Goal: Task Accomplishment & Management: Manage account settings

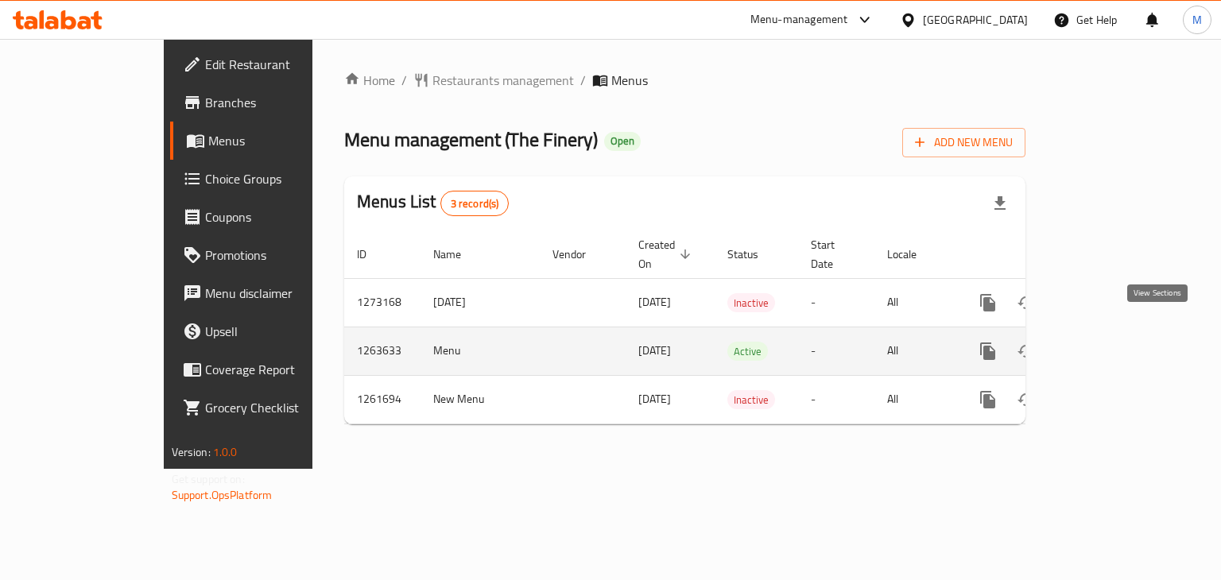
click at [1121, 332] on link "enhanced table" at bounding box center [1102, 351] width 38 height 38
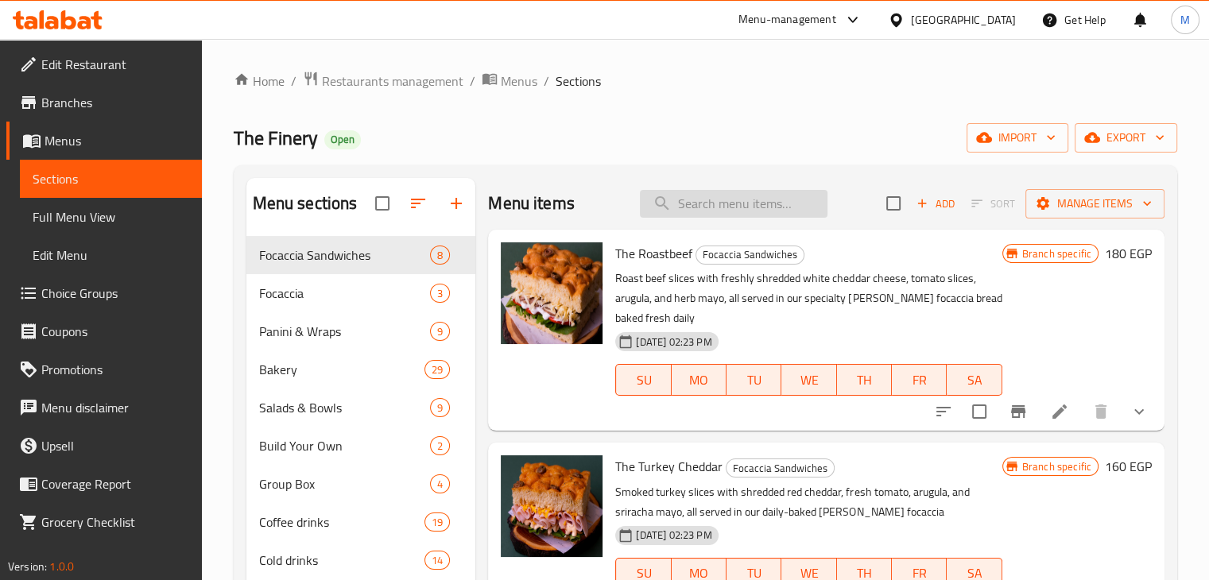
click at [758, 191] on input "search" at bounding box center [734, 204] width 188 height 28
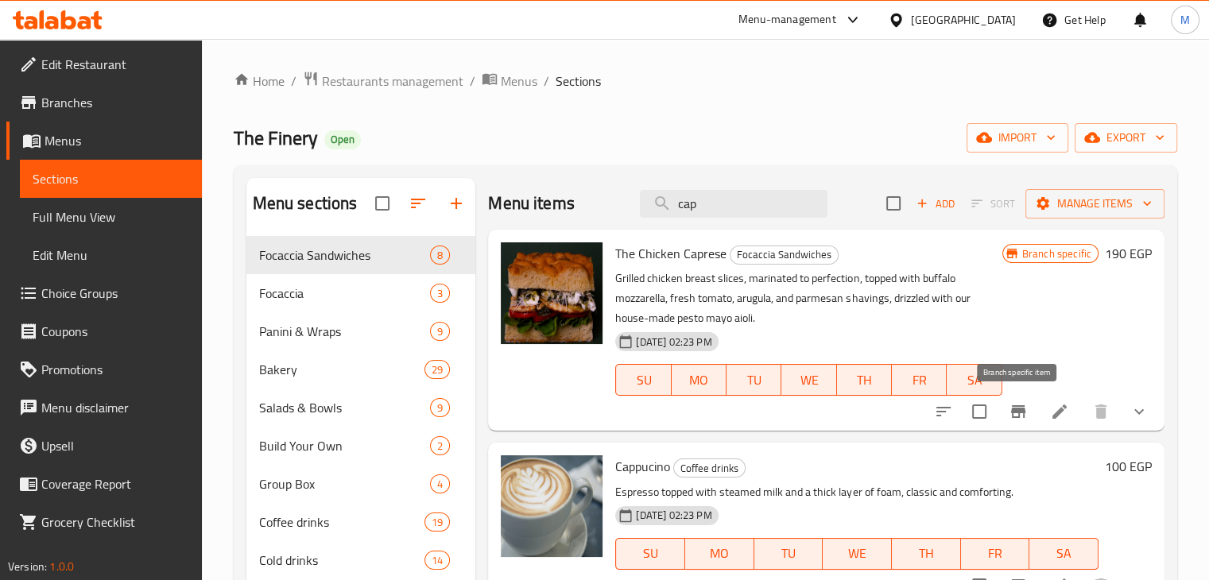
type input "cap"
click at [1014, 418] on icon "Branch-specific-item" at bounding box center [1018, 411] width 19 height 19
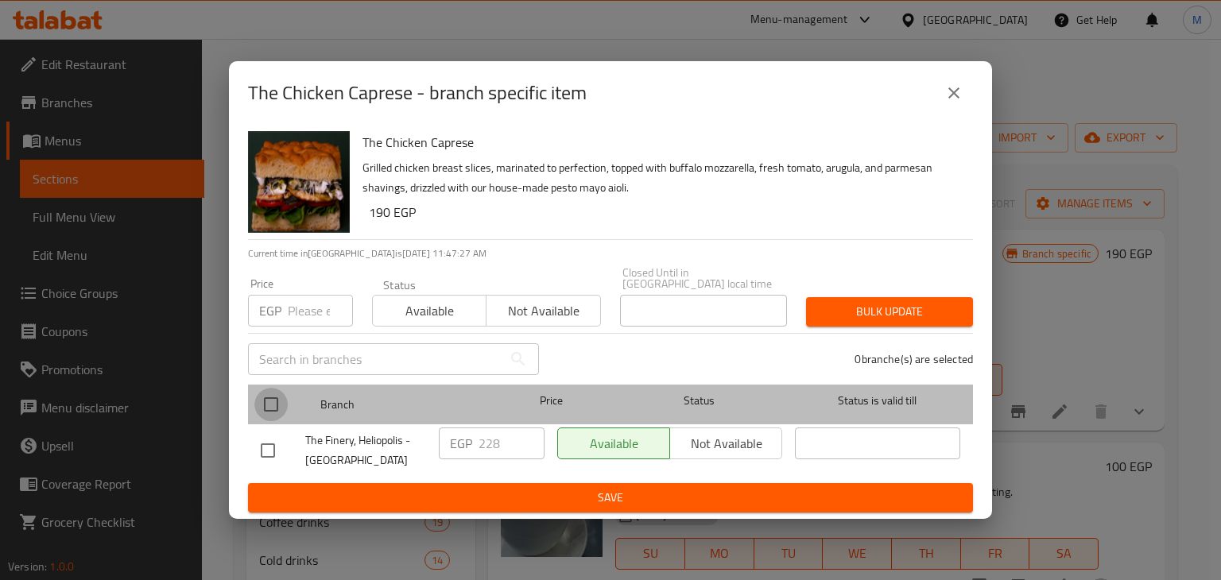
click at [270, 406] on input "checkbox" at bounding box center [270, 404] width 33 height 33
checkbox input "true"
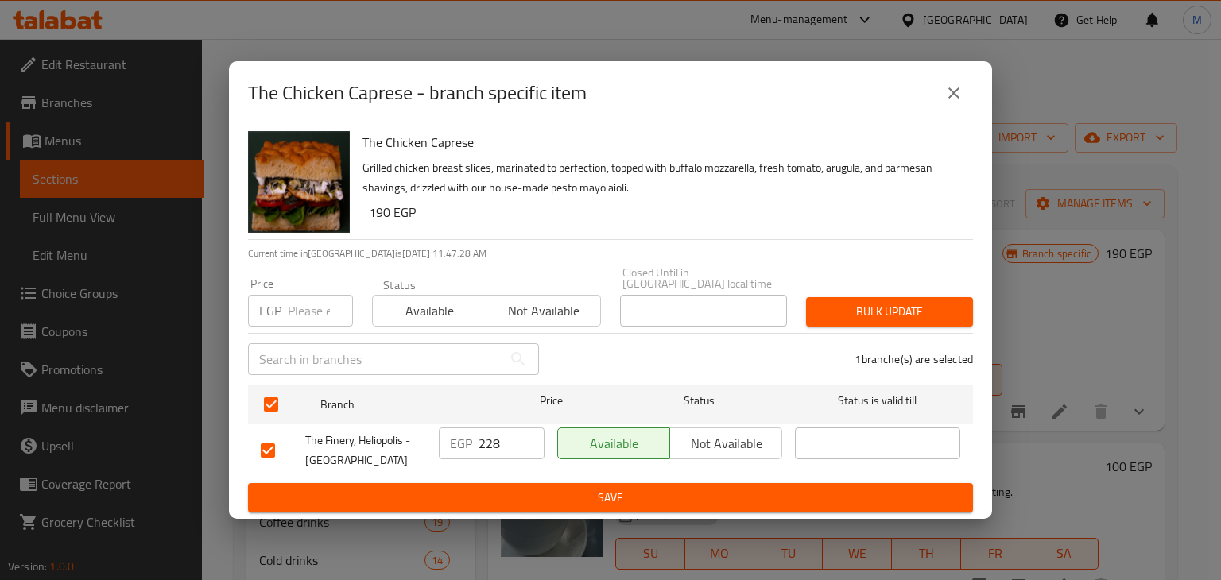
click at [303, 311] on input "number" at bounding box center [320, 311] width 65 height 32
type input "290"
click at [412, 300] on span "Available" at bounding box center [429, 311] width 101 height 23
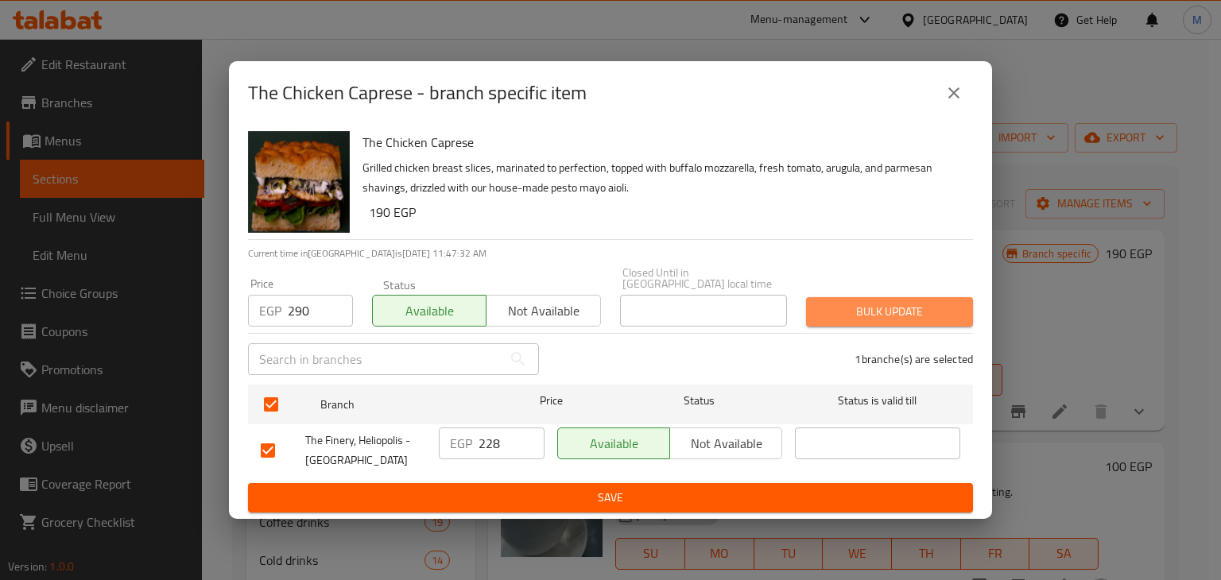
click at [837, 297] on button "Bulk update" at bounding box center [889, 311] width 167 height 29
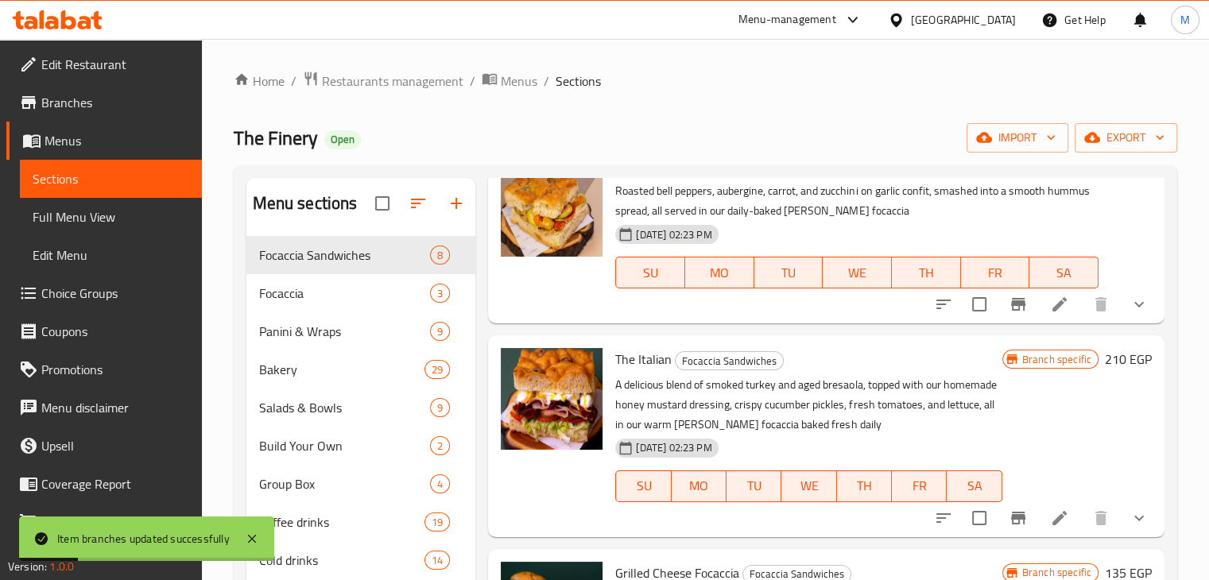
scroll to position [499, 0]
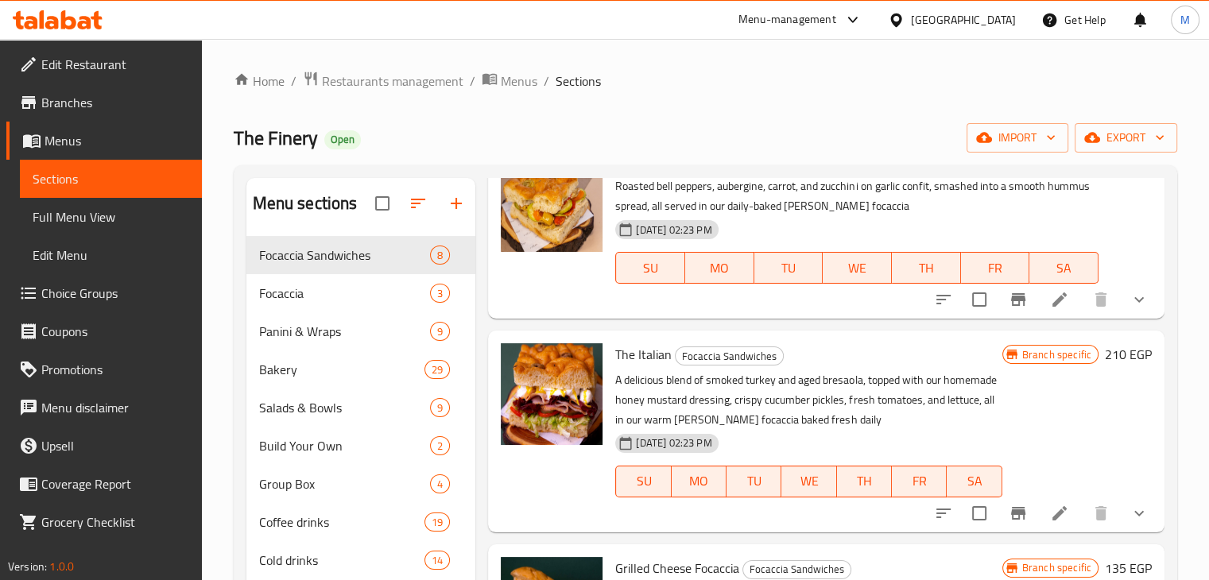
click at [82, 19] on icon at bounding box center [58, 19] width 90 height 19
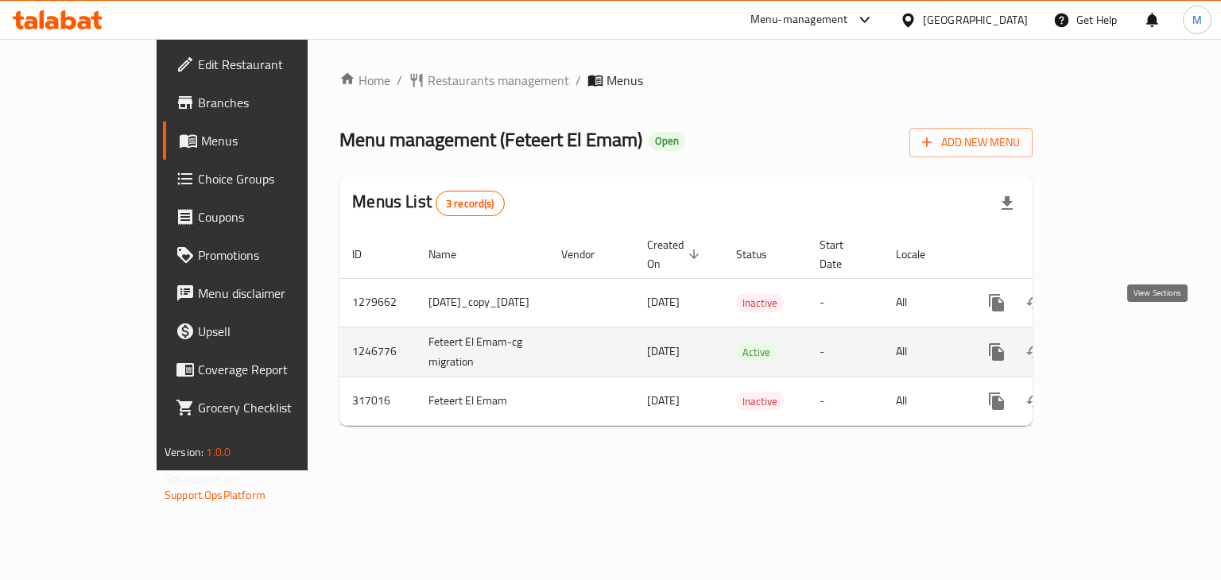
click at [1130, 344] on link "enhanced table" at bounding box center [1111, 352] width 38 height 38
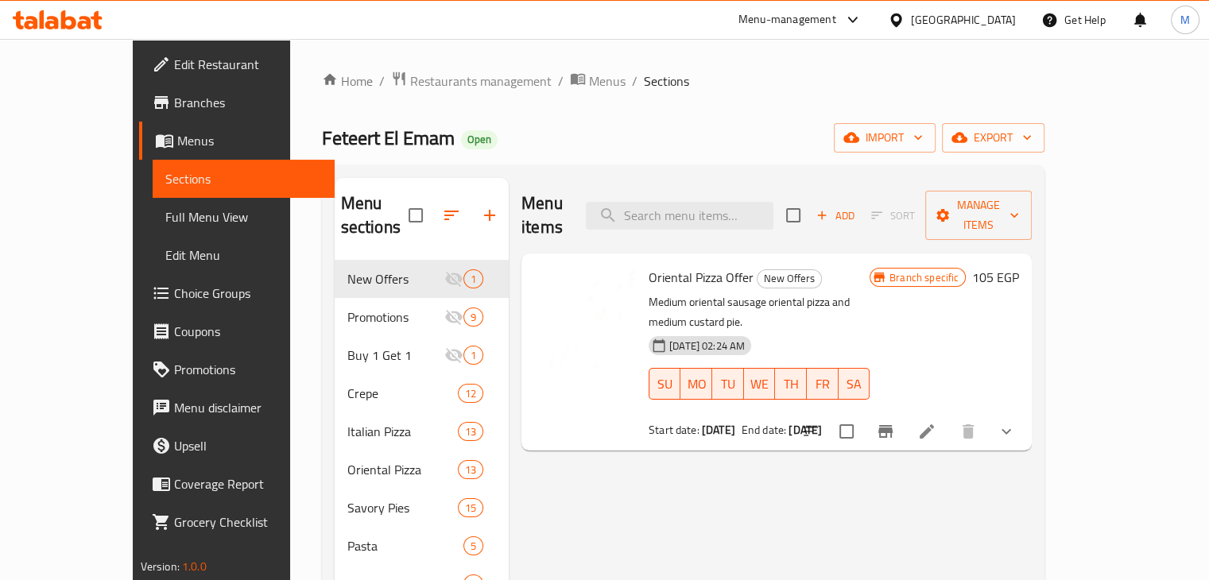
click at [174, 294] on span "Choice Groups" at bounding box center [248, 293] width 148 height 19
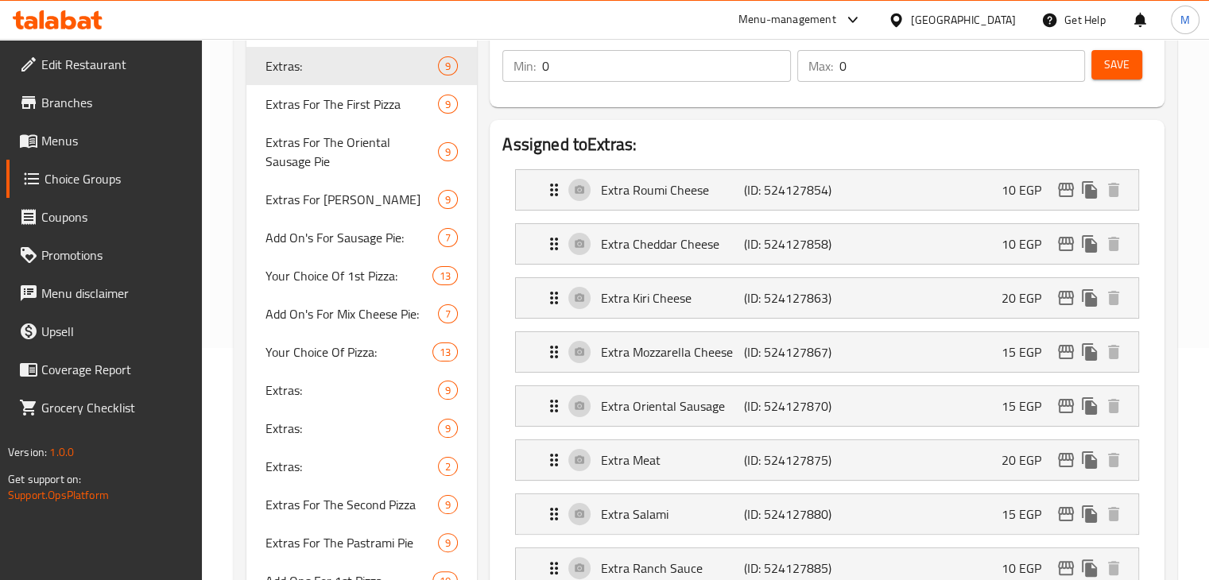
scroll to position [266, 0]
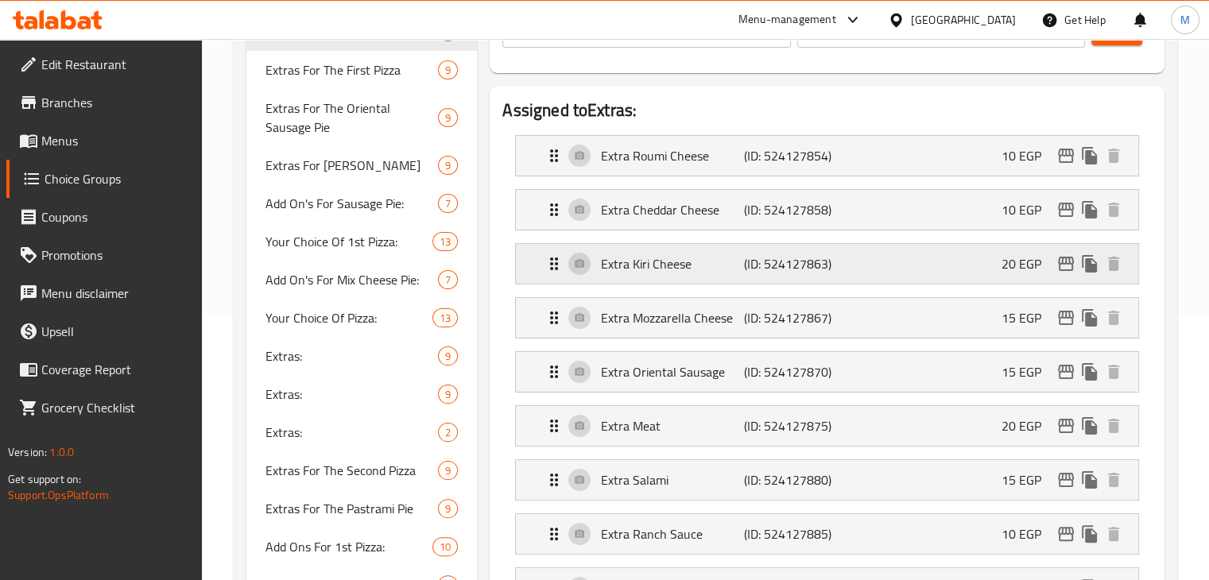
click at [842, 281] on div "Extra Kiri Cheese (ID: 524127863) 20 EGP" at bounding box center [831, 264] width 575 height 40
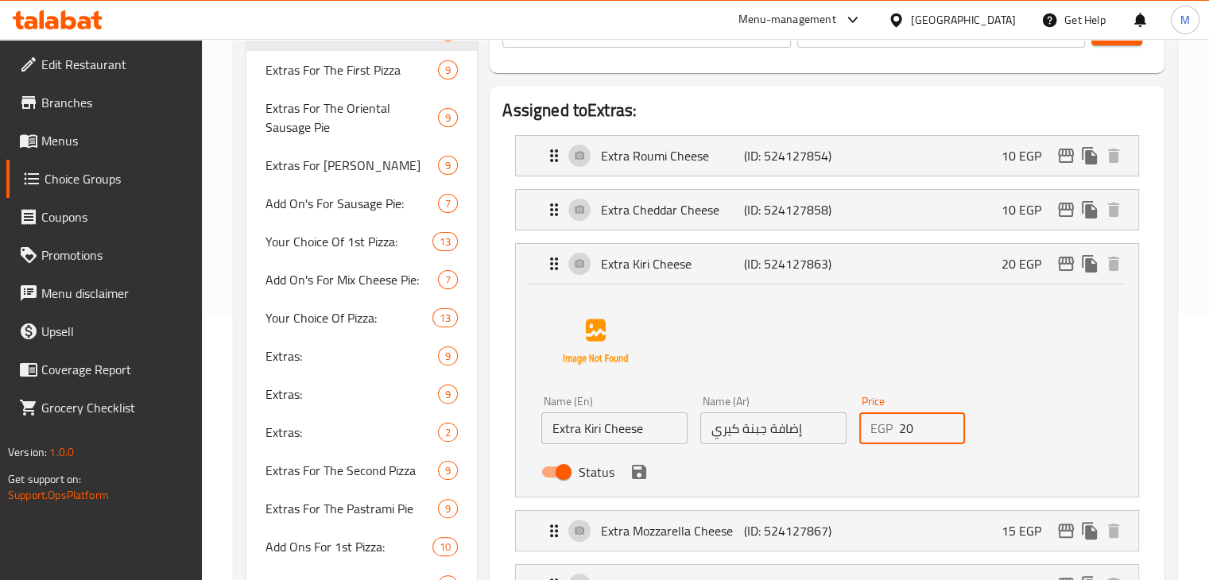
click at [903, 438] on input "20" at bounding box center [932, 428] width 67 height 32
click at [633, 476] on icon "save" at bounding box center [639, 472] width 14 height 14
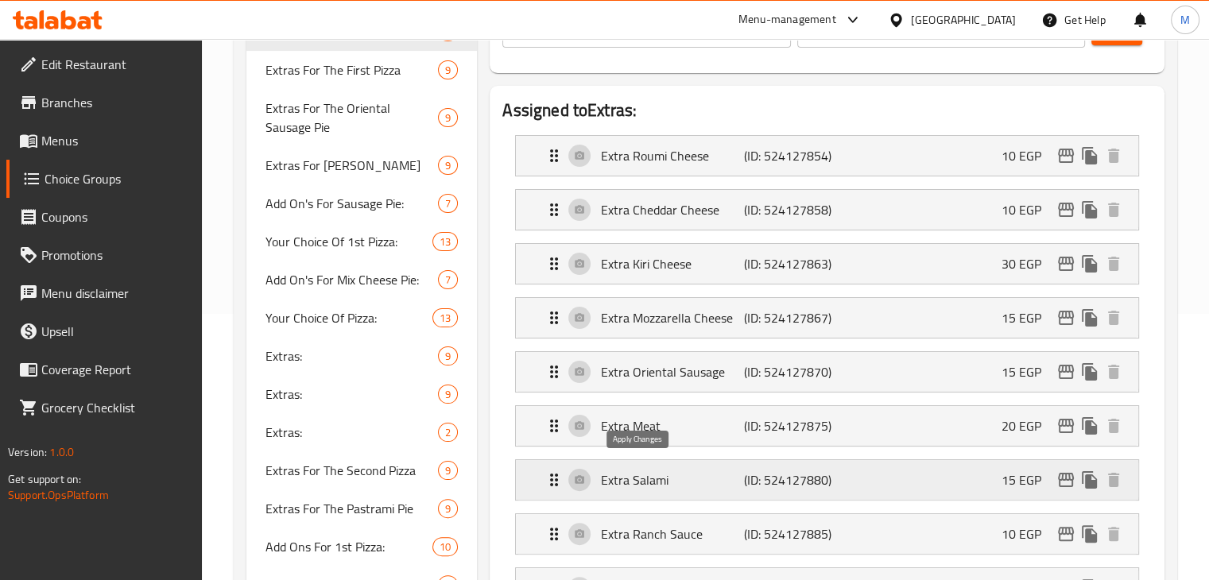
type input "30"
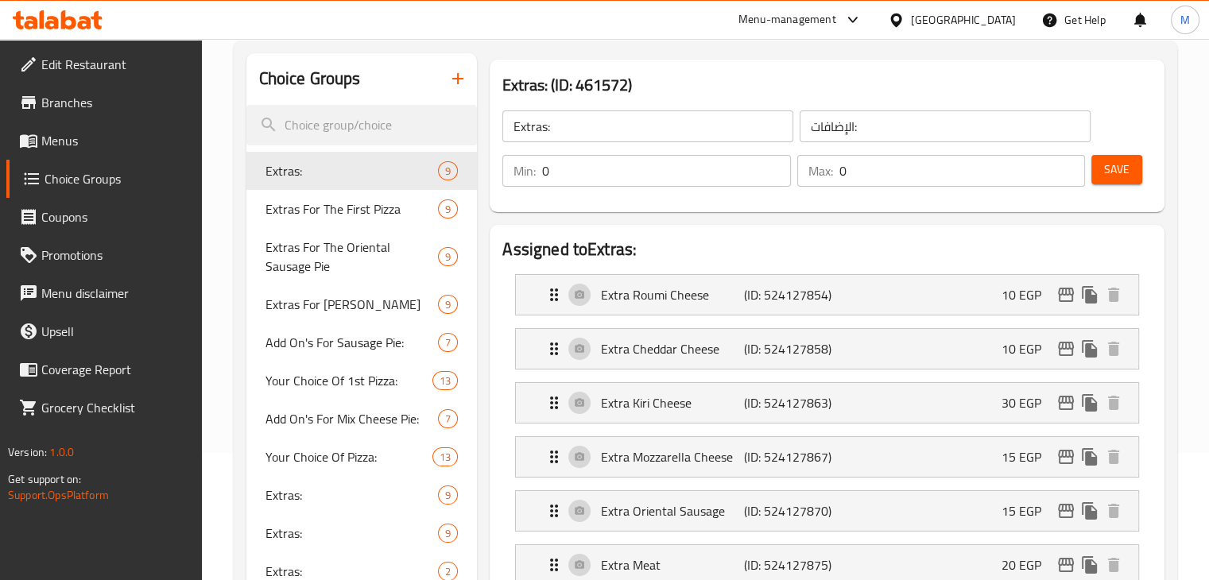
scroll to position [126, 0]
click at [1113, 172] on span "Save" at bounding box center [1116, 171] width 25 height 20
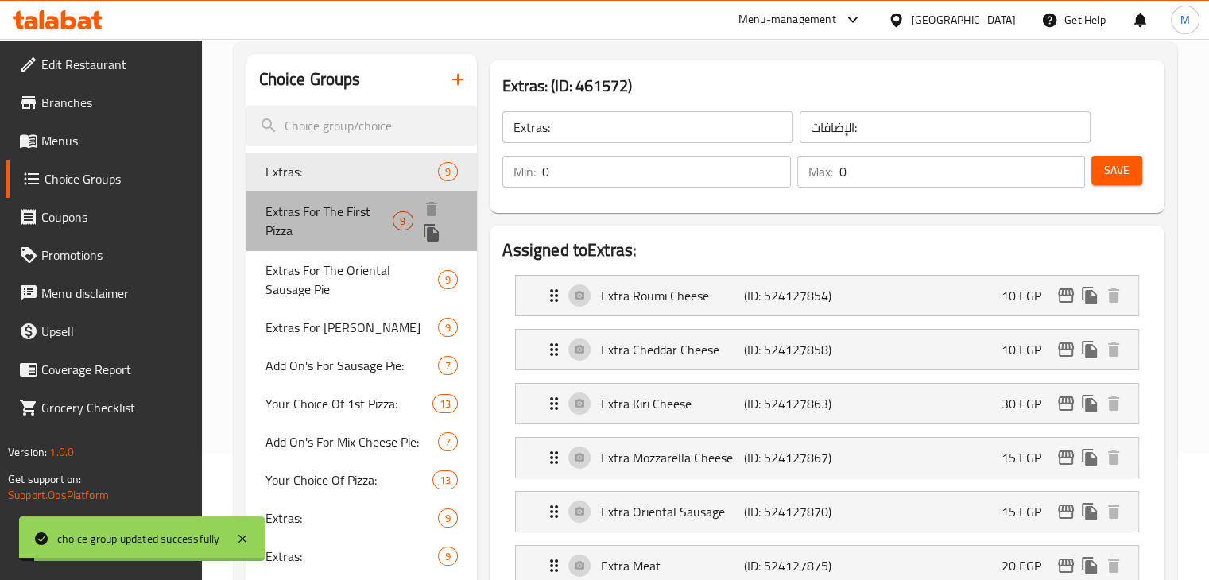
click at [305, 202] on span "Extras For The First Pizza" at bounding box center [329, 221] width 128 height 38
type input "Extras For The First Pizza"
type input "[DEMOGRAPHIC_DATA] للبيتزا الأولي"
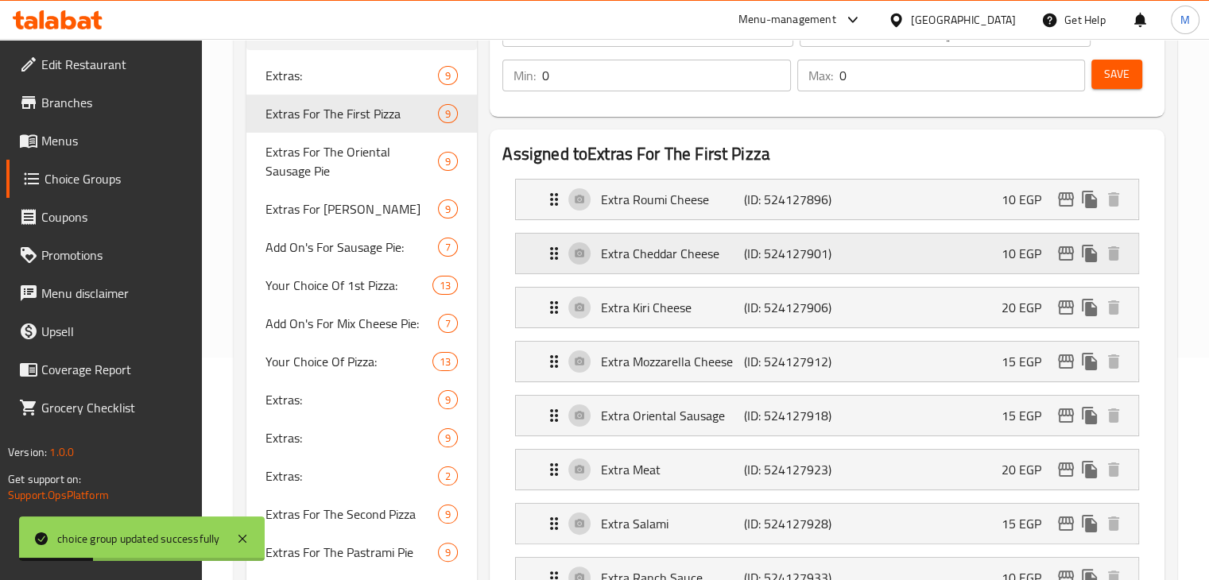
scroll to position [224, 0]
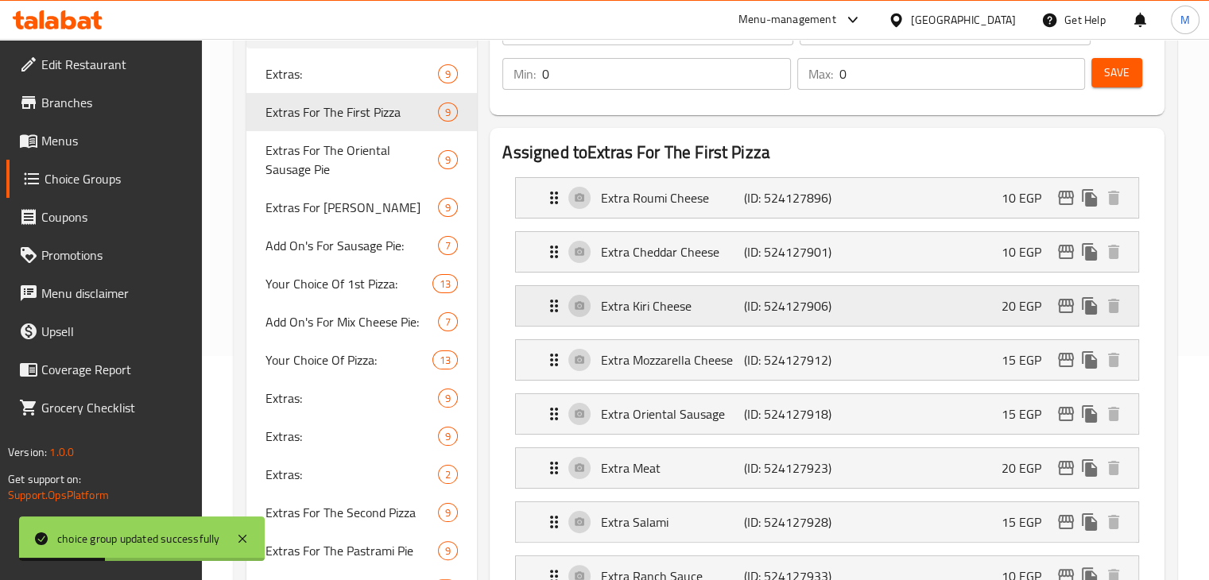
click at [855, 297] on div "Extra Kiri Cheese (ID: 524127906) 20 EGP" at bounding box center [831, 306] width 575 height 40
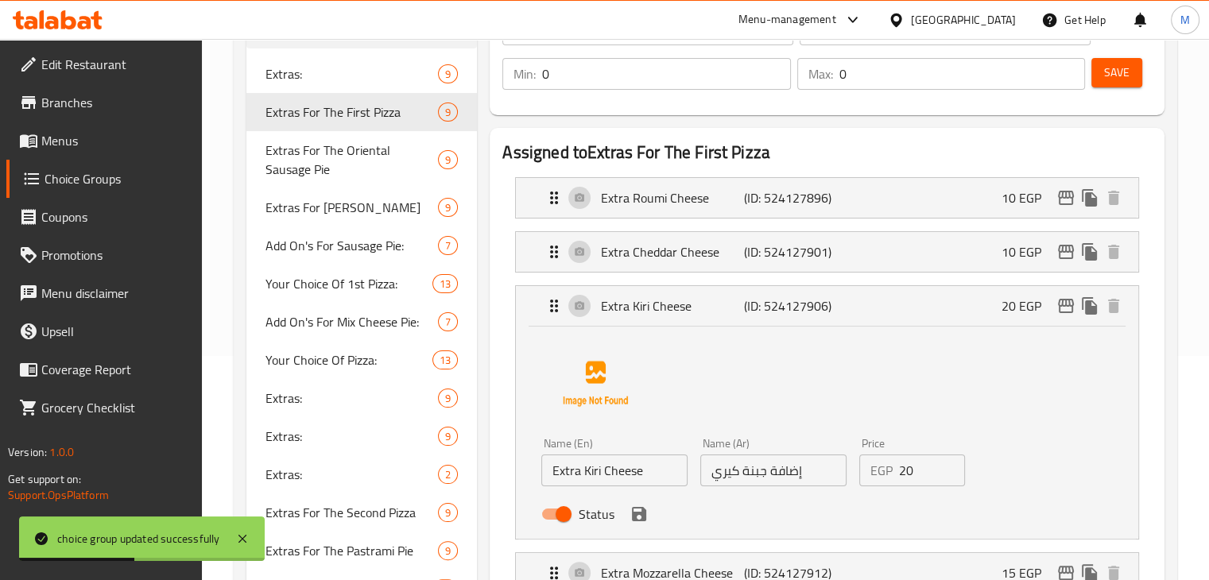
click at [903, 463] on input "20" at bounding box center [932, 471] width 67 height 32
click at [639, 509] on icon "save" at bounding box center [638, 514] width 19 height 19
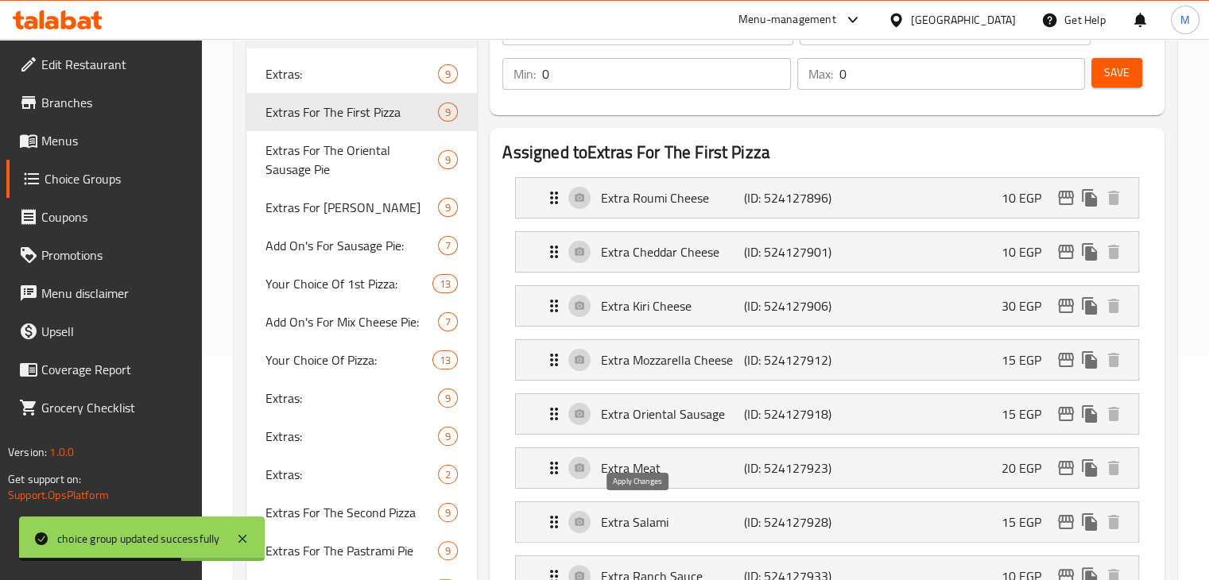
type input "30"
click at [1126, 58] on button "Save" at bounding box center [1116, 72] width 51 height 29
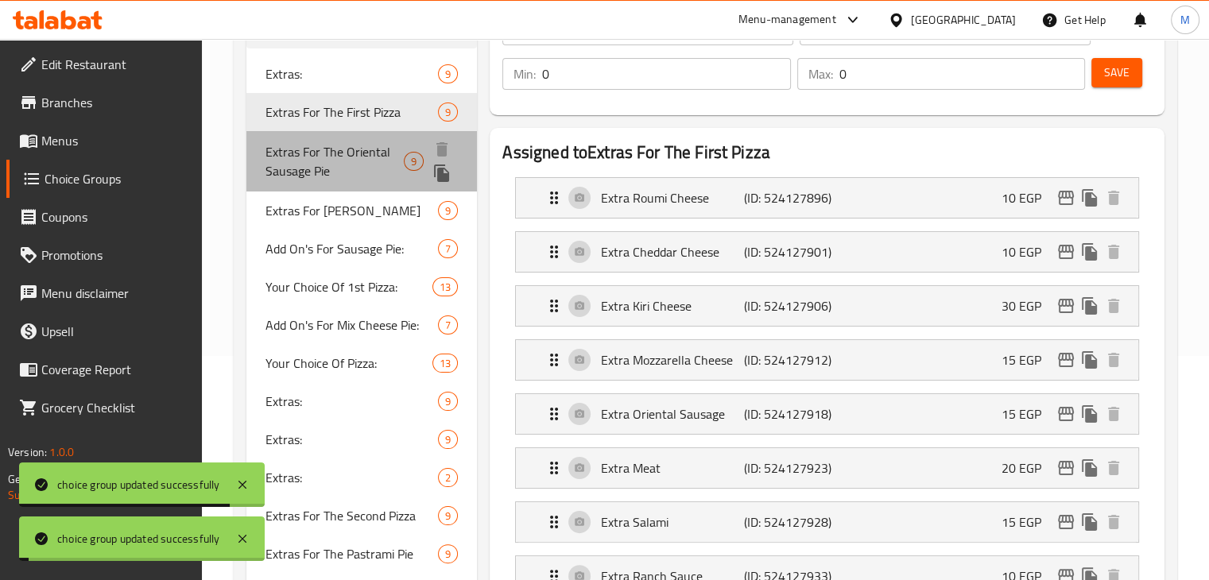
click at [305, 142] on span "Extras For The Oriental Sausage Pie" at bounding box center [334, 161] width 138 height 38
type input "Extras For The Oriental Sausage Pie"
type input "الإضافات لفطيرة السجق"
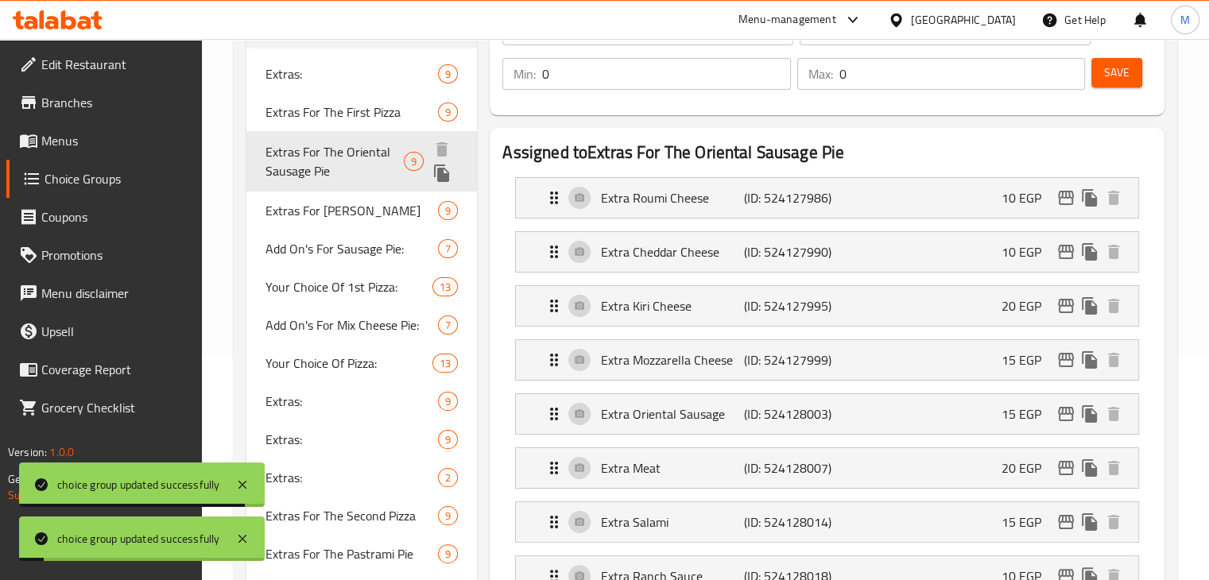
click at [344, 157] on span "Extras For The Oriental Sausage Pie" at bounding box center [334, 161] width 138 height 38
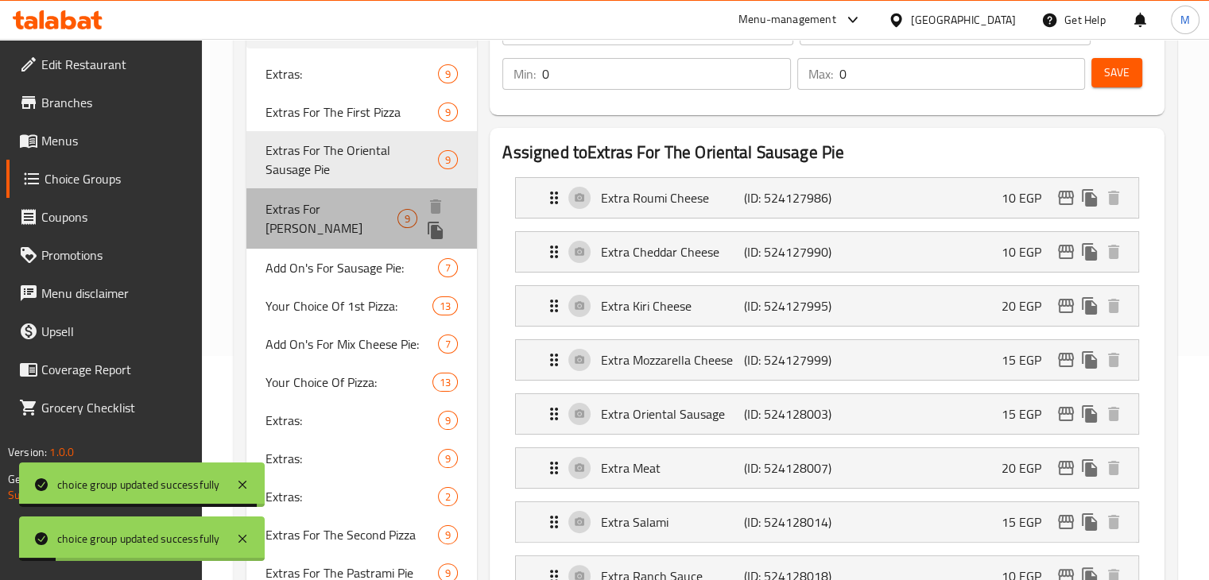
click at [331, 207] on span "Extras For [PERSON_NAME]" at bounding box center [331, 218] width 132 height 38
type input "Extras For [PERSON_NAME]"
type input "الإضافات للبيتزا المارجريتا"
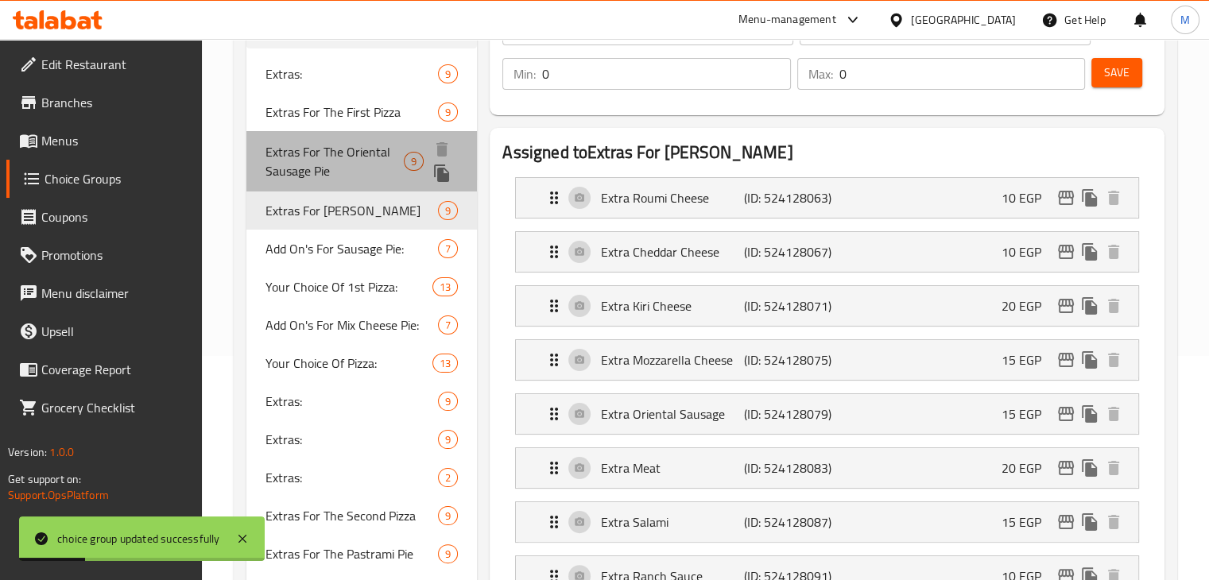
click at [372, 157] on span "Extras For The Oriental Sausage Pie" at bounding box center [334, 161] width 138 height 38
type input "Extras For The Oriental Sausage Pie"
type input "الإضافات لفطيرة السجق"
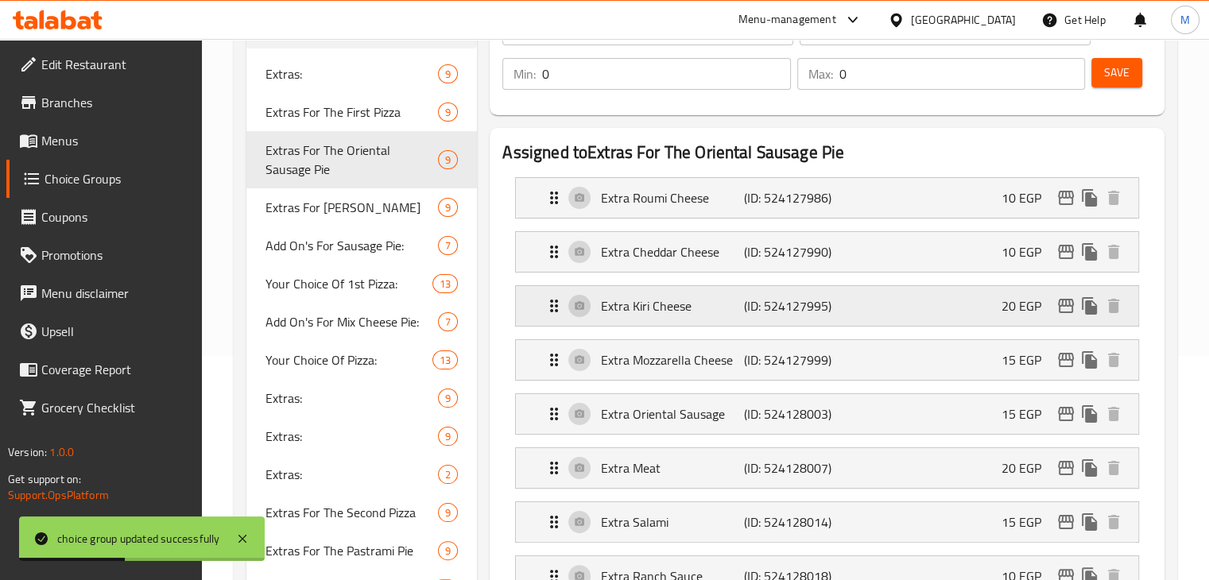
click at [815, 302] on p "(ID: 524127995)" at bounding box center [791, 305] width 95 height 19
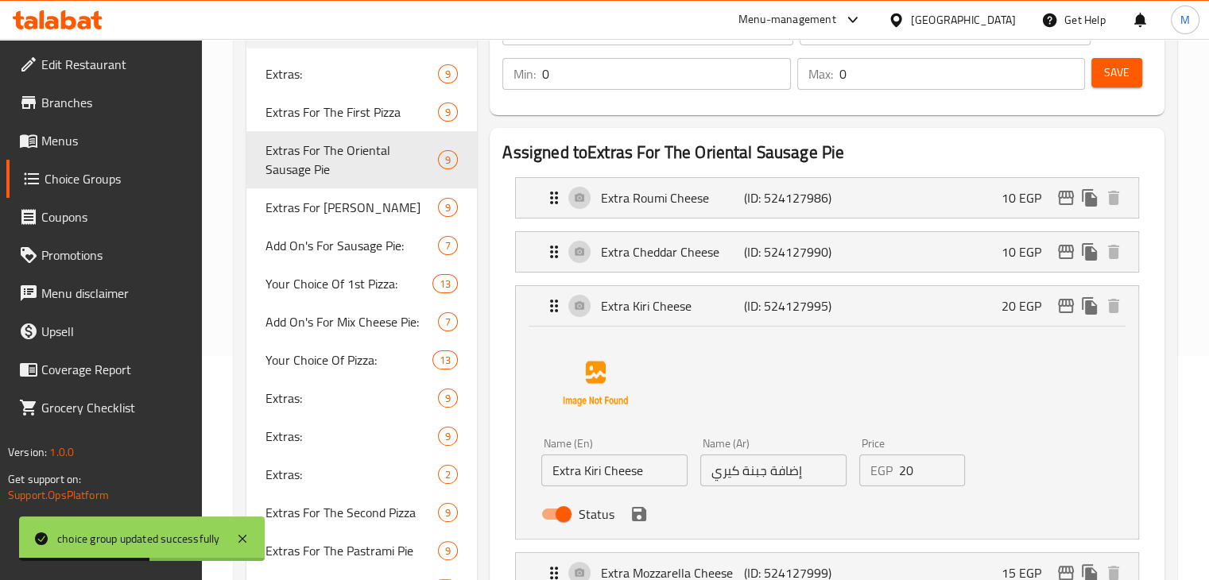
click at [912, 467] on input "20" at bounding box center [932, 471] width 67 height 32
type input "2"
click at [637, 506] on icon "save" at bounding box center [638, 514] width 19 height 19
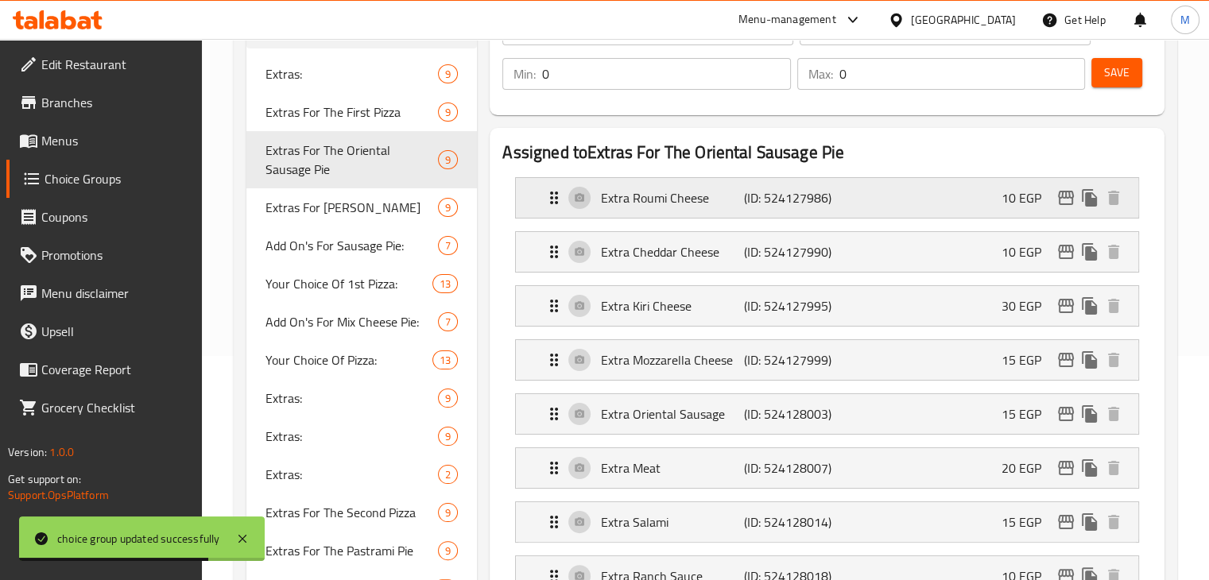
type input "30"
click at [1108, 84] on button "Save" at bounding box center [1116, 72] width 51 height 29
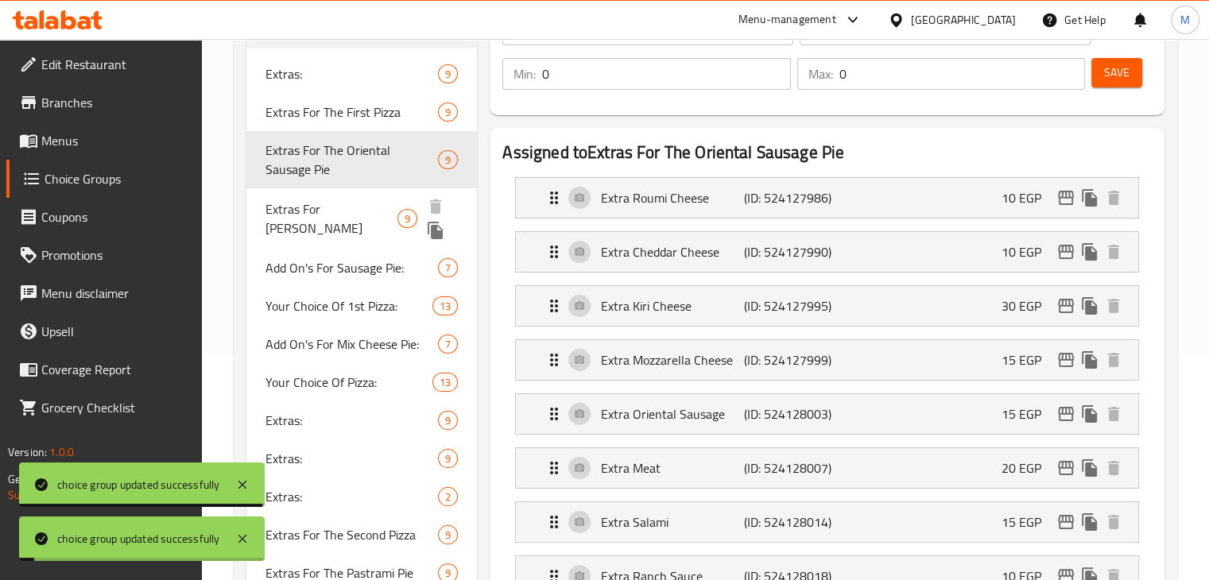
click at [334, 207] on span "Extras For [PERSON_NAME]" at bounding box center [331, 218] width 132 height 38
type input "Extras For [PERSON_NAME]"
type input "الإضافات للبيتزا المارجريتا"
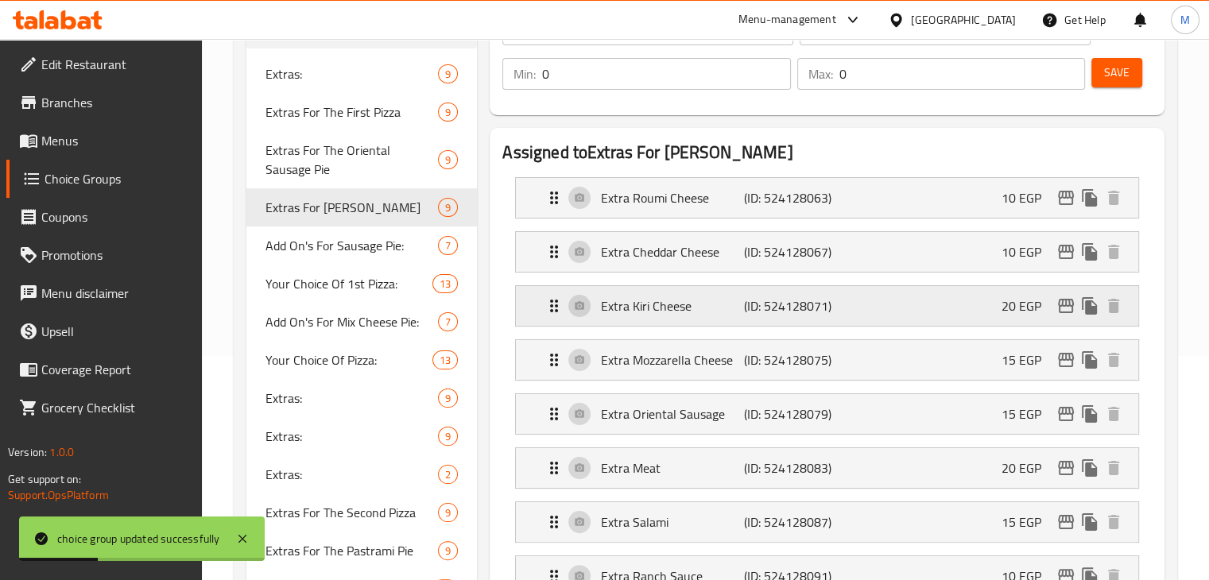
click at [837, 312] on p "(ID: 524128071)" at bounding box center [791, 305] width 95 height 19
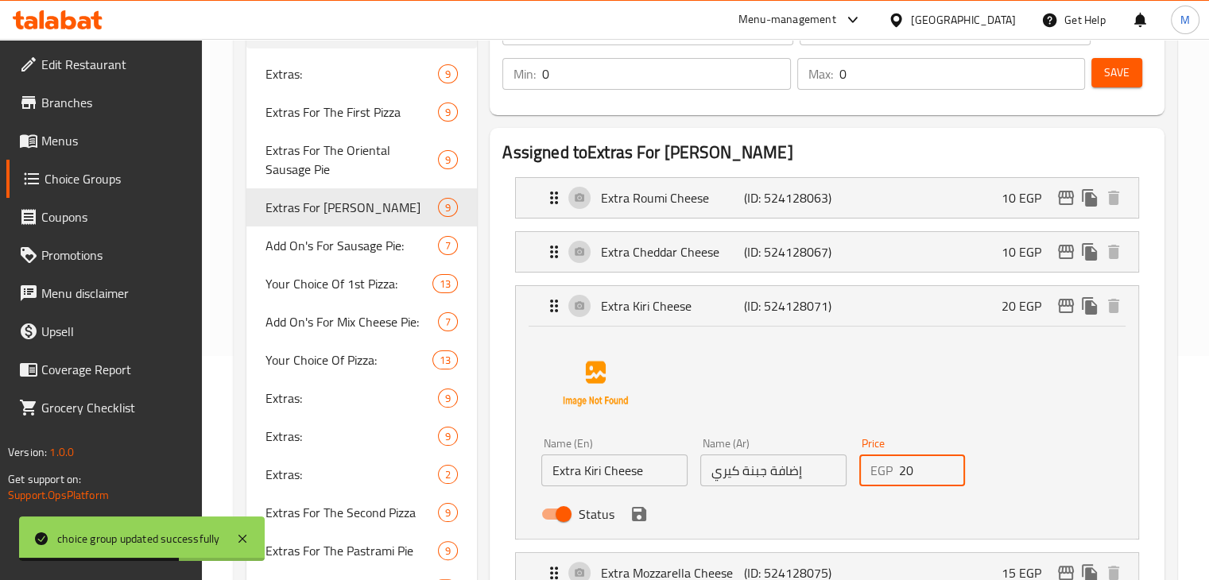
click at [901, 467] on input "20" at bounding box center [932, 471] width 67 height 32
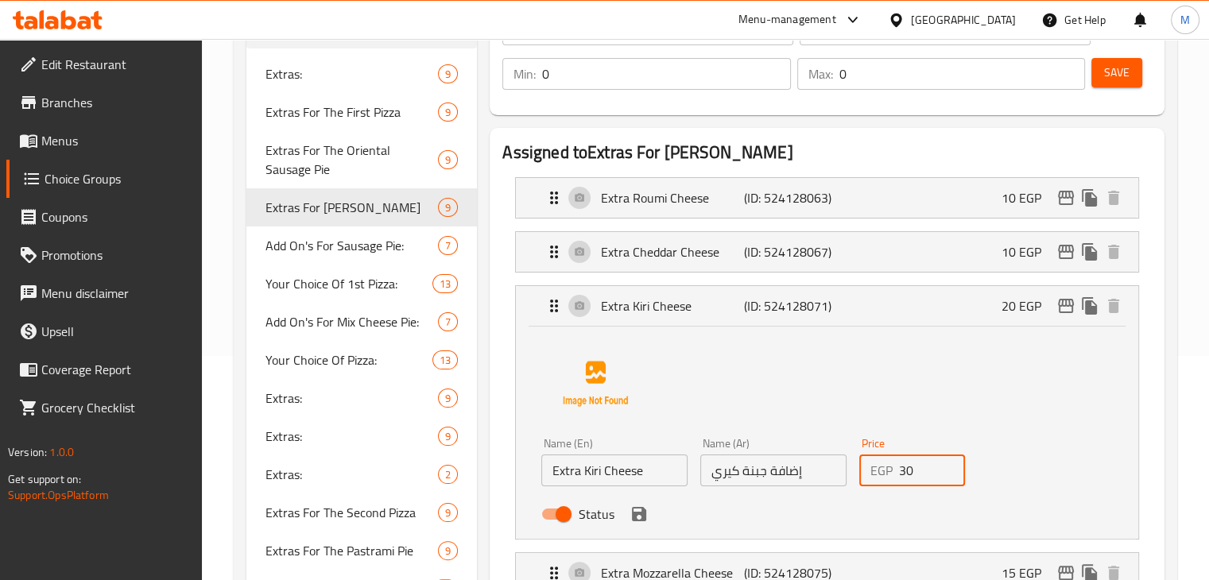
click at [642, 513] on icon "save" at bounding box center [639, 514] width 14 height 14
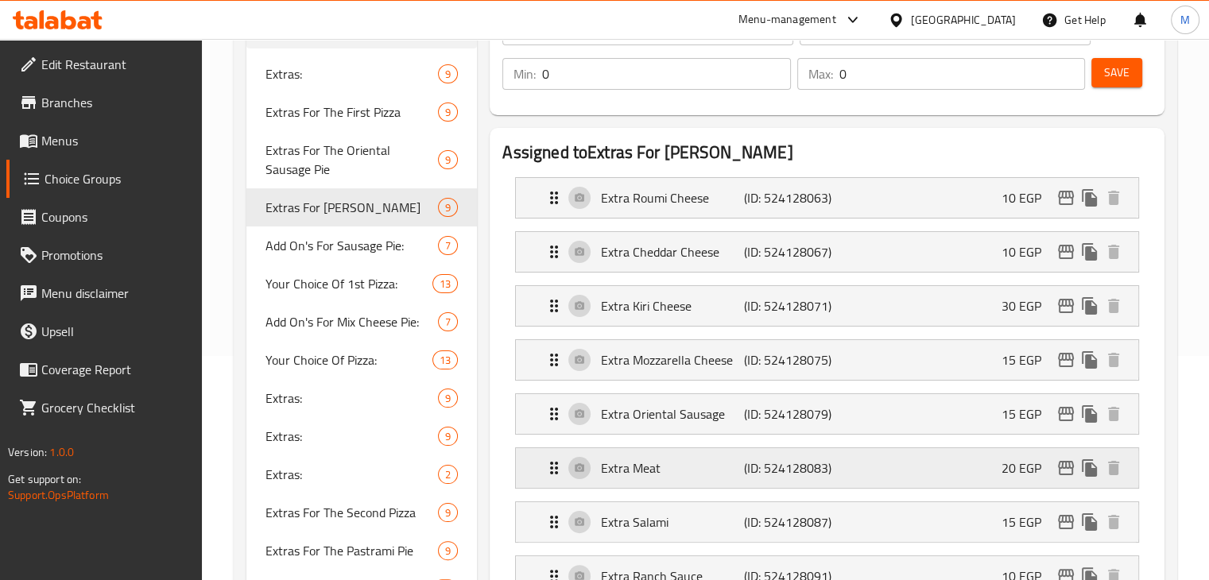
type input "30"
click at [1109, 74] on span "Save" at bounding box center [1116, 73] width 25 height 20
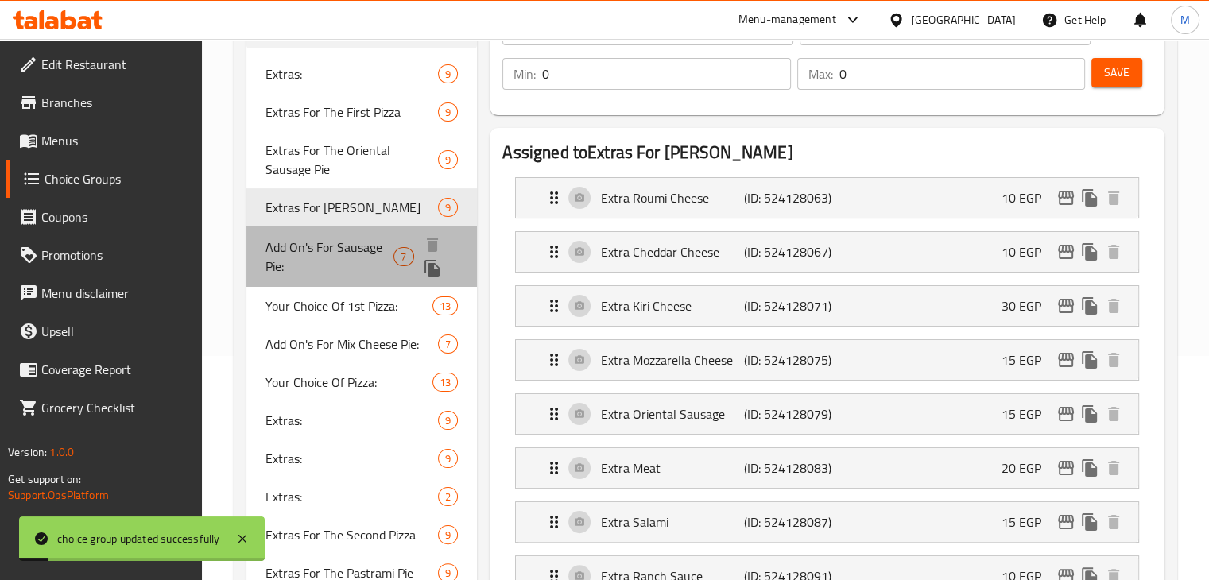
click at [331, 255] on span "Add On's For Sausage Pie:" at bounding box center [329, 257] width 129 height 38
type input "Add On's For Sausage Pie:"
type input "[DEMOGRAPHIC_DATA] لفطيرة السجق:"
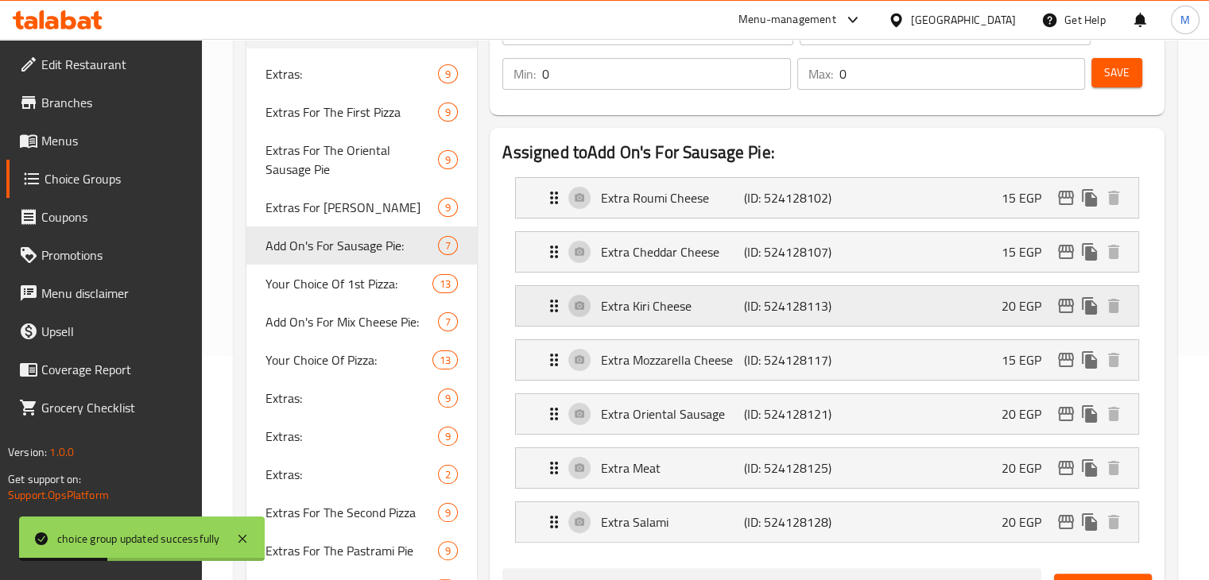
click at [834, 305] on p "(ID: 524128113)" at bounding box center [791, 305] width 95 height 19
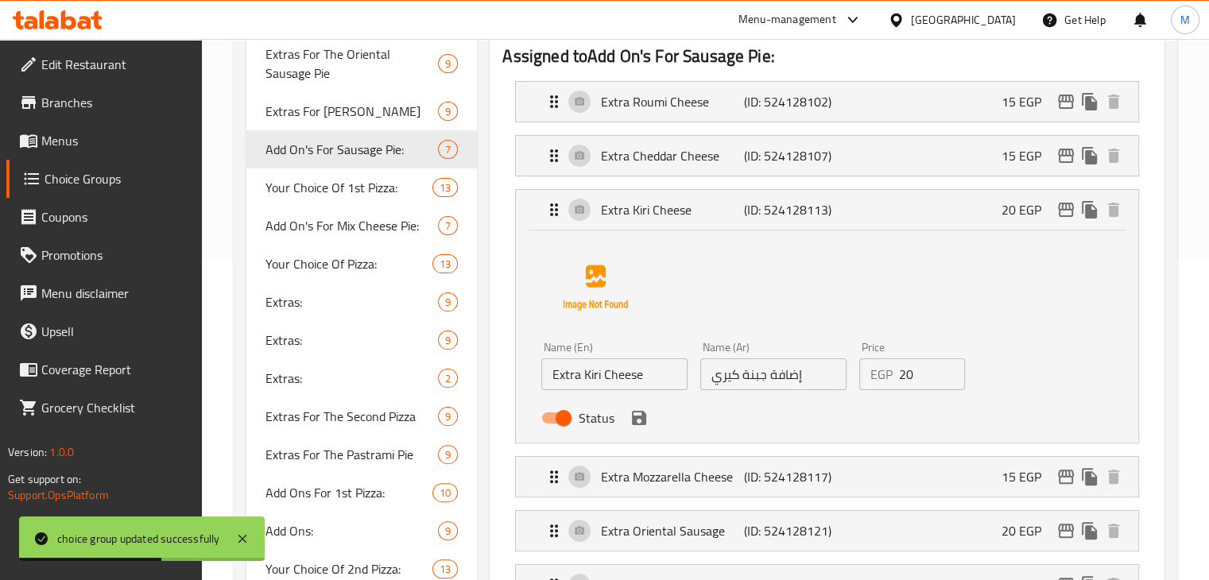
scroll to position [323, 0]
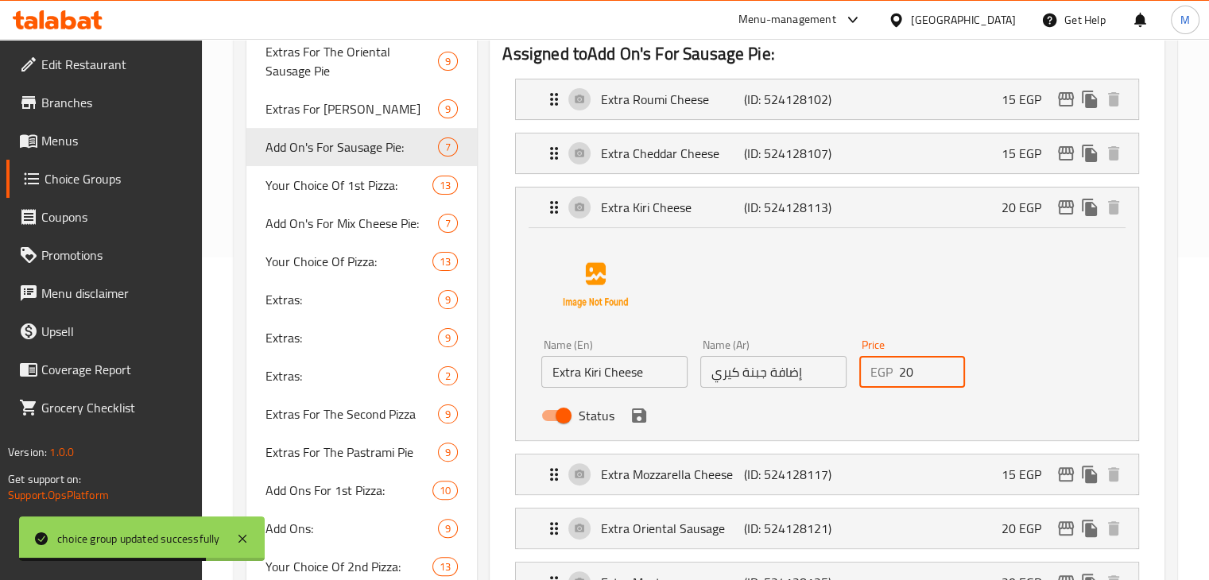
click at [906, 370] on input "20" at bounding box center [932, 372] width 67 height 32
click at [645, 410] on icon "save" at bounding box center [638, 415] width 19 height 19
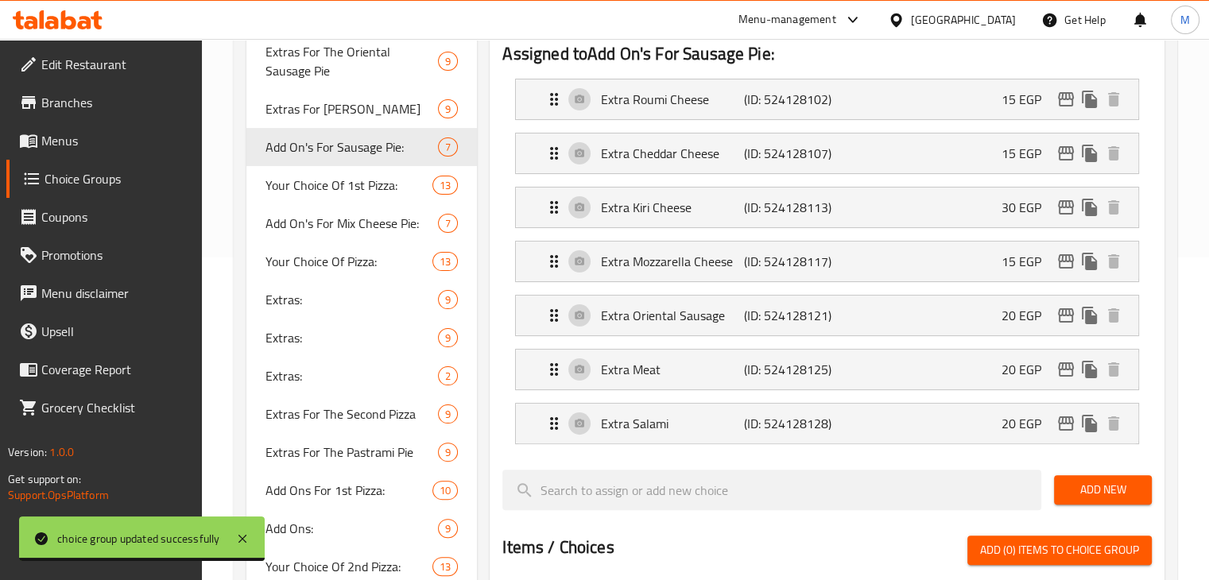
type input "30"
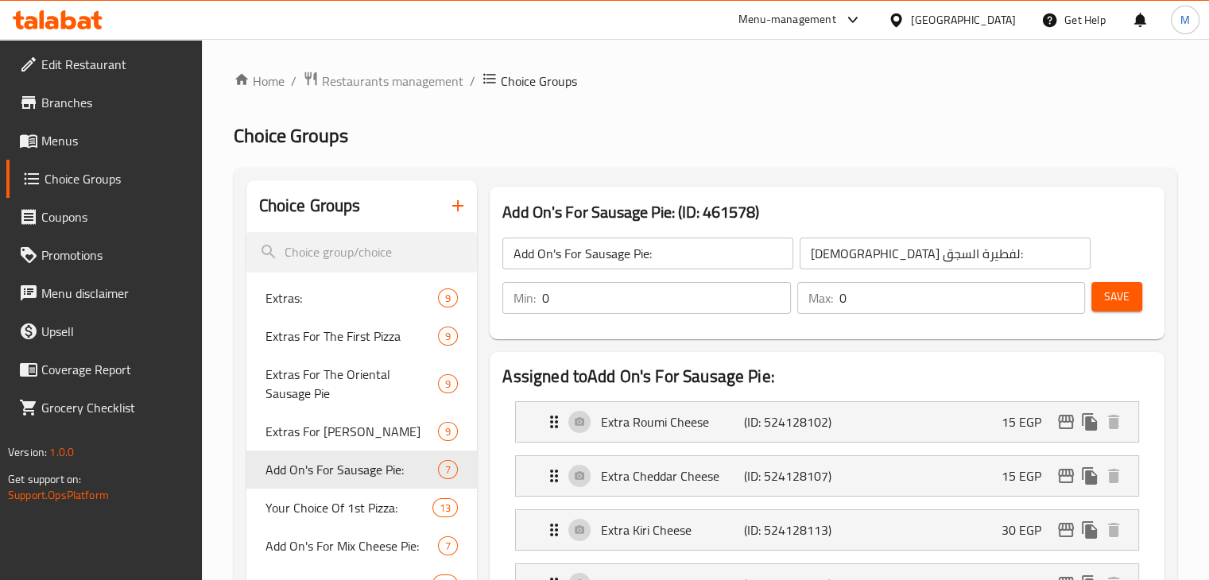
scroll to position [0, 0]
click at [1125, 294] on span "Save" at bounding box center [1116, 297] width 25 height 20
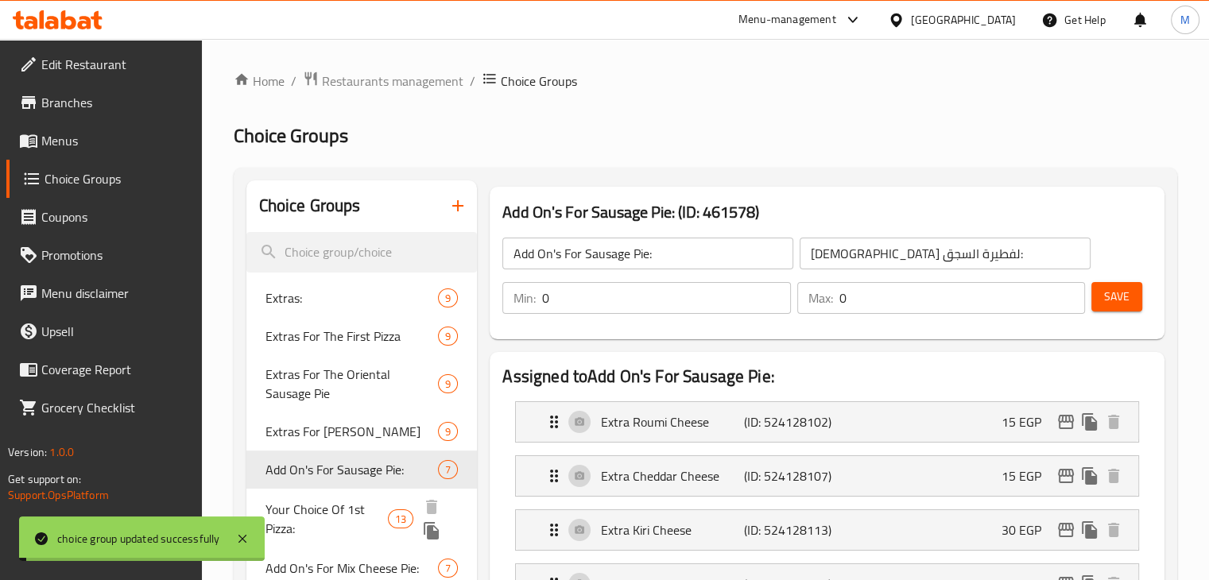
click at [340, 505] on span "Your Choice Of 1st Pizza:" at bounding box center [326, 519] width 123 height 38
type input "Your Choice Of 1st Pizza:"
type input "إختيارك من البيتزا الأولى:"
type input "1"
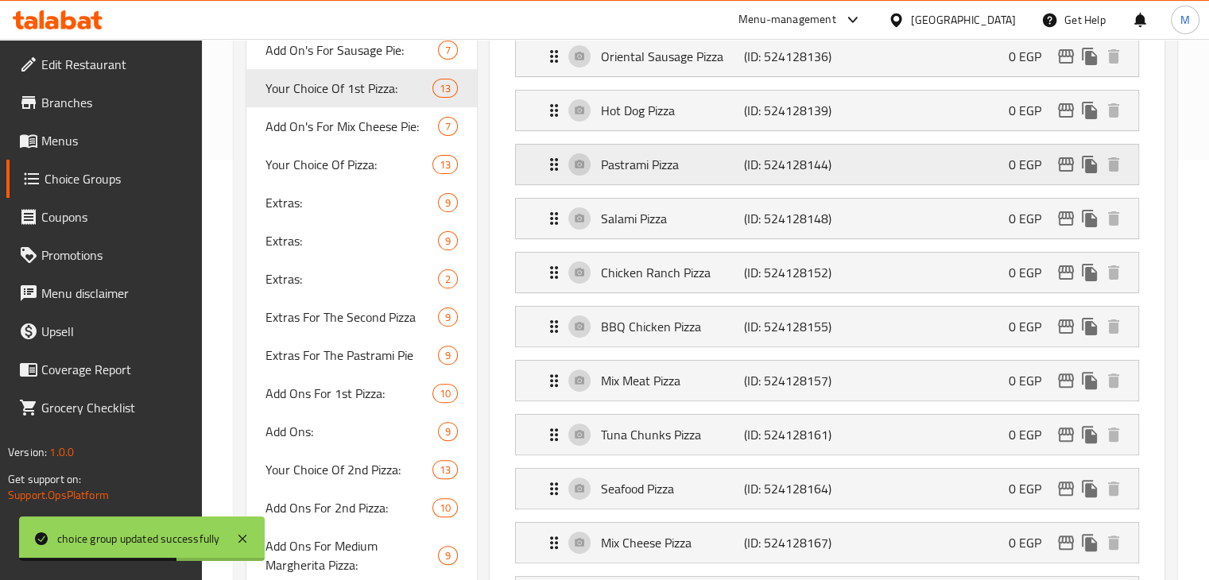
scroll to position [371, 0]
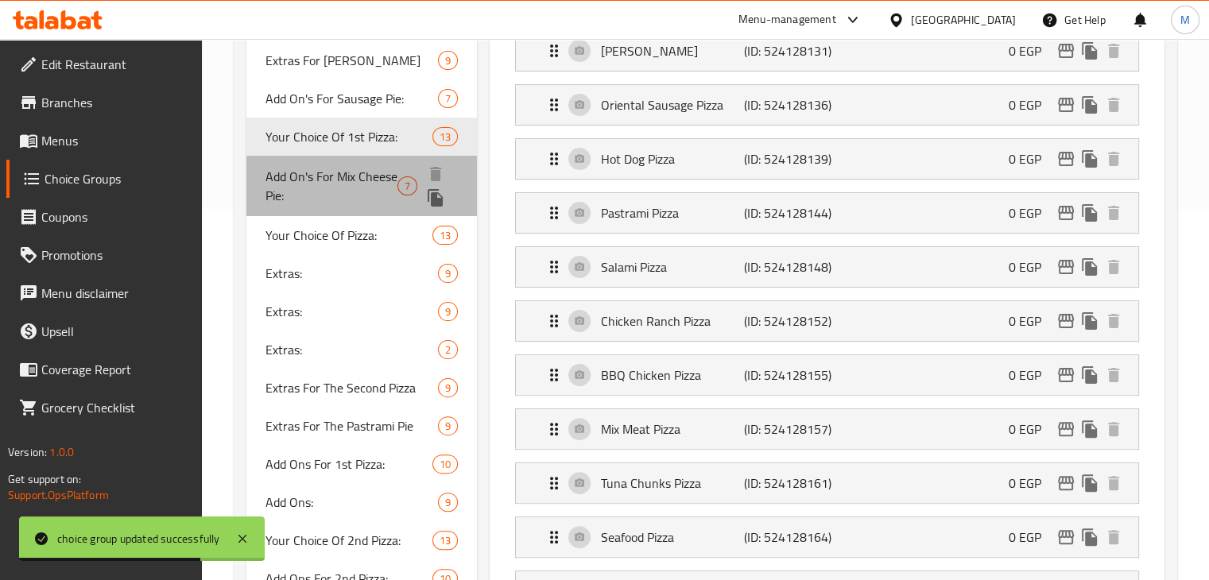
click at [318, 181] on span "Add On's For Mix Cheese Pie:" at bounding box center [331, 186] width 132 height 38
type input "Add On's For Mix Cheese Pie:"
type input "الإضافات لفطيرة مشكل الجبن:"
type input "0"
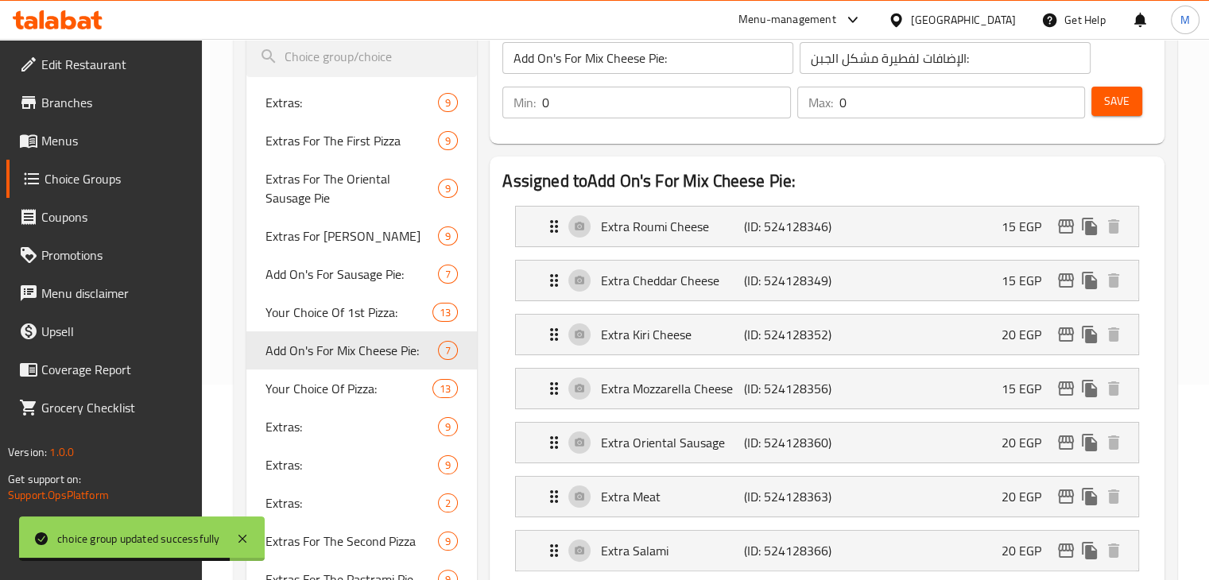
scroll to position [194, 0]
click at [817, 327] on p "(ID: 524128352)" at bounding box center [791, 336] width 95 height 19
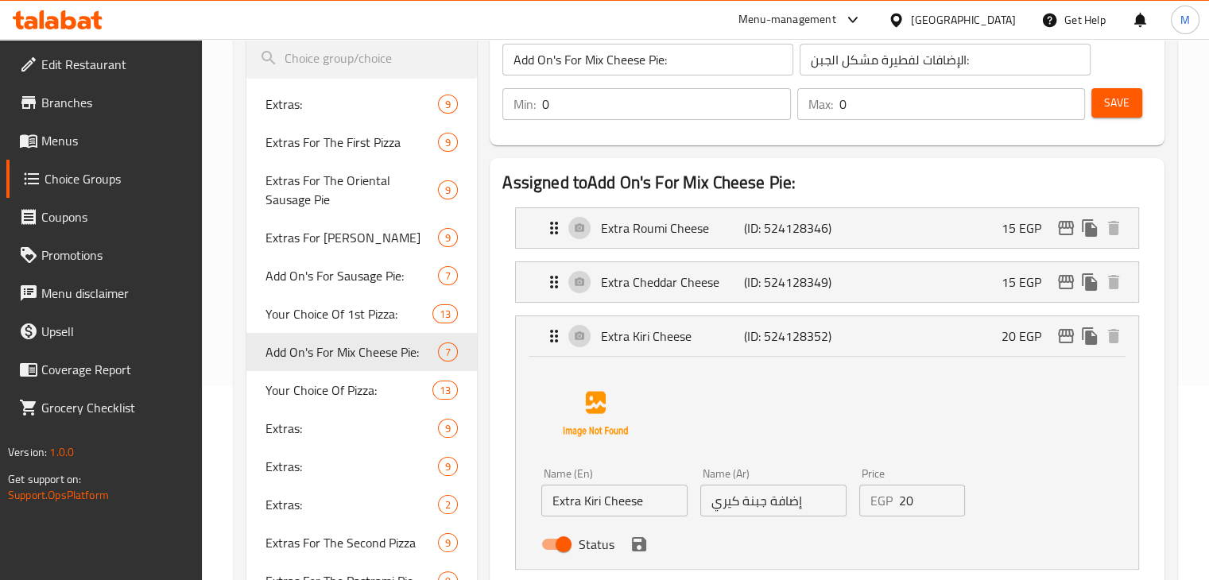
click at [909, 492] on input "20" at bounding box center [932, 501] width 67 height 32
type input "2"
click at [639, 548] on icon "save" at bounding box center [638, 544] width 19 height 19
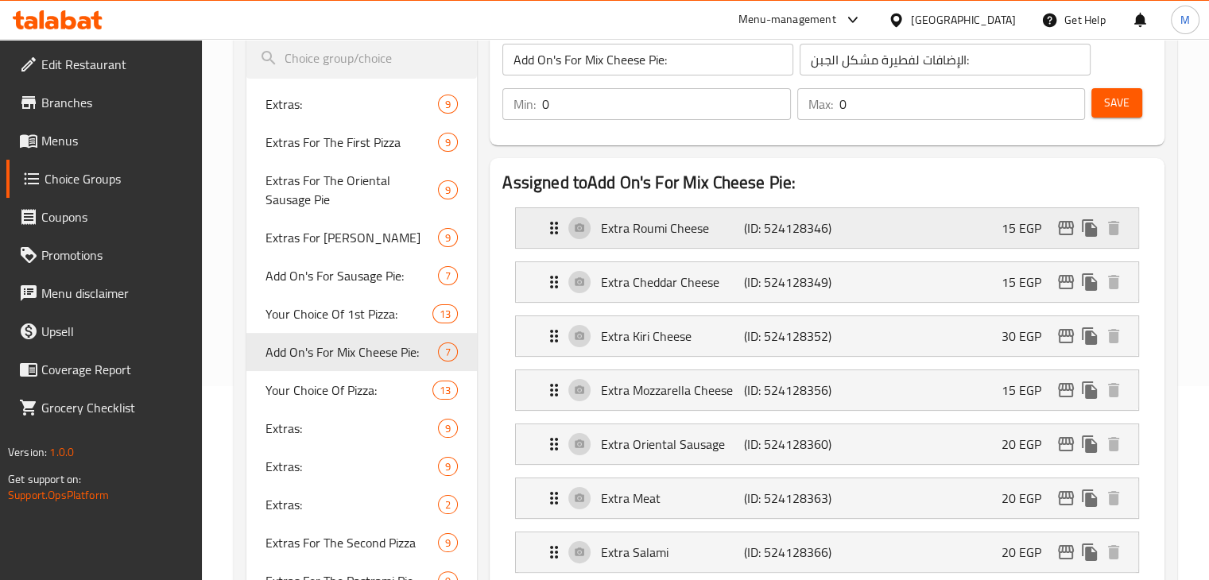
type input "30"
click at [1129, 103] on span "Save" at bounding box center [1116, 103] width 25 height 20
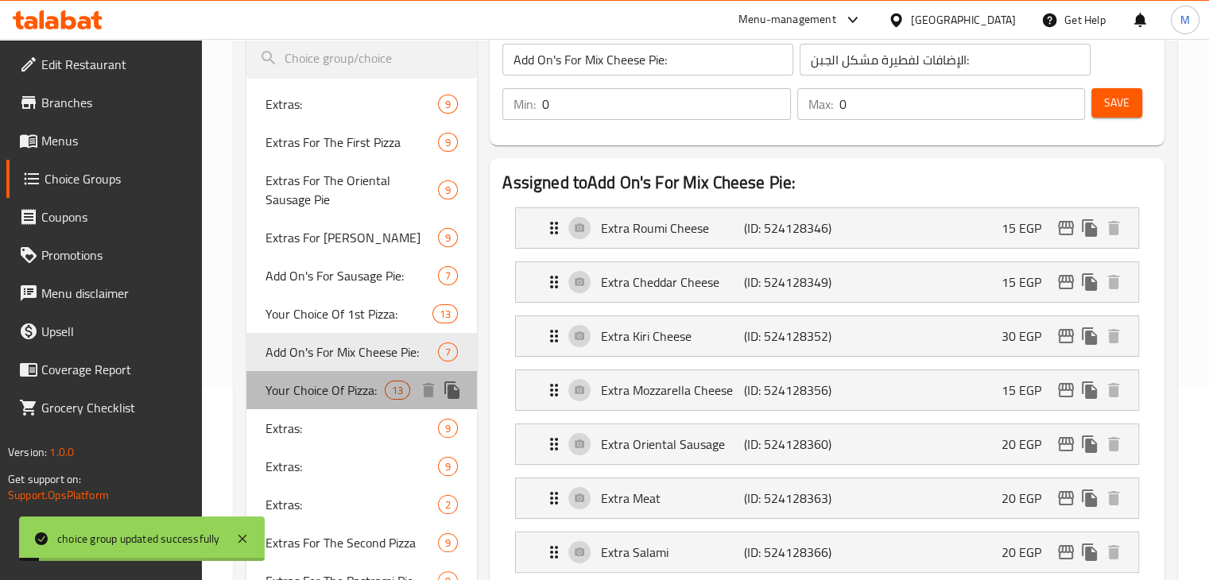
click at [360, 389] on span "Your Choice Of Pizza:" at bounding box center [325, 390] width 120 height 19
type input "Your Choice Of Pizza:"
type input "إختيارك من البيتزا:"
type input "1"
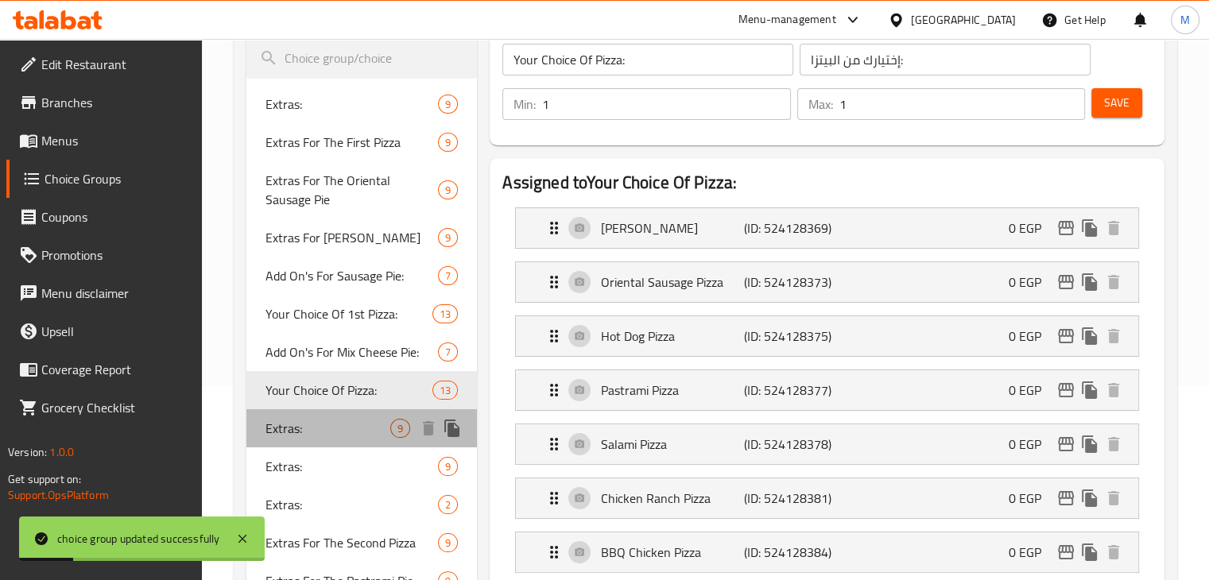
click at [354, 434] on span "Extras:" at bounding box center [328, 428] width 126 height 19
type input "Extras:"
type input "الإضافات:"
type input "0"
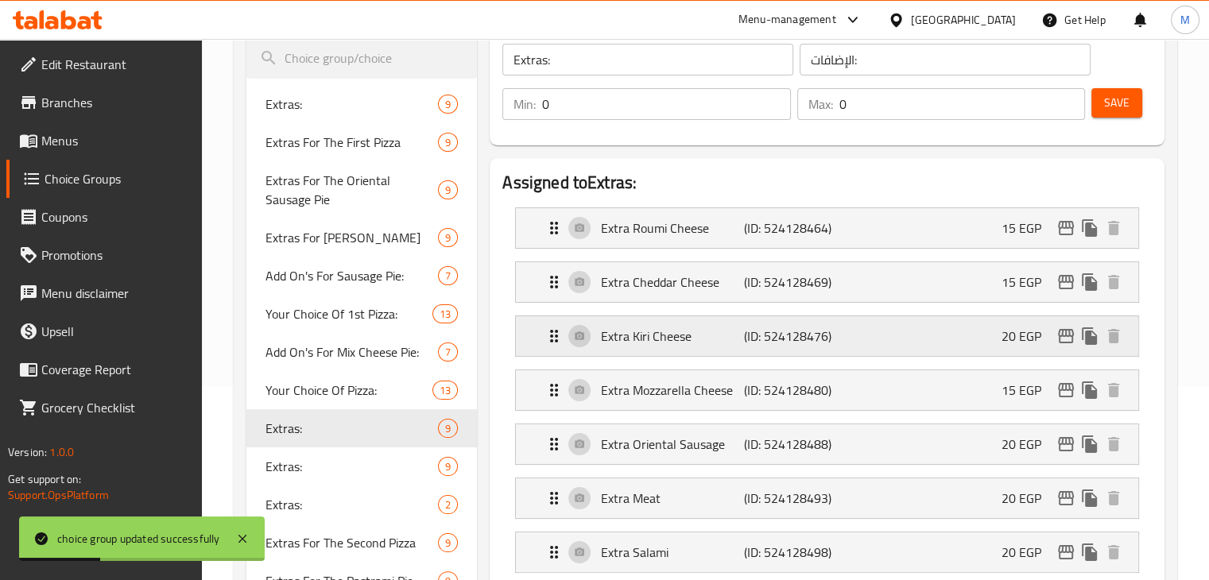
click at [913, 354] on div "Extra Kiri Cheese (ID: 524128476) 20 EGP" at bounding box center [831, 336] width 575 height 40
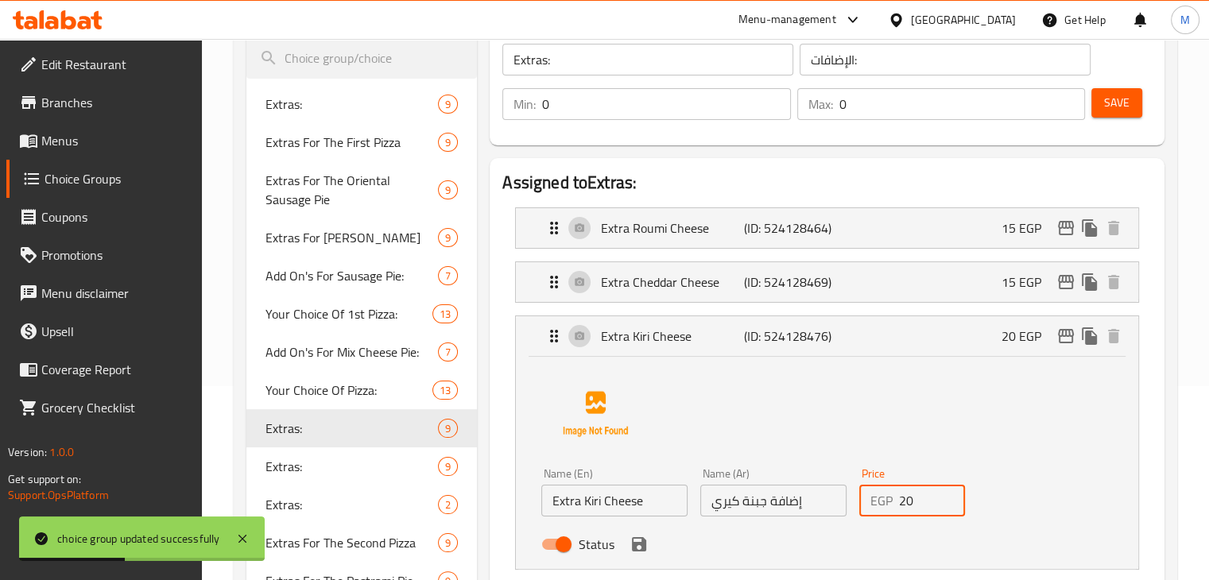
click at [918, 497] on input "20" at bounding box center [932, 501] width 67 height 32
type input "2"
click at [638, 541] on icon "save" at bounding box center [639, 544] width 14 height 14
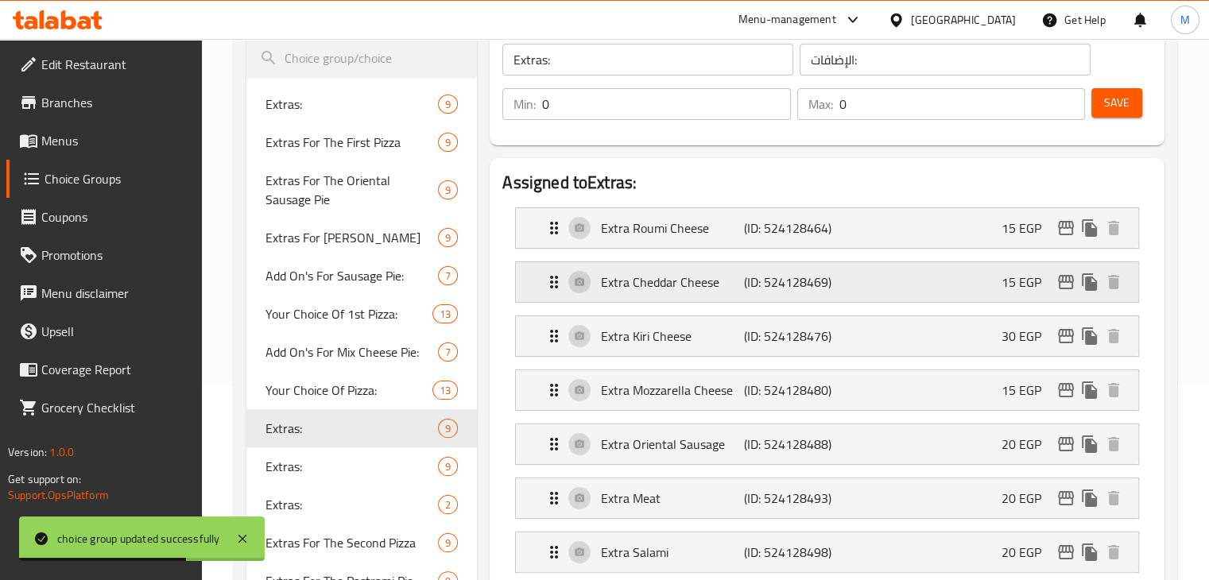
type input "30"
drag, startPoint x: 1103, startPoint y: 118, endPoint x: 1121, endPoint y: 103, distance: 23.1
click at [1121, 103] on div "Save" at bounding box center [1115, 104] width 54 height 38
click at [1106, 109] on span "Save" at bounding box center [1116, 103] width 25 height 20
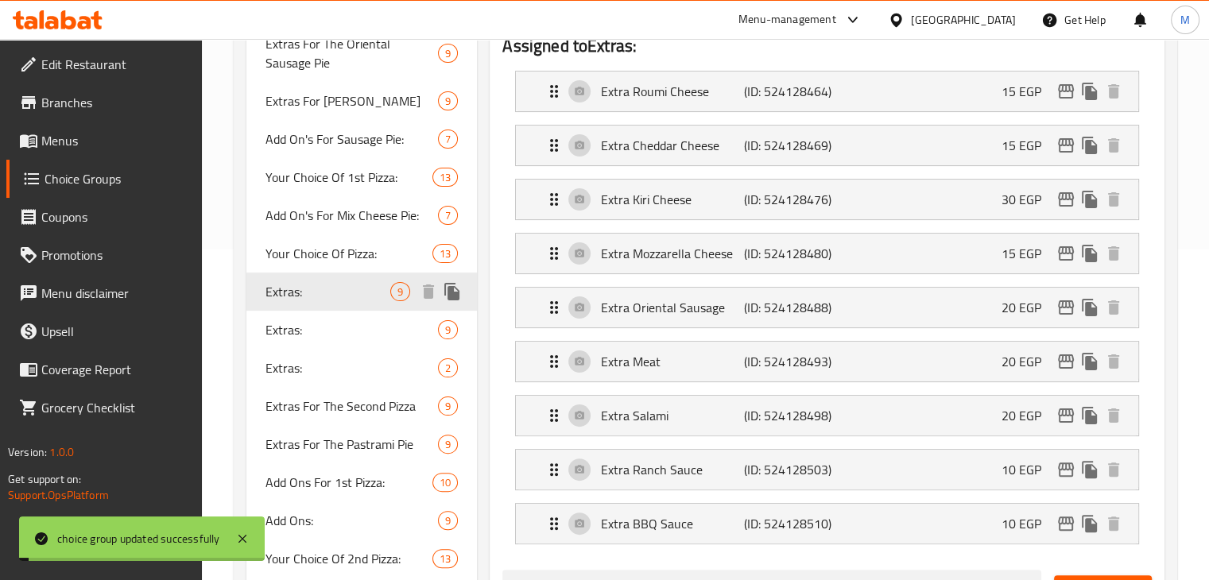
scroll to position [339, 0]
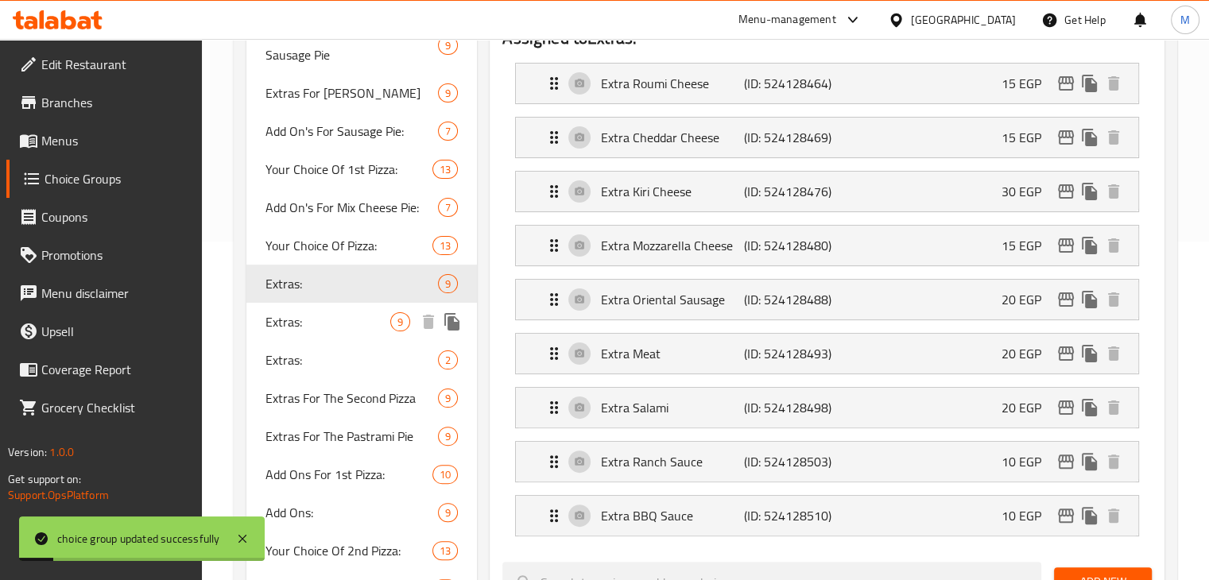
click at [377, 324] on span "Extras:" at bounding box center [328, 321] width 126 height 19
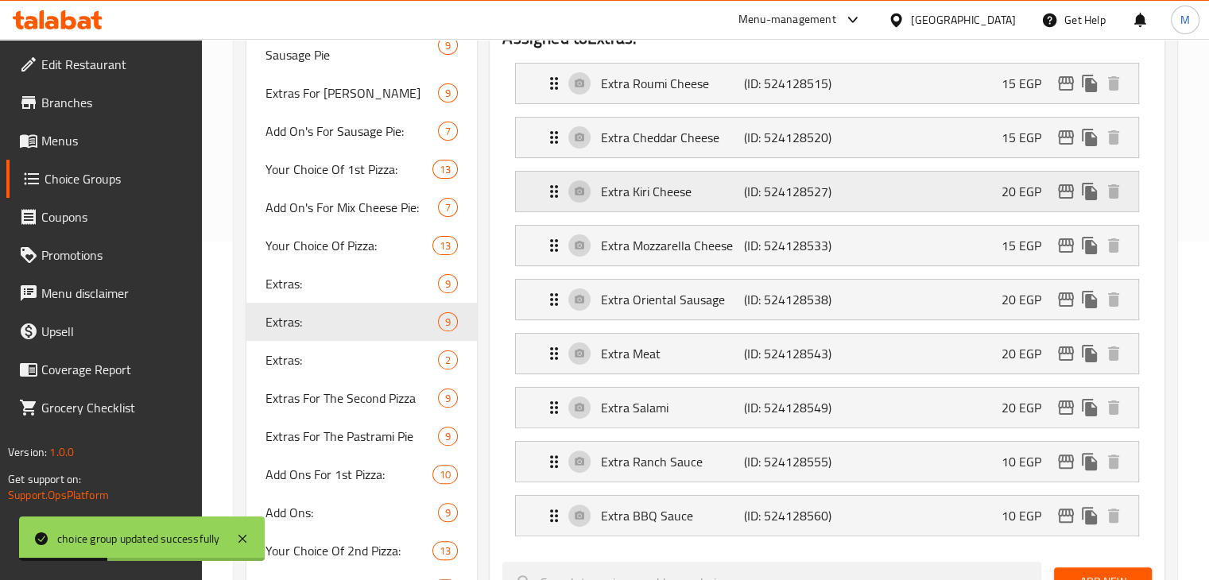
click at [912, 192] on div "Extra Kiri Cheese (ID: 524128527) 20 EGP" at bounding box center [831, 192] width 575 height 40
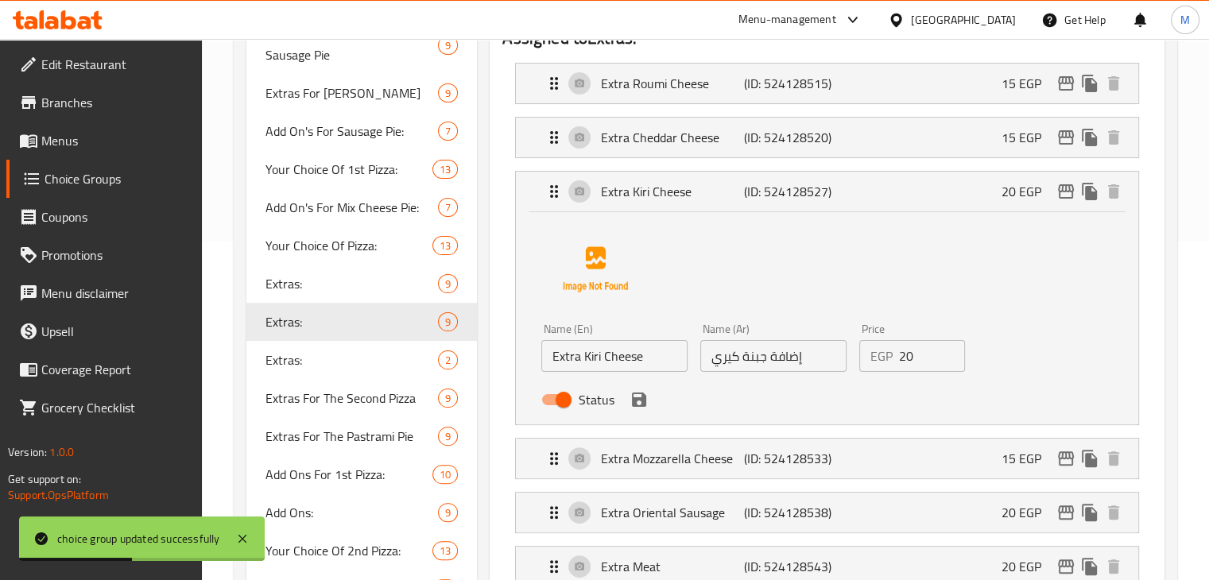
click at [906, 355] on input "20" at bounding box center [932, 356] width 67 height 32
click at [651, 401] on div "Status" at bounding box center [773, 399] width 476 height 43
click at [639, 403] on icon "save" at bounding box center [638, 399] width 19 height 19
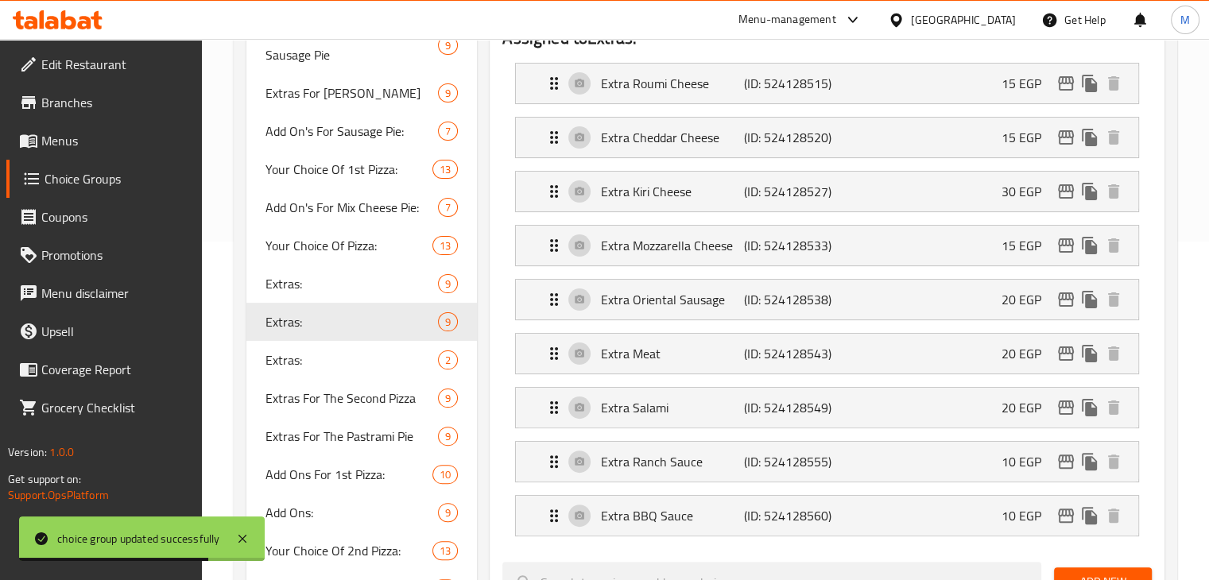
type input "30"
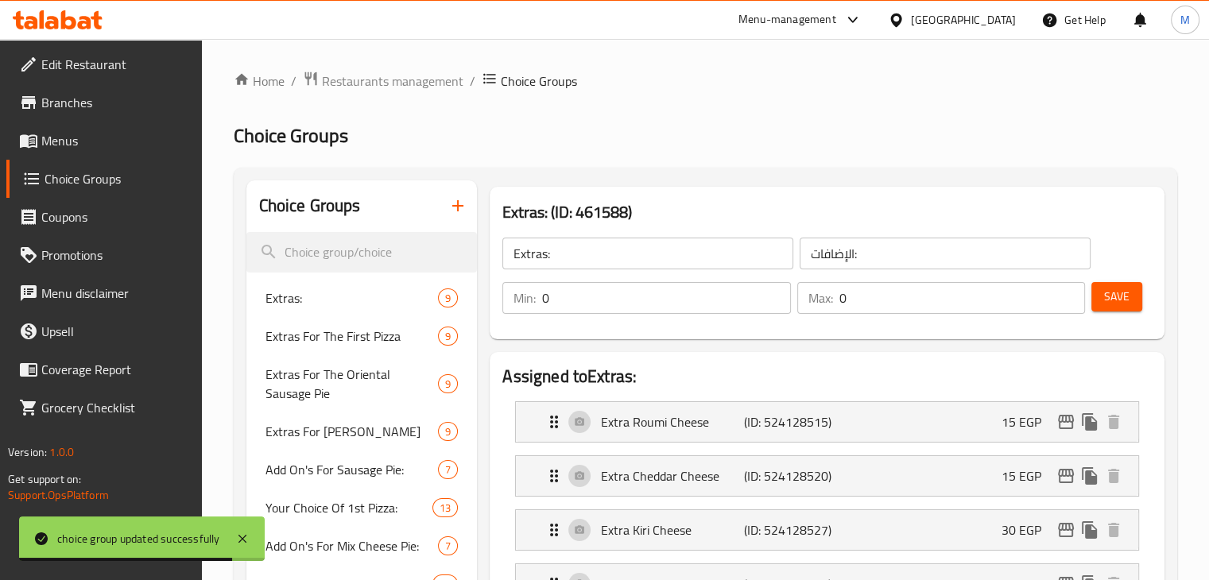
click at [1100, 300] on button "Save" at bounding box center [1116, 296] width 51 height 29
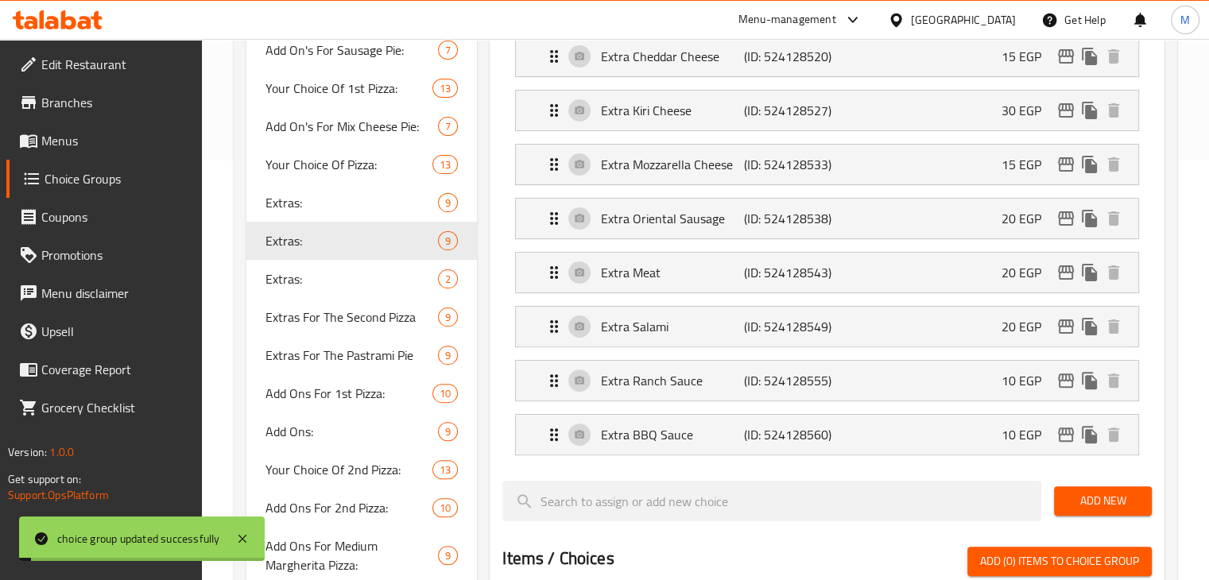
scroll to position [424, 0]
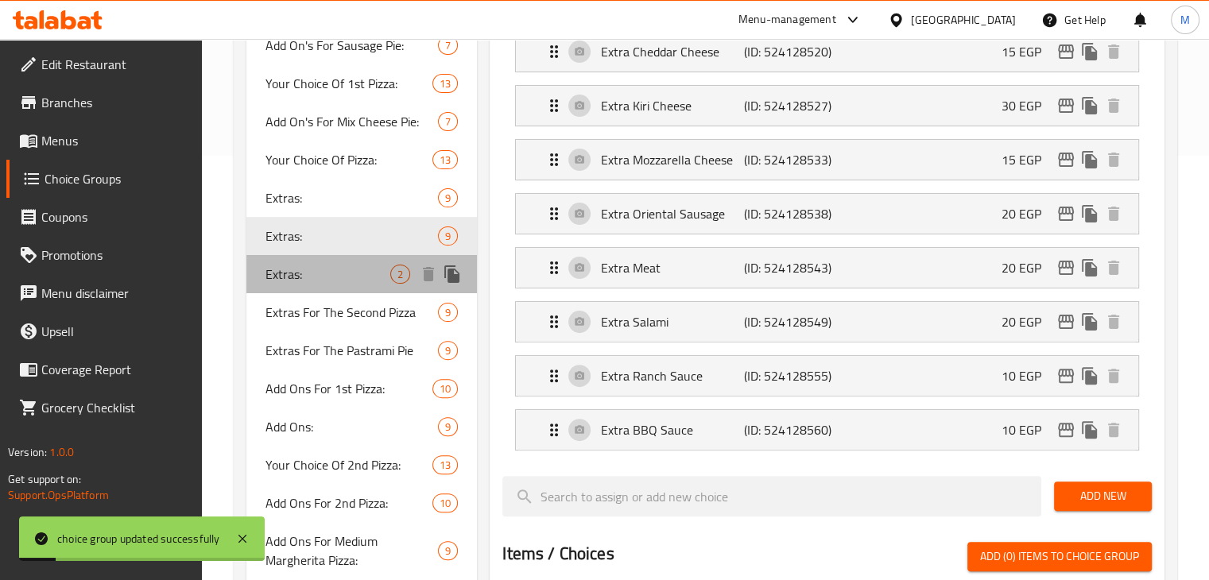
click at [321, 277] on span "Extras:" at bounding box center [328, 274] width 126 height 19
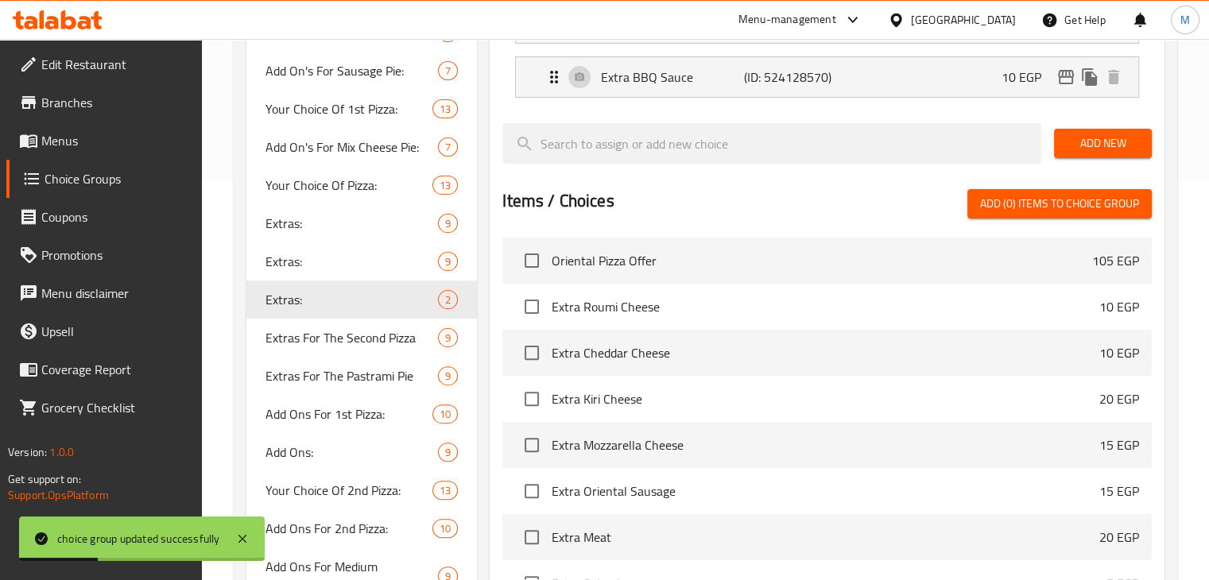
scroll to position [400, 0]
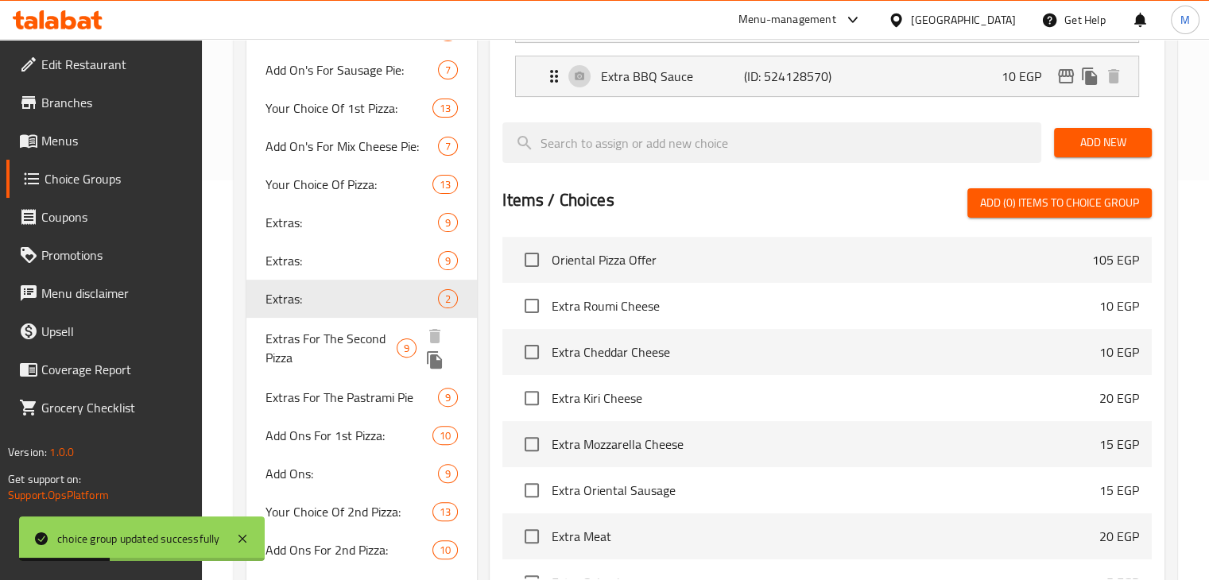
click at [375, 351] on span "Extras For The Second Pizza" at bounding box center [330, 348] width 131 height 38
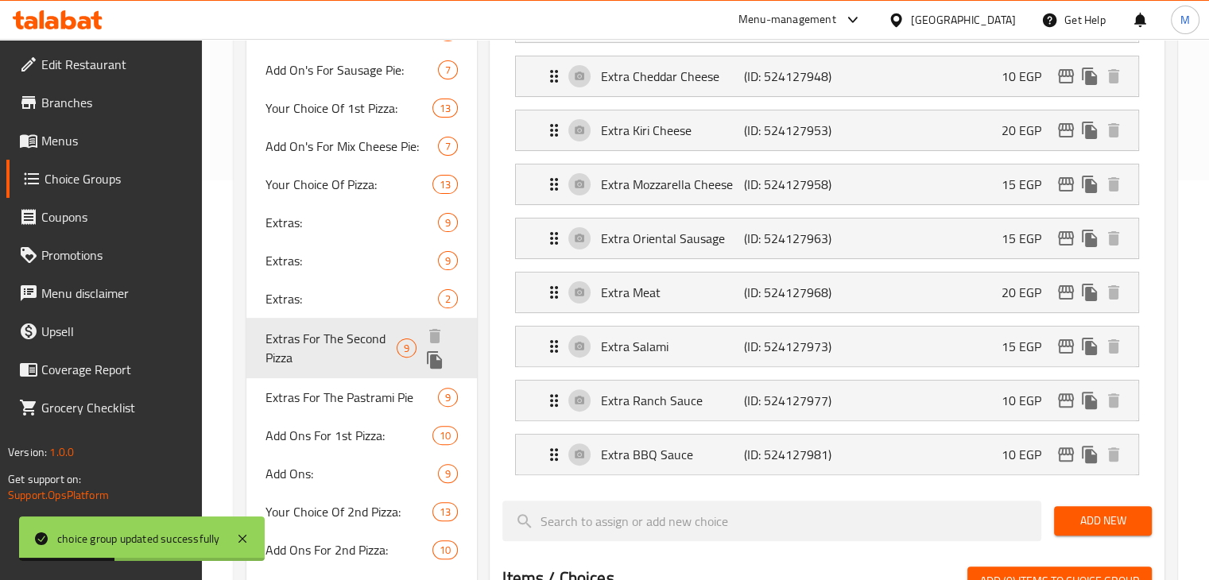
type input "Extras For The Second Pizza"
type input "[DEMOGRAPHIC_DATA] للبيتزا الثانية"
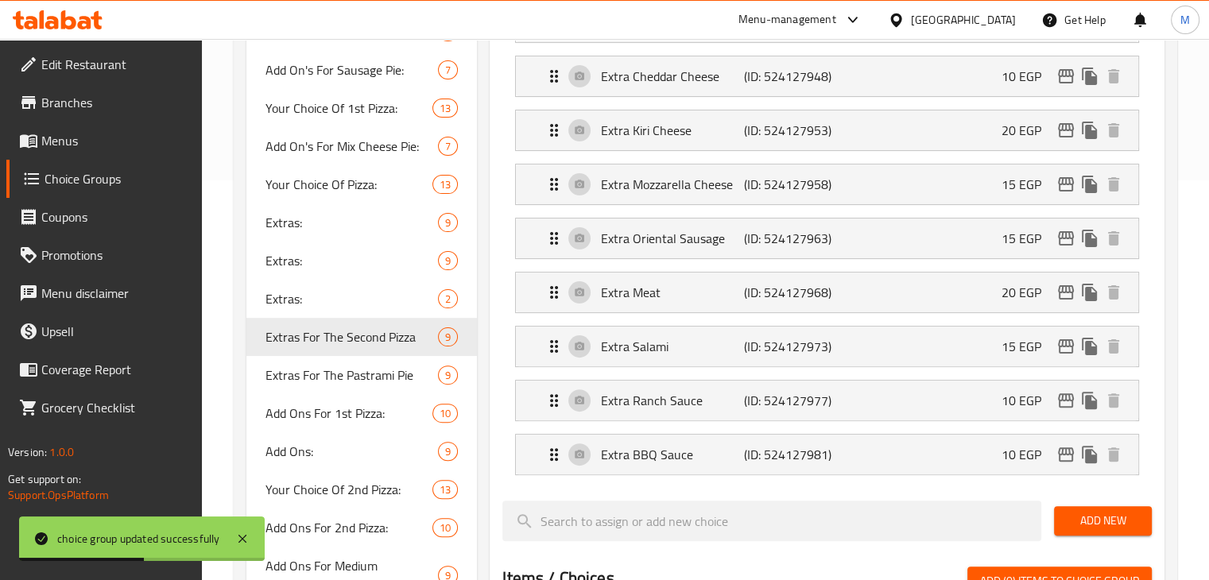
scroll to position [330, 0]
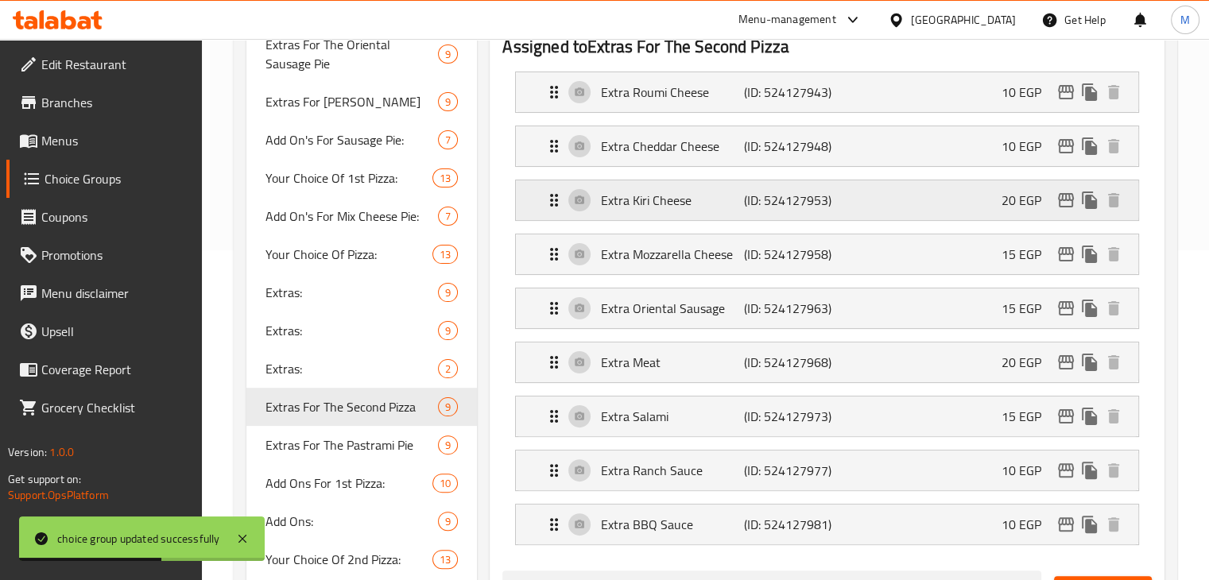
click at [930, 212] on div "Extra Kiri Cheese (ID: 524127953) 20 EGP" at bounding box center [831, 200] width 575 height 40
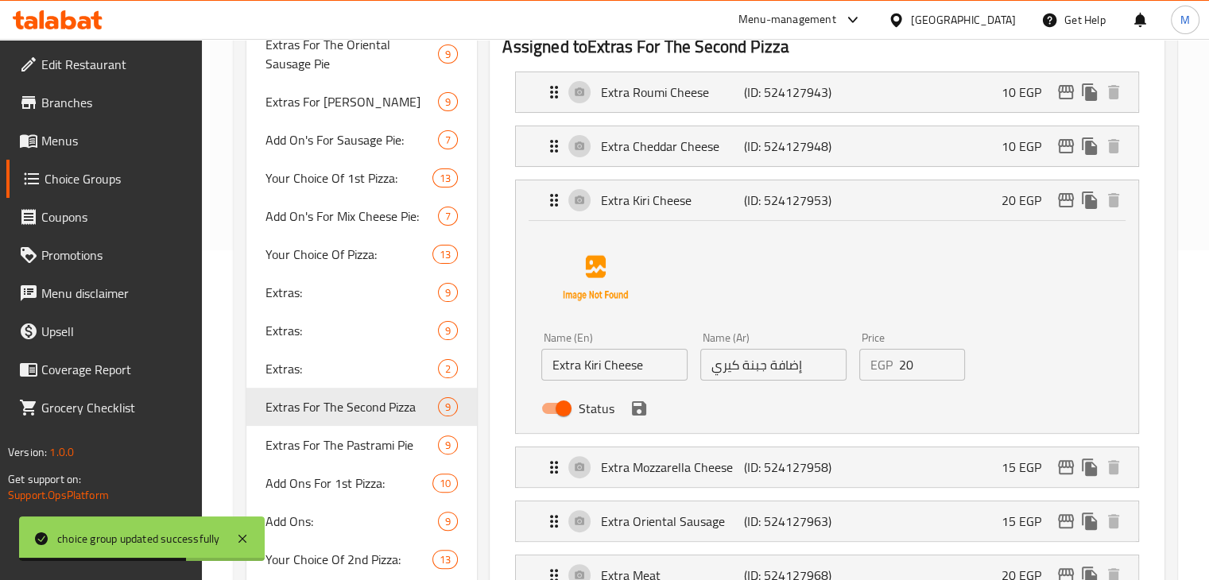
click at [901, 368] on input "20" at bounding box center [932, 365] width 67 height 32
click at [641, 411] on icon "save" at bounding box center [639, 408] width 14 height 14
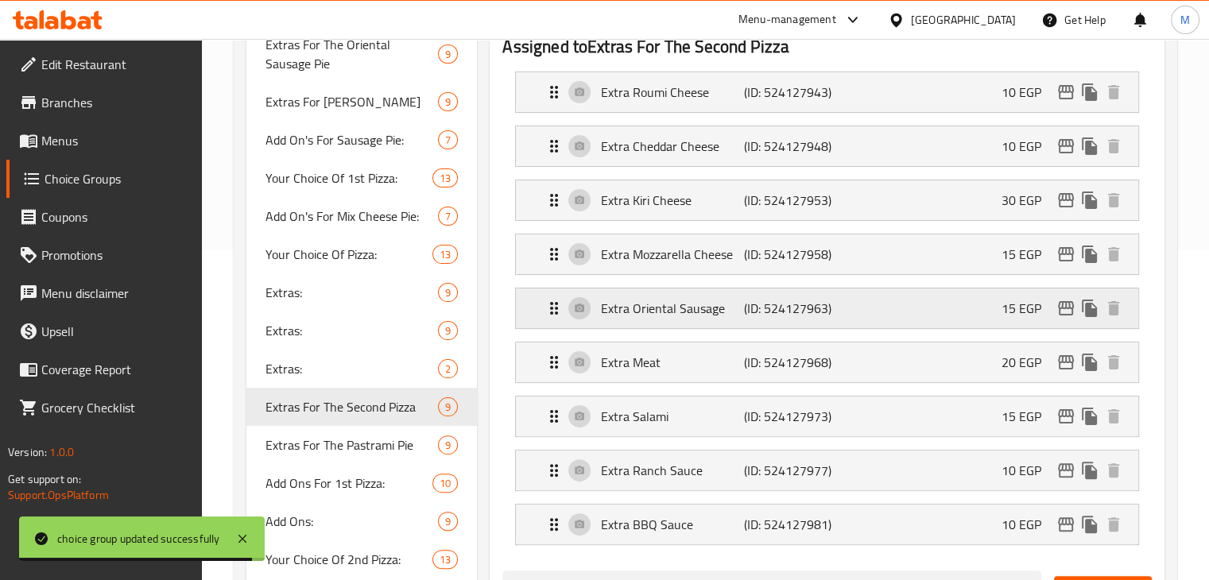
type input "30"
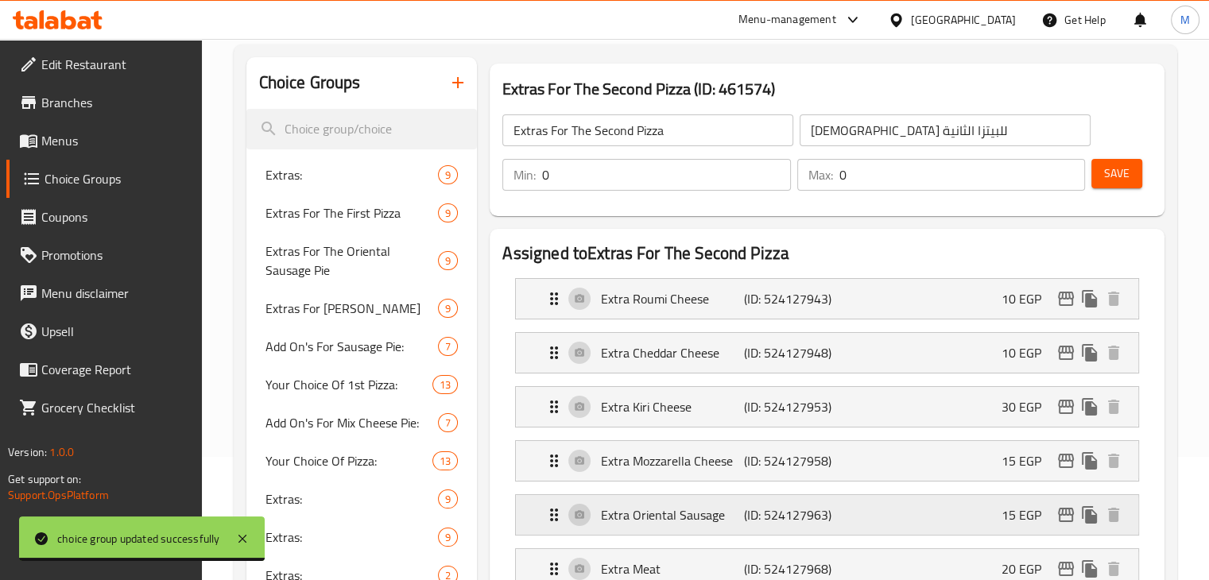
scroll to position [114, 0]
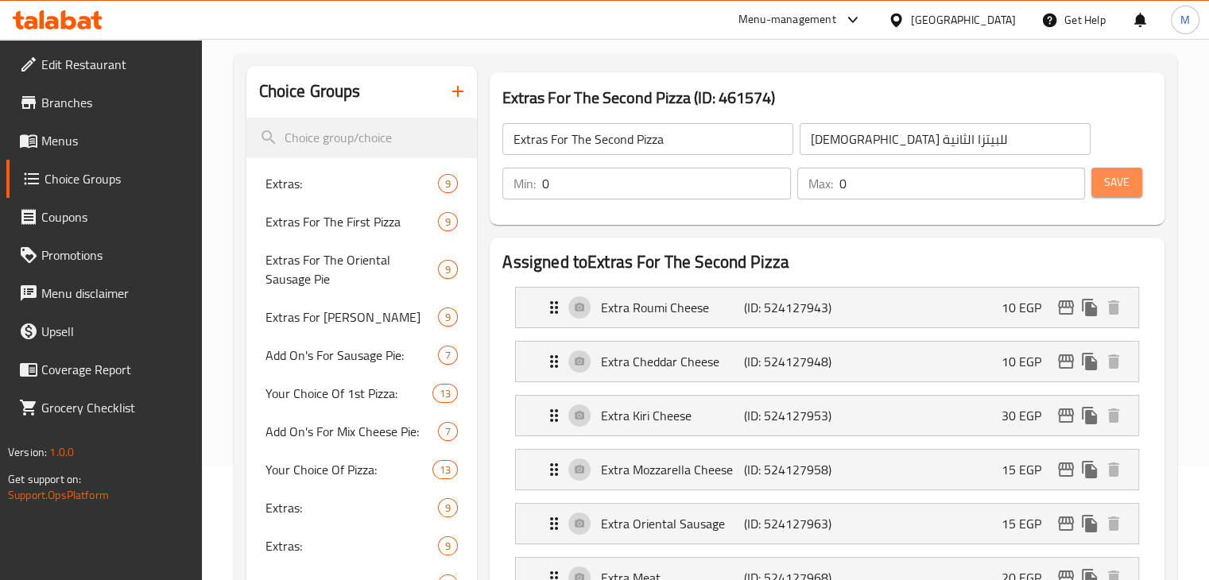
click at [1119, 192] on span "Save" at bounding box center [1116, 182] width 25 height 20
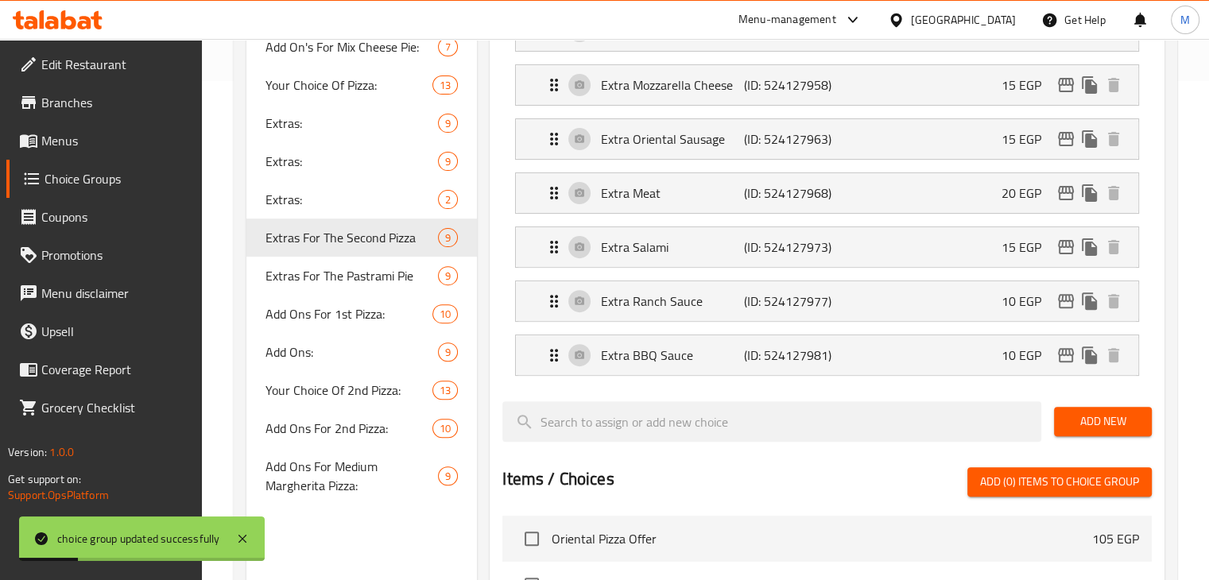
scroll to position [505, 0]
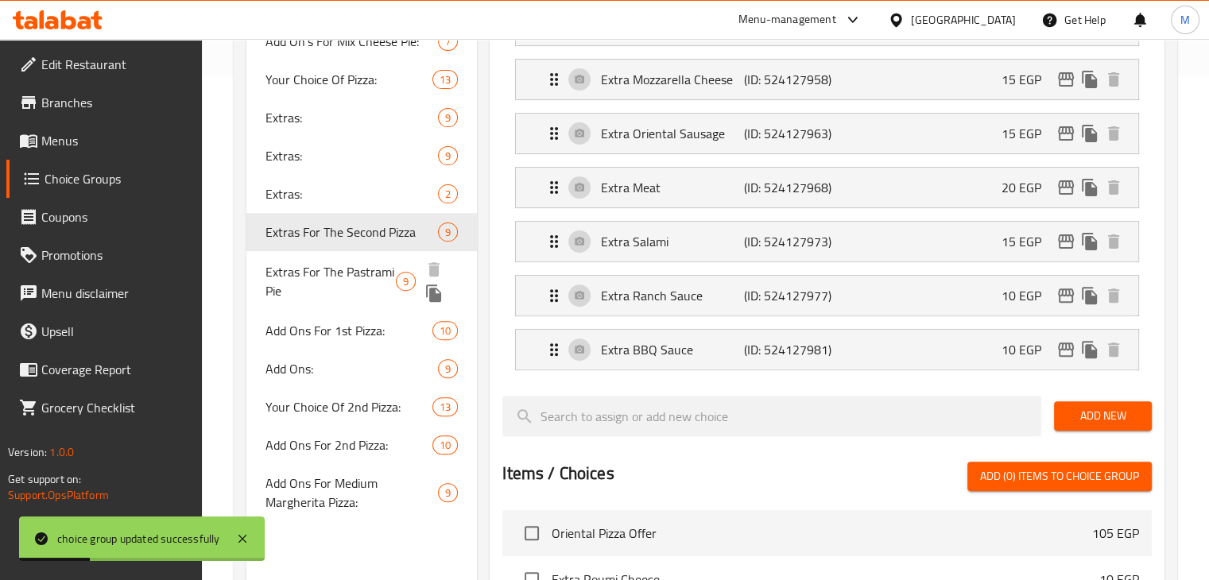
click at [334, 287] on span "Extras For The Pastrami Pie" at bounding box center [330, 281] width 131 height 38
type input "Extras For The Pastrami Pie"
type input "الإضافات لفطيرة البسطرمة"
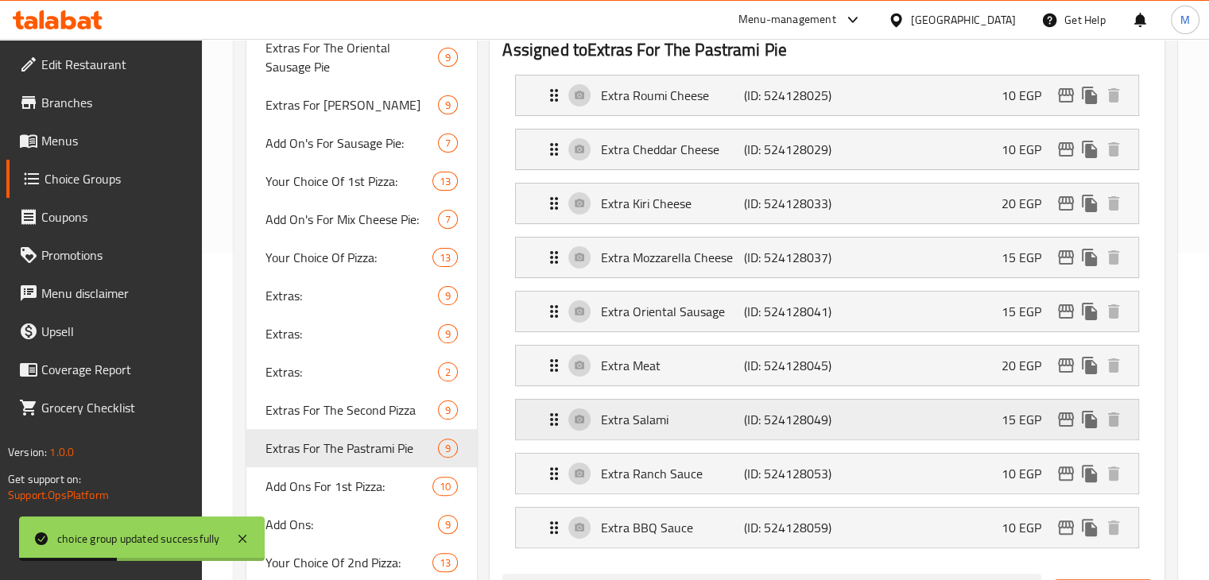
scroll to position [276, 0]
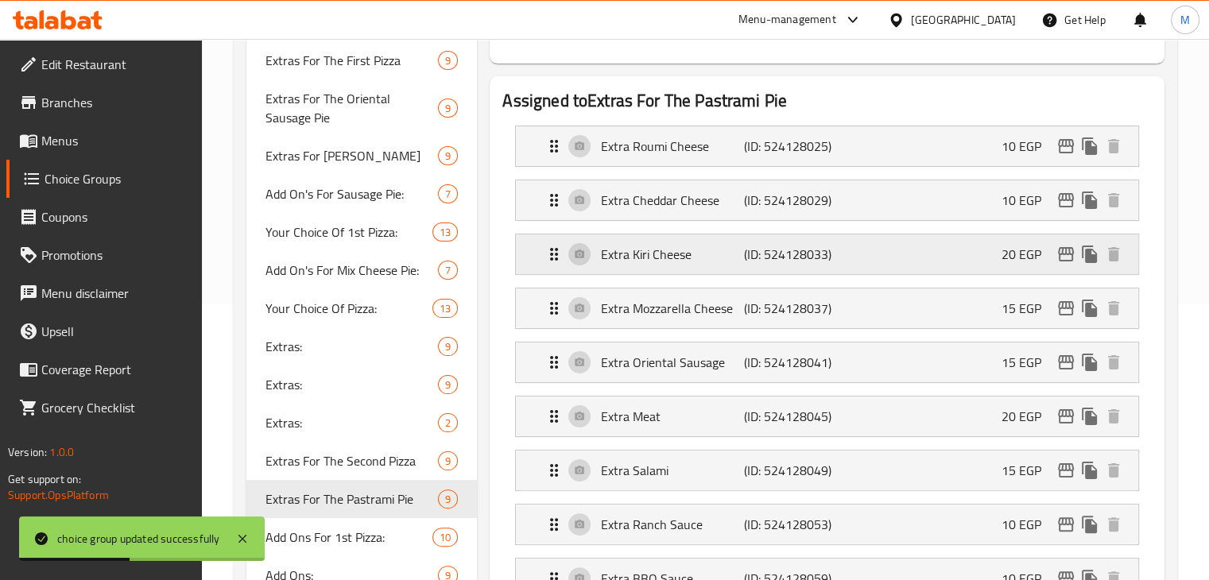
click at [875, 252] on div "Extra Kiri Cheese (ID: 524128033) 20 EGP" at bounding box center [831, 254] width 575 height 40
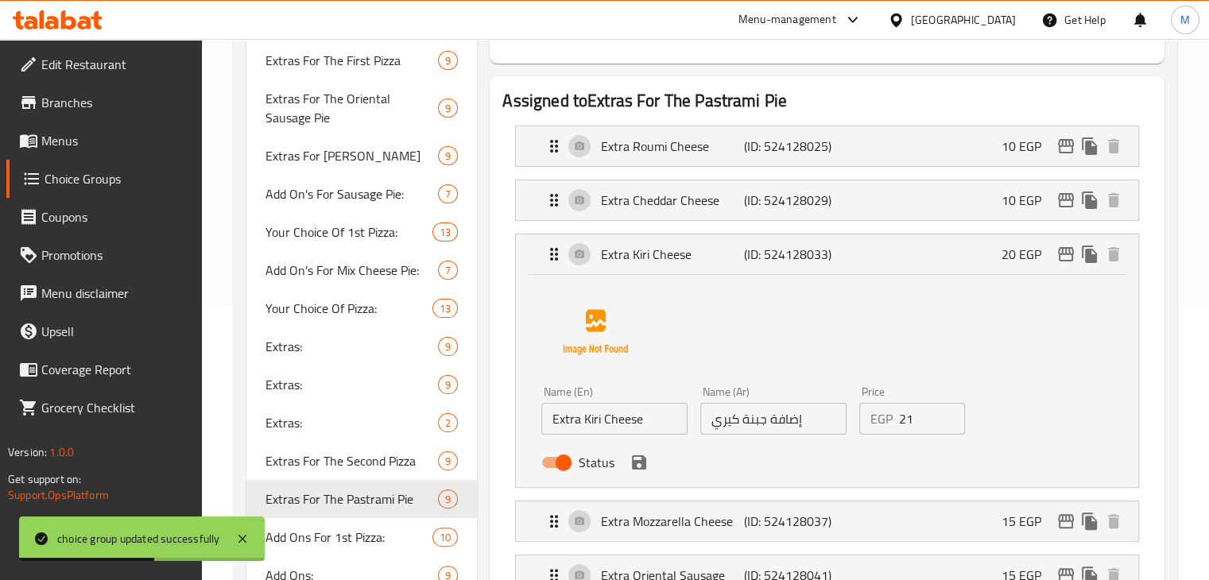
click at [944, 414] on input "21" at bounding box center [932, 419] width 67 height 32
drag, startPoint x: 919, startPoint y: 425, endPoint x: 908, endPoint y: 425, distance: 10.3
click at [908, 425] on input "21" at bounding box center [932, 419] width 67 height 32
type input "2"
click at [642, 463] on icon "save" at bounding box center [639, 462] width 14 height 14
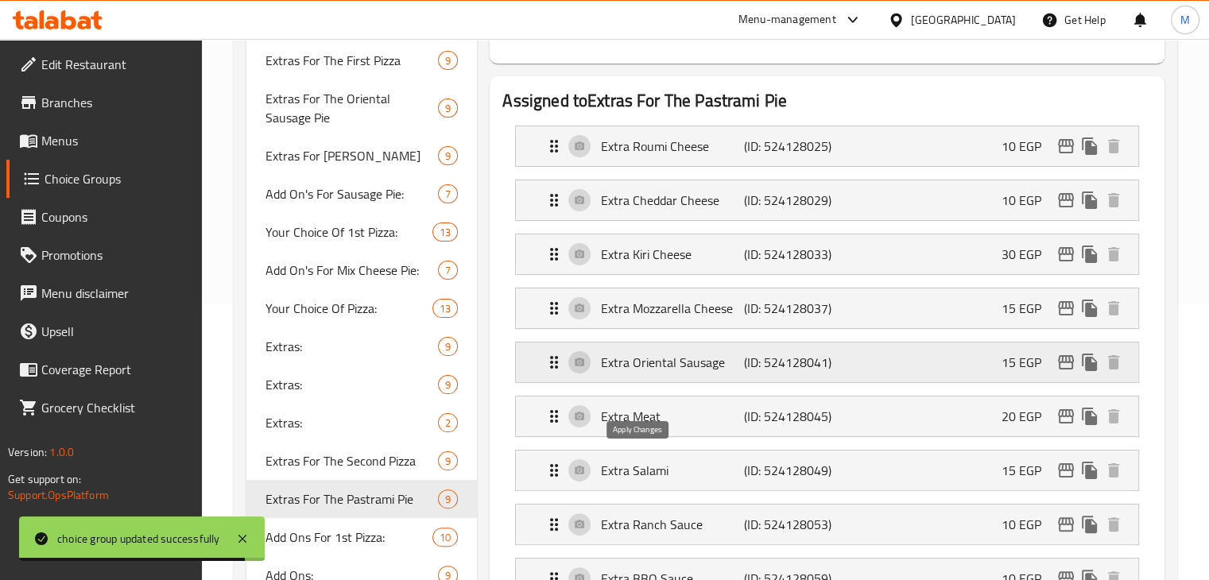
type input "30"
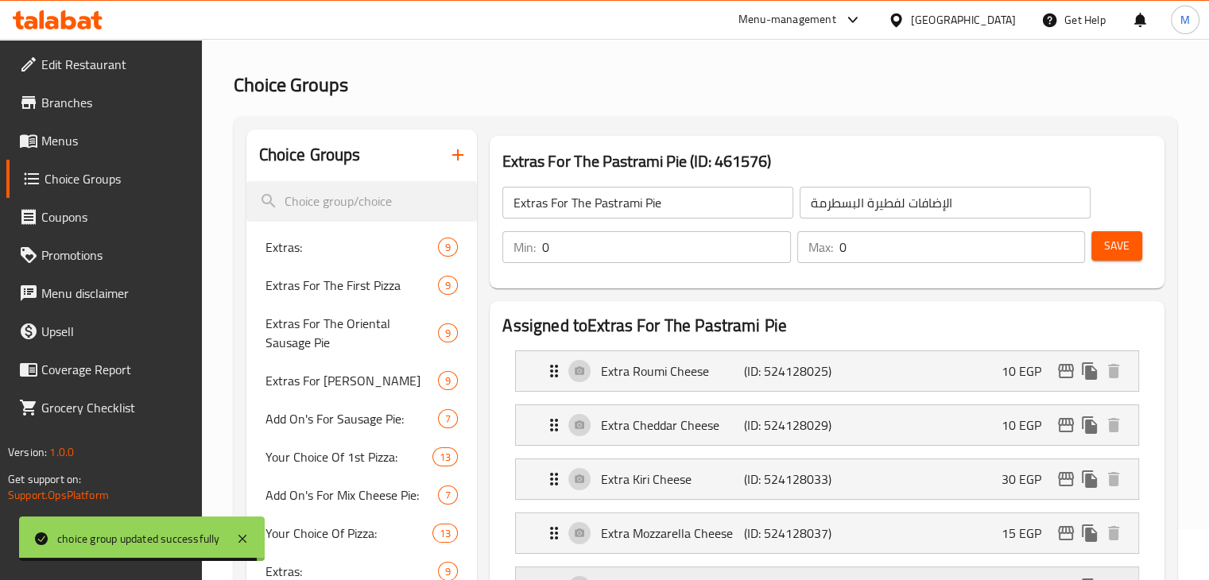
scroll to position [0, 0]
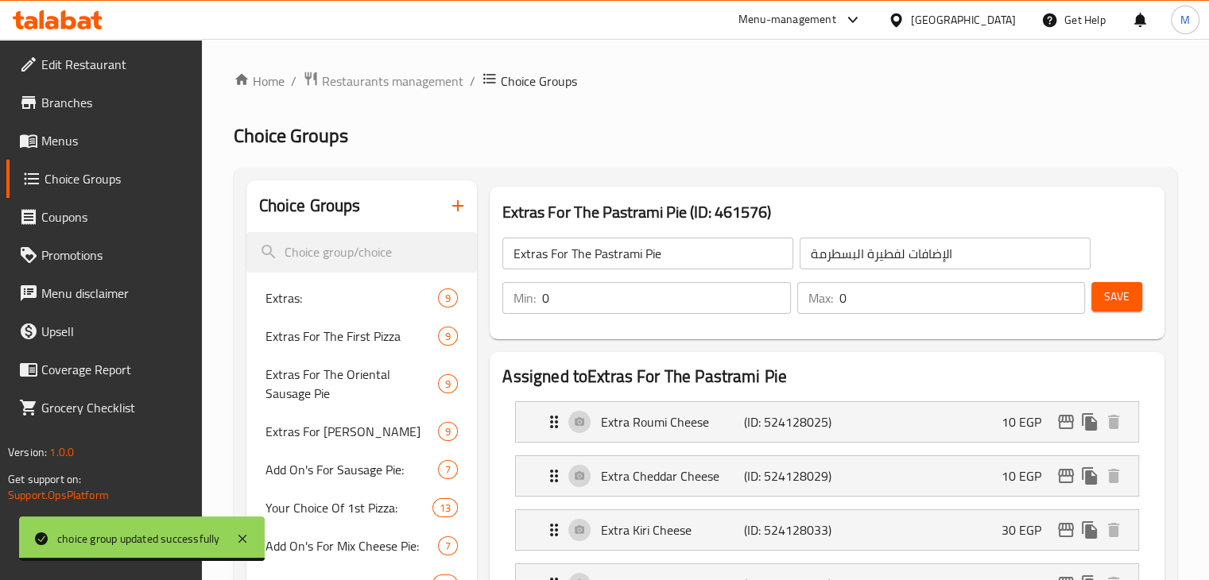
click at [1125, 313] on div "Save" at bounding box center [1115, 298] width 54 height 38
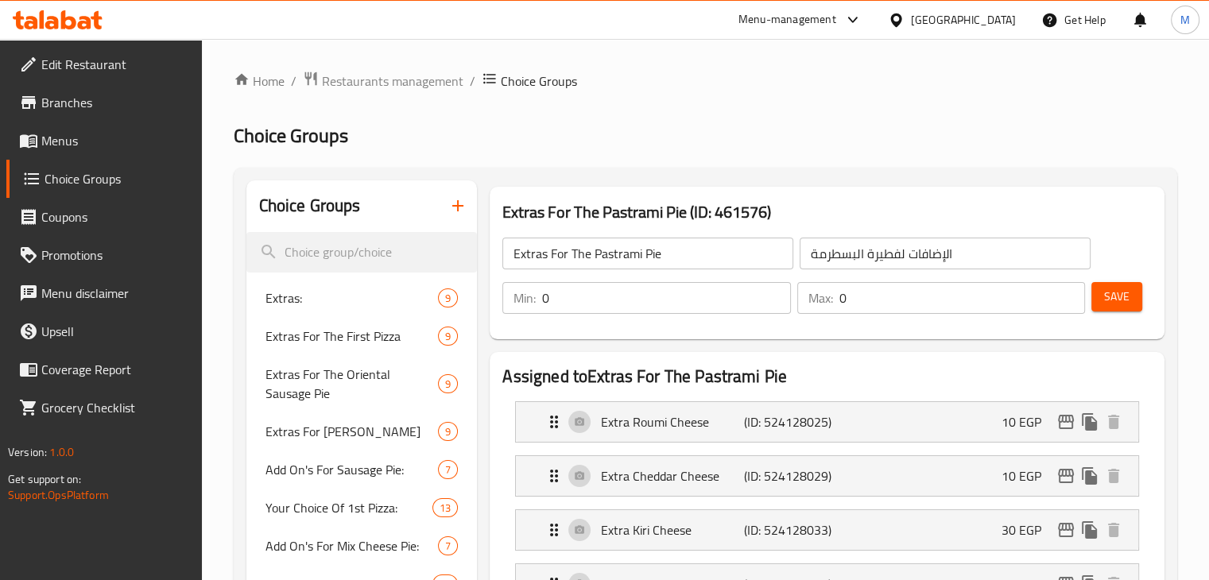
click at [1129, 300] on button "Save" at bounding box center [1116, 296] width 51 height 29
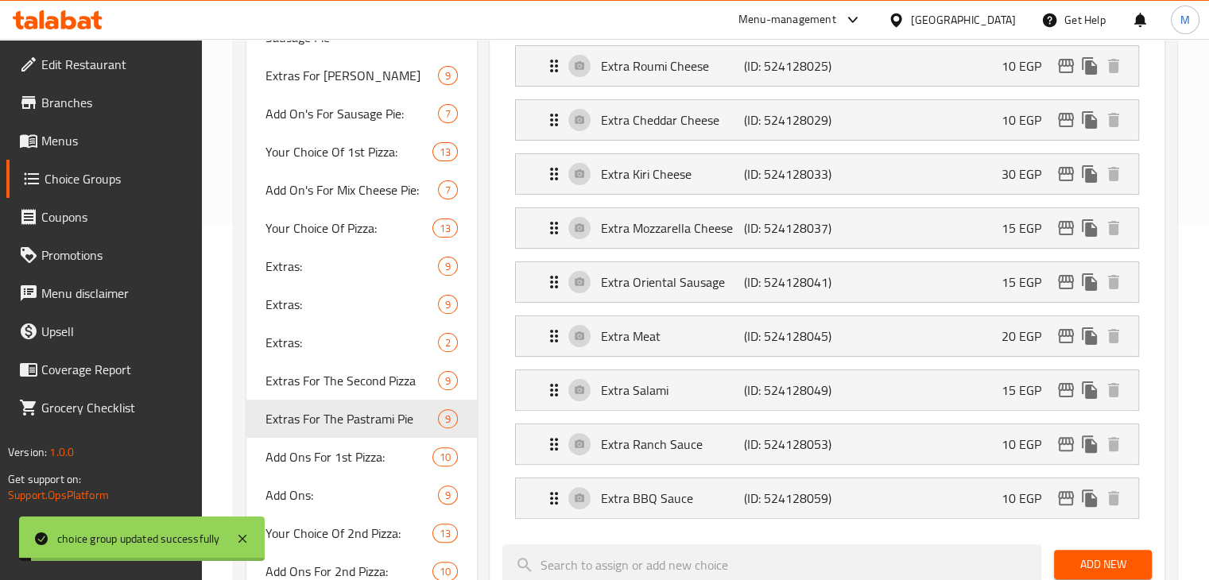
scroll to position [358, 0]
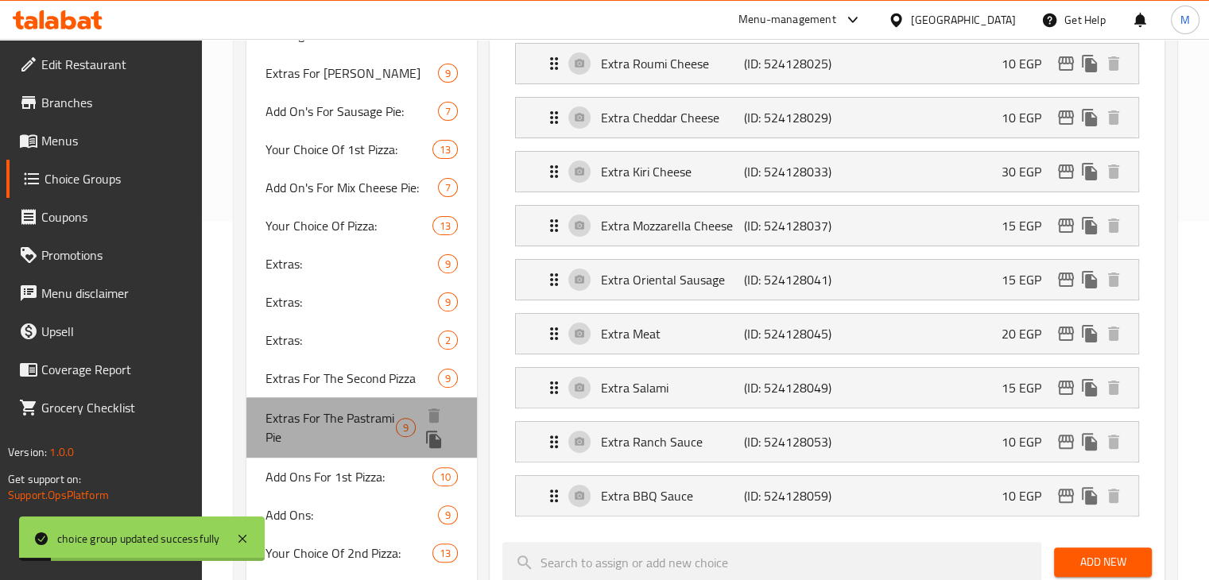
click at [392, 447] on div "Extras For The Pastrami Pie 9" at bounding box center [361, 427] width 231 height 60
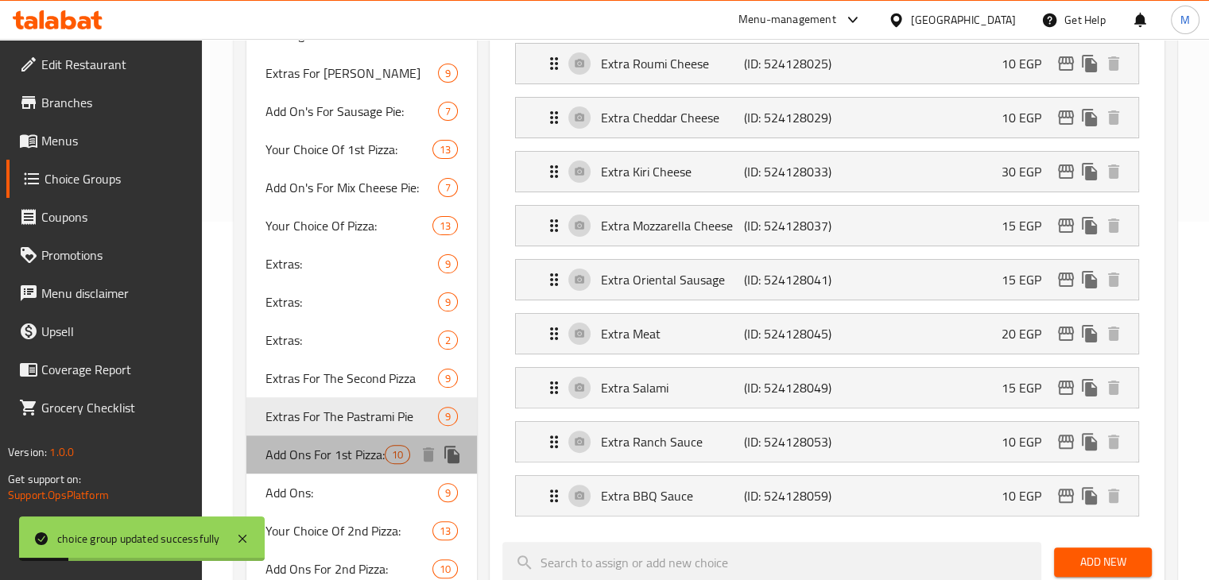
click at [359, 468] on div "Add Ons For 1st Pizza: 10" at bounding box center [361, 455] width 231 height 38
type input "Add Ons For 1st Pizza:"
type input "الإضافات للبيتزا الأولى:"
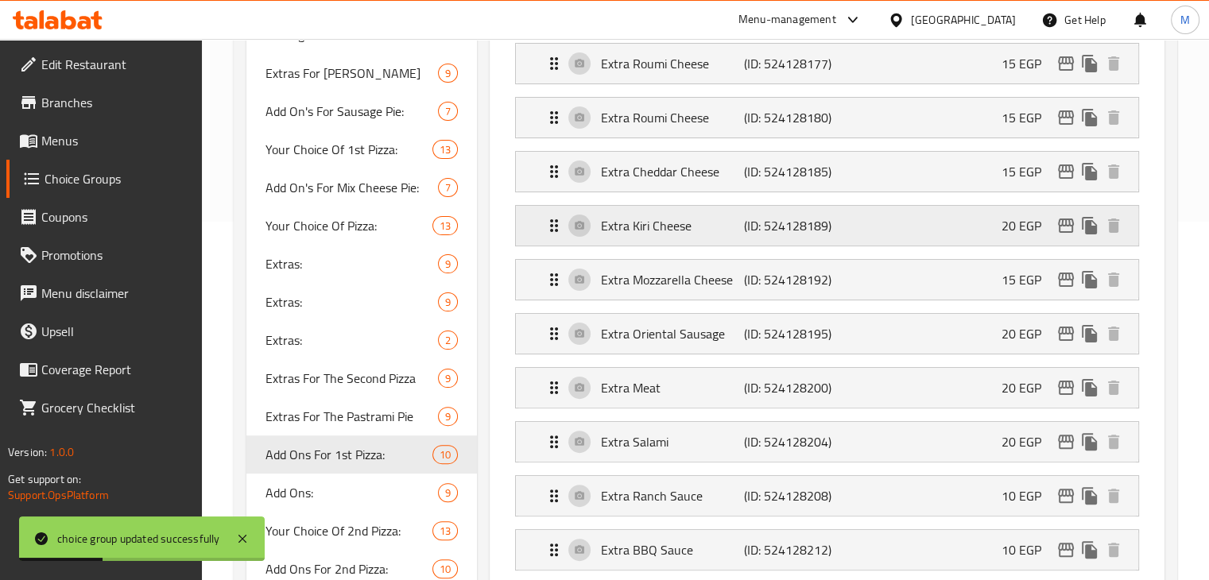
click at [892, 233] on div "Extra Kiri Cheese (ID: 524128189) 20 EGP" at bounding box center [831, 226] width 575 height 40
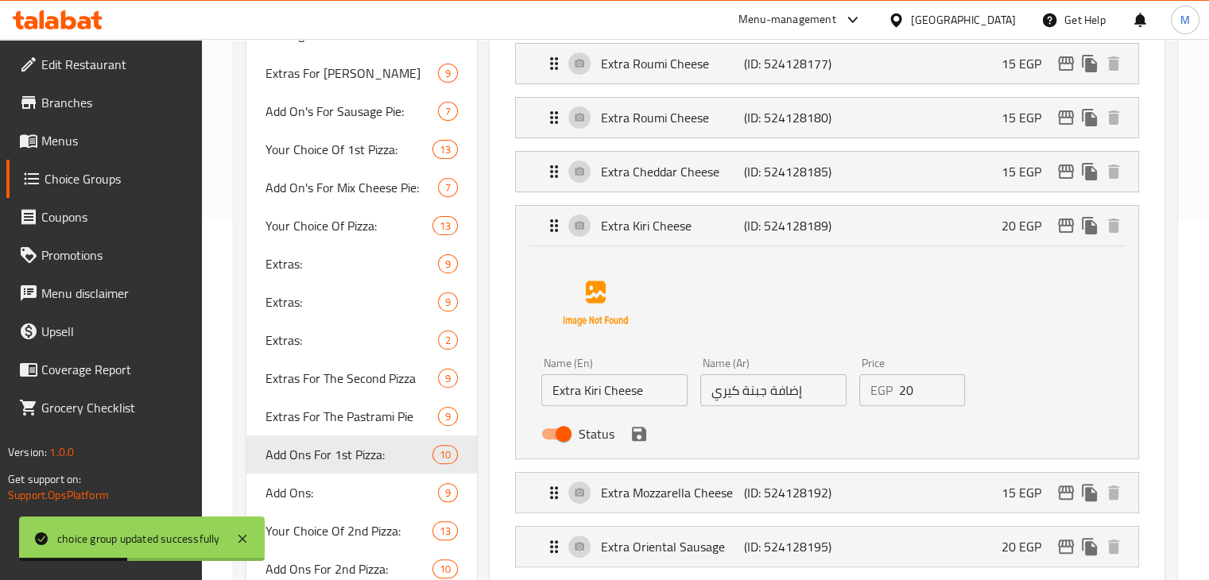
click at [920, 387] on input "20" at bounding box center [932, 390] width 67 height 32
type input "2"
click at [641, 430] on icon "save" at bounding box center [639, 434] width 14 height 14
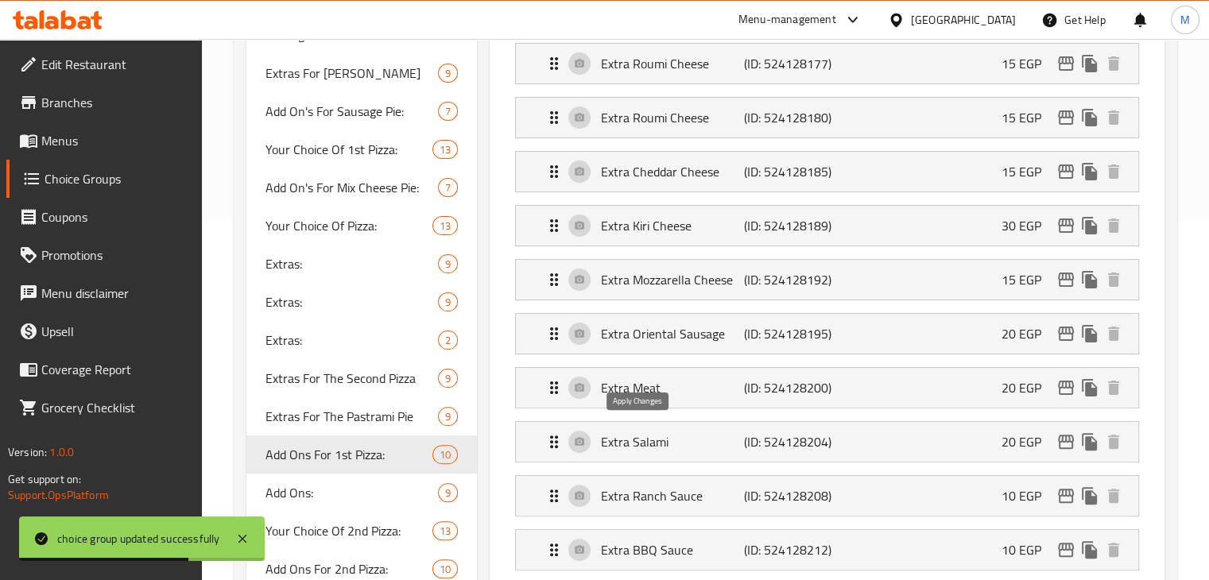
type input "30"
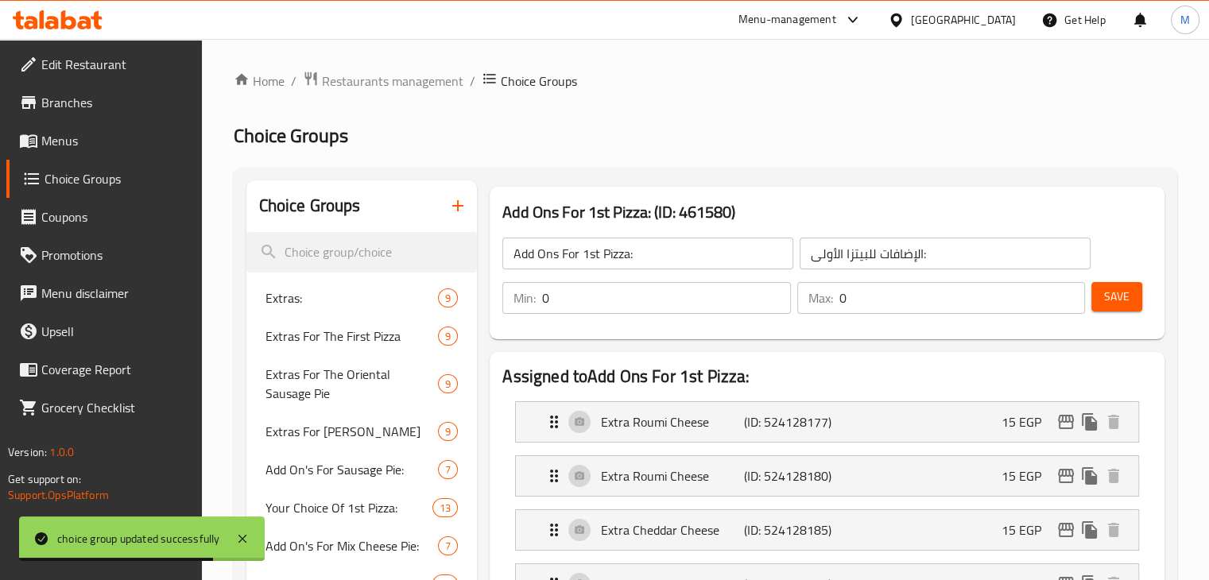
click at [1120, 300] on span "Save" at bounding box center [1116, 297] width 25 height 20
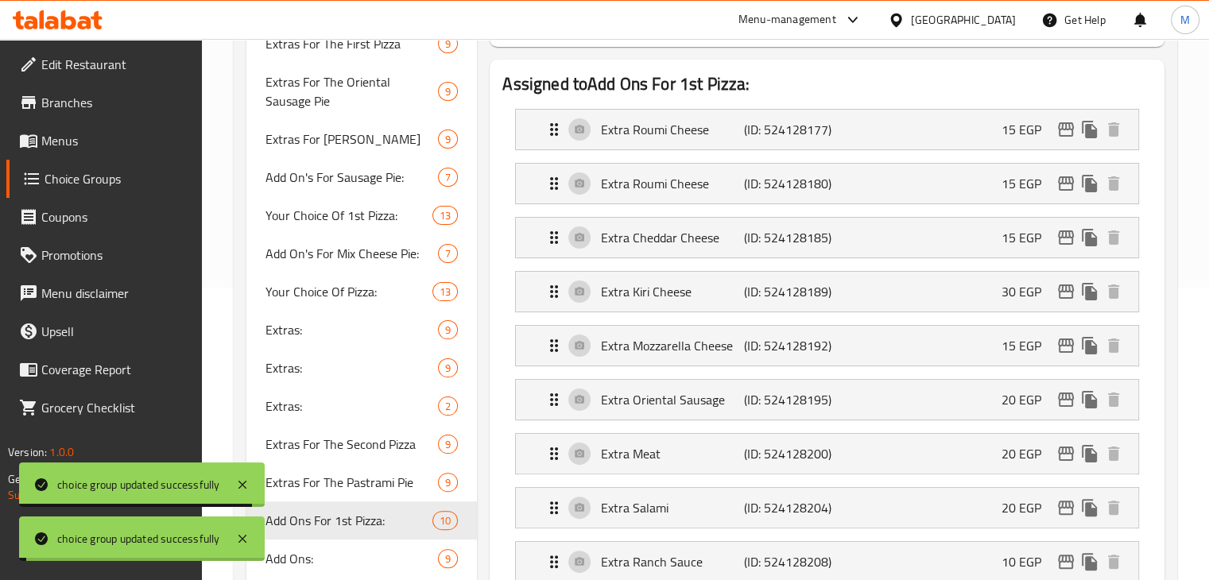
scroll to position [477, 0]
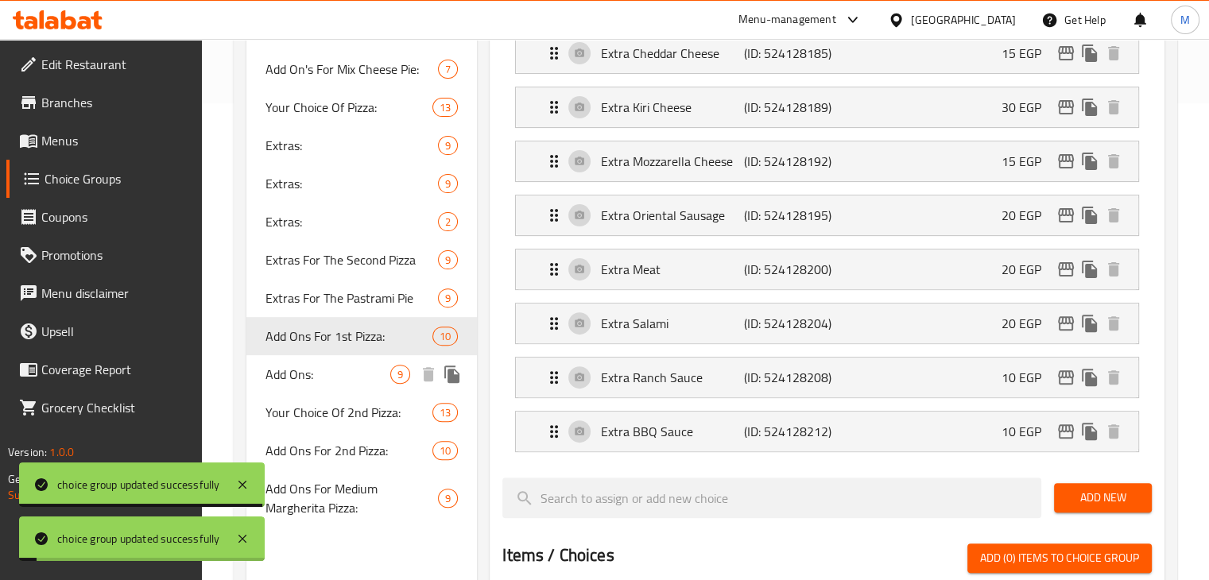
click at [358, 374] on span "Add Ons:" at bounding box center [328, 374] width 126 height 19
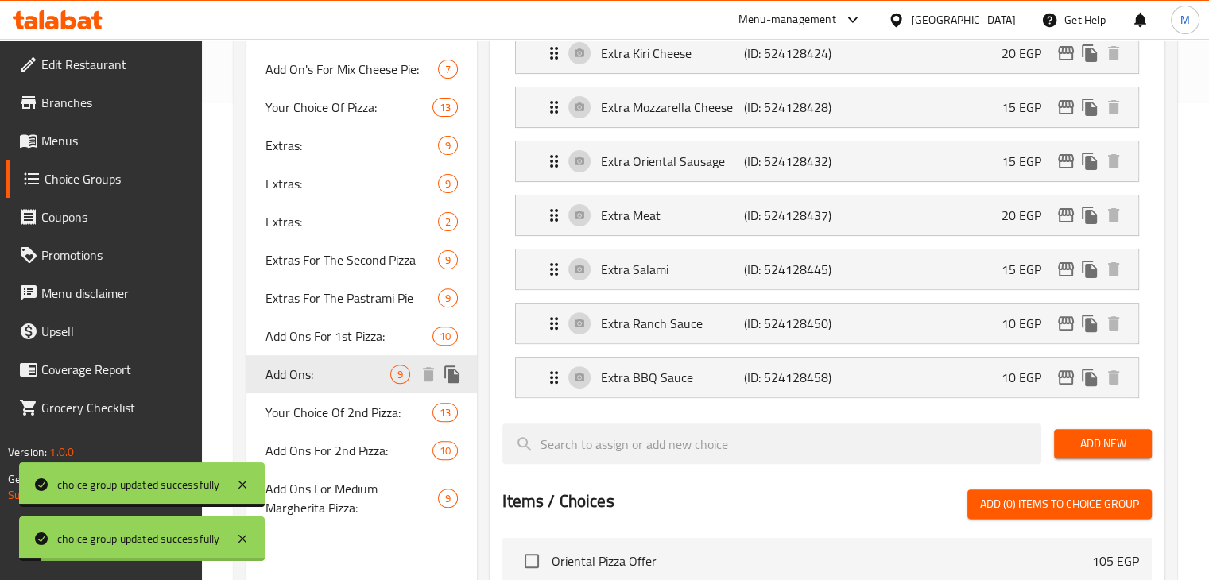
type input "Add Ons:"
type input "الإضافات:"
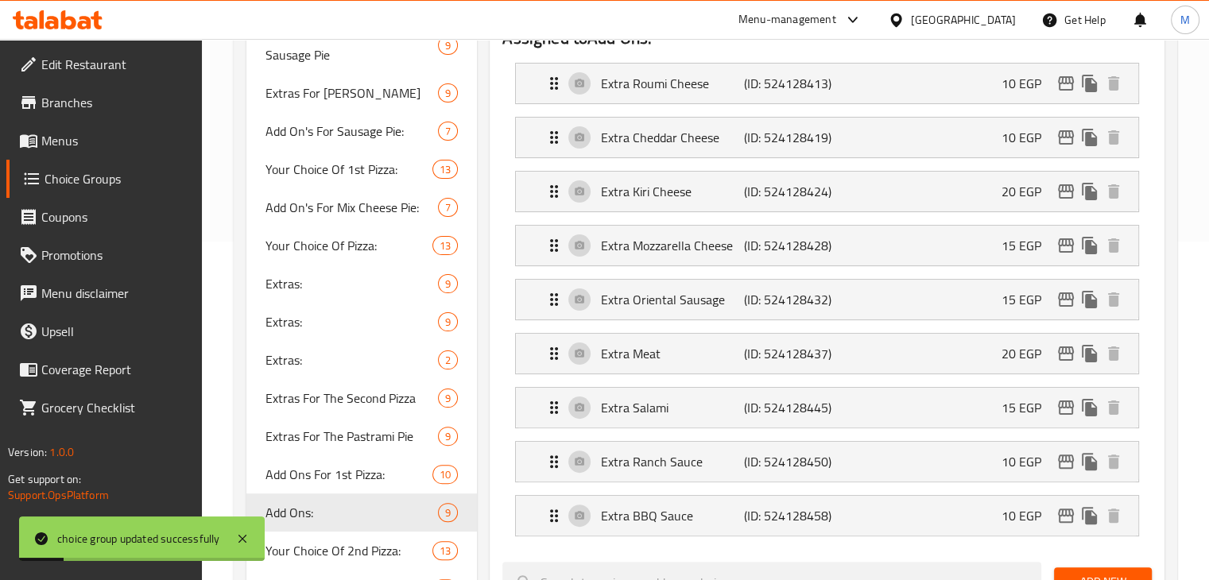
scroll to position [337, 0]
click at [861, 204] on div "Extra Kiri Cheese (ID: 524128424) 20 EGP" at bounding box center [831, 193] width 575 height 40
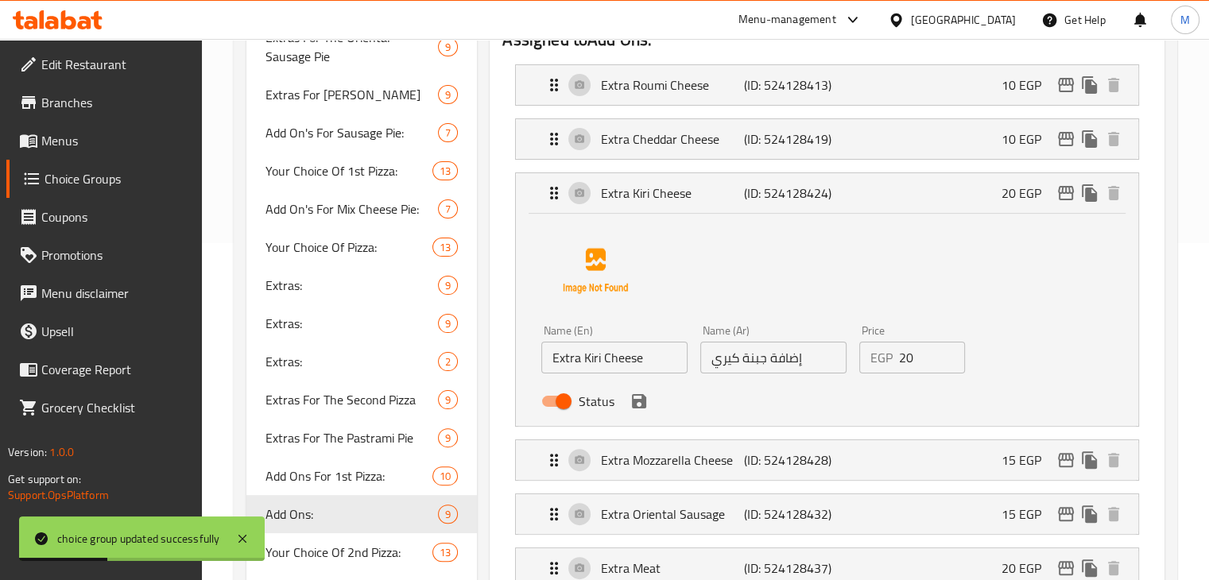
click at [905, 363] on input "20" at bounding box center [932, 358] width 67 height 32
click at [647, 406] on icon "save" at bounding box center [638, 401] width 19 height 19
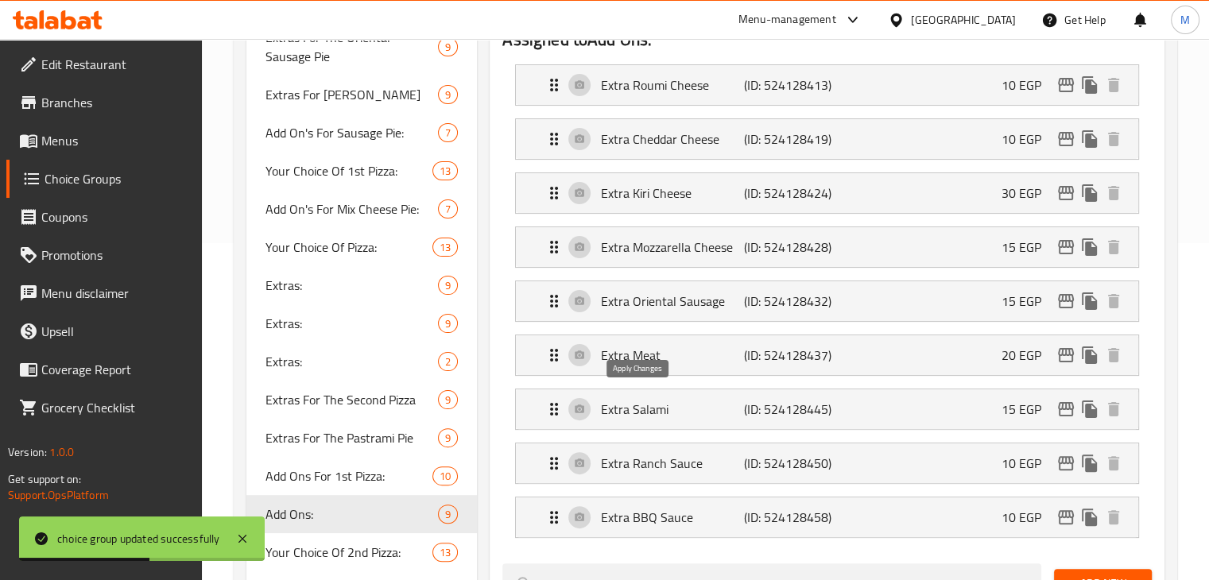
type input "30"
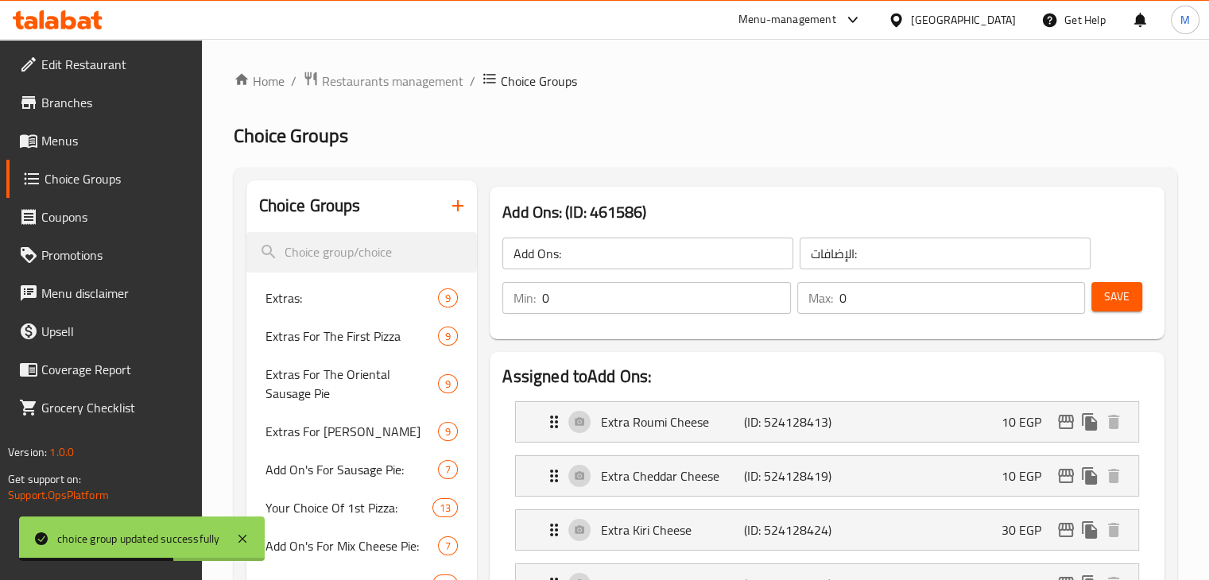
click at [1122, 288] on span "Save" at bounding box center [1116, 297] width 25 height 20
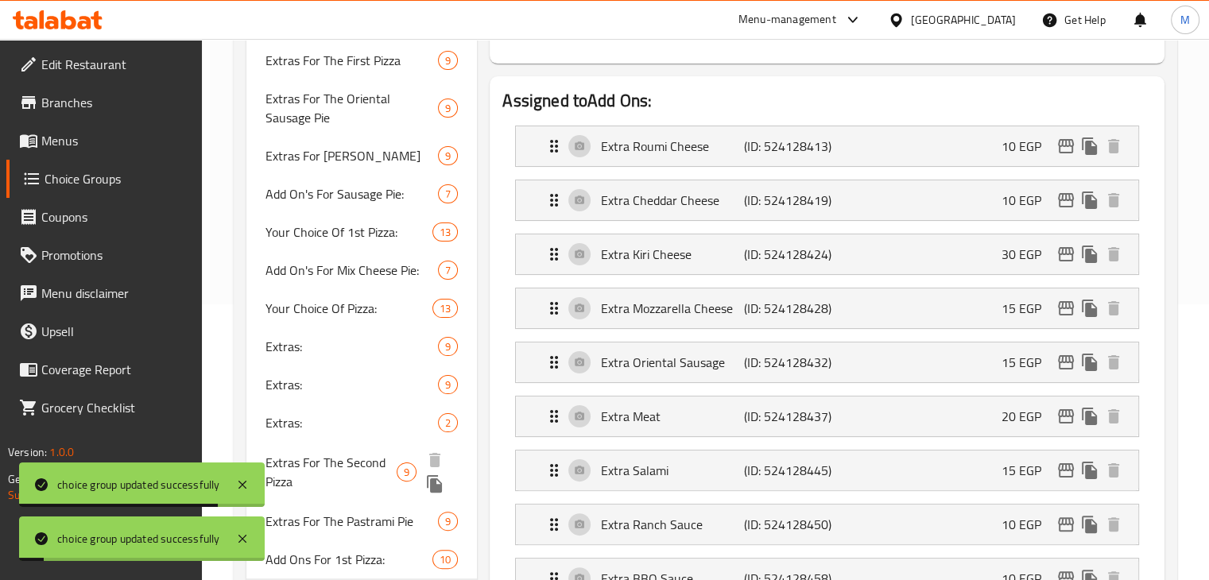
scroll to position [542, 0]
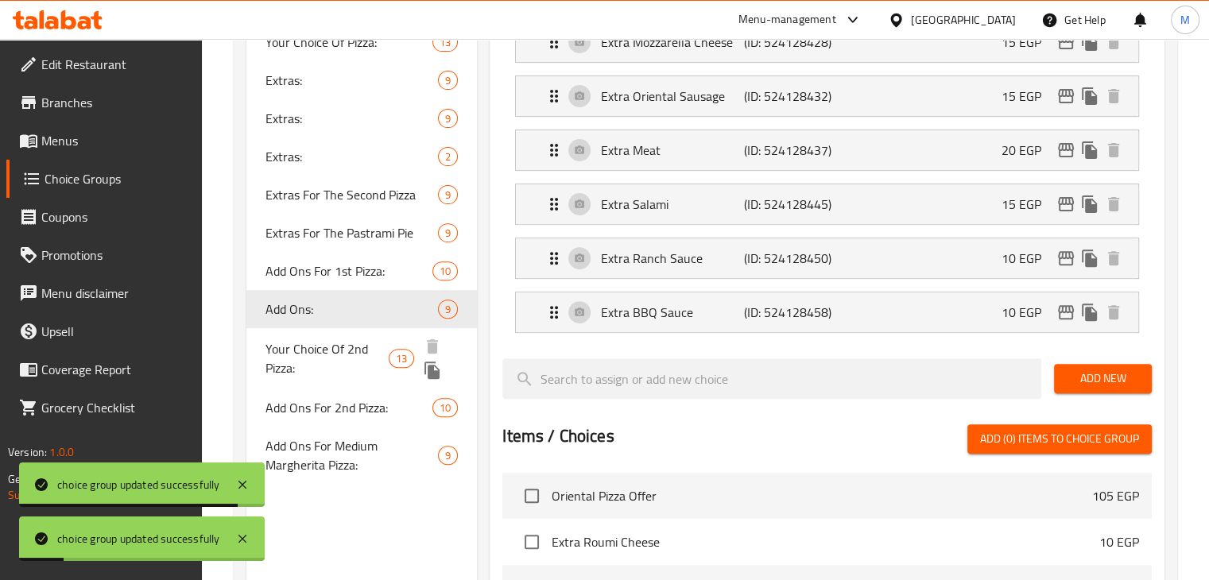
click at [353, 341] on span "Your Choice Of 2nd Pizza:" at bounding box center [327, 358] width 124 height 38
type input "Your Choice Of 2nd Pizza:"
type input "إختيارك من البيتزا الثانية:"
type input "1"
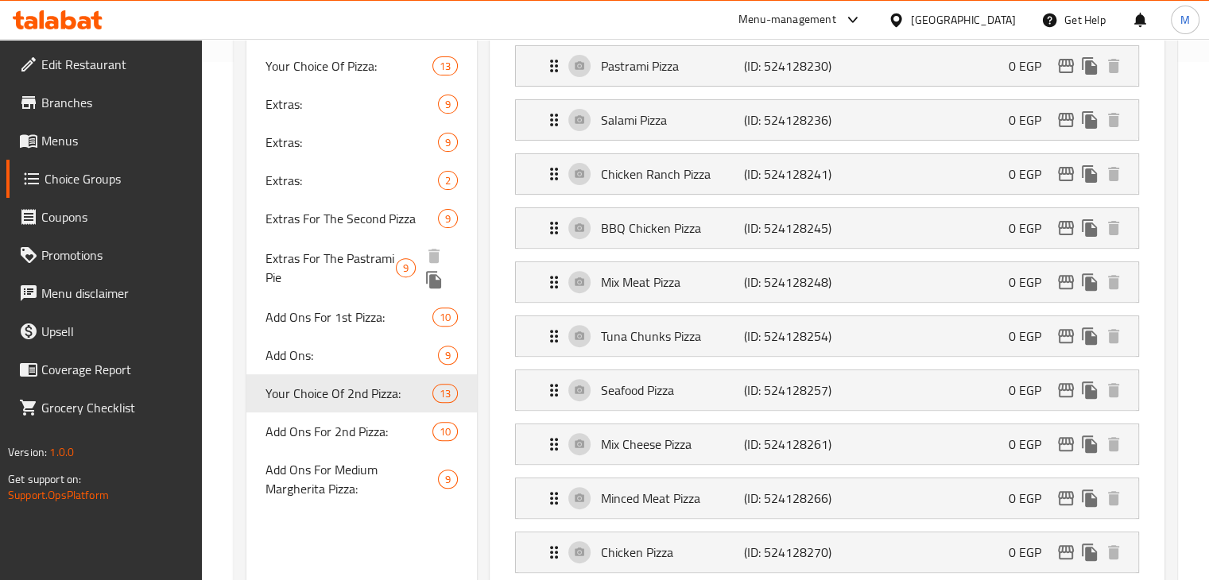
scroll to position [527, 0]
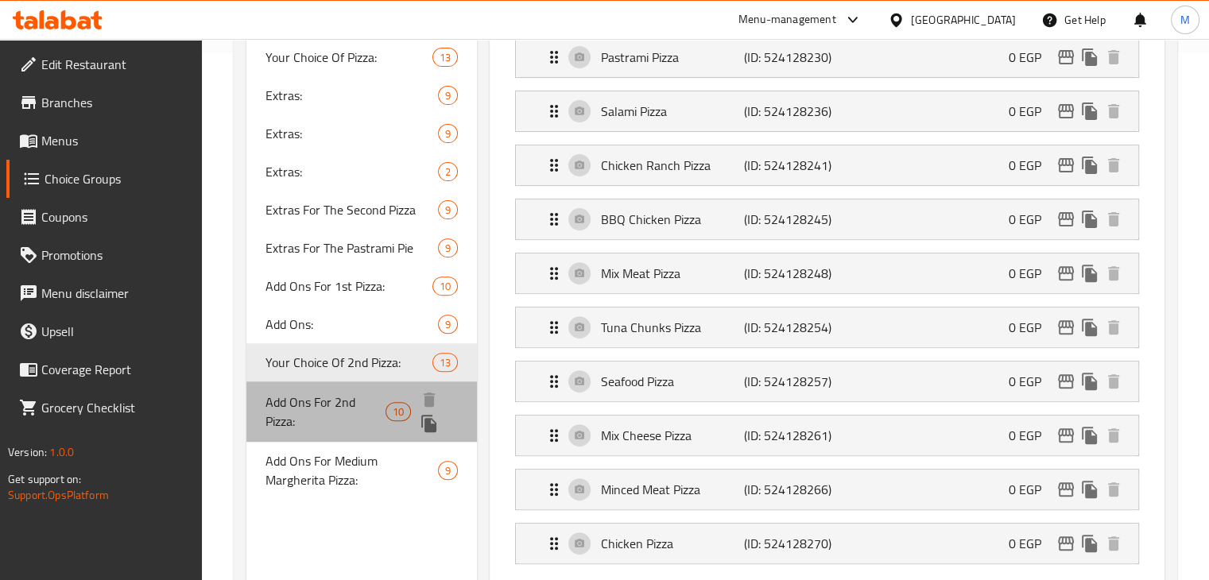
click at [359, 412] on span "Add Ons For 2nd Pizza:" at bounding box center [325, 412] width 121 height 38
type input "Add Ons For 2nd Pizza:"
type input "[DEMOGRAPHIC_DATA] للبيتزا الثانية:"
type input "0"
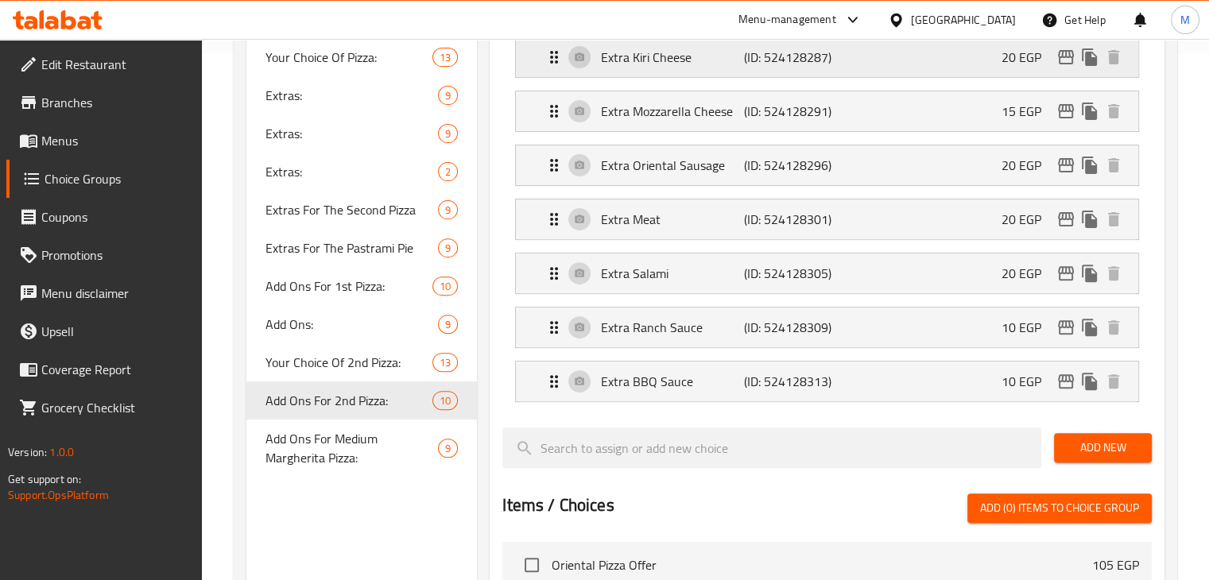
click at [954, 41] on div "Extra Kiri Cheese (ID: 524128287) 20 EGP" at bounding box center [831, 57] width 575 height 40
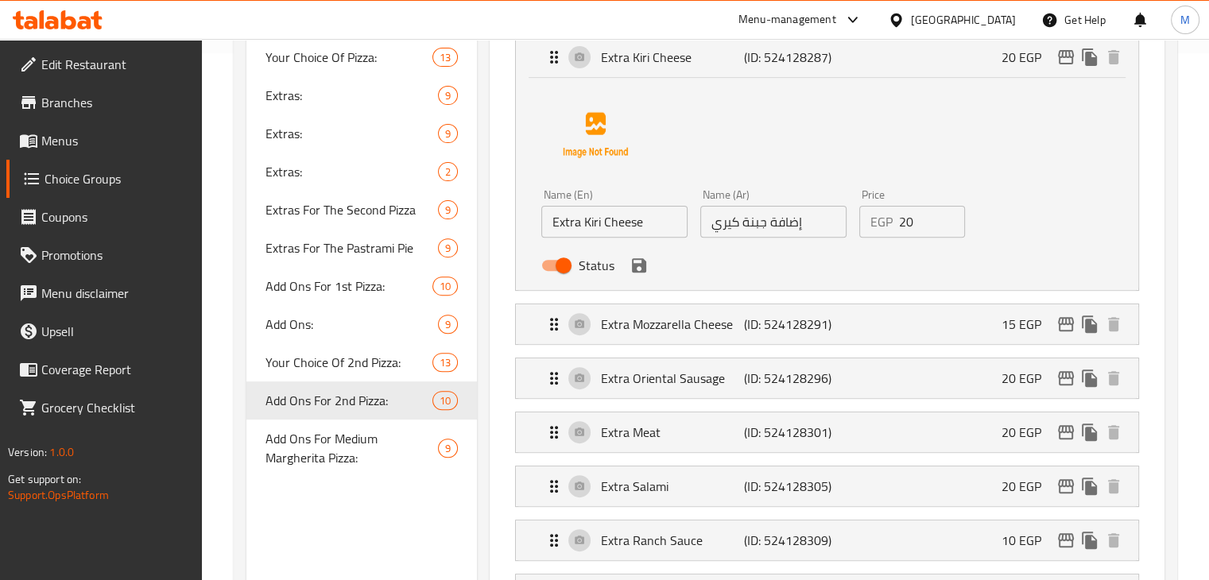
click at [919, 223] on input "20" at bounding box center [932, 222] width 67 height 32
type input "2"
click at [633, 285] on div "Status" at bounding box center [773, 265] width 476 height 43
click at [639, 277] on div "Status" at bounding box center [773, 265] width 476 height 43
click at [641, 269] on icon "save" at bounding box center [639, 265] width 14 height 14
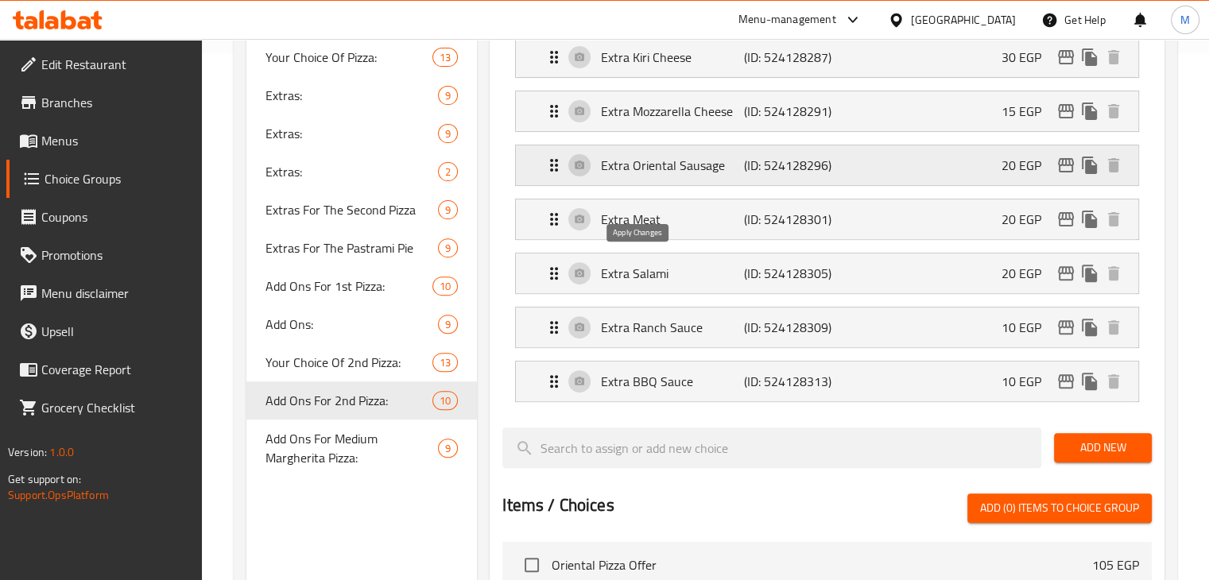
type input "30"
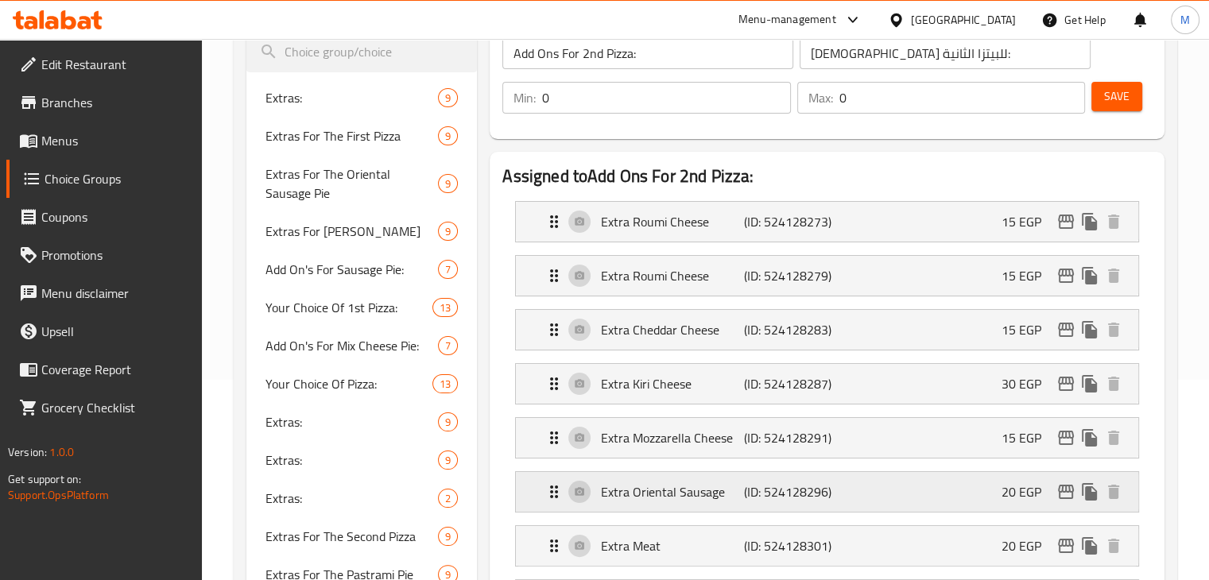
scroll to position [178, 0]
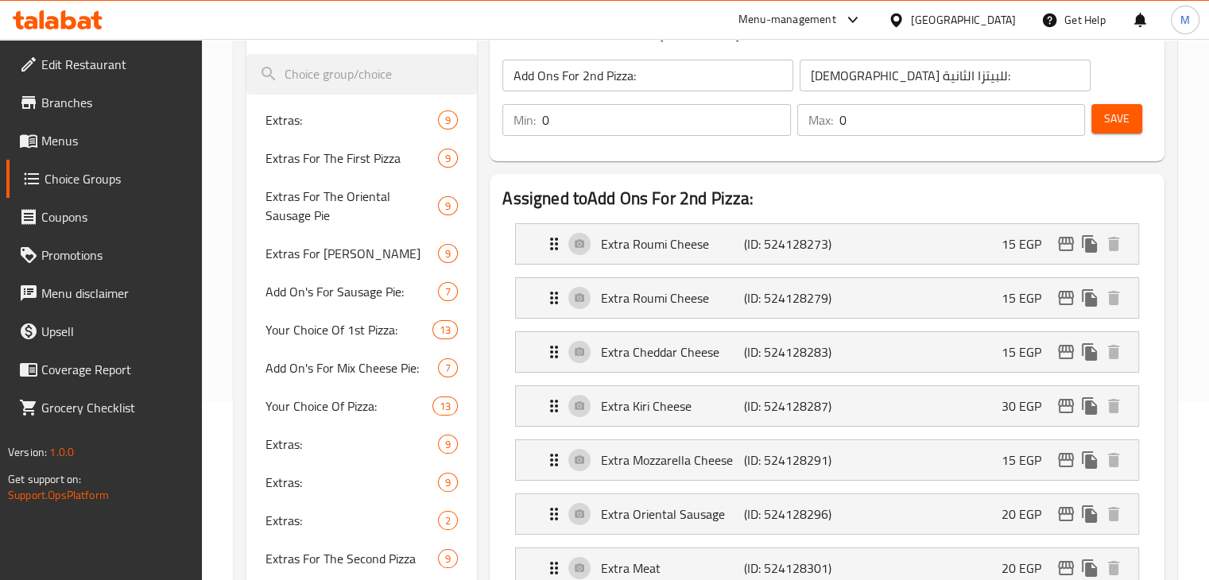
click at [1108, 124] on span "Save" at bounding box center [1116, 119] width 25 height 20
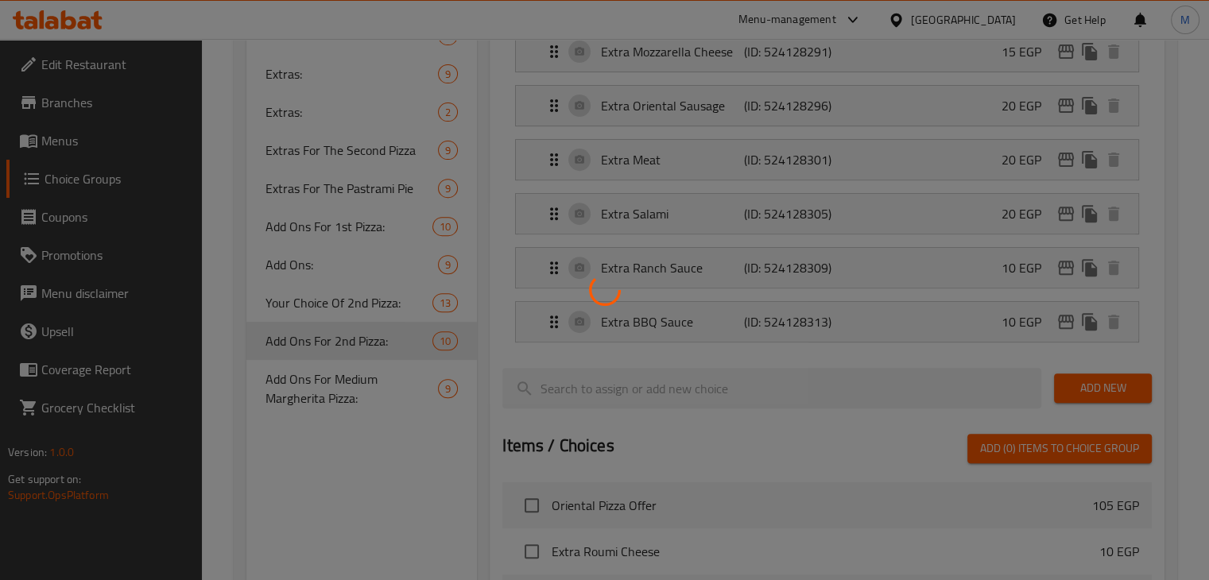
scroll to position [587, 0]
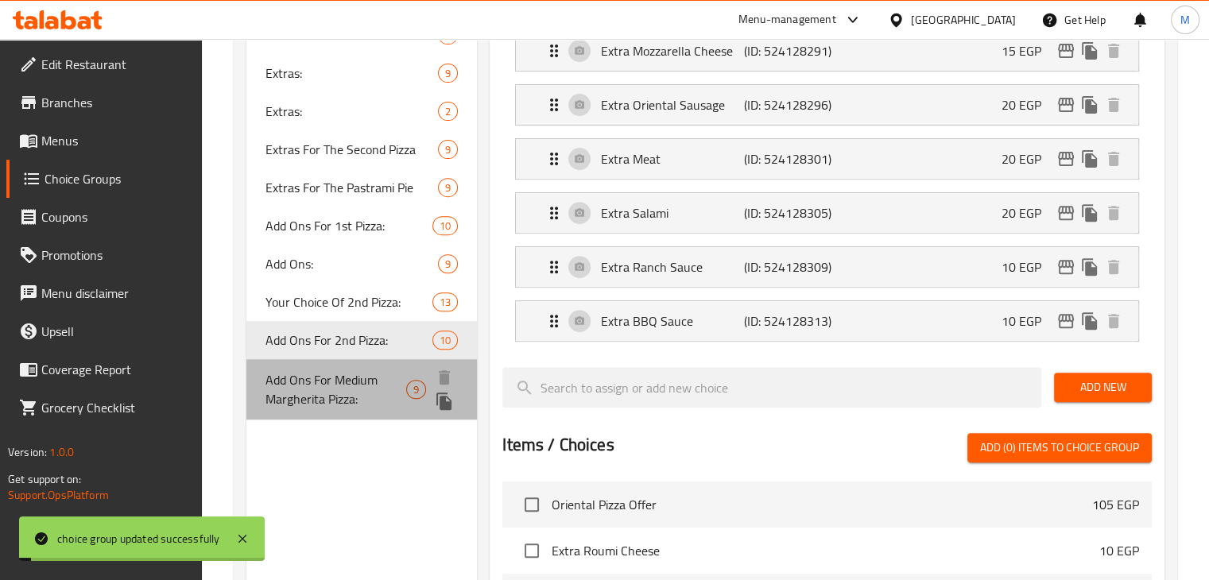
click at [340, 385] on span "Add Ons For Medium Margherita Pizza:" at bounding box center [335, 389] width 141 height 38
type input "Add Ons For Medium Margherita Pizza:"
type input "[DEMOGRAPHIC_DATA] لبيتزا مارجريتا وسط:"
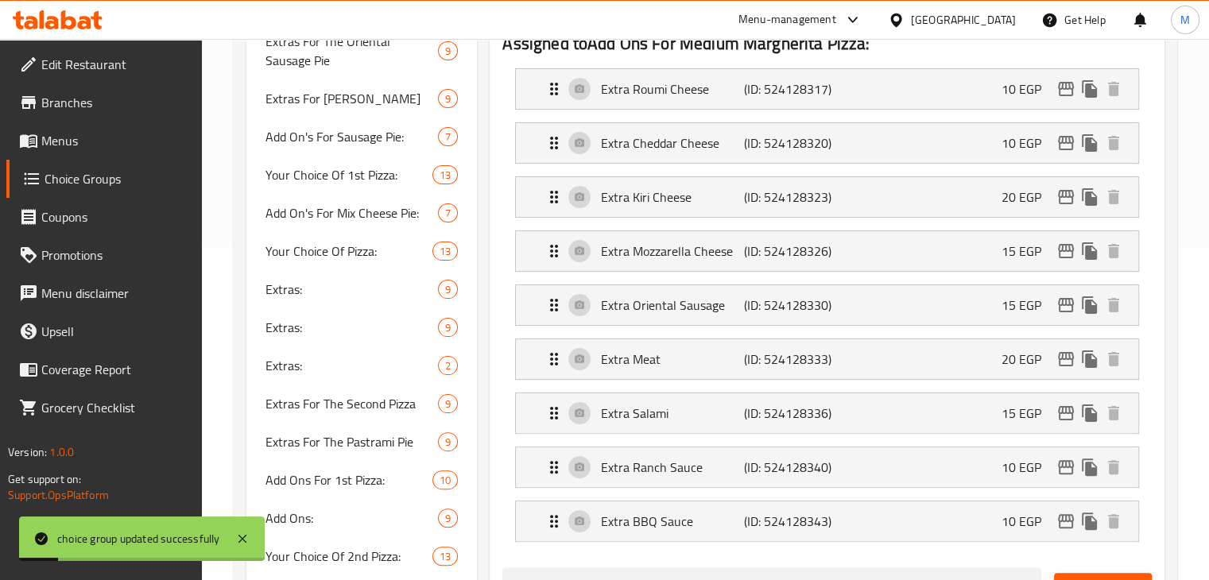
scroll to position [312, 0]
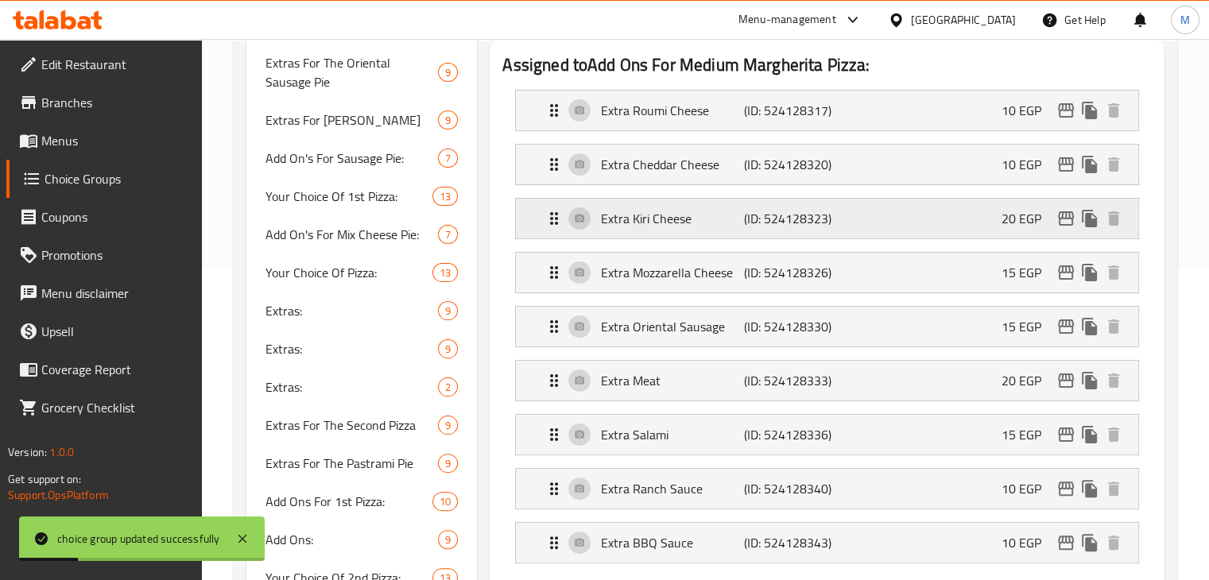
click at [898, 224] on div "Extra Kiri Cheese (ID: 524128323) 20 EGP" at bounding box center [831, 219] width 575 height 40
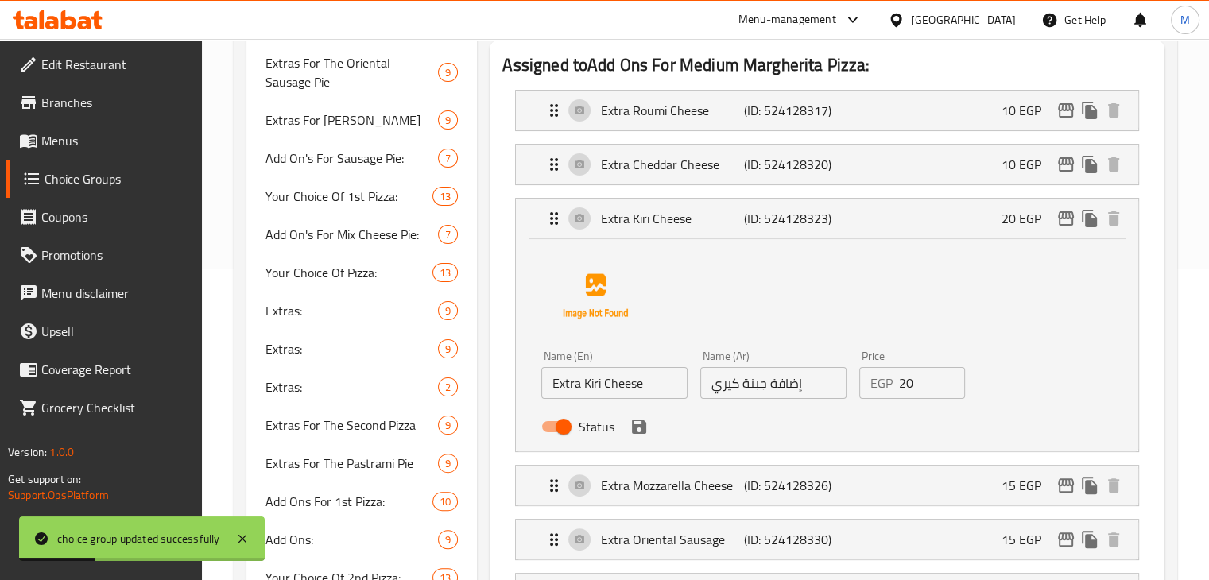
click at [912, 386] on input "20" at bounding box center [932, 383] width 67 height 32
type input "2"
click at [624, 424] on div "Status" at bounding box center [773, 426] width 476 height 43
click at [639, 427] on icon "save" at bounding box center [639, 427] width 14 height 14
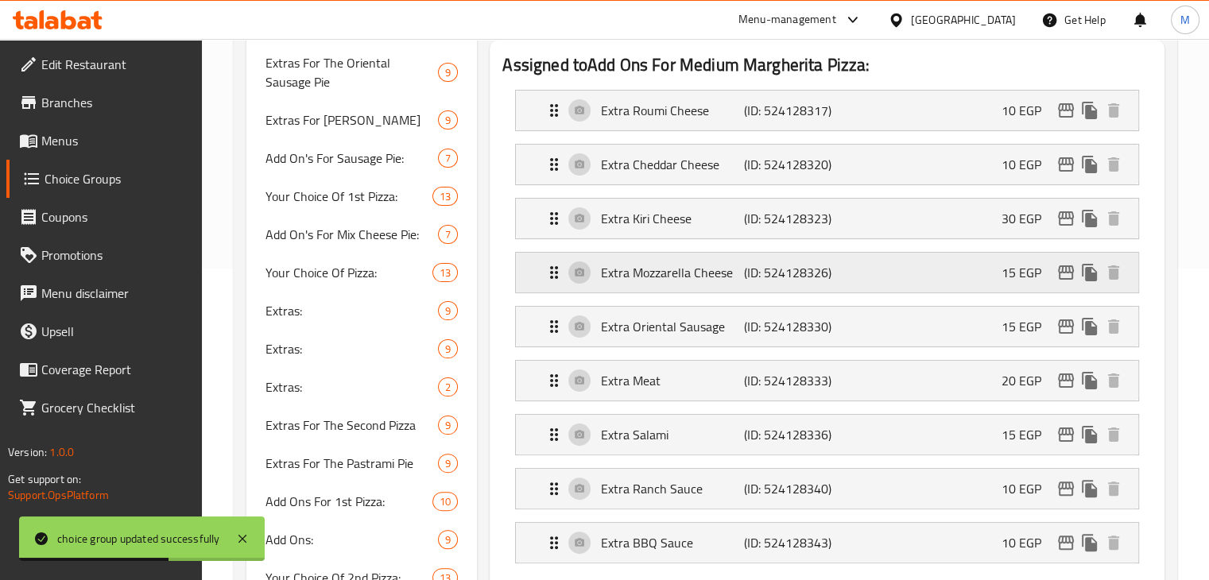
type input "30"
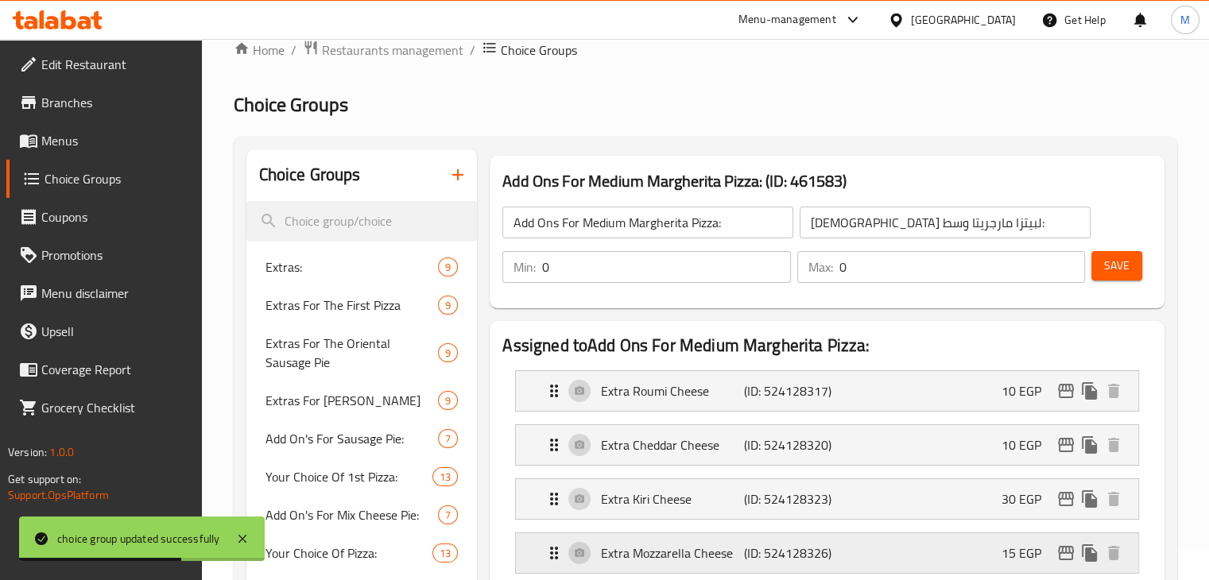
scroll to position [0, 0]
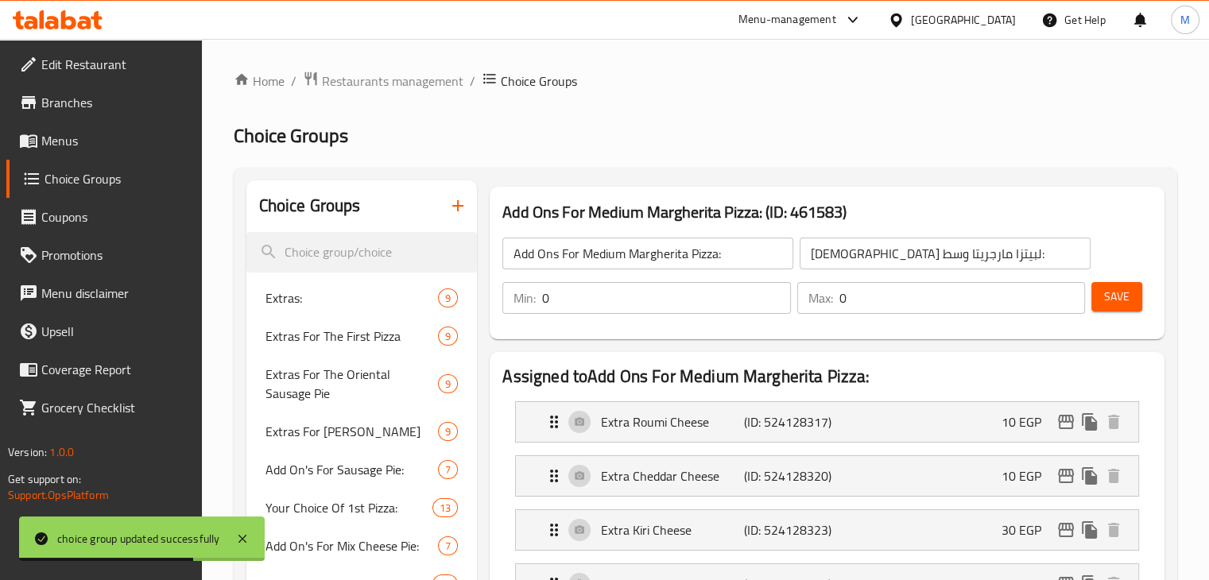
click at [1142, 300] on div "Min: 0 ​ Max: 0 ​ Save" at bounding box center [824, 298] width 662 height 51
click at [1111, 292] on span "Save" at bounding box center [1116, 297] width 25 height 20
click at [420, 75] on span "Restaurants management" at bounding box center [392, 81] width 141 height 19
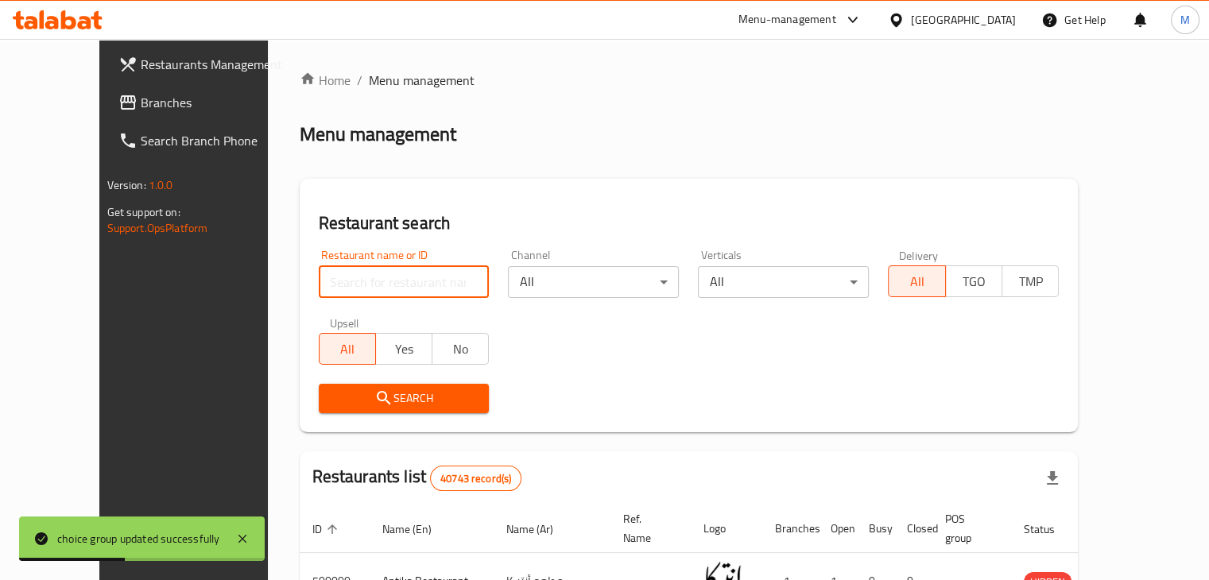
click at [358, 294] on input "search" at bounding box center [404, 282] width 171 height 32
type input "feteert"
click button "Search" at bounding box center [404, 398] width 171 height 29
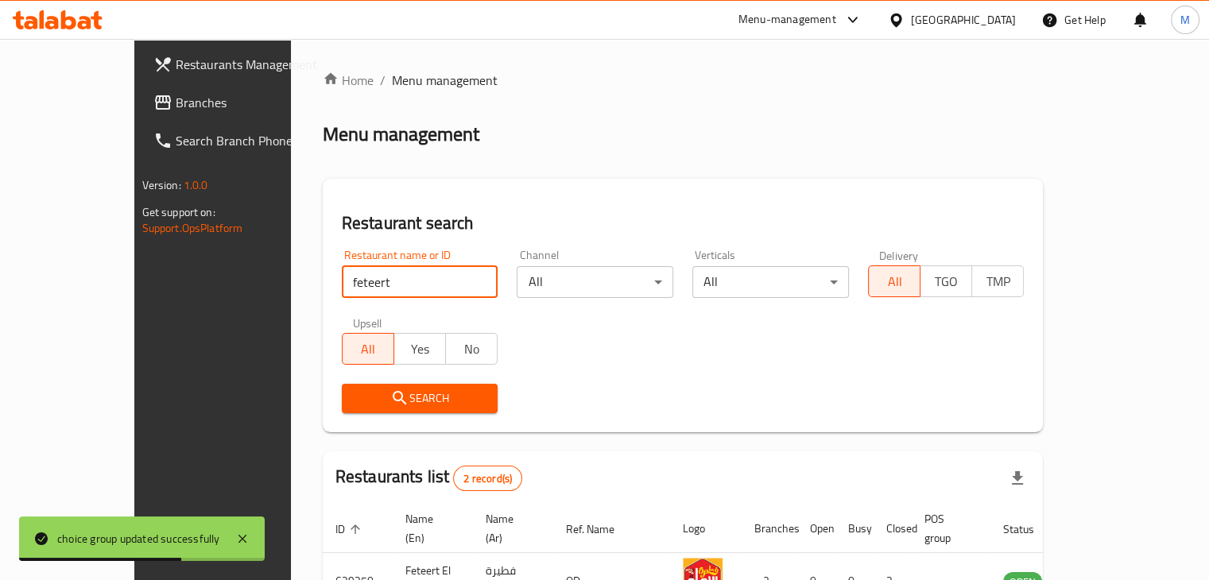
scroll to position [153, 0]
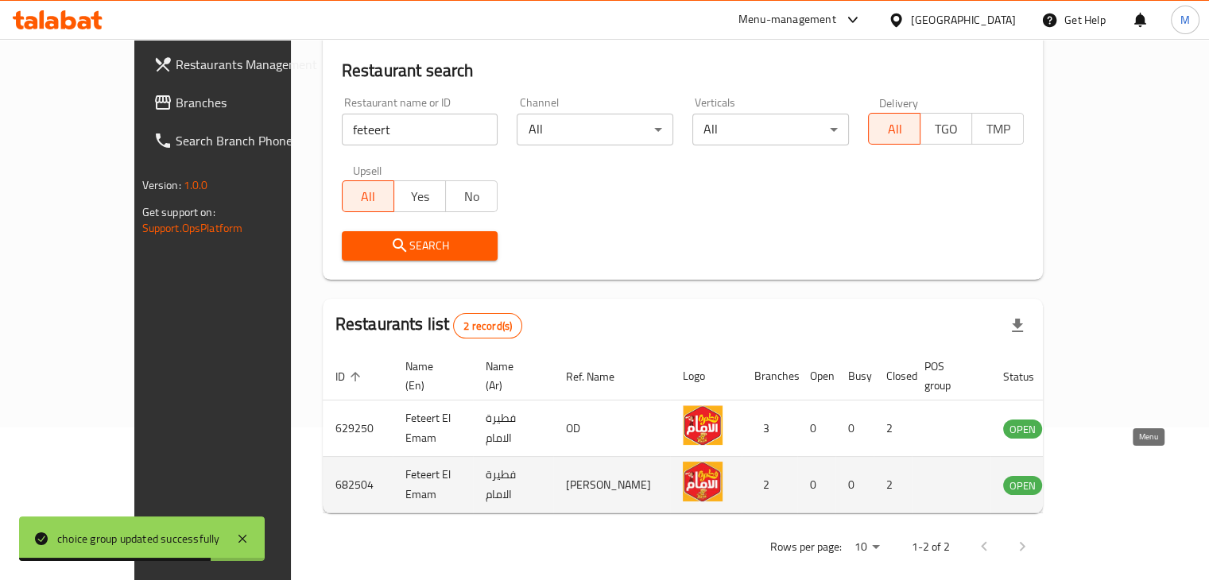
click at [1105, 475] on icon "enhanced table" at bounding box center [1095, 484] width 19 height 19
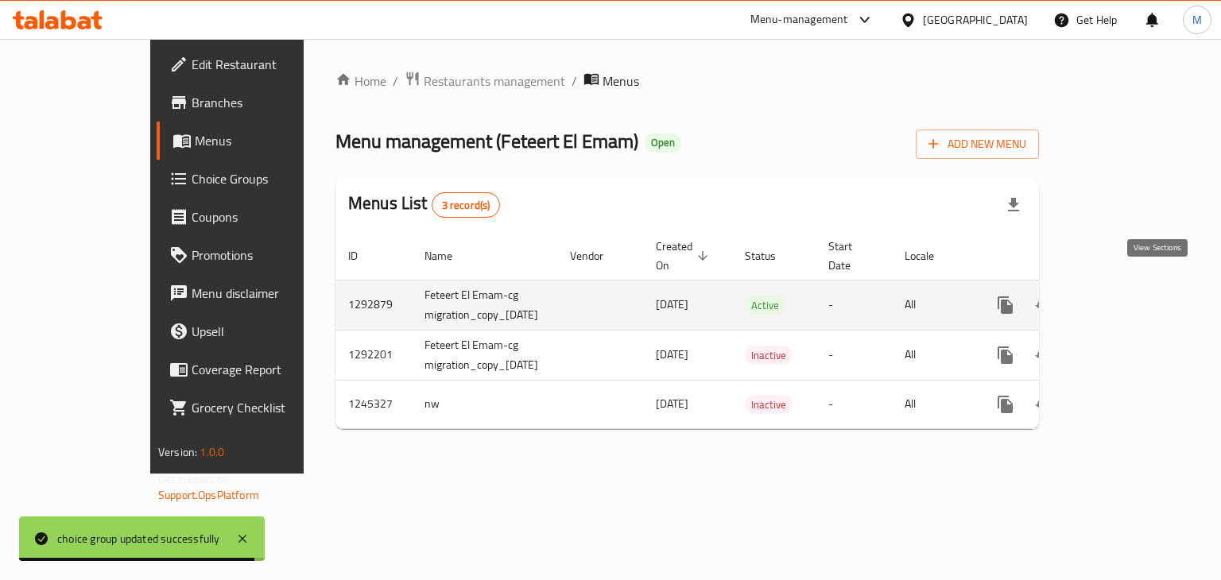
click at [1139, 296] on link "enhanced table" at bounding box center [1120, 305] width 38 height 38
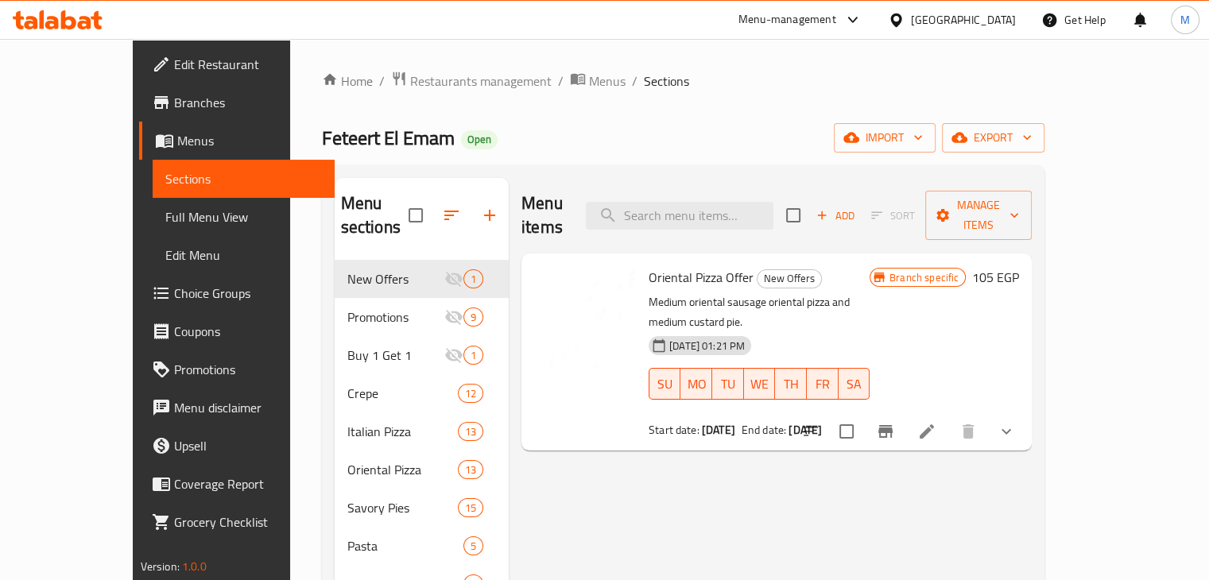
click at [174, 290] on span "Choice Groups" at bounding box center [248, 293] width 148 height 19
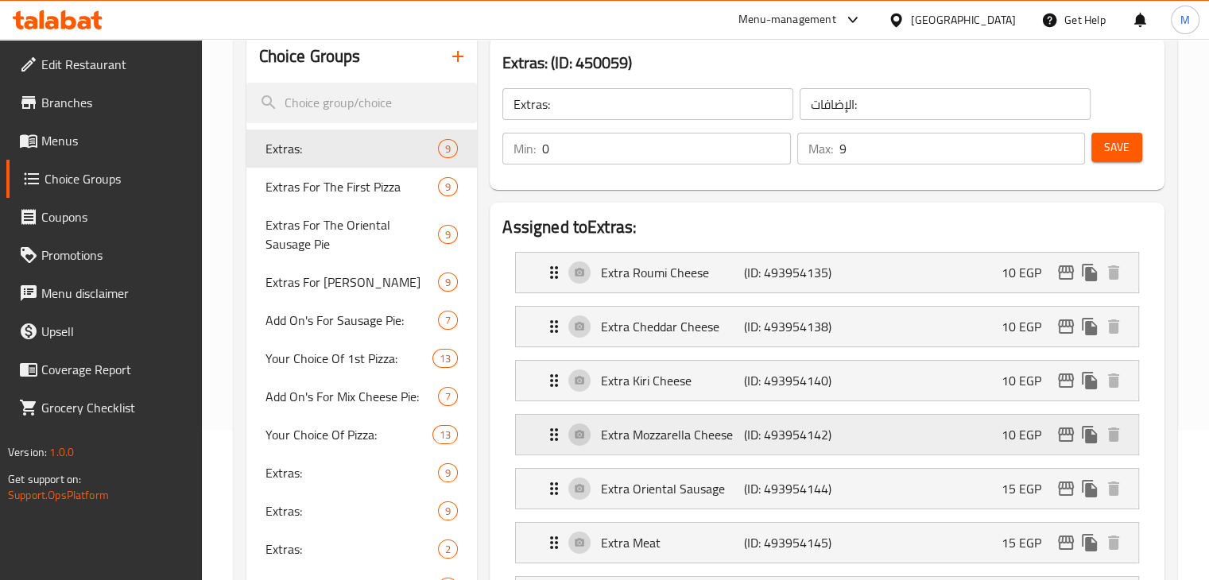
scroll to position [152, 0]
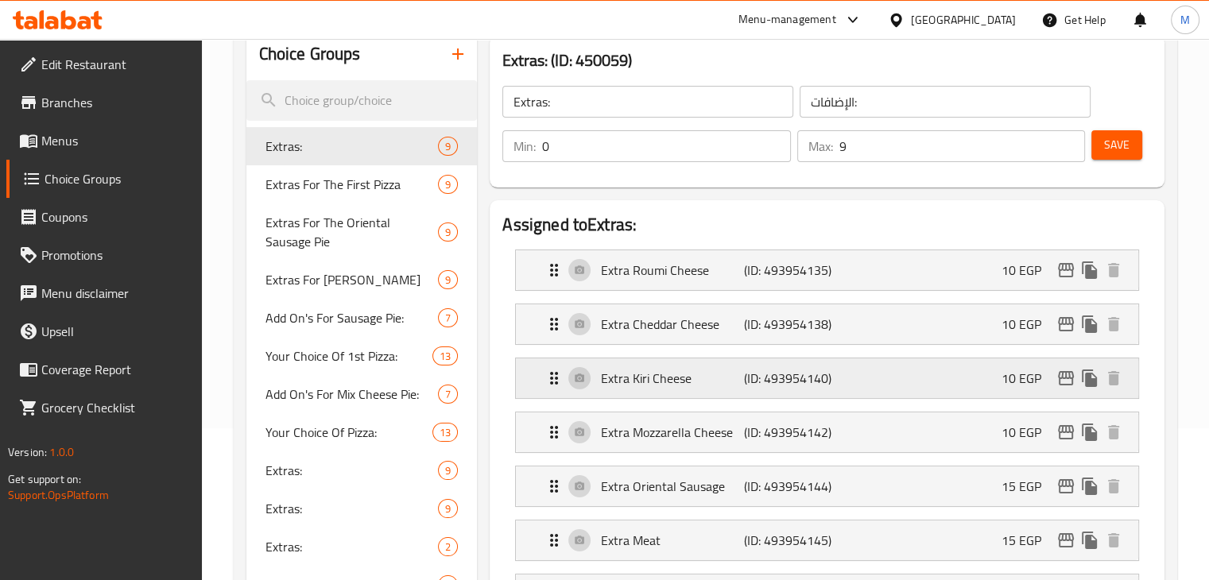
click at [987, 392] on div "Extra Kiri Cheese (ID: 493954140) 10 EGP" at bounding box center [831, 378] width 575 height 40
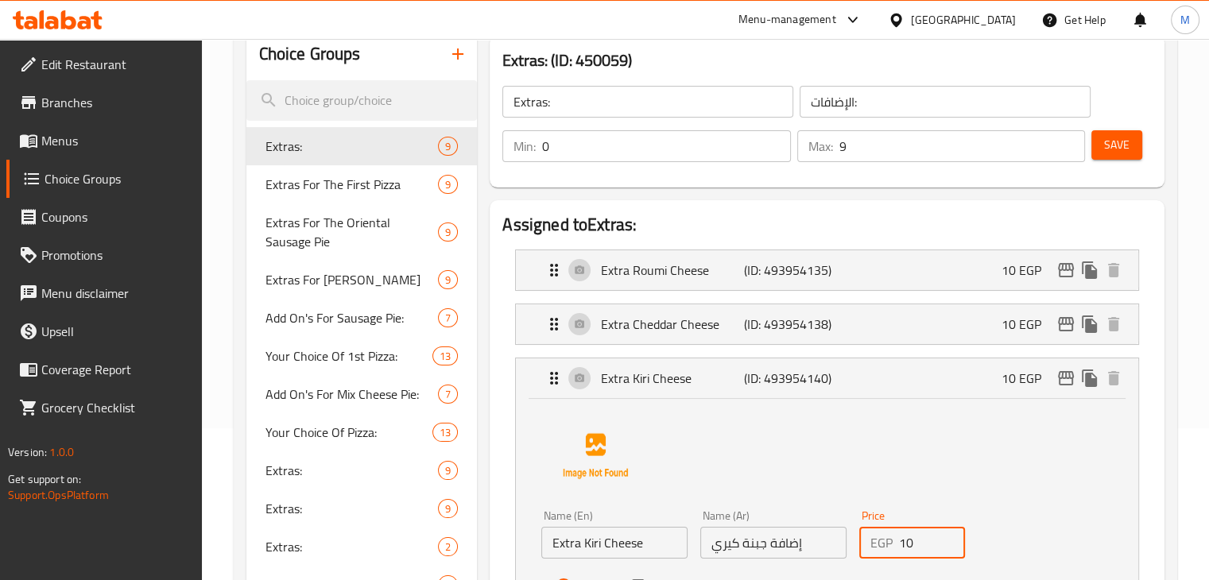
click at [916, 537] on input "10" at bounding box center [932, 543] width 67 height 32
type input "1"
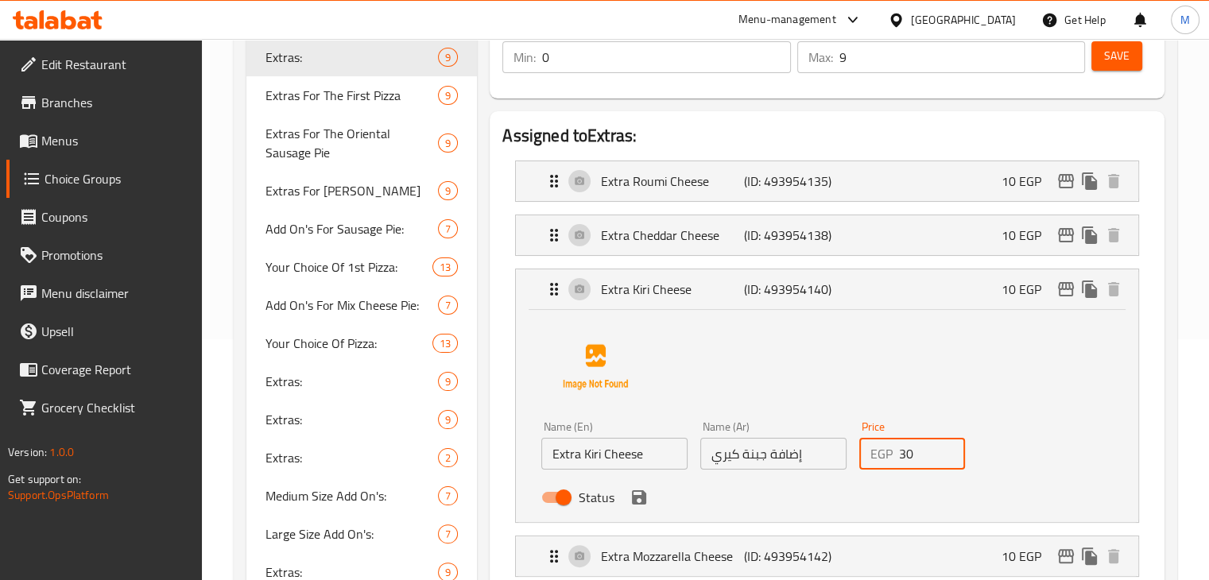
scroll to position [246, 0]
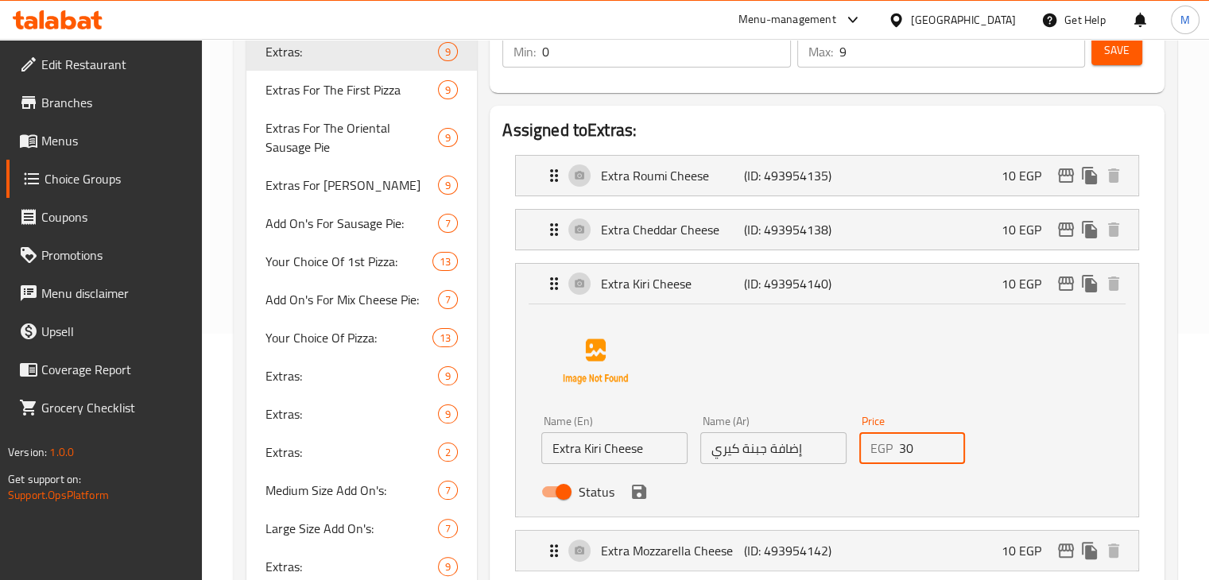
click at [633, 492] on icon "save" at bounding box center [639, 492] width 14 height 14
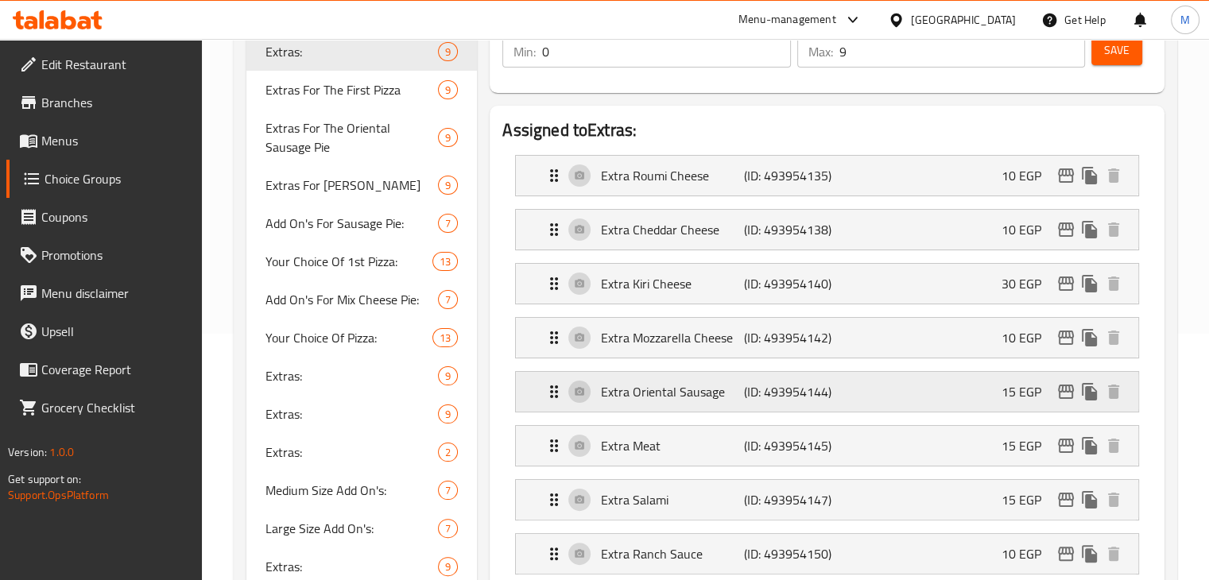
type input "30"
click at [1112, 55] on span "Save" at bounding box center [1116, 51] width 25 height 20
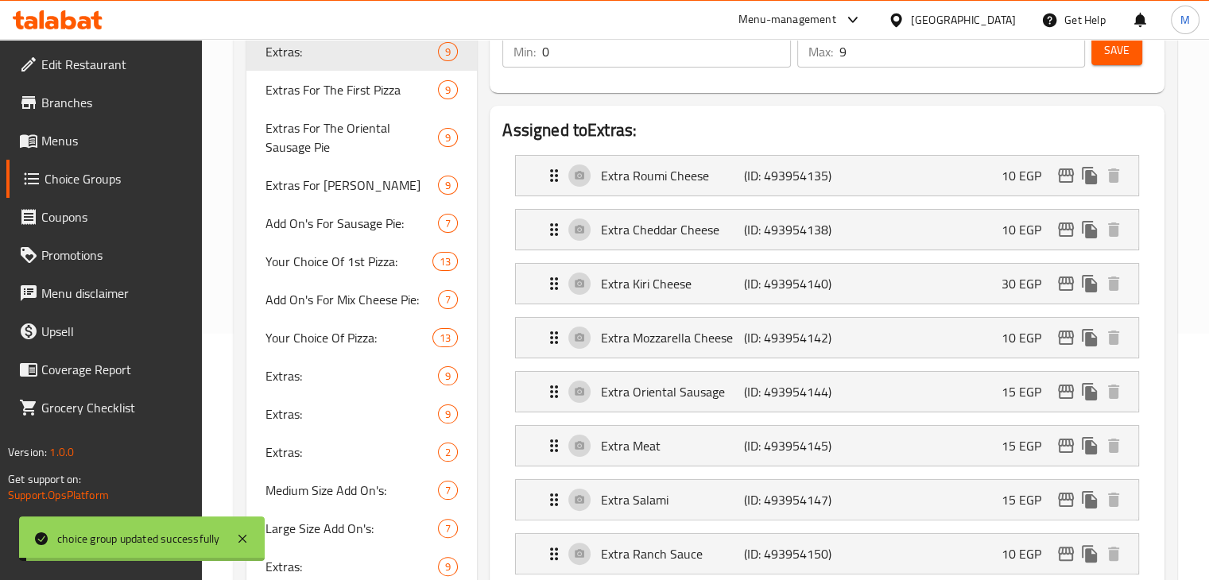
scroll to position [171, 0]
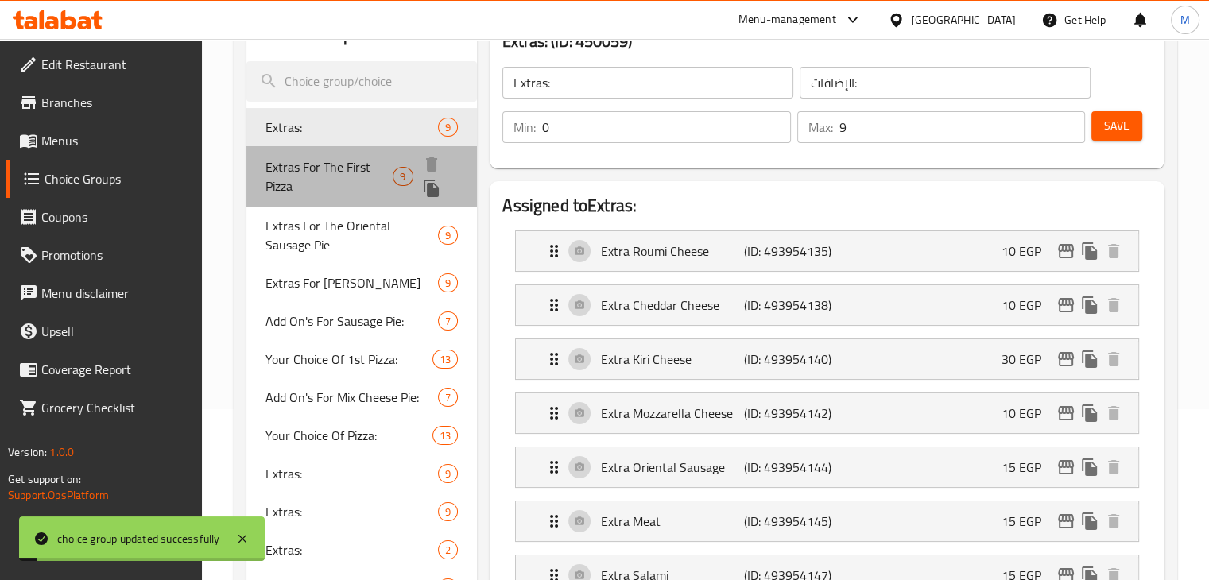
click at [345, 171] on span "Extras For The First Pizza" at bounding box center [329, 176] width 128 height 38
type input "Extras For The First Pizza"
type input "[DEMOGRAPHIC_DATA] للبيتزا الأولي"
type input "0"
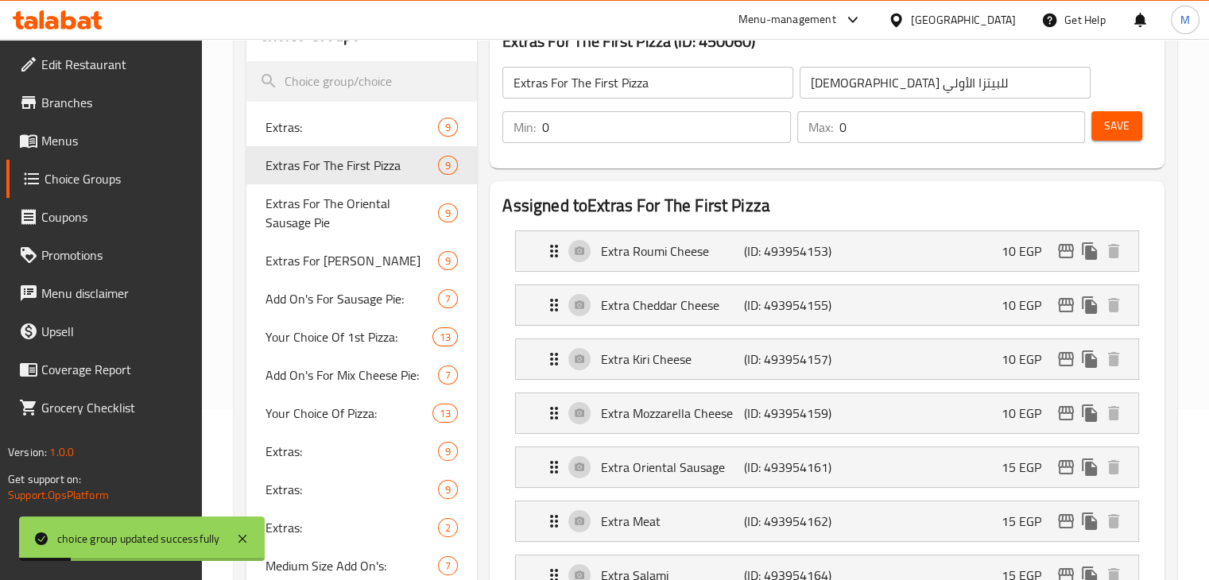
click at [882, 381] on li "Extra Kiri Cheese (ID: 493954157) 10 EGP Name (En) Extra Kiri Cheese Name (En) …" at bounding box center [826, 359] width 649 height 54
click at [954, 364] on div "Extra Kiri Cheese (ID: 493954157) 10 EGP" at bounding box center [831, 359] width 575 height 40
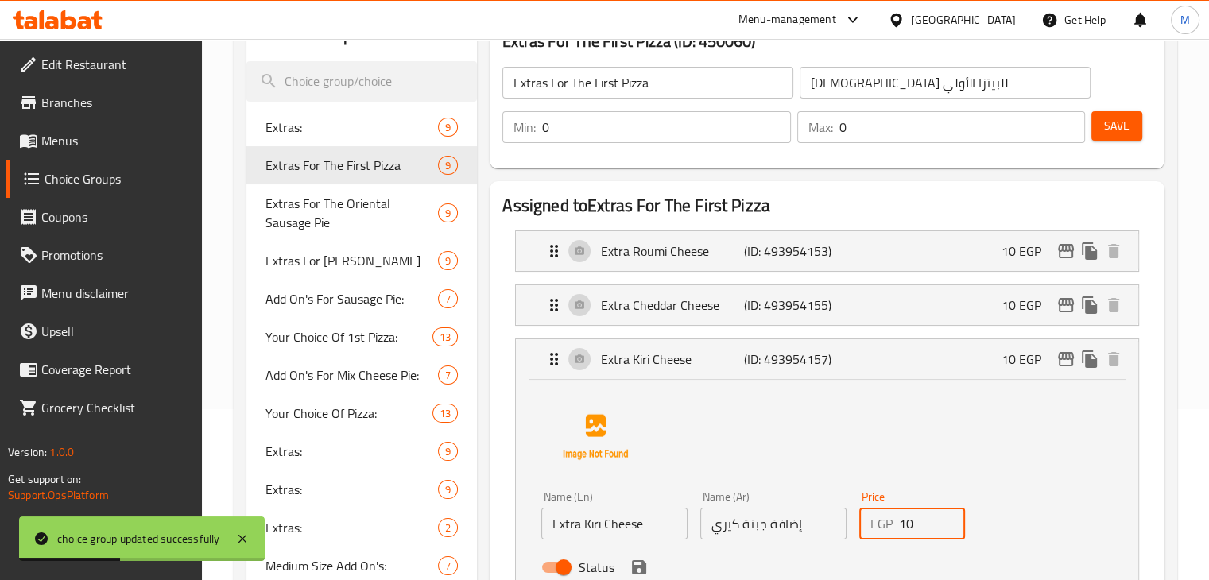
click at [910, 528] on input "10" at bounding box center [932, 524] width 67 height 32
type input "1"
click at [625, 556] on div "Status" at bounding box center [773, 567] width 476 height 43
click at [638, 565] on icon "save" at bounding box center [639, 567] width 14 height 14
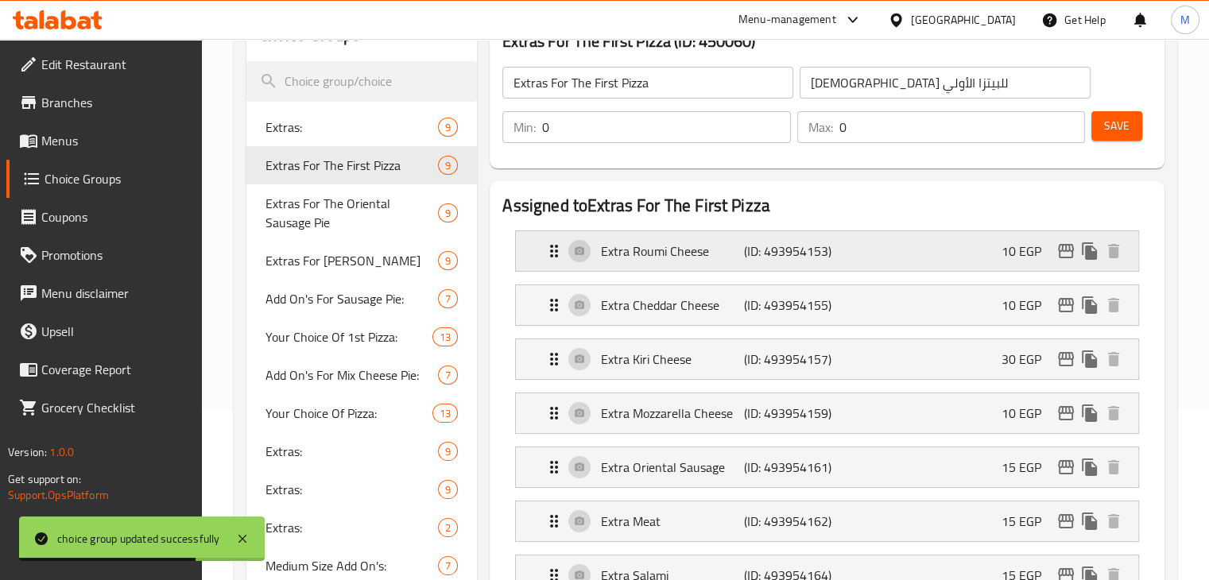
type input "30"
click at [1112, 134] on span "Save" at bounding box center [1116, 126] width 25 height 20
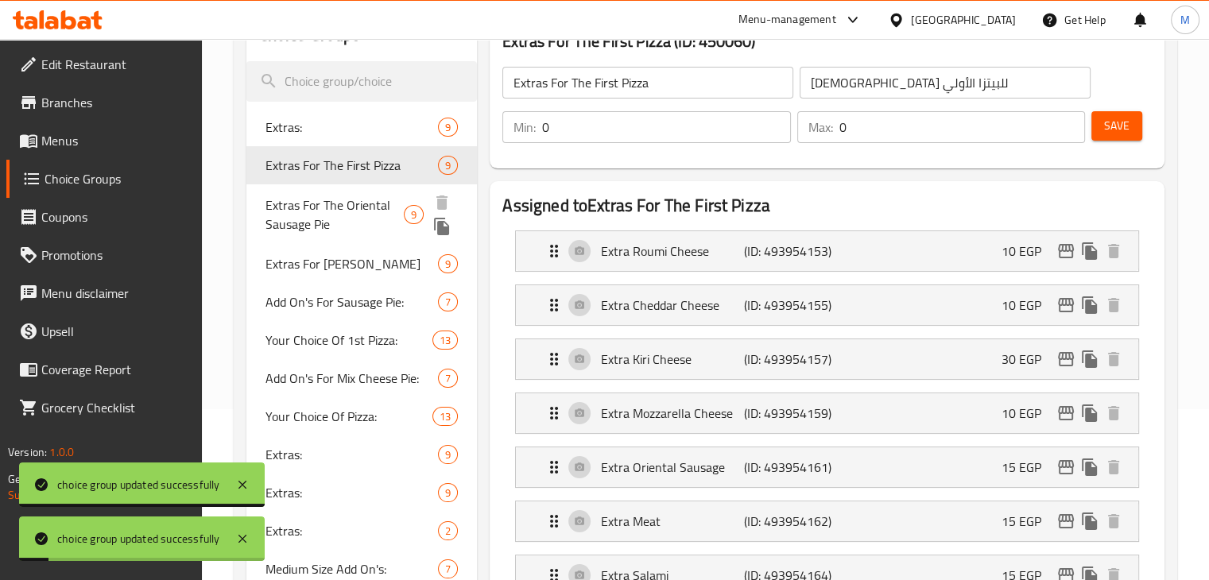
click at [386, 233] on span "Extras For The Oriental Sausage Pie" at bounding box center [334, 215] width 138 height 38
type input "Extras For The Oriental Sausage Pie"
type input "الإضافات لفطيرة السجق"
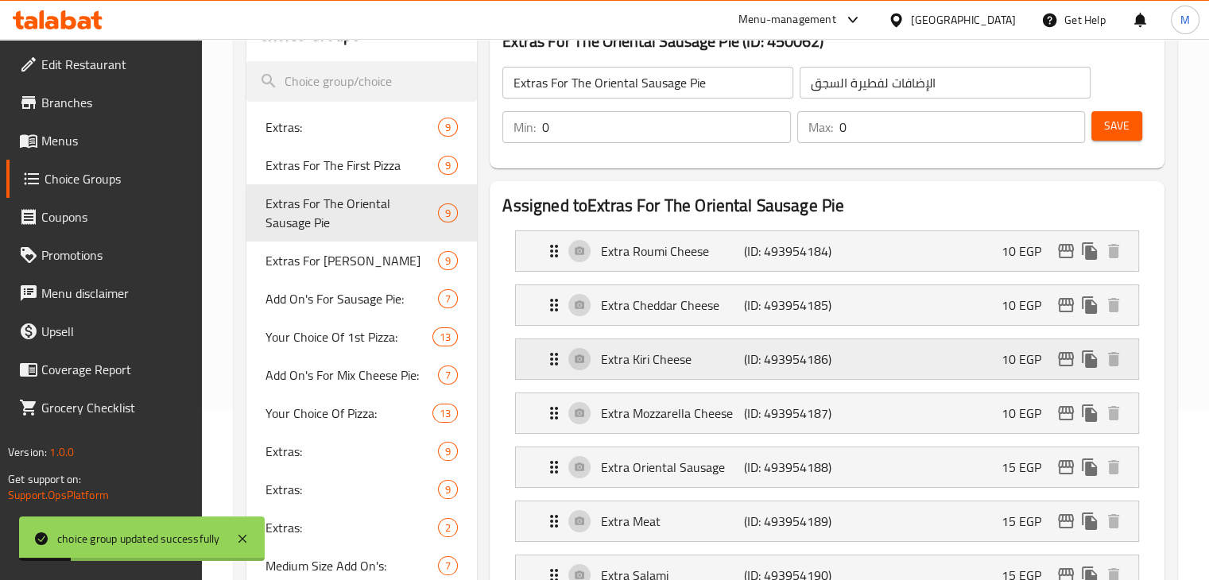
click at [922, 347] on div "Extra Kiri Cheese (ID: 493954186) 10 EGP" at bounding box center [831, 359] width 575 height 40
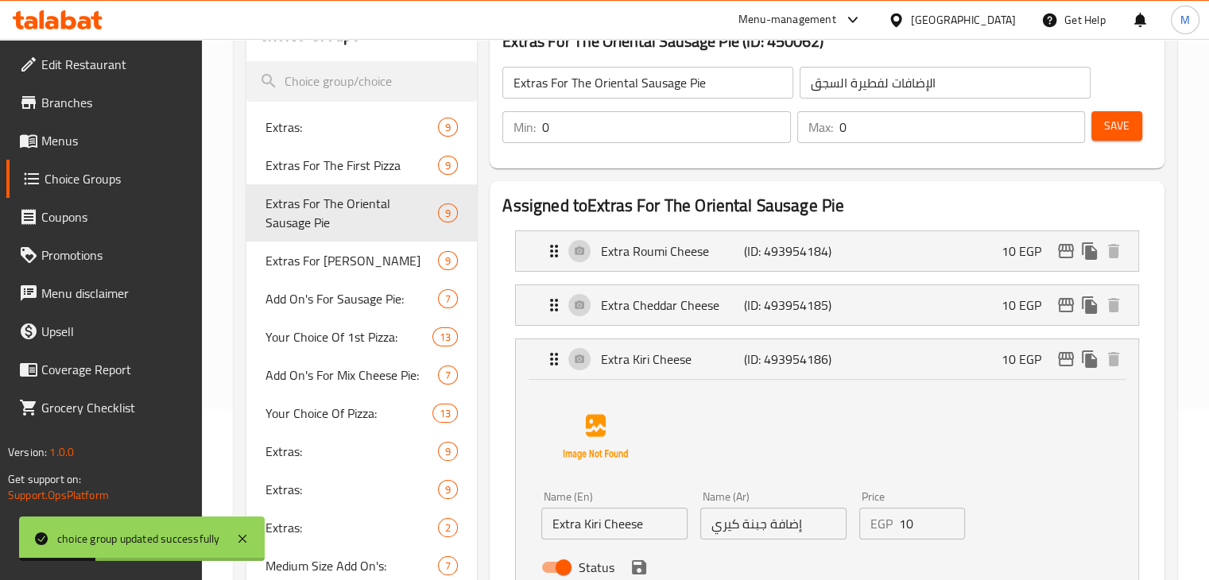
click at [927, 513] on input "10" at bounding box center [932, 524] width 67 height 32
type input "1"
click at [641, 560] on icon "save" at bounding box center [639, 567] width 14 height 14
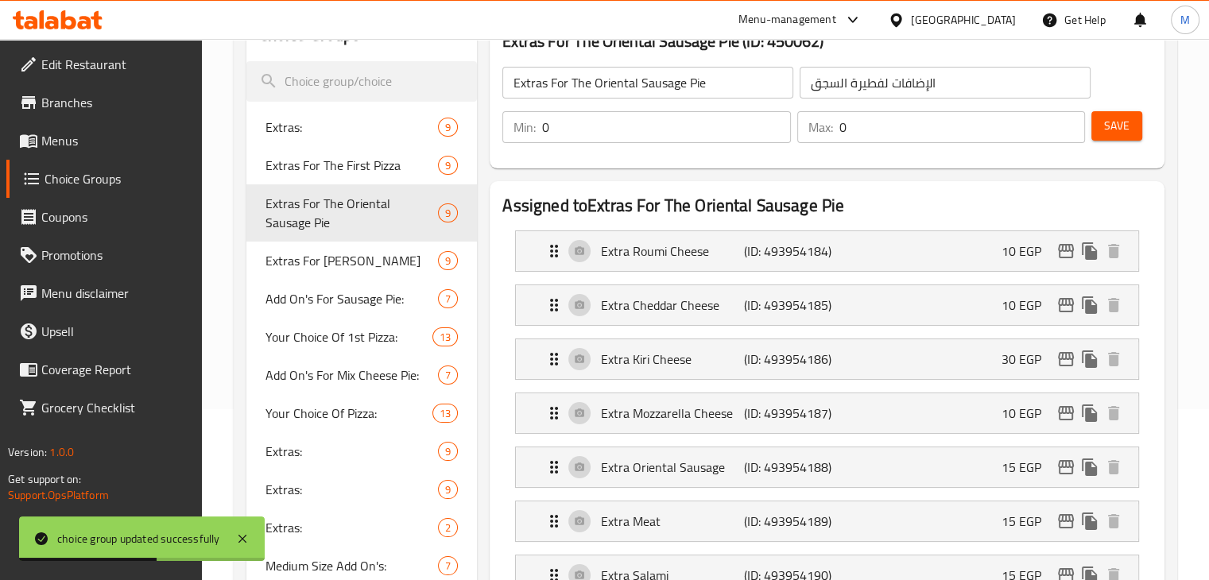
type input "30"
click at [1106, 112] on button "Save" at bounding box center [1116, 125] width 51 height 29
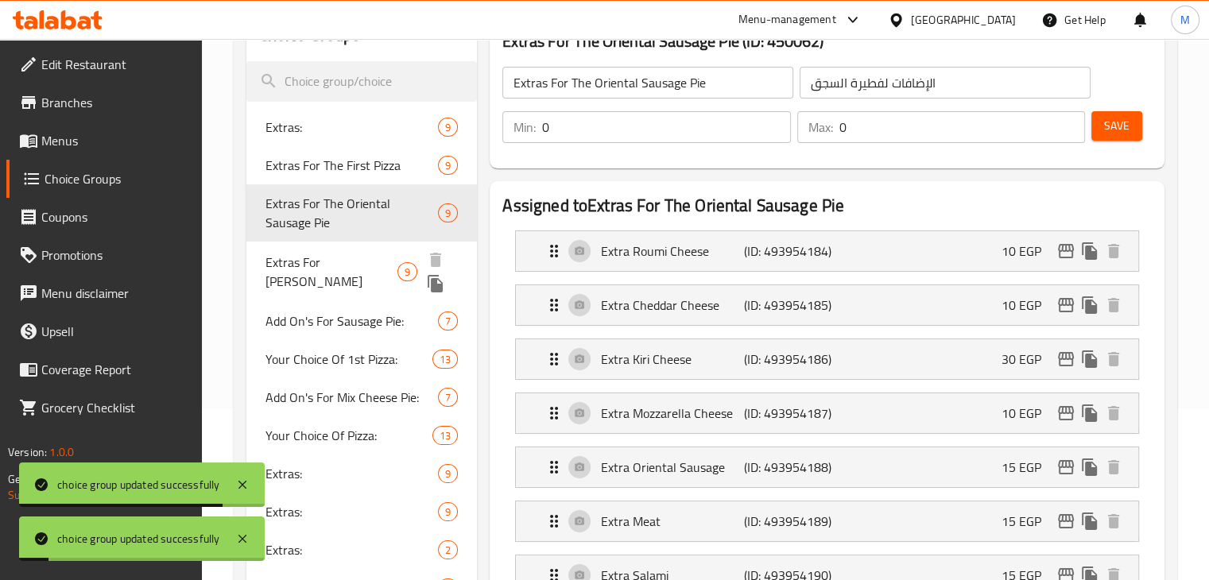
click at [356, 273] on span "Extras For [PERSON_NAME]" at bounding box center [331, 272] width 132 height 38
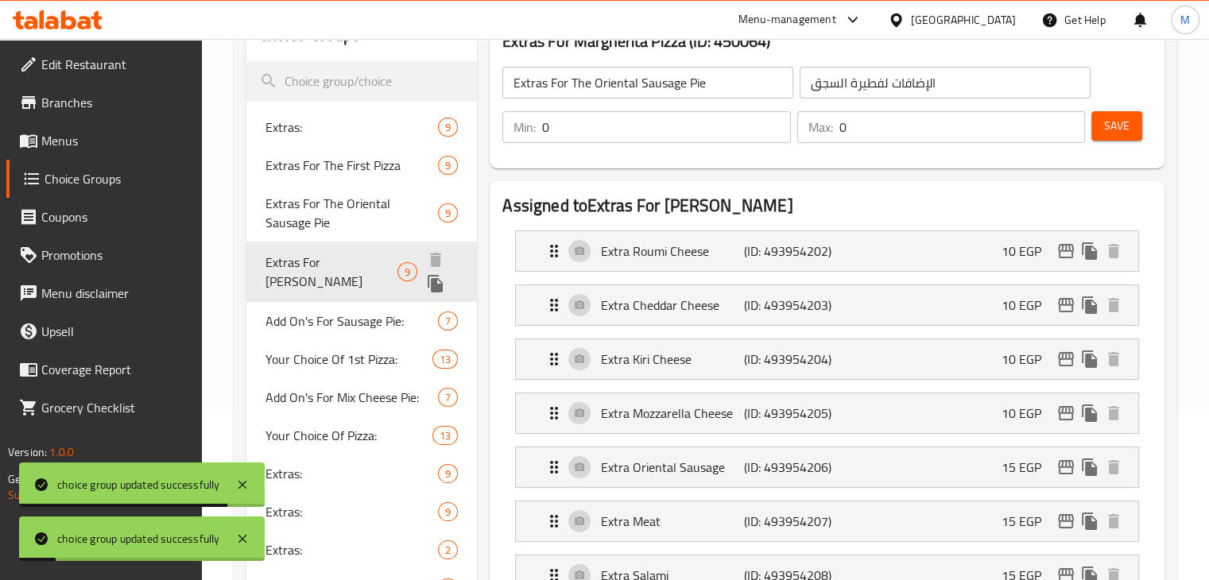
type input "Extras For [PERSON_NAME]"
type input "الإضافات للبيتزا المارجريتا"
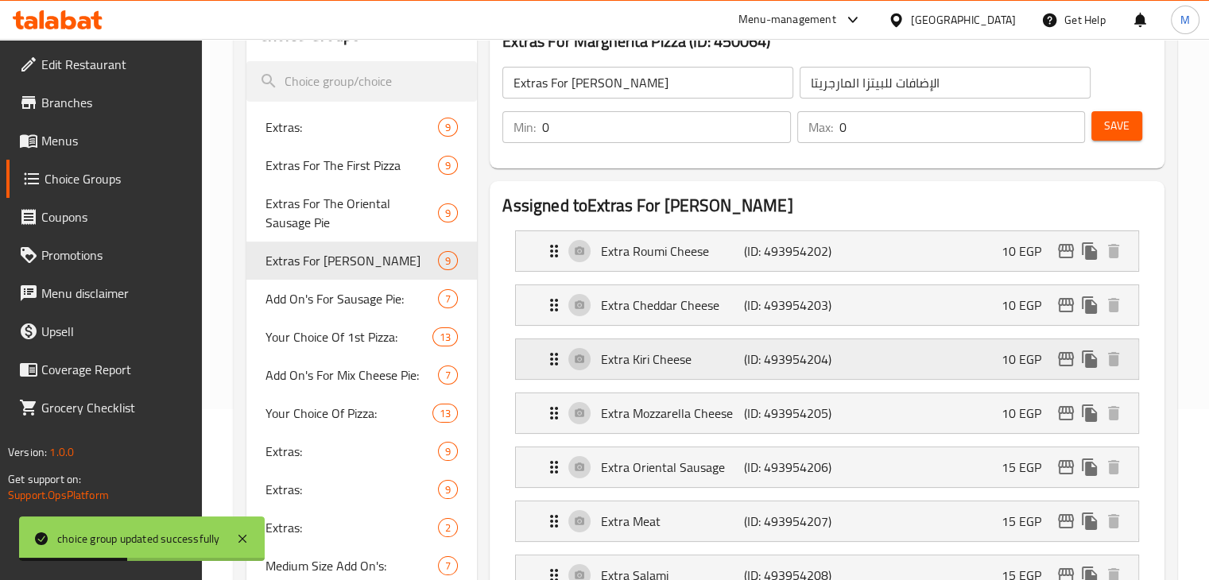
click at [962, 366] on div "Extra Kiri Cheese (ID: 493954204) 10 EGP" at bounding box center [831, 359] width 575 height 40
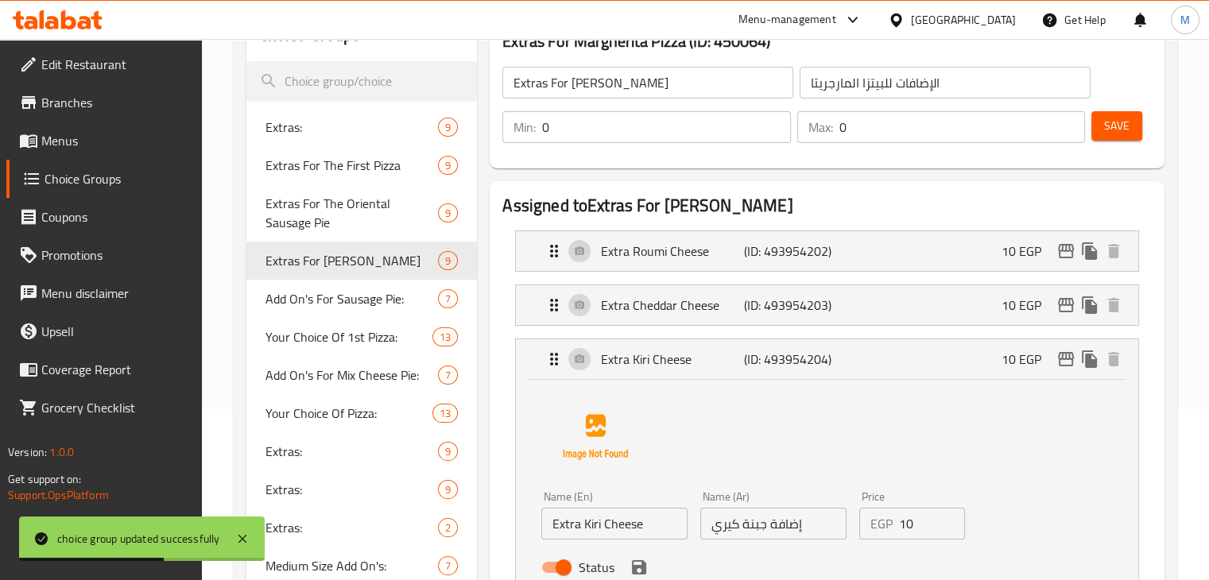
click at [904, 531] on input "10" at bounding box center [932, 524] width 67 height 32
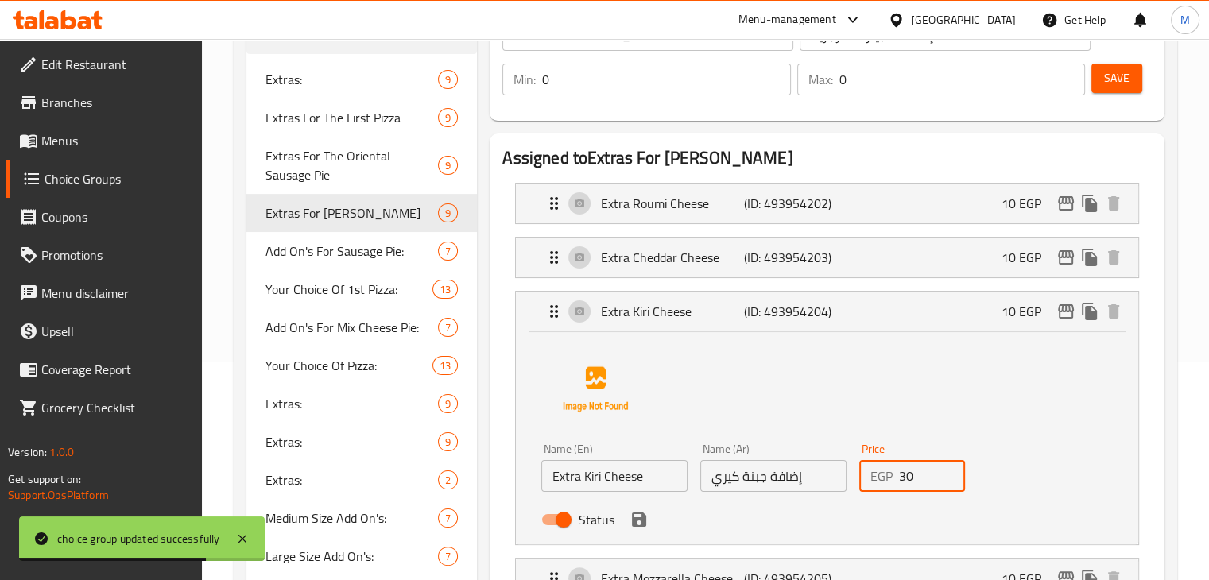
click at [626, 525] on div "Status" at bounding box center [773, 519] width 476 height 43
click at [652, 520] on div "Status" at bounding box center [773, 519] width 476 height 43
click at [643, 520] on icon "save" at bounding box center [639, 520] width 14 height 14
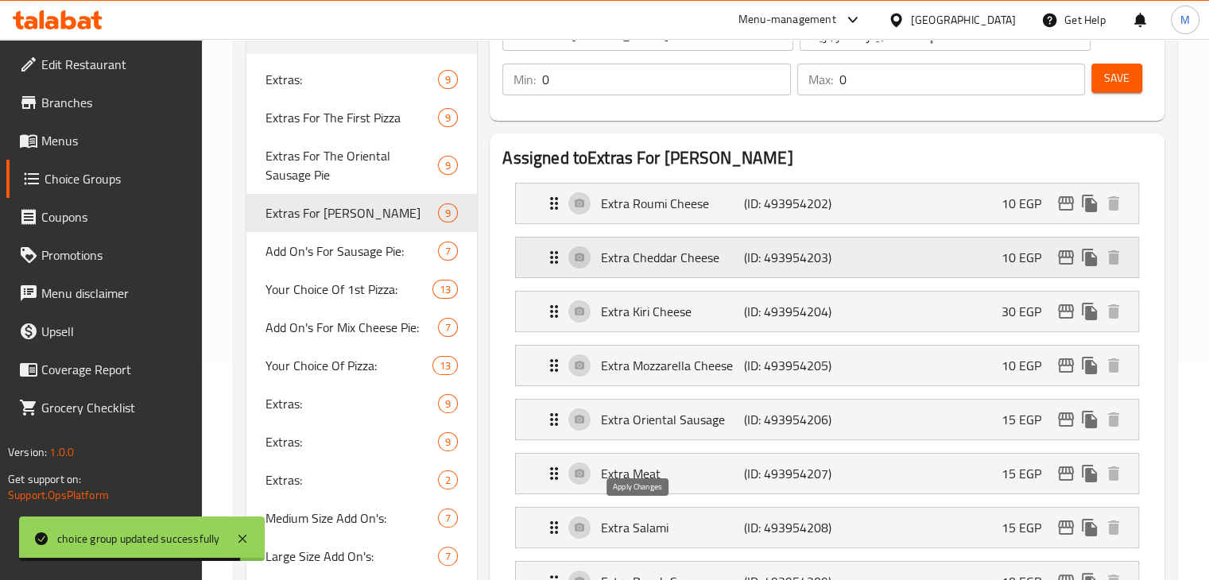
type input "30"
click at [1139, 69] on button "Save" at bounding box center [1116, 78] width 51 height 29
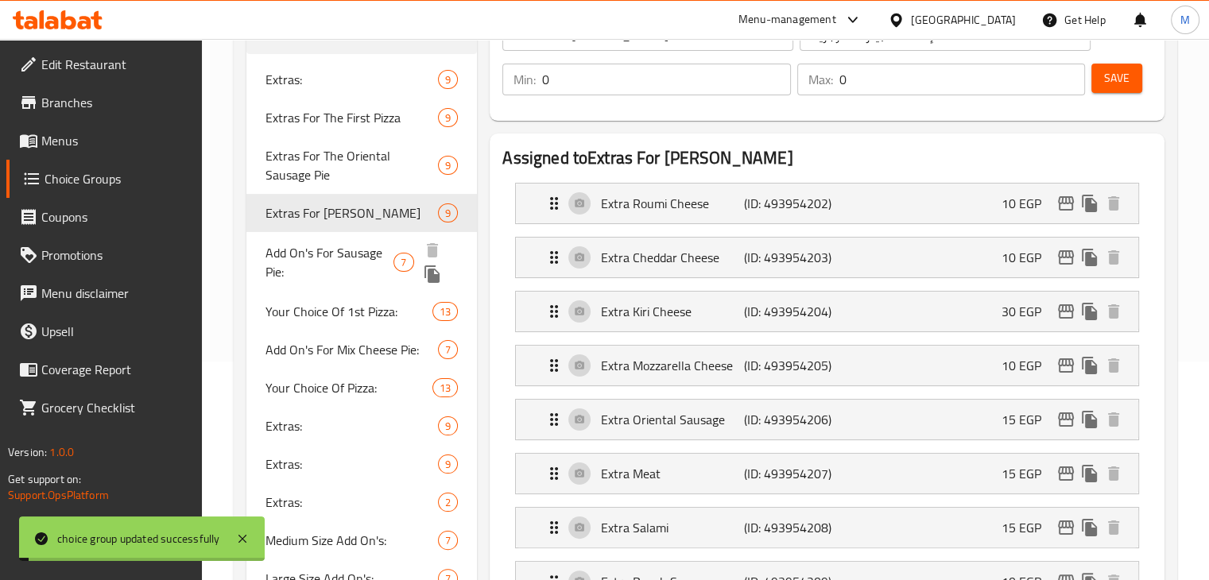
click at [325, 249] on span "Add On's For Sausage Pie:" at bounding box center [329, 262] width 129 height 38
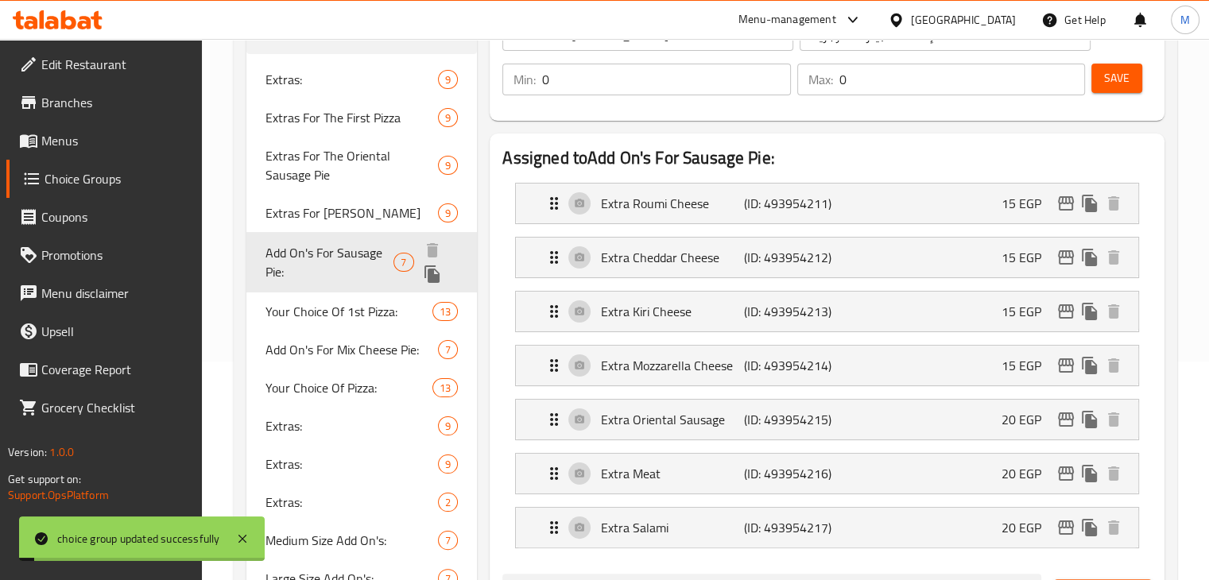
type input "Add On's For Sausage Pie:"
type input "[DEMOGRAPHIC_DATA] لفطيرة السجق:"
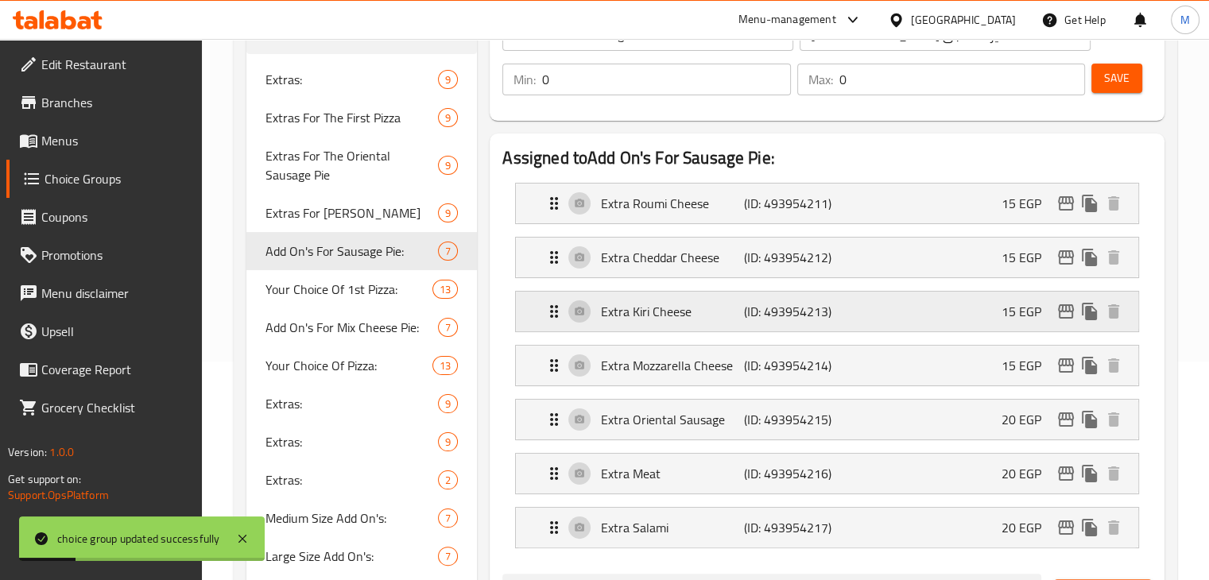
click at [951, 308] on div "Extra Kiri Cheese (ID: 493954213) 15 EGP" at bounding box center [831, 312] width 575 height 40
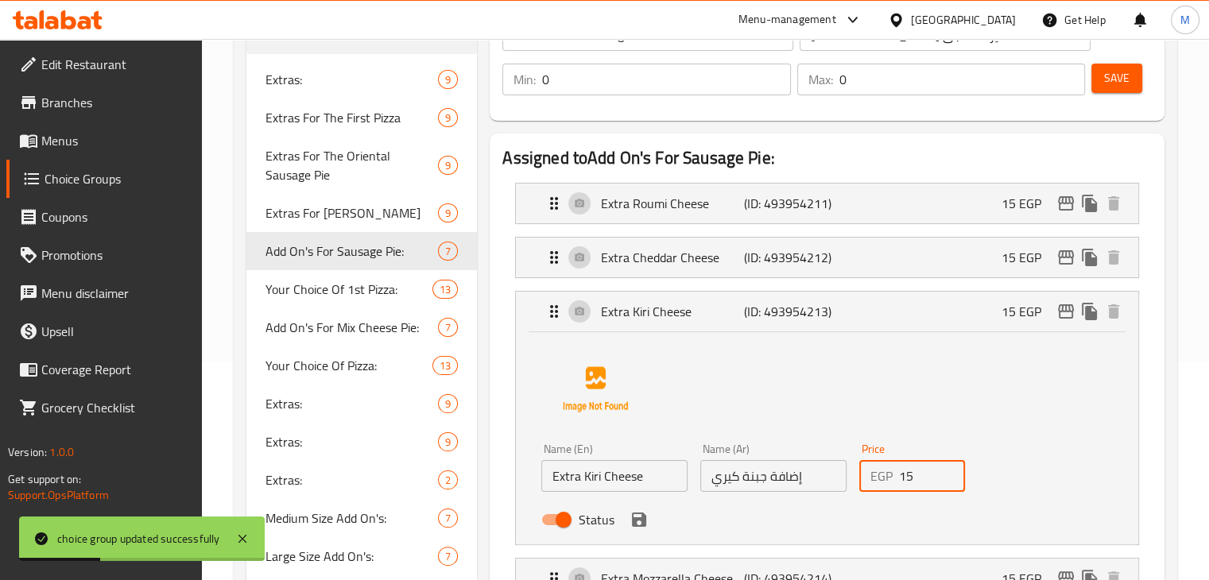
click at [927, 490] on input "15" at bounding box center [932, 476] width 67 height 32
type input "1"
click at [636, 517] on icon "save" at bounding box center [639, 520] width 14 height 14
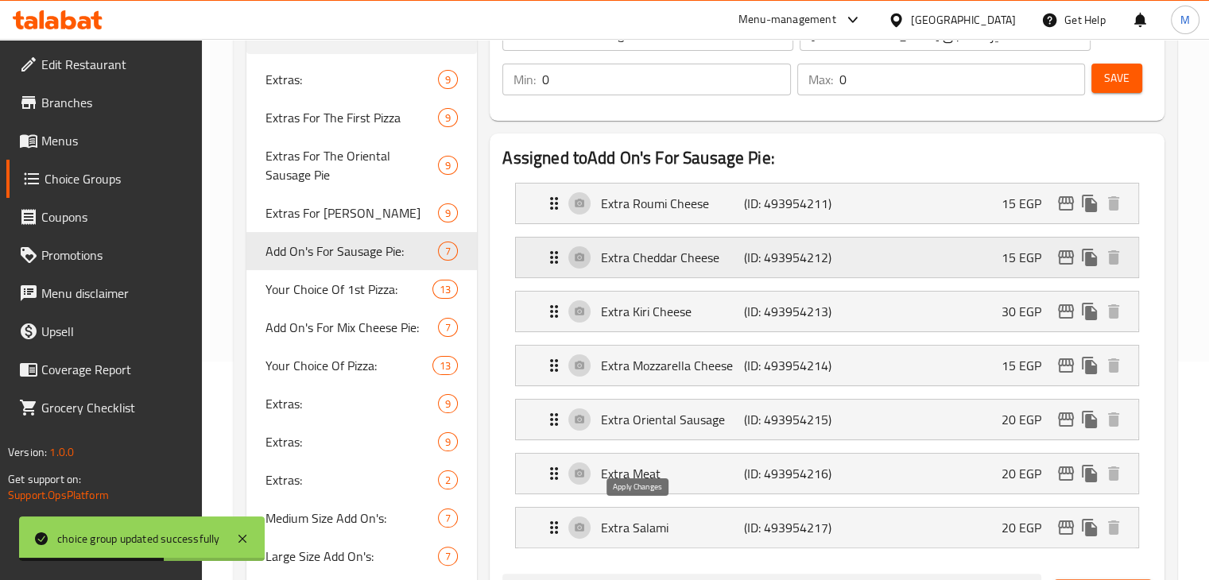
type input "30"
click at [1113, 88] on span "Save" at bounding box center [1116, 78] width 25 height 20
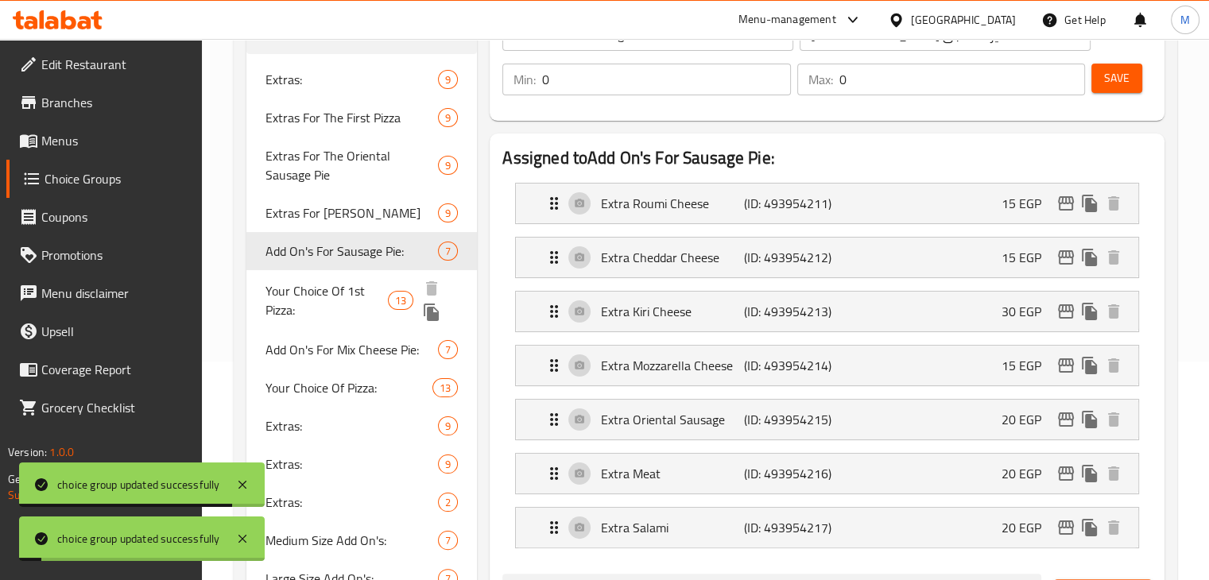
click at [341, 285] on span "Your Choice Of 1st Pizza:" at bounding box center [326, 300] width 123 height 38
type input "Your Choice Of 1st Pizza:"
type input "إختيارك من البيتزا الأولى:"
type input "1"
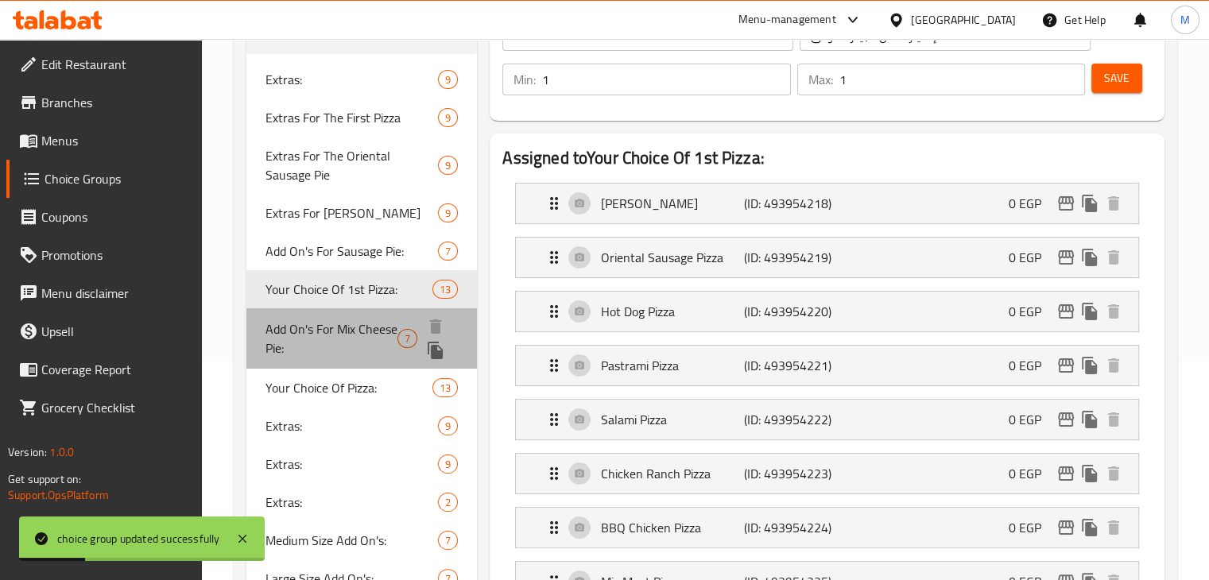
click at [303, 335] on span "Add On's For Mix Cheese Pie:" at bounding box center [331, 338] width 132 height 38
type input "Add On's For Mix Cheese Pie:"
type input "الإضافات لفطيرة مشكل الجبن:"
type input "0"
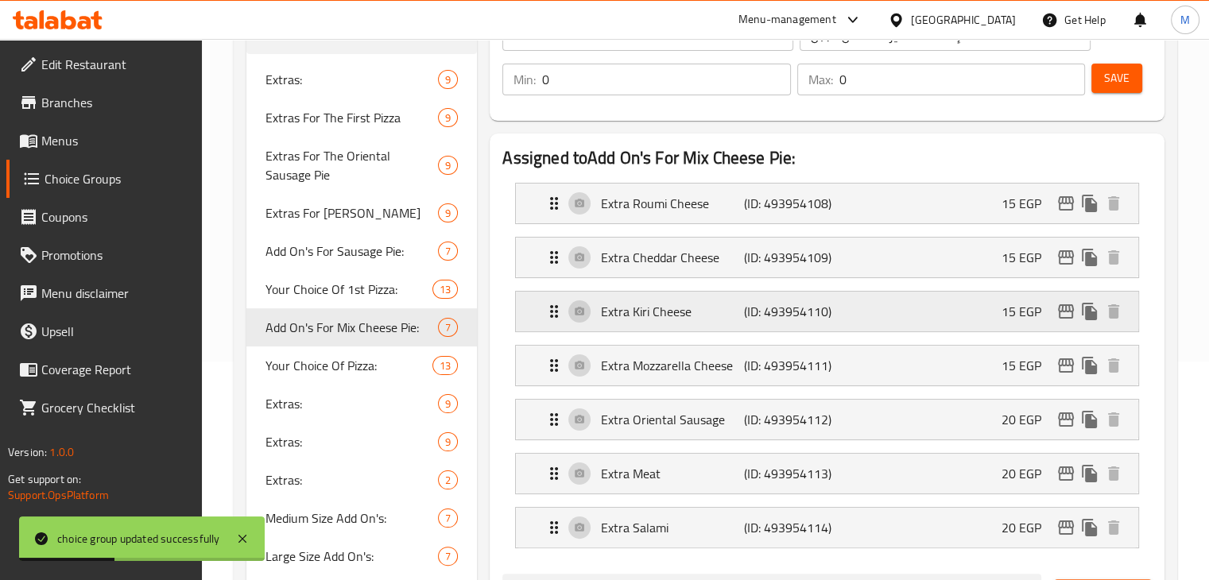
click at [918, 317] on div "Extra Kiri Cheese (ID: 493954110) 15 EGP" at bounding box center [831, 312] width 575 height 40
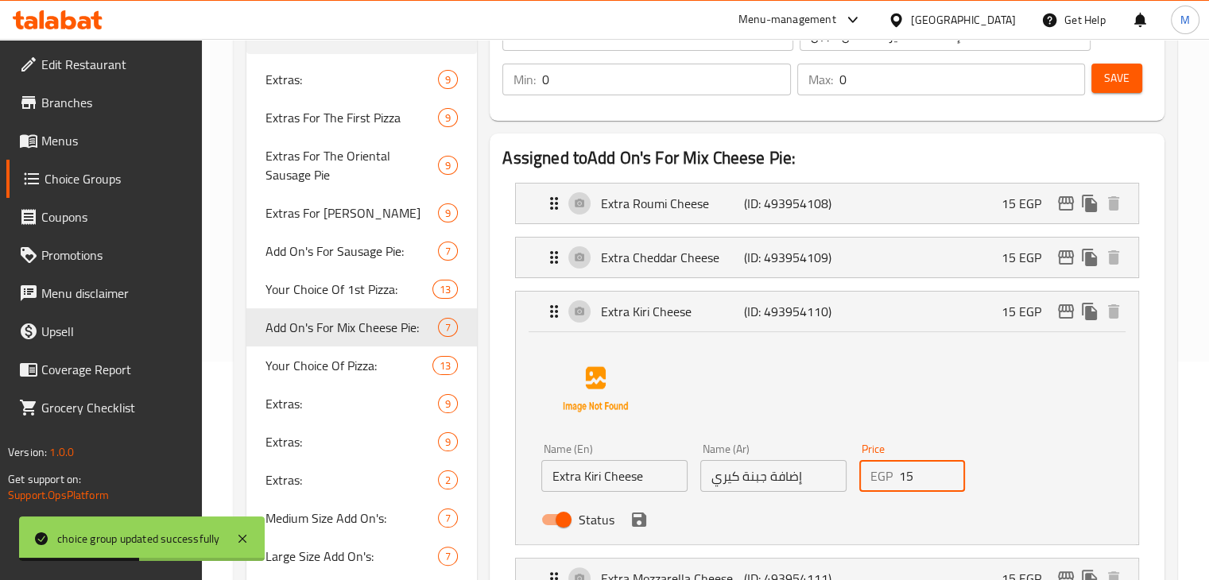
click at [919, 471] on input "15" at bounding box center [932, 476] width 67 height 32
click at [637, 525] on icon "save" at bounding box center [639, 520] width 14 height 14
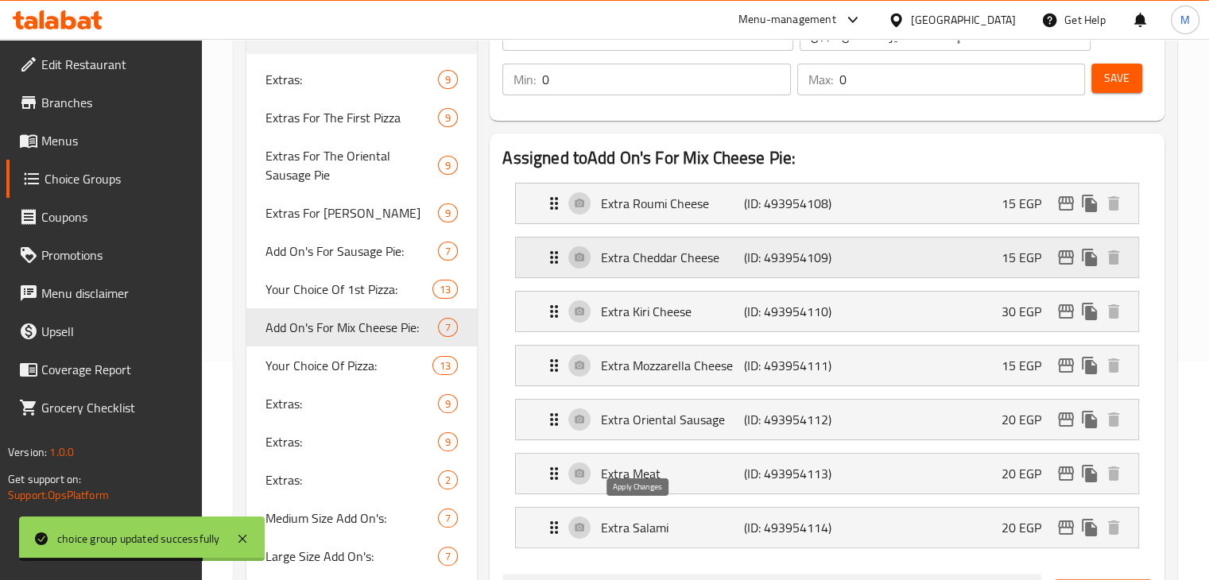
type input "30"
click at [1122, 91] on button "Save" at bounding box center [1116, 78] width 51 height 29
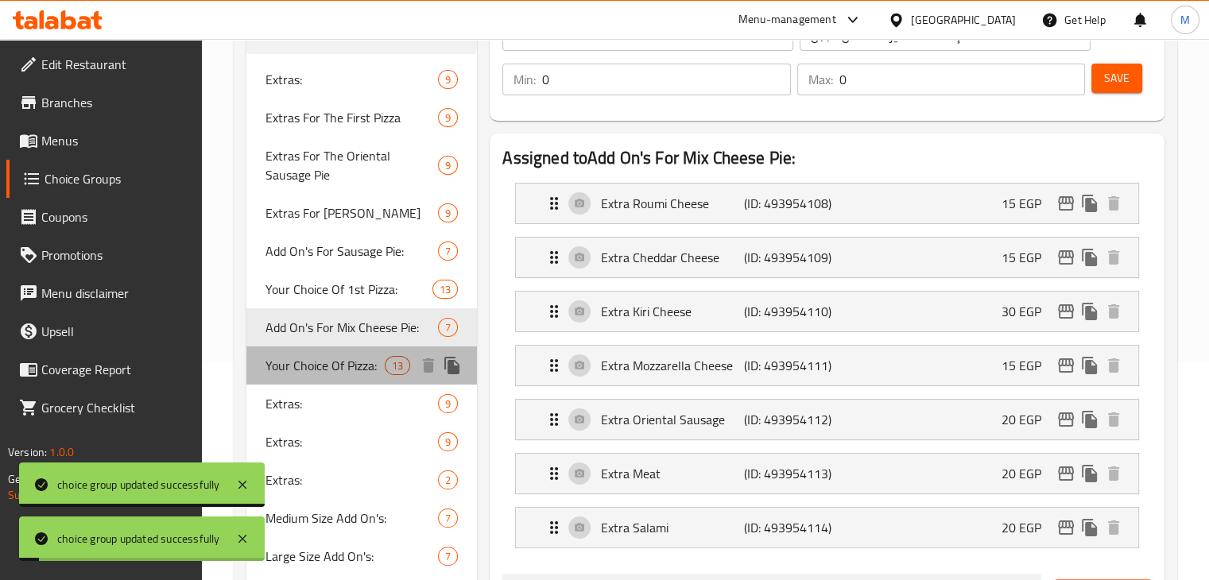
click at [337, 379] on div "Your Choice Of Pizza: 13" at bounding box center [361, 366] width 231 height 38
type input "Your Choice Of Pizza:"
type input "إختيارك من البيتزا:"
type input "1"
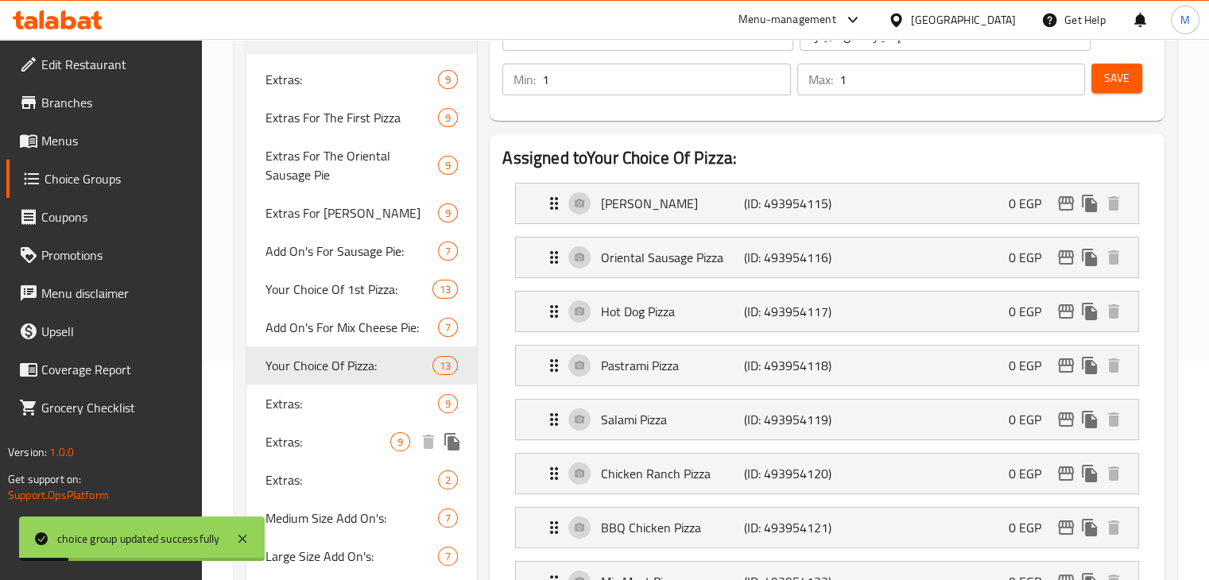
click at [354, 424] on div "Extras: 9" at bounding box center [361, 442] width 231 height 38
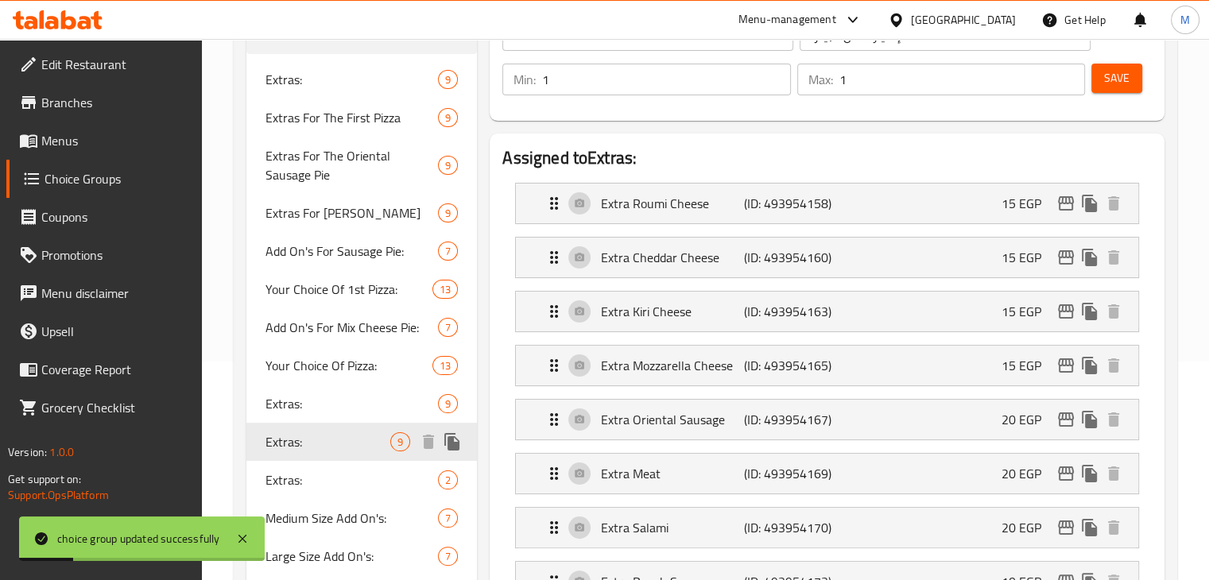
type input "Extras:"
type input "الإضافات:"
type input "0"
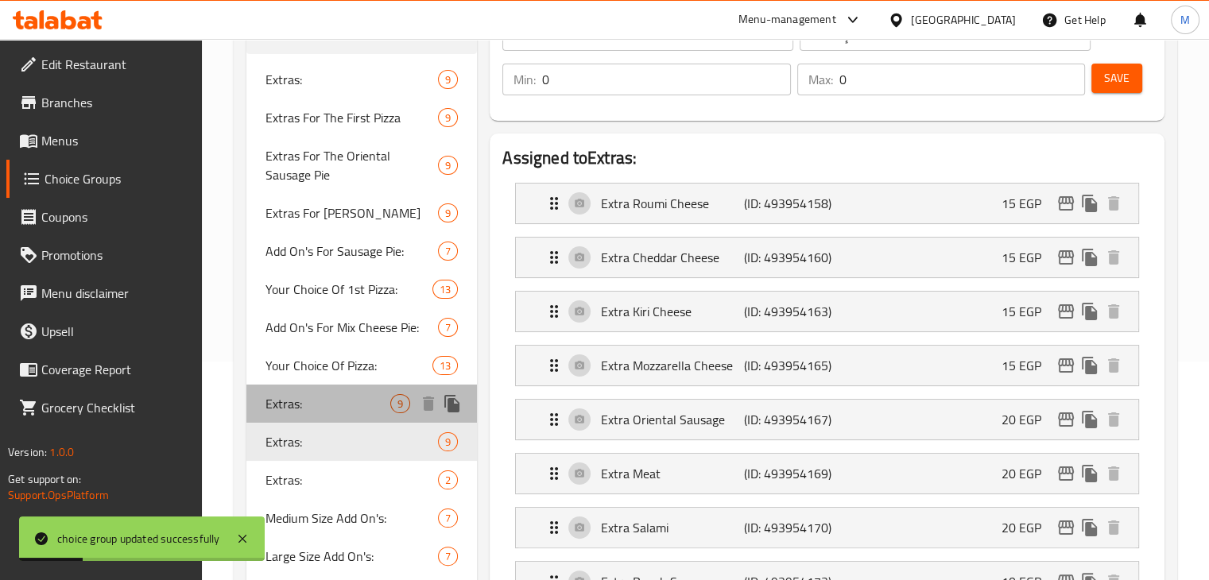
click at [350, 403] on span "Extras:" at bounding box center [328, 403] width 126 height 19
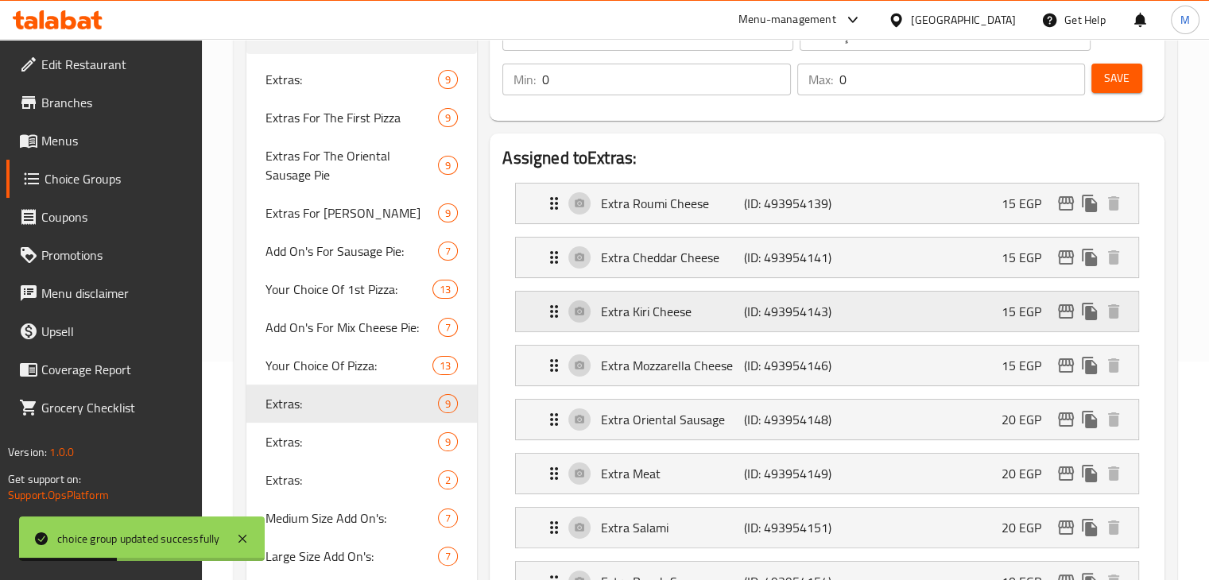
click at [870, 320] on div "Extra Kiri Cheese (ID: 493954143) 15 EGP" at bounding box center [831, 312] width 575 height 40
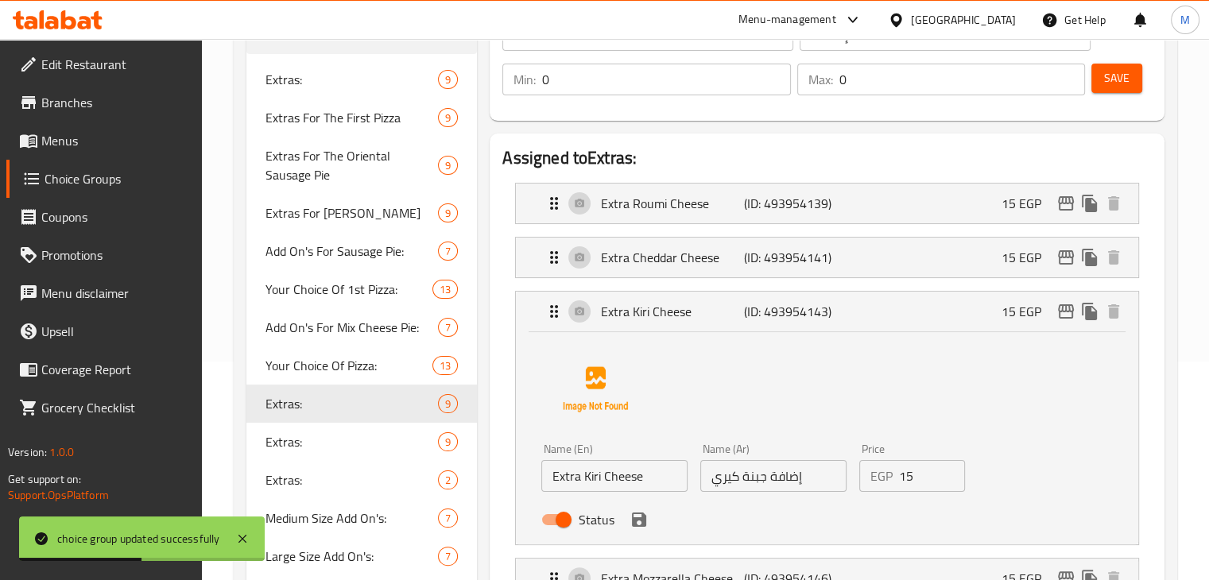
click at [909, 473] on input "15" at bounding box center [932, 476] width 67 height 32
click at [637, 519] on icon "save" at bounding box center [639, 520] width 14 height 14
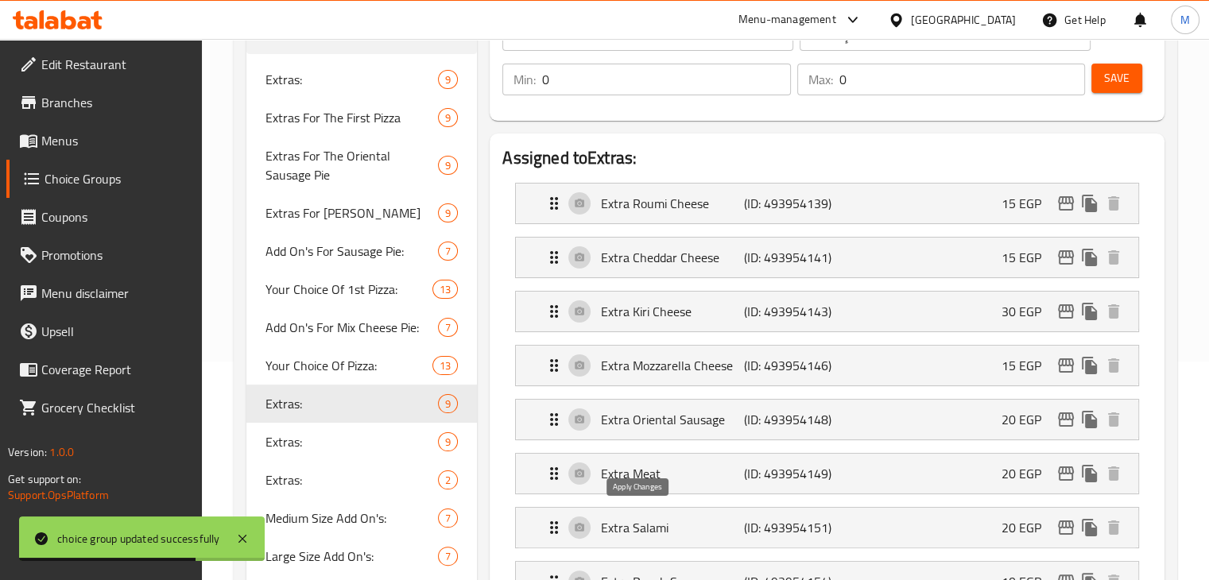
type input "30"
click at [1105, 70] on span "Save" at bounding box center [1116, 78] width 25 height 20
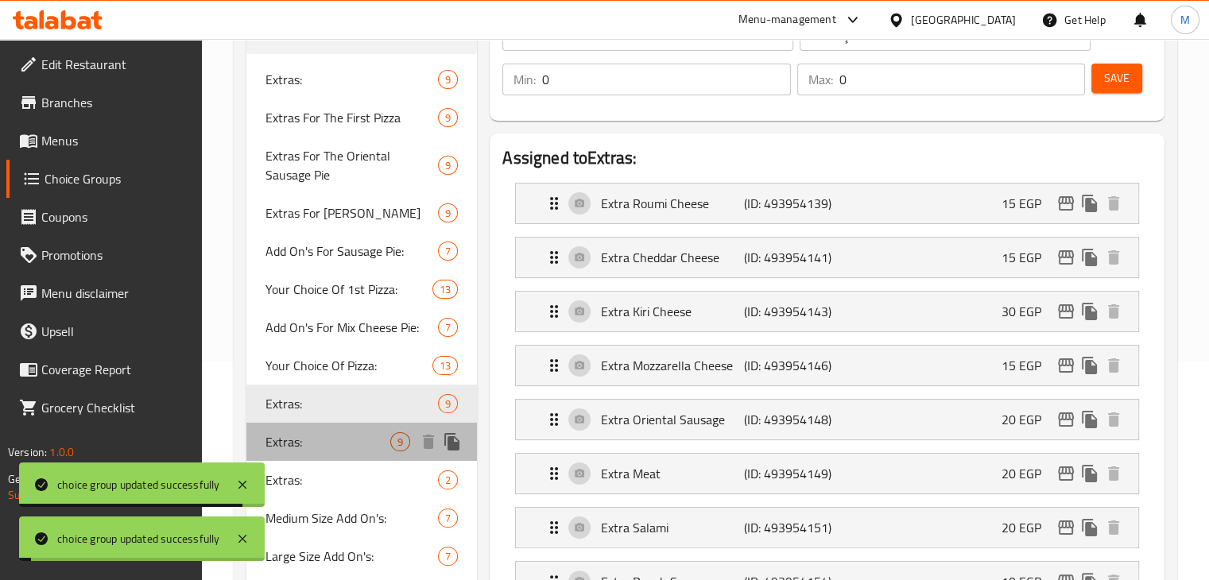
click at [335, 444] on span "Extras:" at bounding box center [328, 441] width 126 height 19
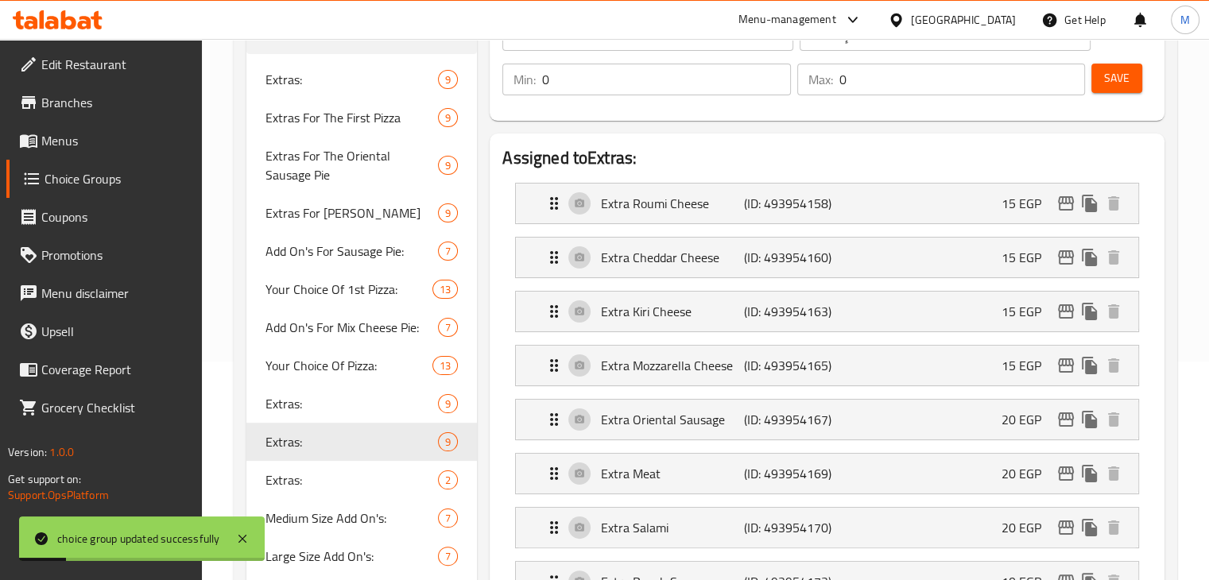
click at [900, 336] on li "Extra Kiri Cheese (ID: 493954163) 15 EGP Name (En) Extra Kiri Cheese Name (En) …" at bounding box center [826, 312] width 649 height 54
click at [922, 321] on div "Extra Kiri Cheese (ID: 493954163) 15 EGP" at bounding box center [831, 312] width 575 height 40
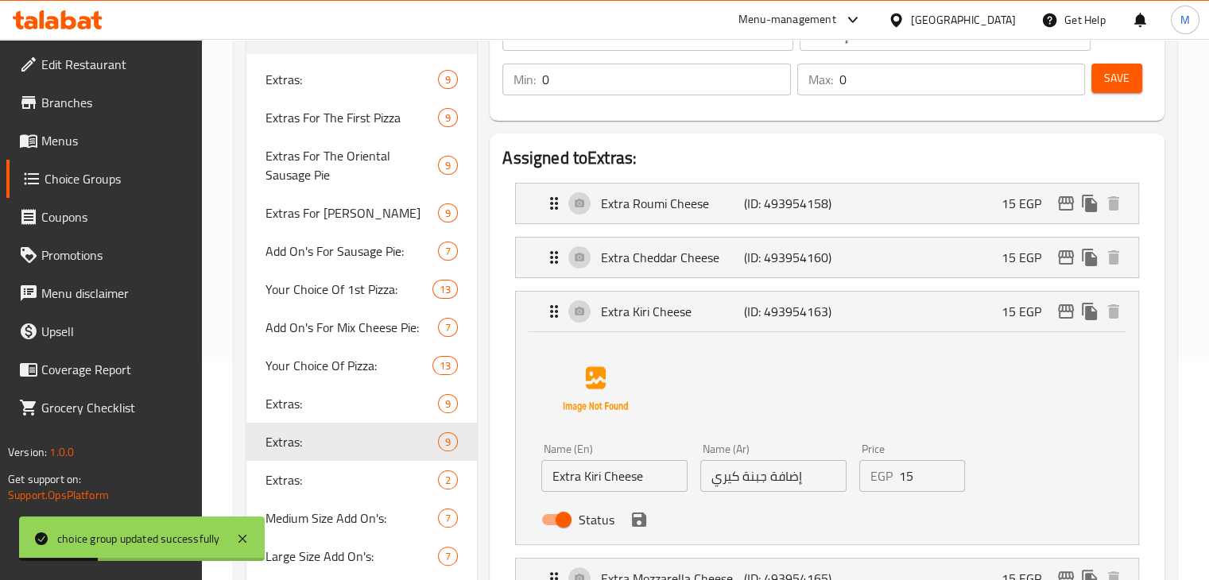
click at [922, 465] on input "15" at bounding box center [932, 476] width 67 height 32
click at [636, 515] on icon "save" at bounding box center [638, 519] width 19 height 19
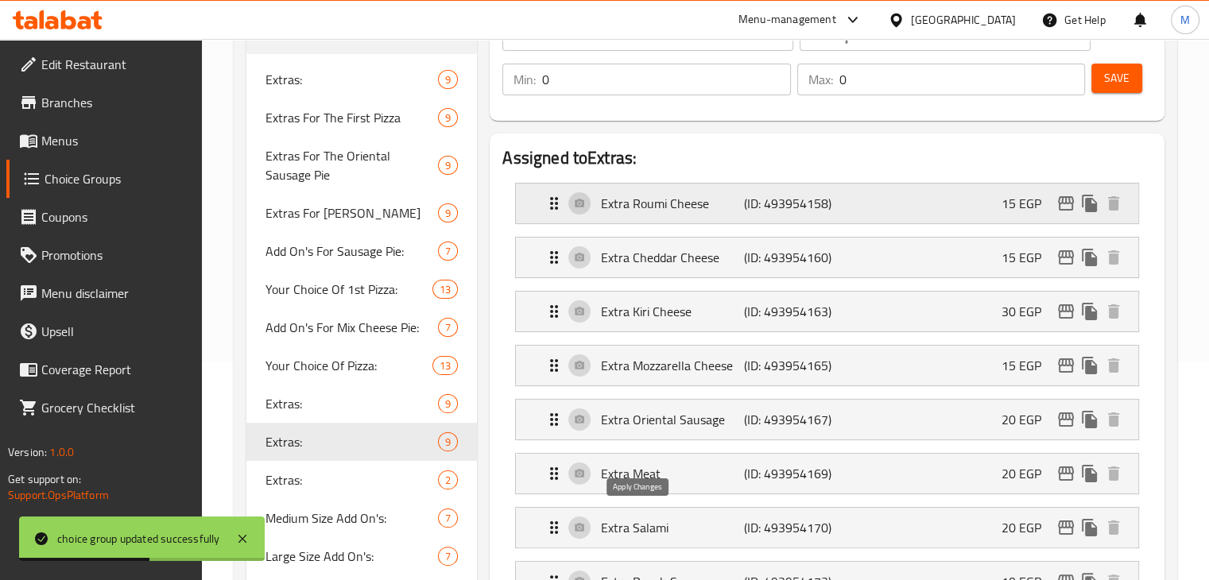
type input "30"
click at [1123, 71] on span "Save" at bounding box center [1116, 78] width 25 height 20
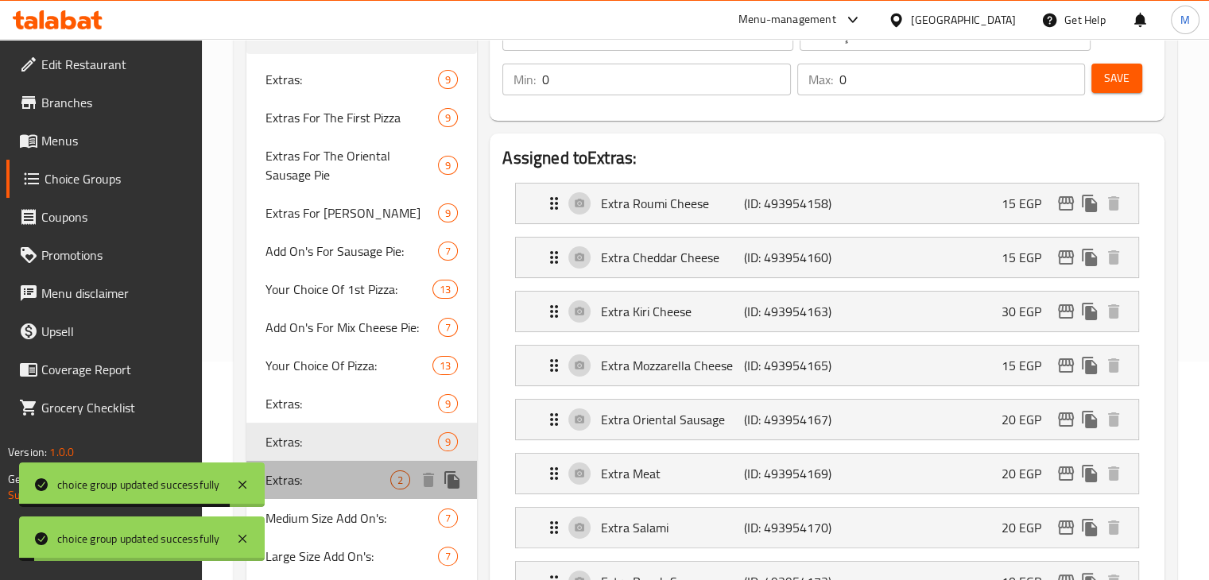
click at [327, 464] on div "Extras: 2" at bounding box center [361, 480] width 231 height 38
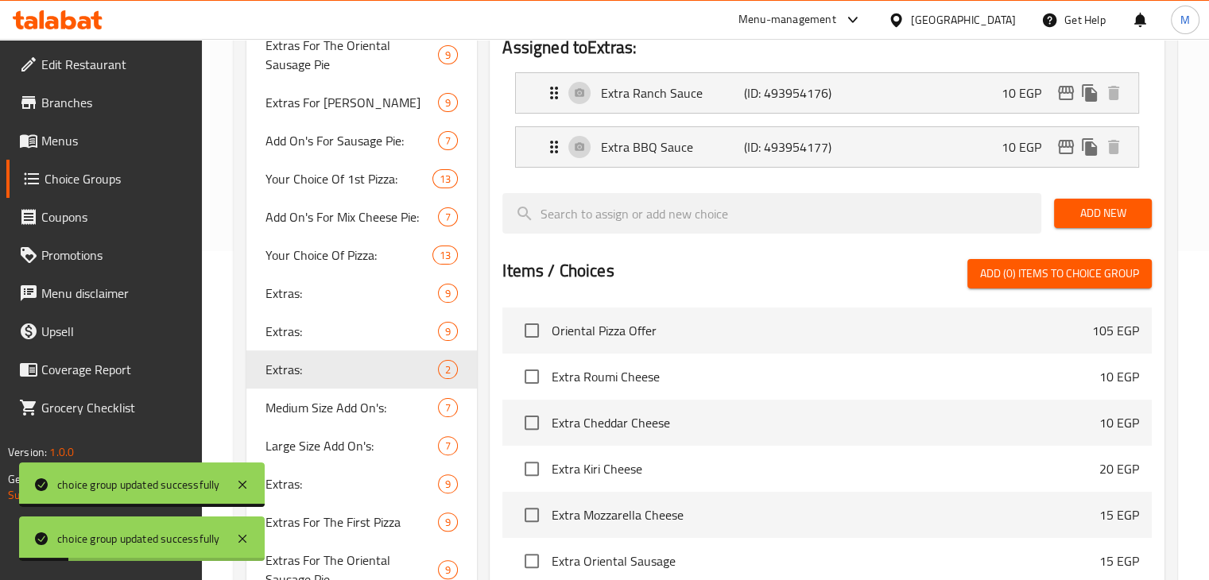
scroll to position [330, 0]
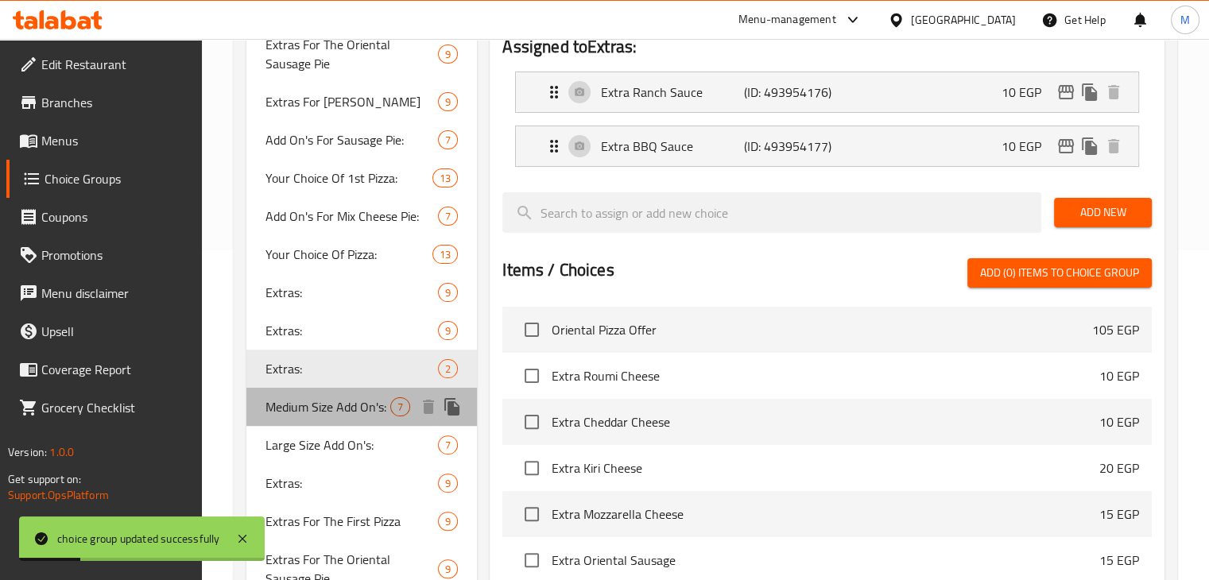
click at [327, 398] on span "Medium Size Add On's:" at bounding box center [328, 406] width 126 height 19
type input "Medium Size Add On's:"
type input "الأضافات للحجم الوسط:"
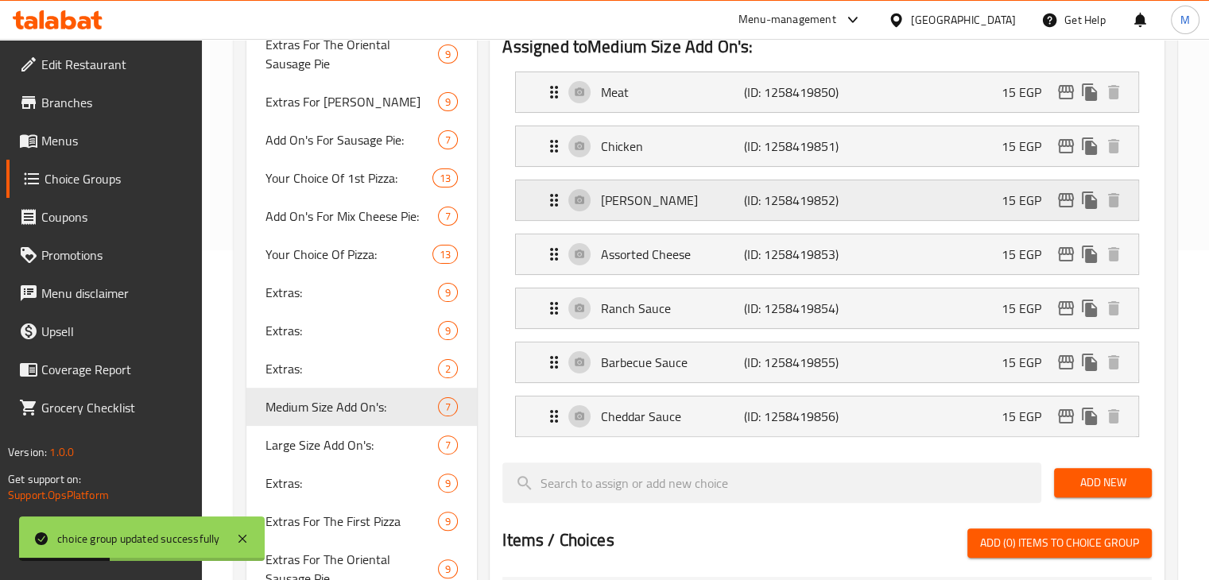
click at [908, 213] on div "[PERSON_NAME] (ID: 1258419852) 15 EGP" at bounding box center [831, 200] width 575 height 40
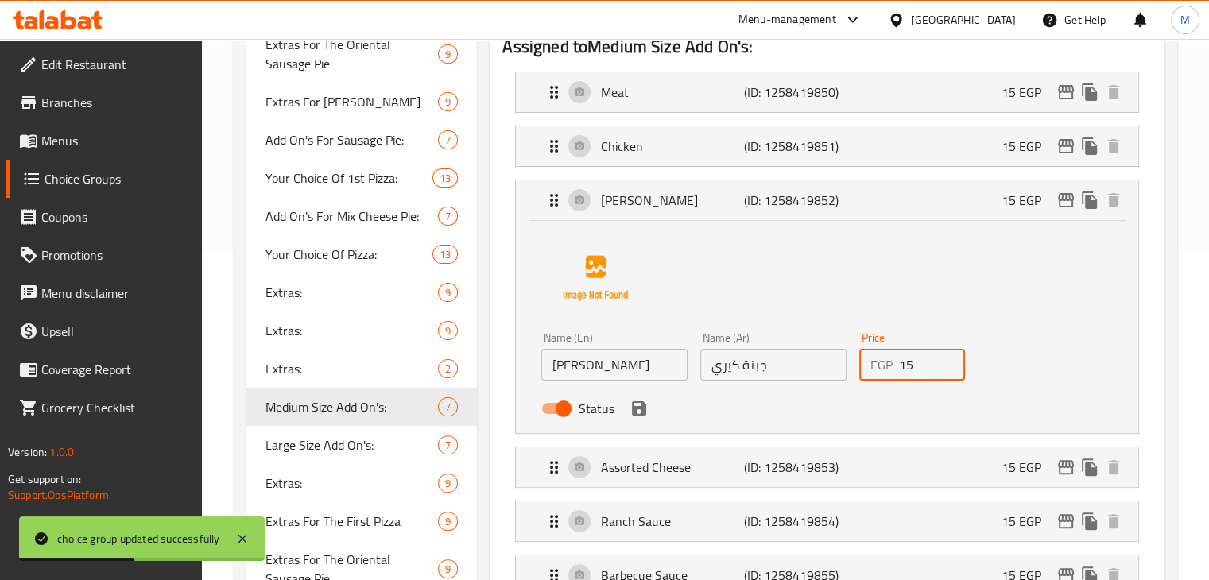
click at [919, 358] on input "15" at bounding box center [932, 365] width 67 height 32
click at [639, 411] on icon "save" at bounding box center [638, 408] width 19 height 19
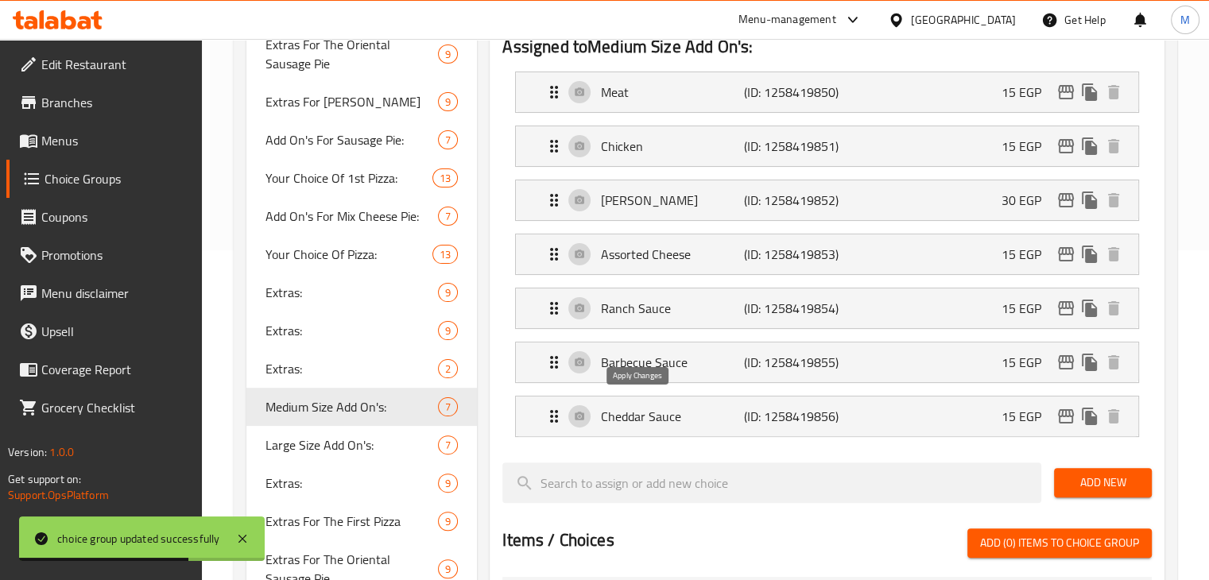
type input "30"
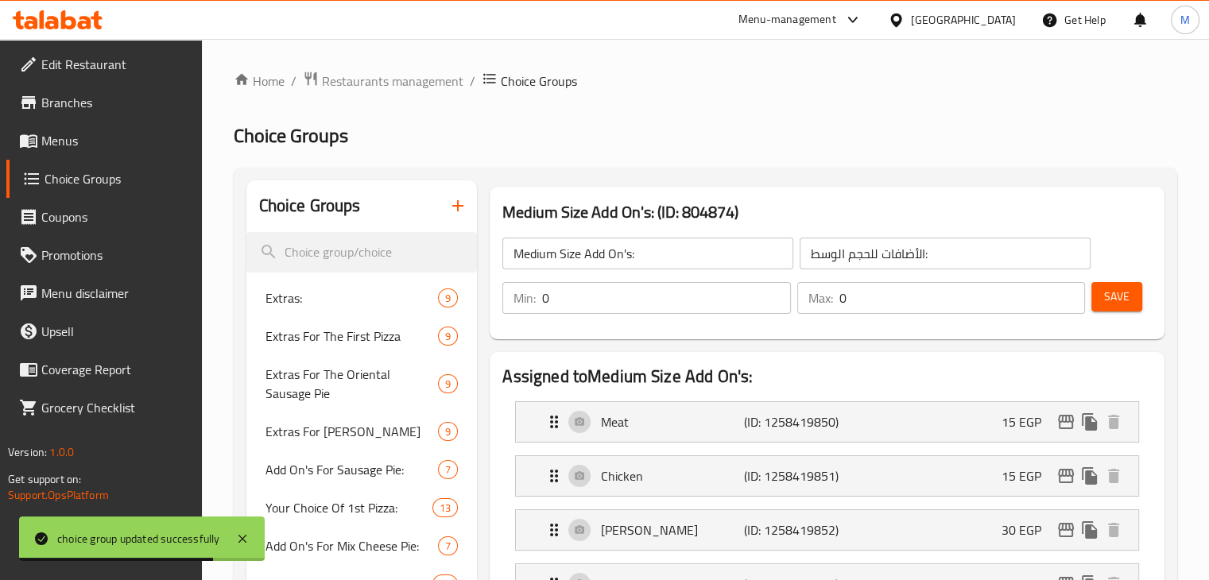
click at [1129, 295] on span "Save" at bounding box center [1116, 297] width 25 height 20
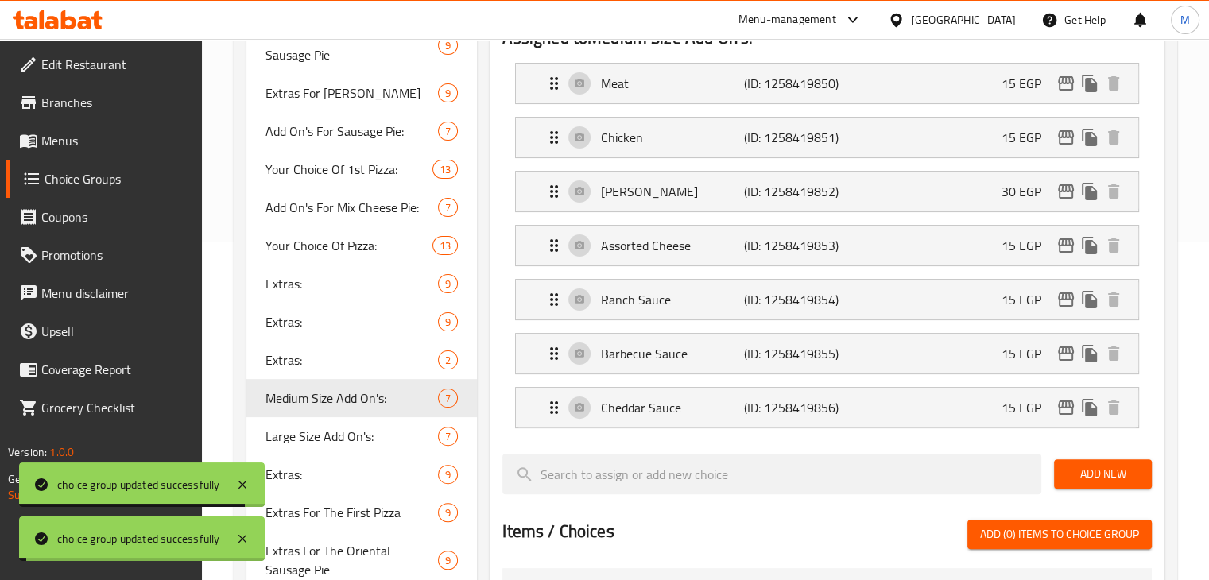
scroll to position [426, 0]
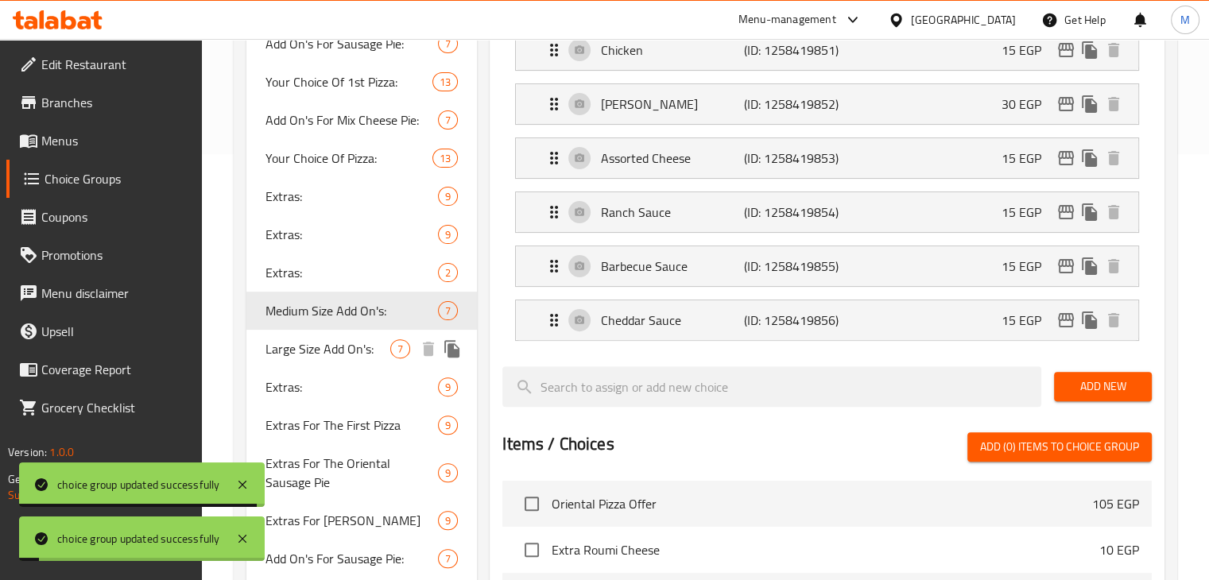
click at [328, 355] on span "Large Size Add On's:" at bounding box center [328, 348] width 126 height 19
type input "Large Size Add On's:"
type input "إضافات الحجم الكبير:"
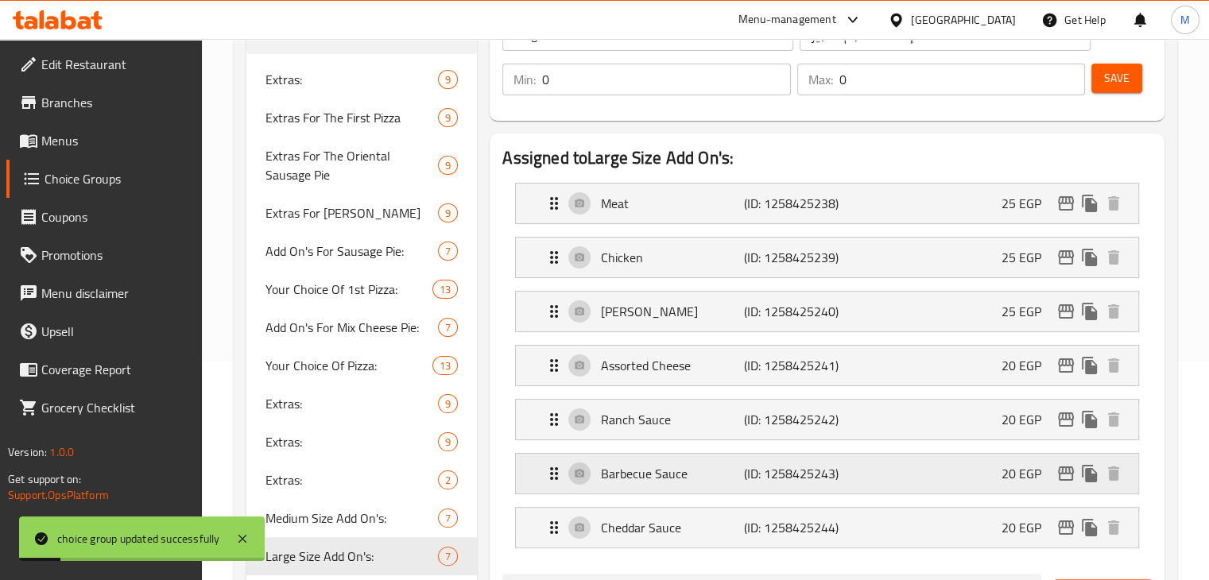
scroll to position [216, 0]
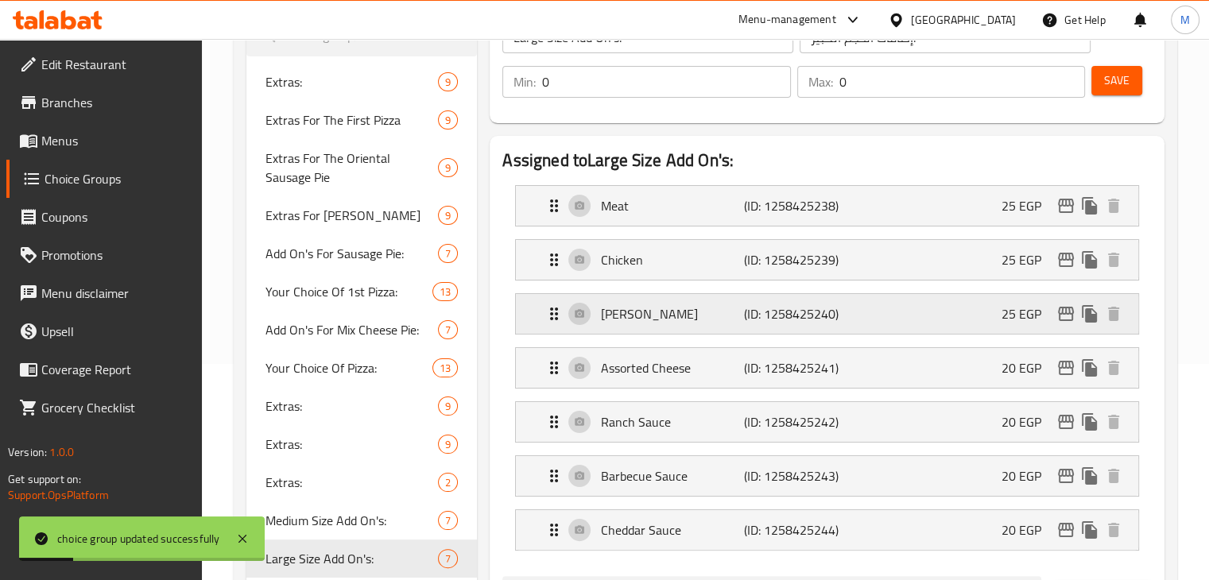
click at [857, 312] on div "[PERSON_NAME] (ID: 1258425240) 25 EGP" at bounding box center [831, 314] width 575 height 40
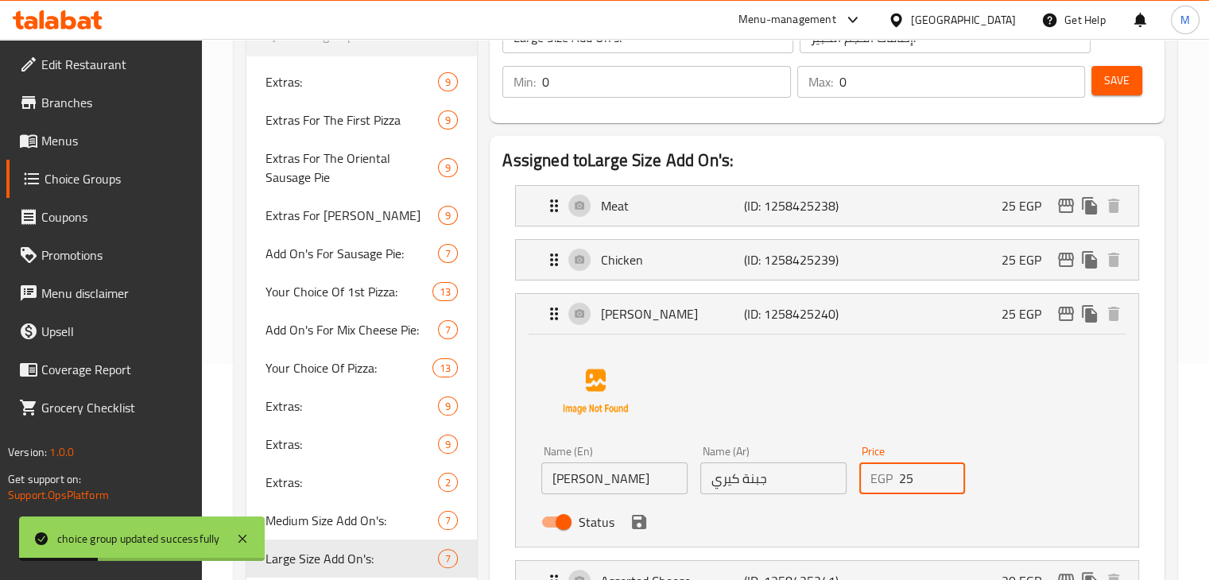
click at [915, 477] on input "25" at bounding box center [932, 479] width 67 height 32
click at [634, 520] on icon "save" at bounding box center [639, 522] width 14 height 14
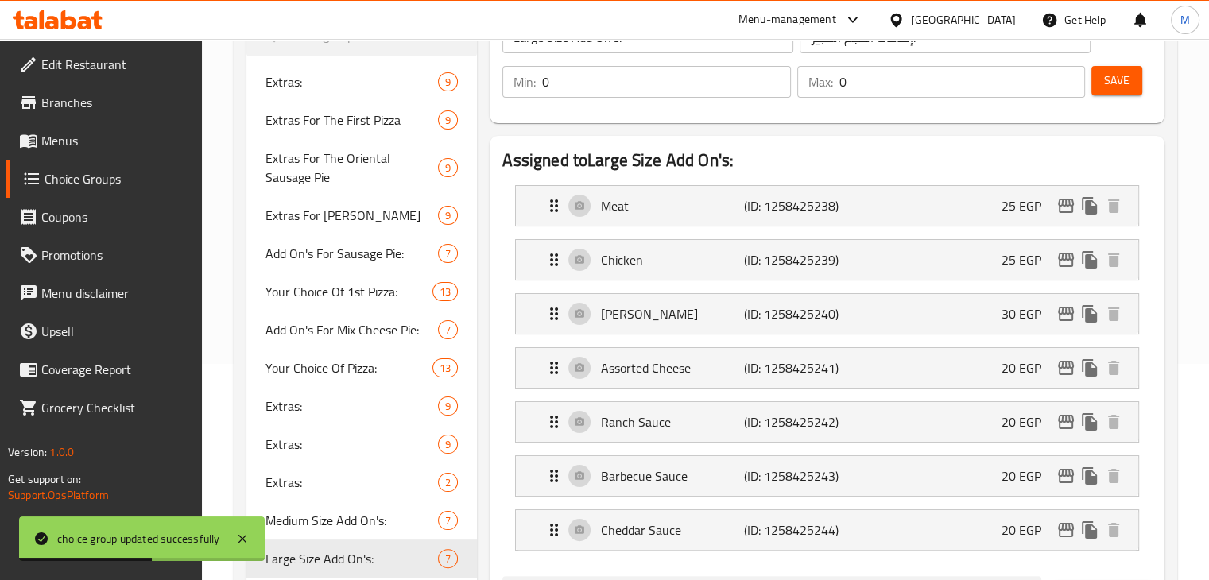
type input "30"
click at [1115, 74] on span "Save" at bounding box center [1116, 81] width 25 height 20
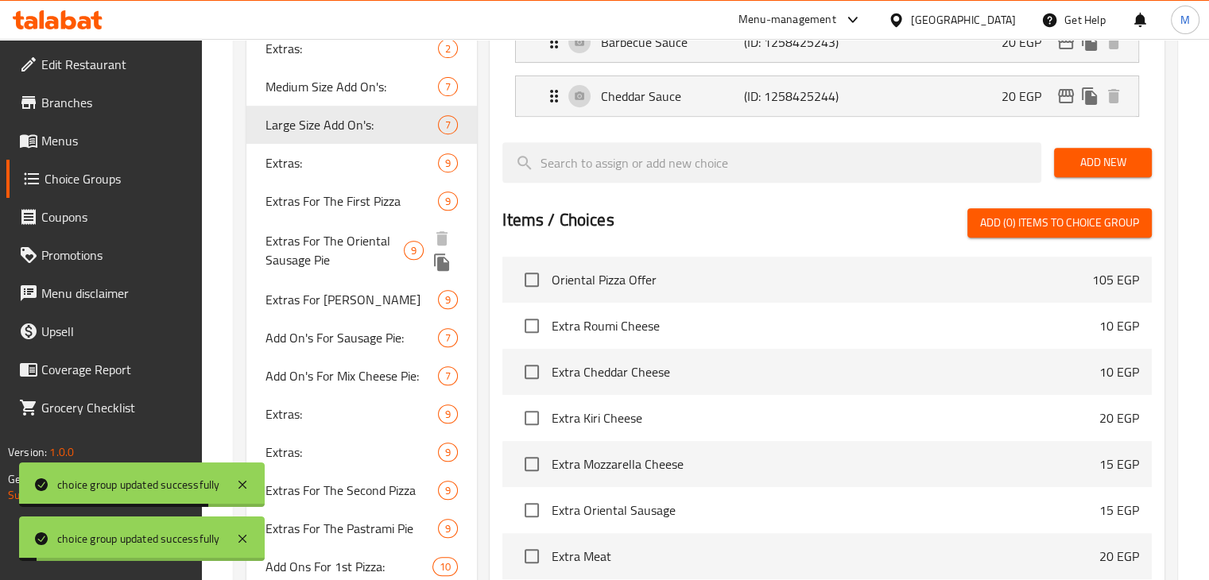
scroll to position [655, 0]
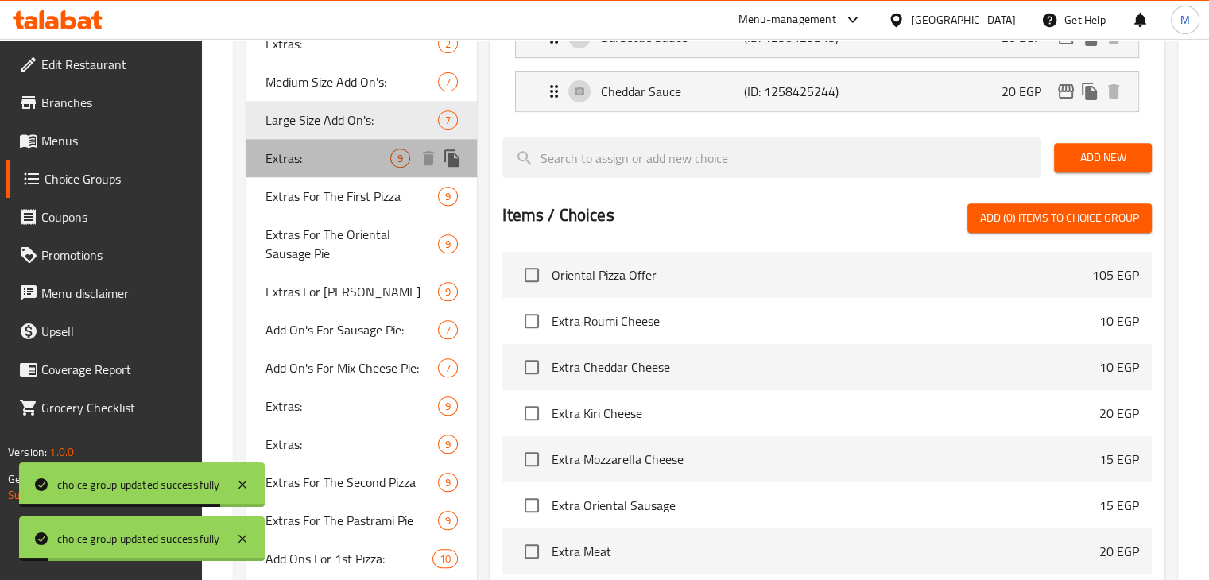
click at [329, 149] on span "Extras:" at bounding box center [328, 158] width 126 height 19
type input "Extras:"
type input "الإضافات:"
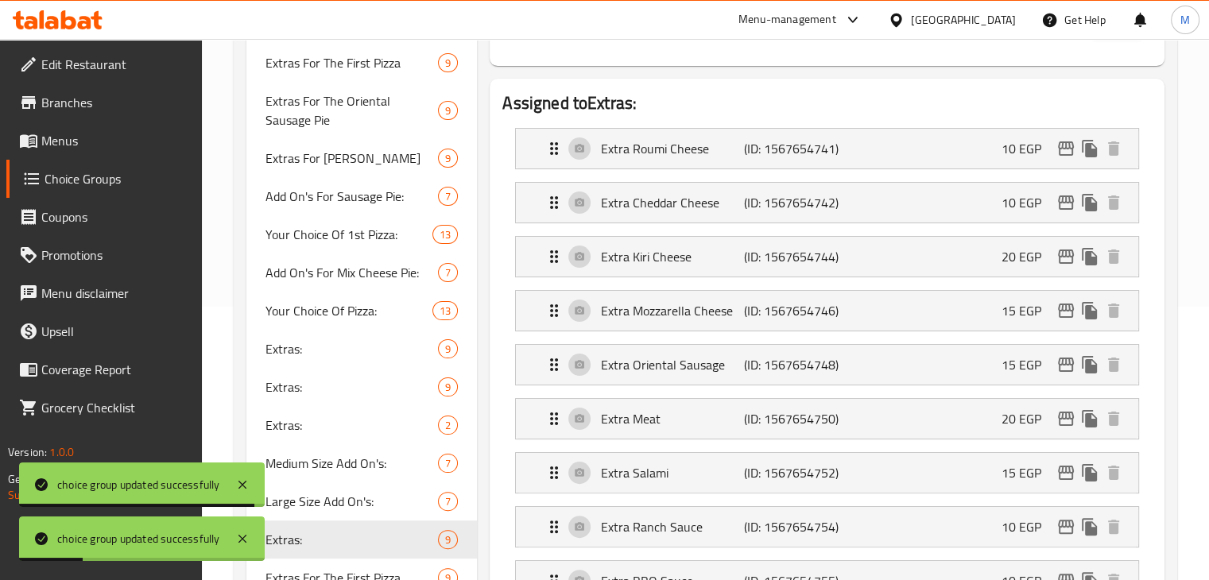
scroll to position [273, 0]
click at [755, 270] on div "Extra [PERSON_NAME] (ID: 1567654744) 20 EGP" at bounding box center [831, 258] width 575 height 40
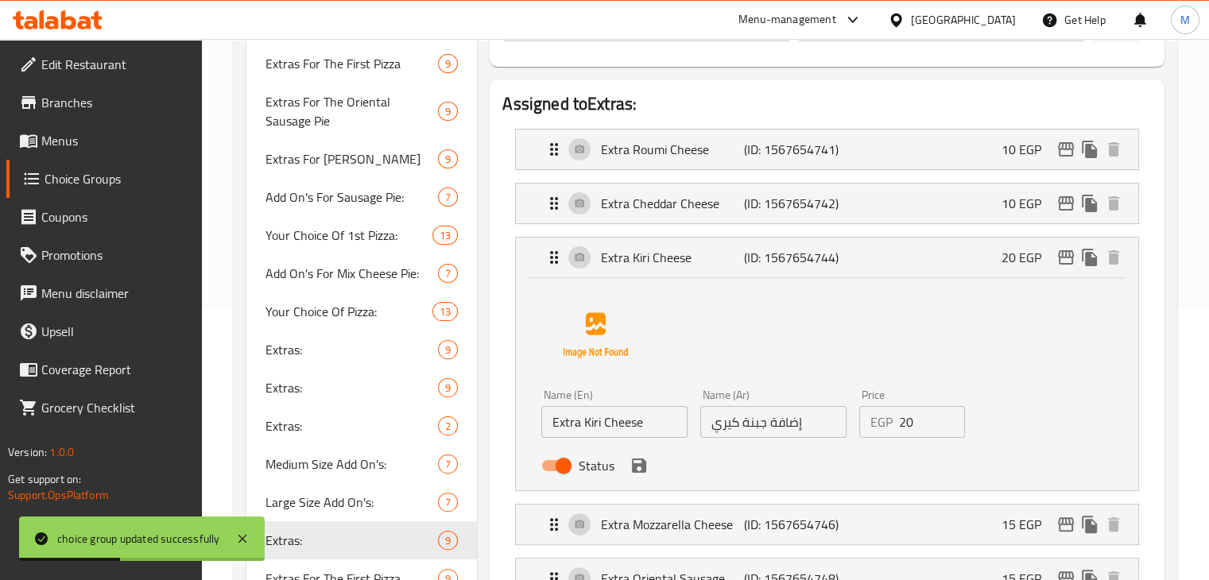
click at [909, 433] on input "20" at bounding box center [932, 422] width 67 height 32
click at [639, 462] on icon "save" at bounding box center [638, 465] width 19 height 19
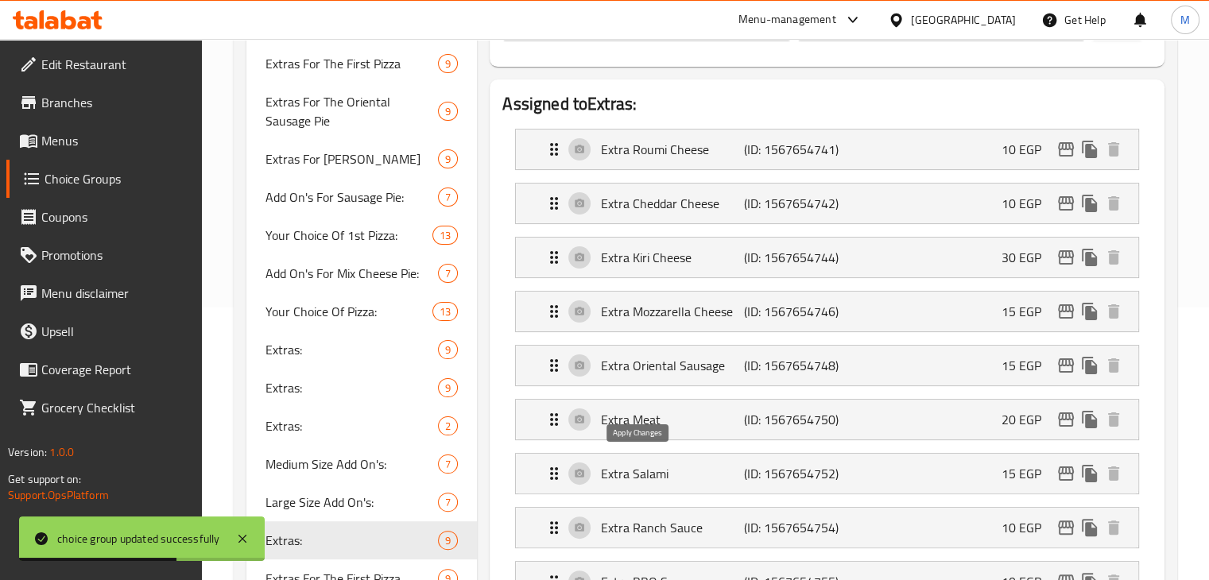
type input "30"
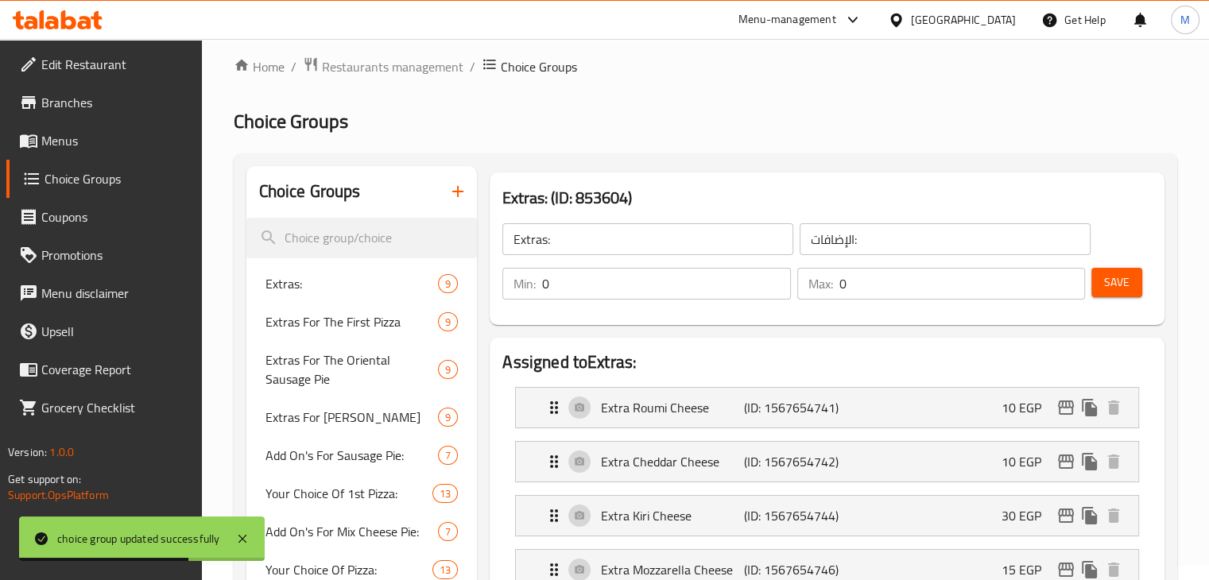
scroll to position [6, 0]
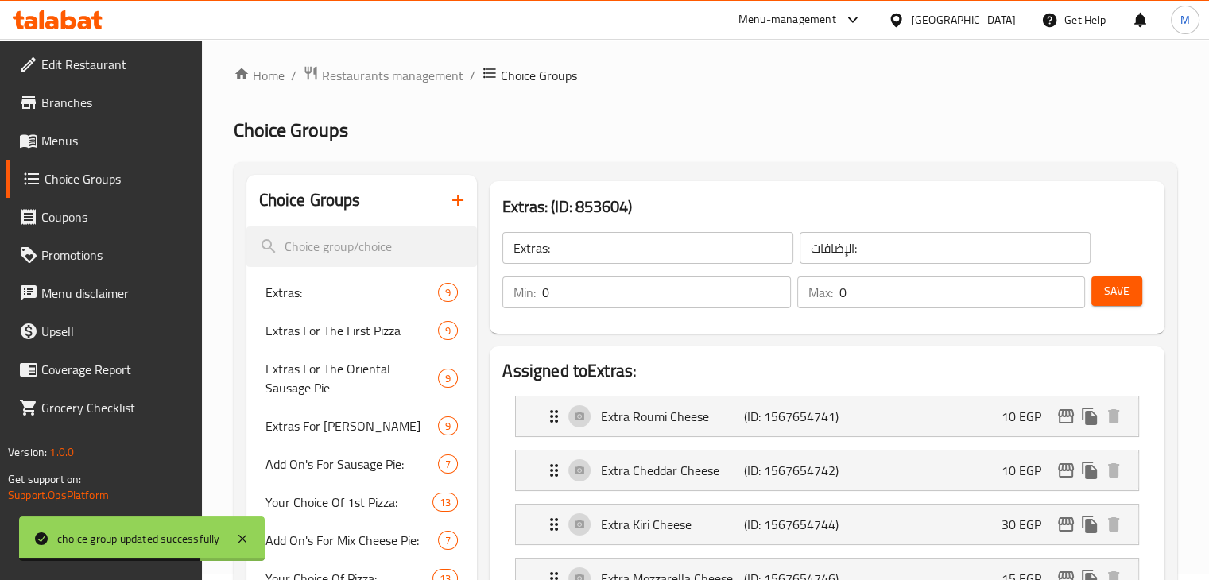
click at [1105, 285] on span "Save" at bounding box center [1116, 291] width 25 height 20
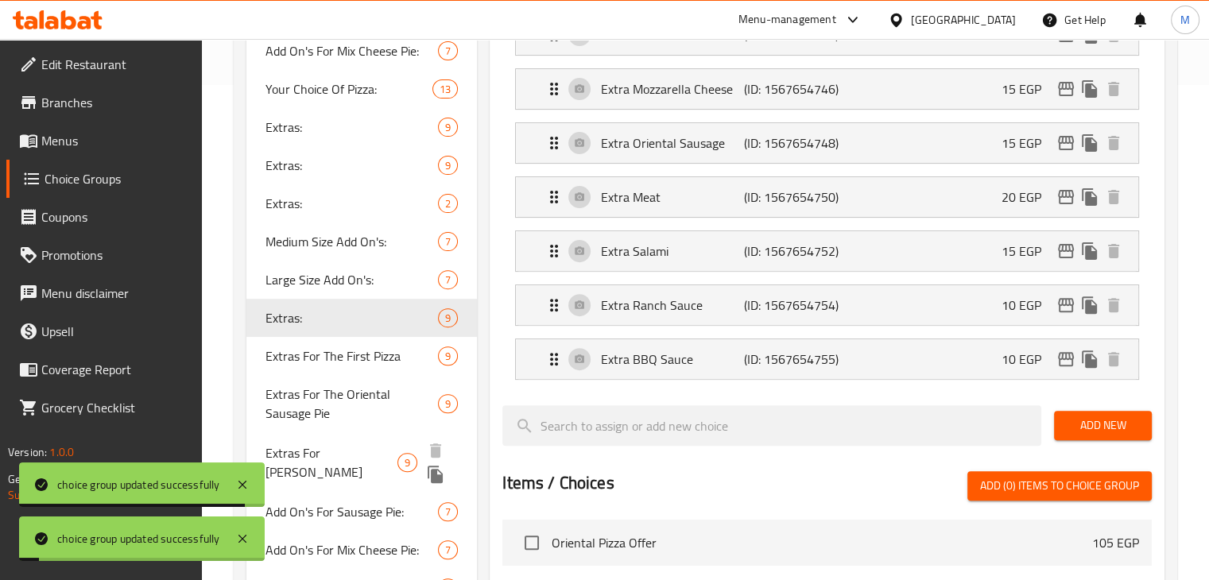
scroll to position [625, 0]
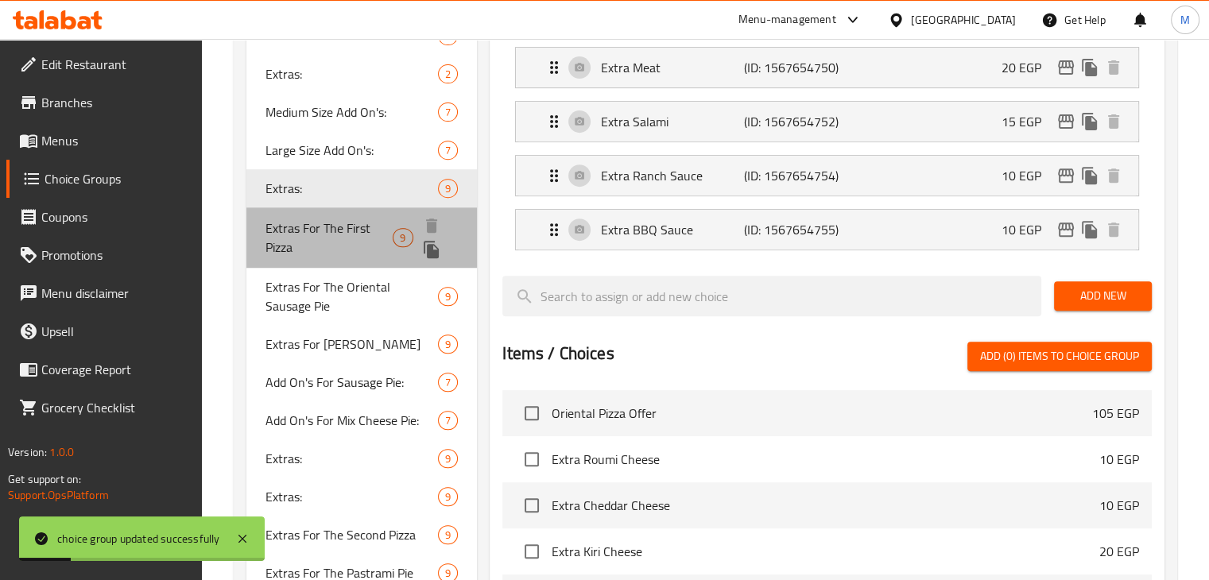
click at [343, 224] on span "Extras For The First Pizza" at bounding box center [329, 238] width 128 height 38
type input "Extras For The First Pizza"
type input "[DEMOGRAPHIC_DATA] للبيتزا الأولي"
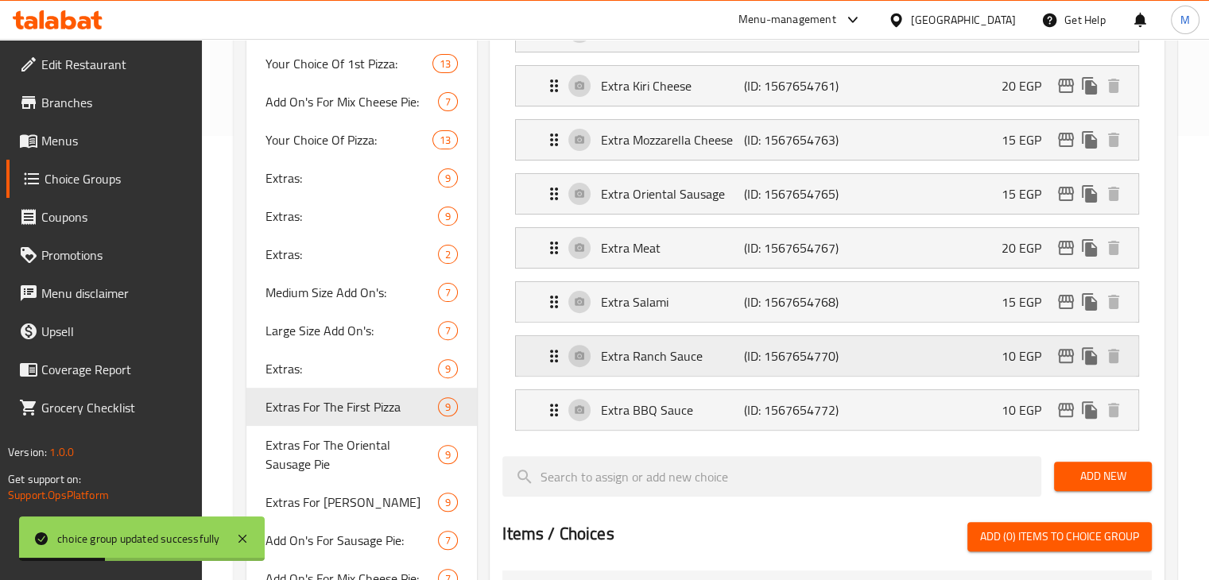
scroll to position [393, 0]
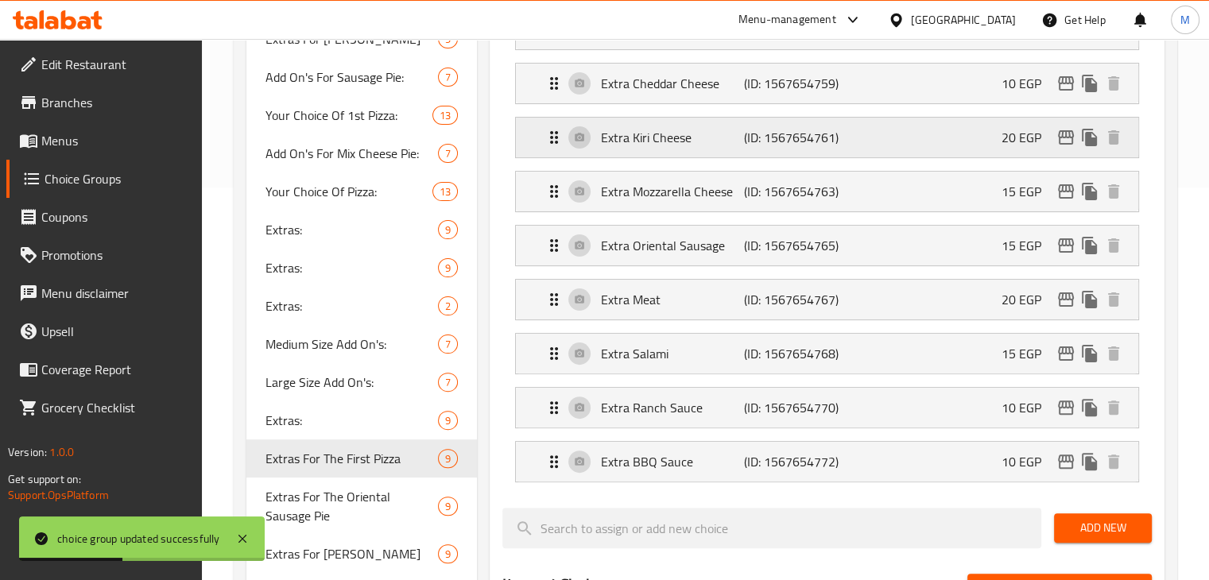
click at [872, 138] on div "Extra [PERSON_NAME] (ID: 1567654761) 20 EGP" at bounding box center [831, 138] width 575 height 40
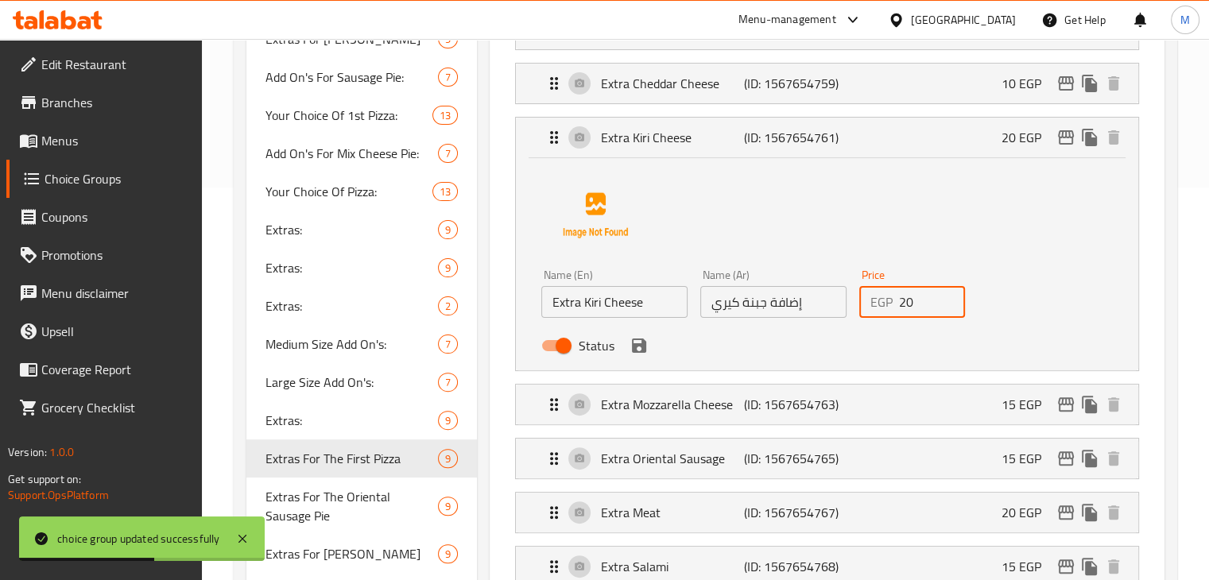
click at [919, 300] on input "20" at bounding box center [932, 302] width 67 height 32
click at [647, 339] on icon "save" at bounding box center [638, 345] width 19 height 19
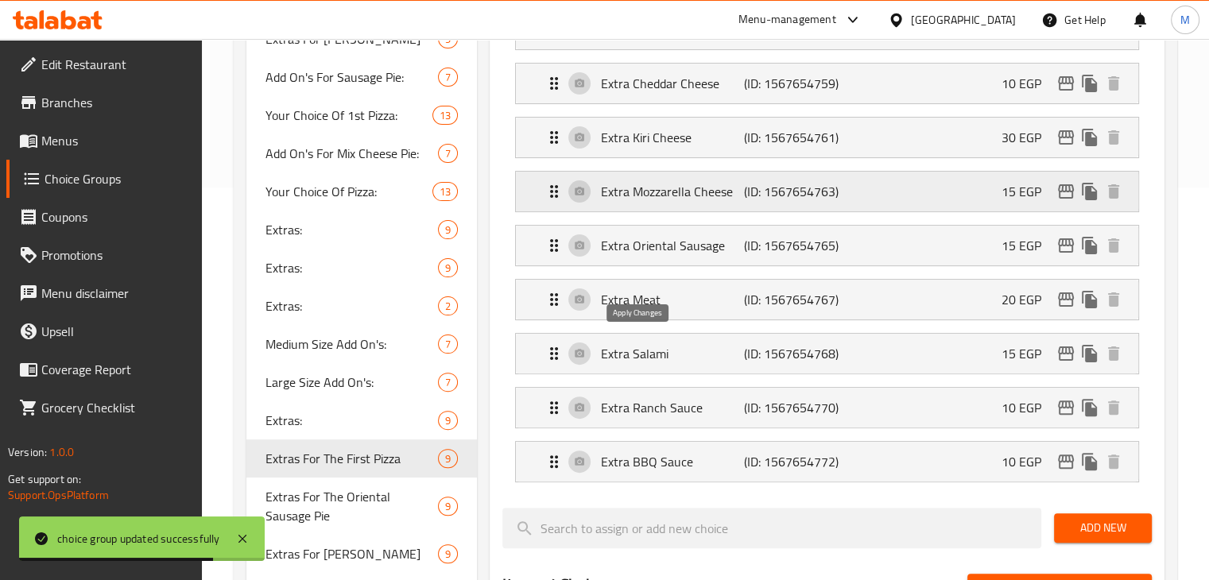
type input "30"
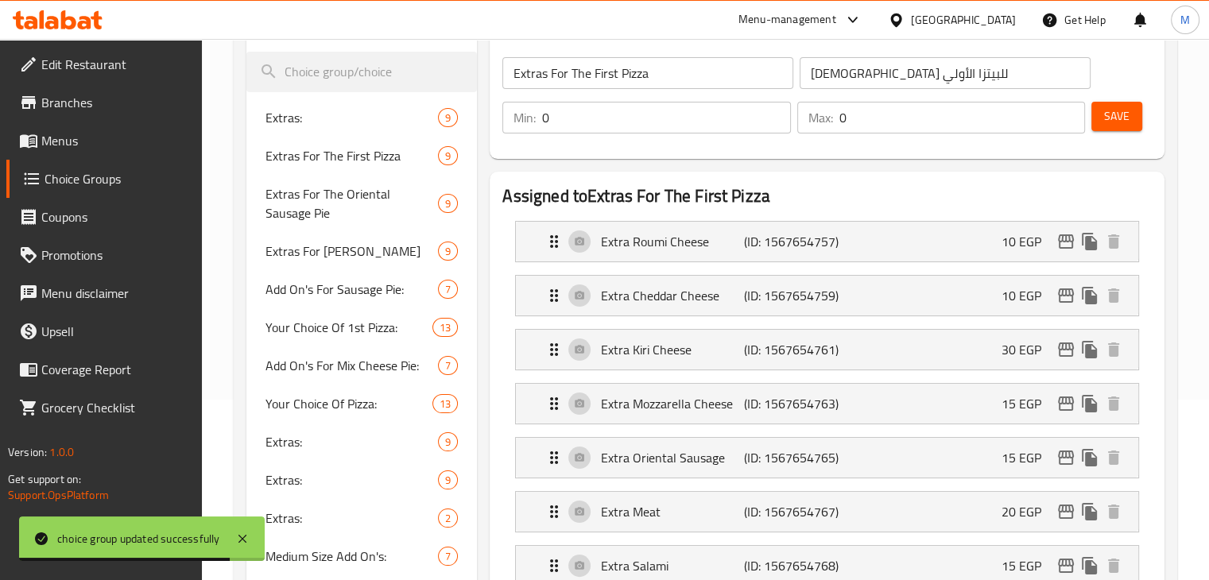
scroll to position [180, 0]
click at [1119, 116] on span "Save" at bounding box center [1116, 117] width 25 height 20
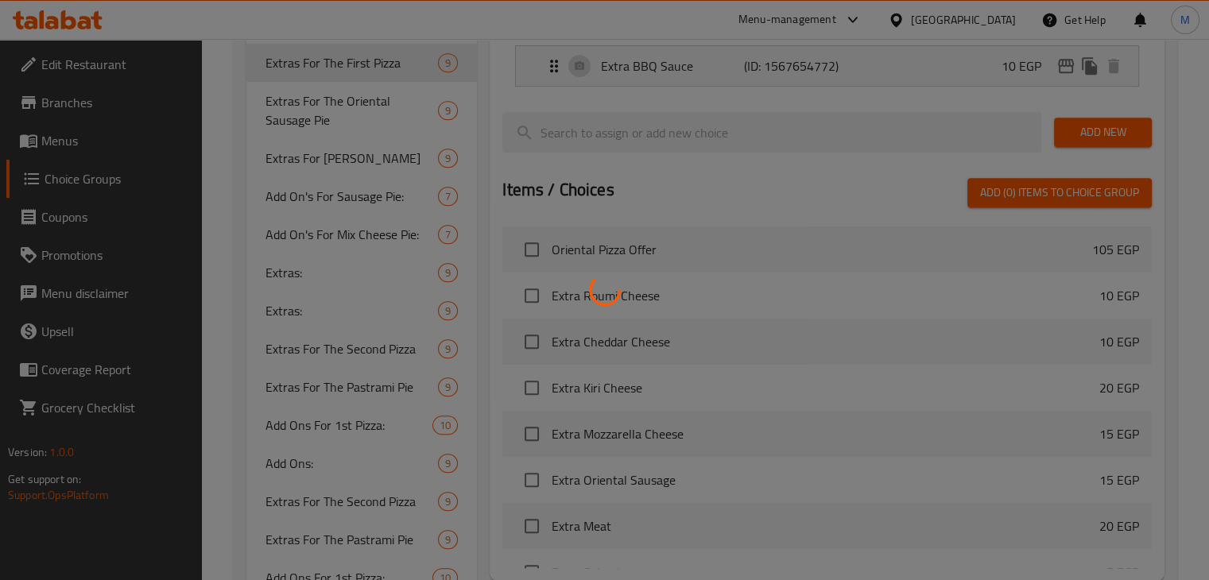
scroll to position [788, 0]
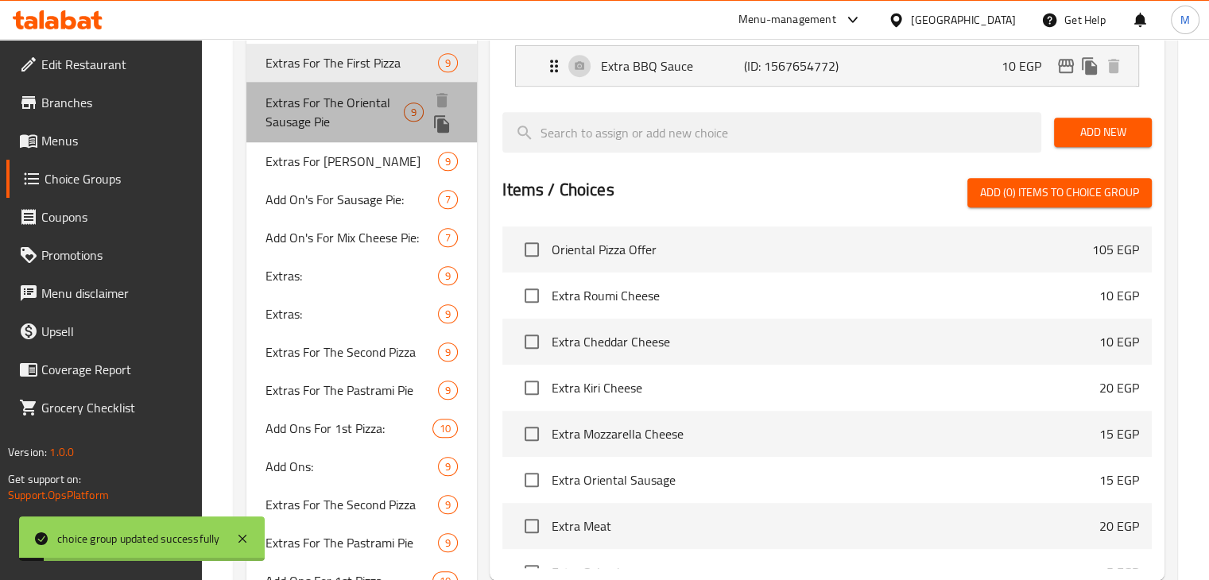
click at [335, 118] on span "Extras For The Oriental Sausage Pie" at bounding box center [334, 112] width 138 height 38
type input "Extras For The Oriental Sausage Pie"
type input "الإضافات لفطيرة السجق"
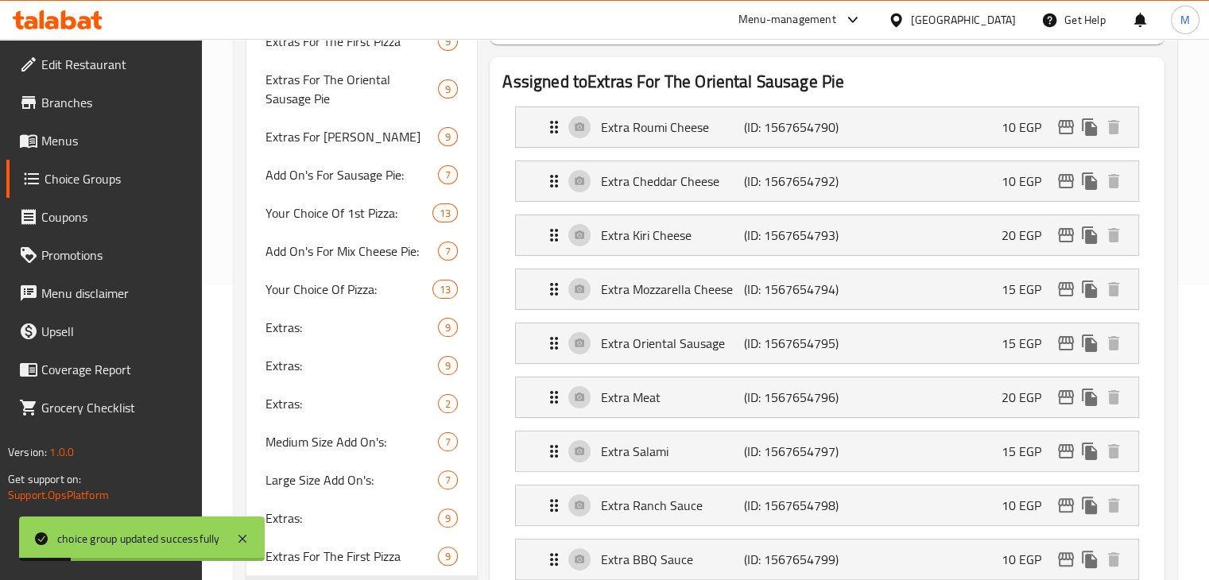
scroll to position [294, 0]
click at [909, 264] on li "Extra Mozzarella Cheese (ID: 1567654794) 15 EGP Name (En) Extra Mozzarella Chee…" at bounding box center [826, 290] width 649 height 54
click at [923, 247] on div "Extra [PERSON_NAME] (ID: 1567654793) 20 EGP" at bounding box center [831, 236] width 575 height 40
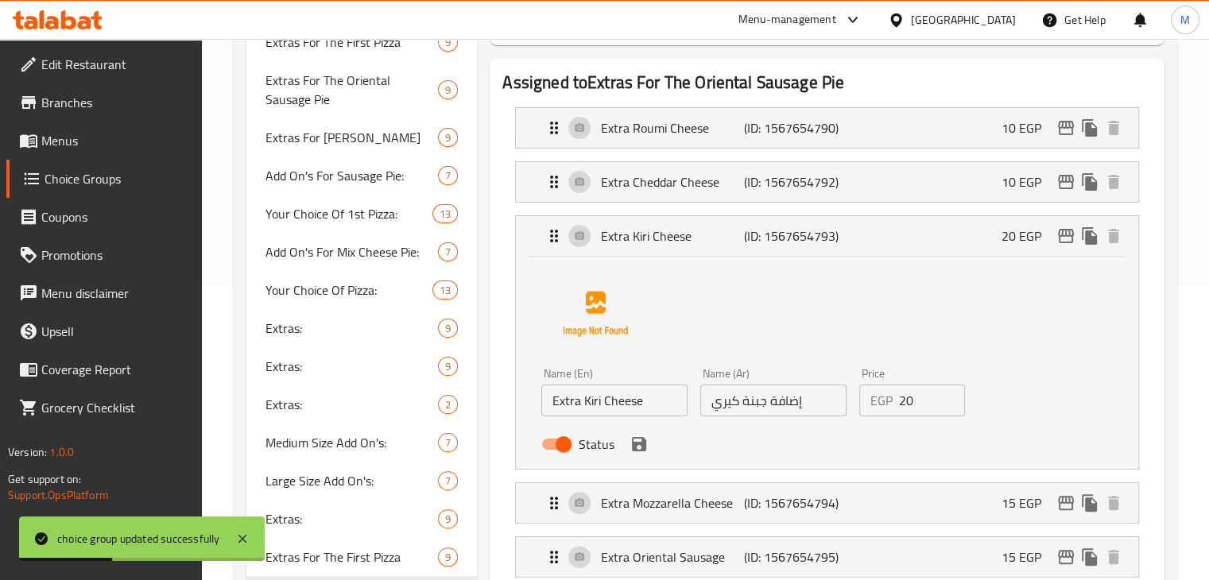
click at [907, 411] on input "20" at bounding box center [932, 401] width 67 height 32
click at [636, 449] on icon "save" at bounding box center [639, 444] width 14 height 14
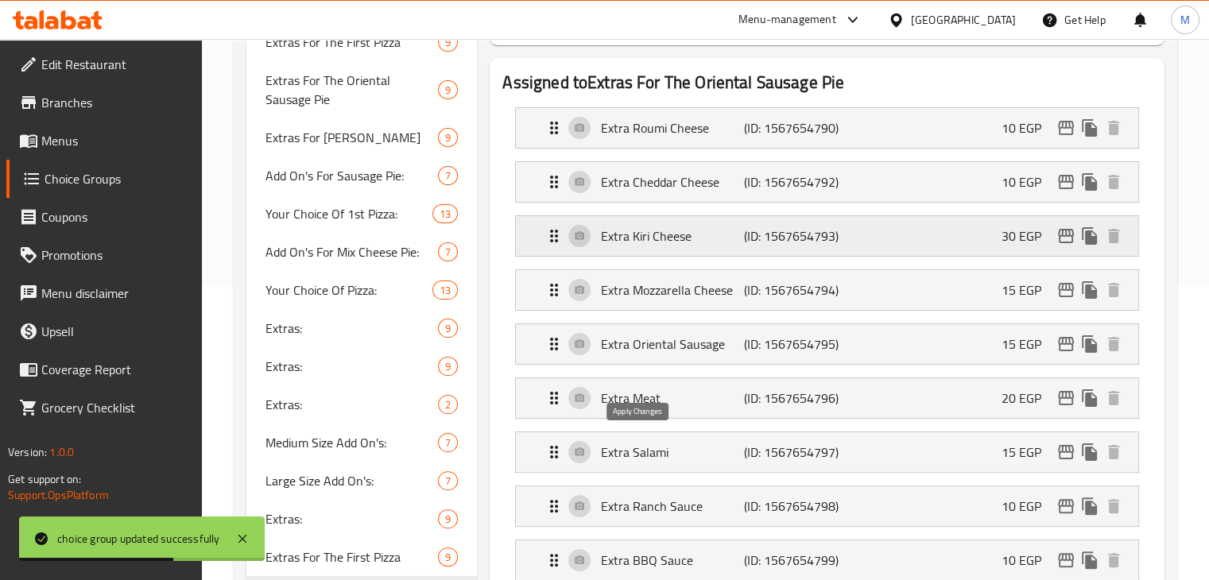
type input "30"
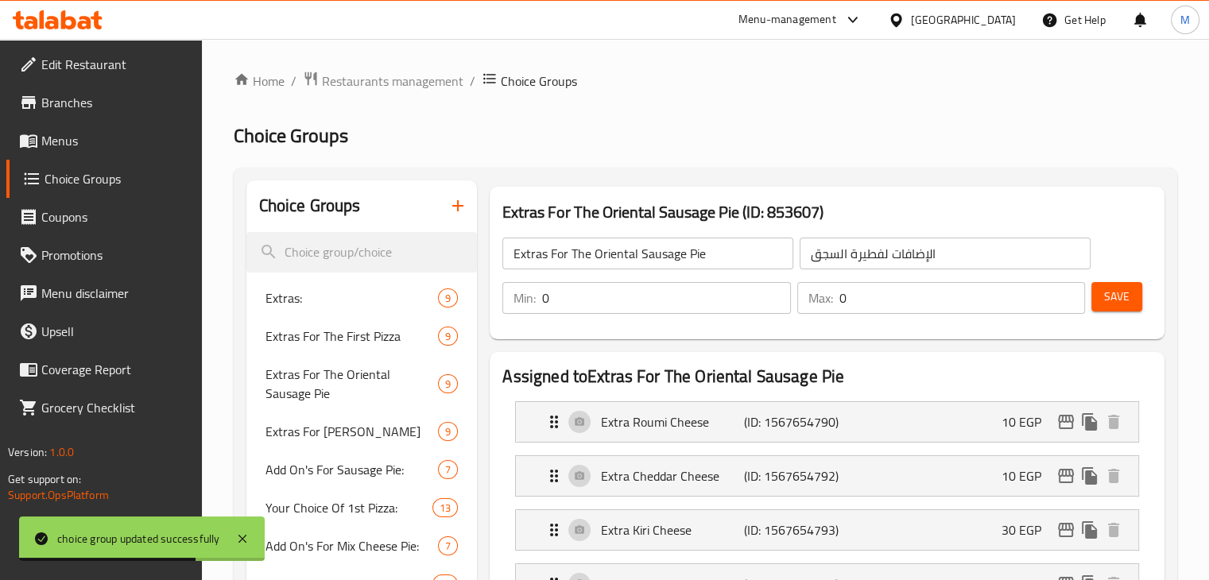
click at [1100, 290] on button "Save" at bounding box center [1116, 296] width 51 height 29
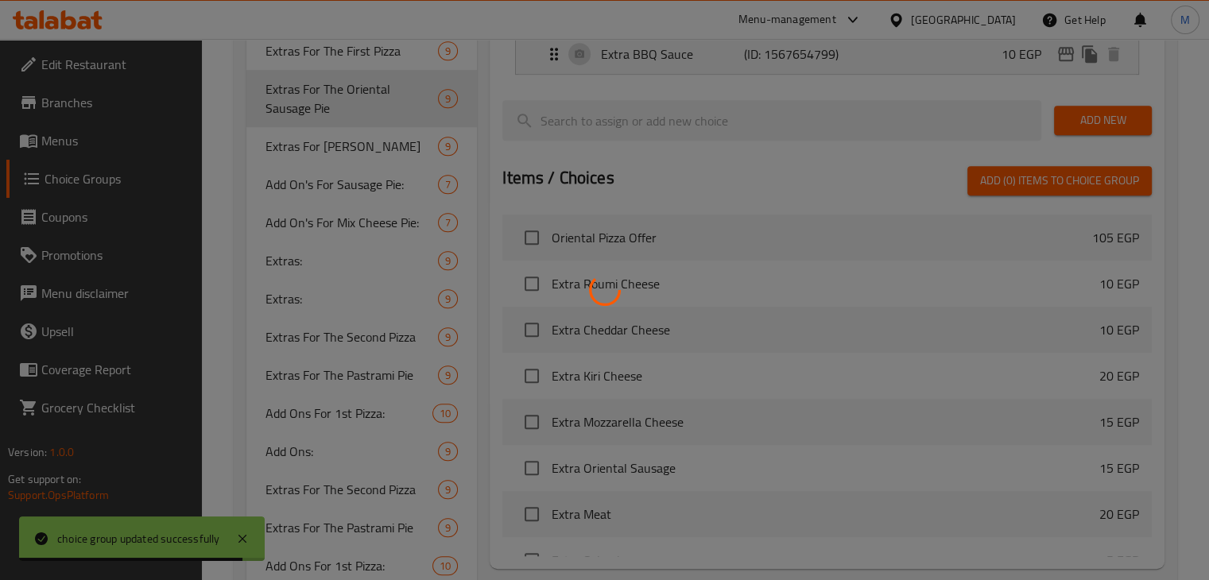
scroll to position [817, 0]
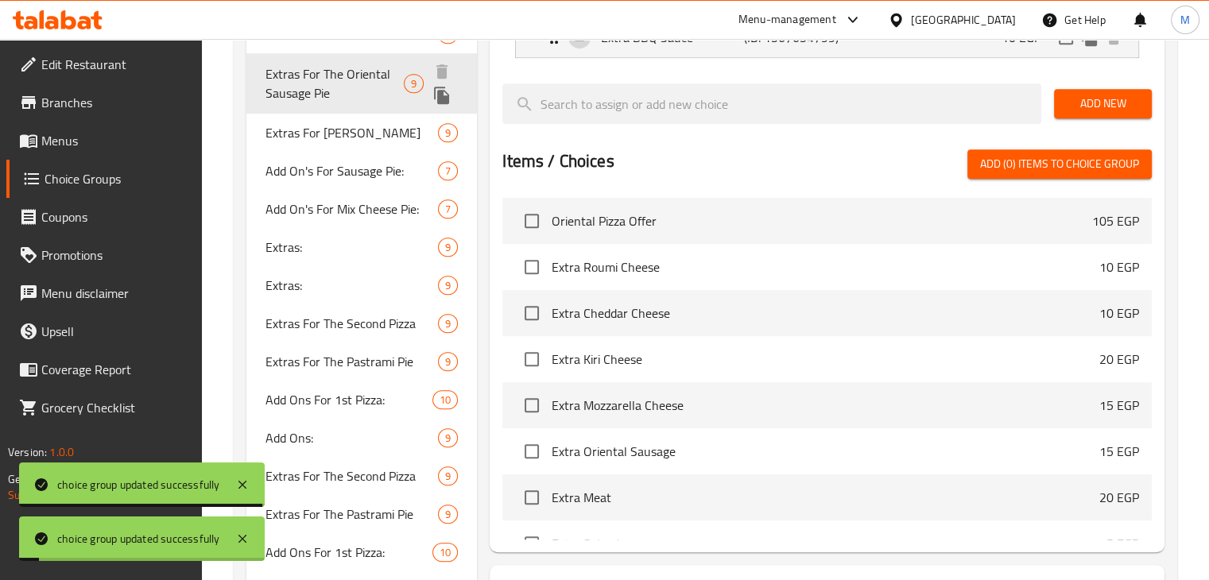
click at [318, 138] on span "Extras For [PERSON_NAME]" at bounding box center [351, 132] width 173 height 19
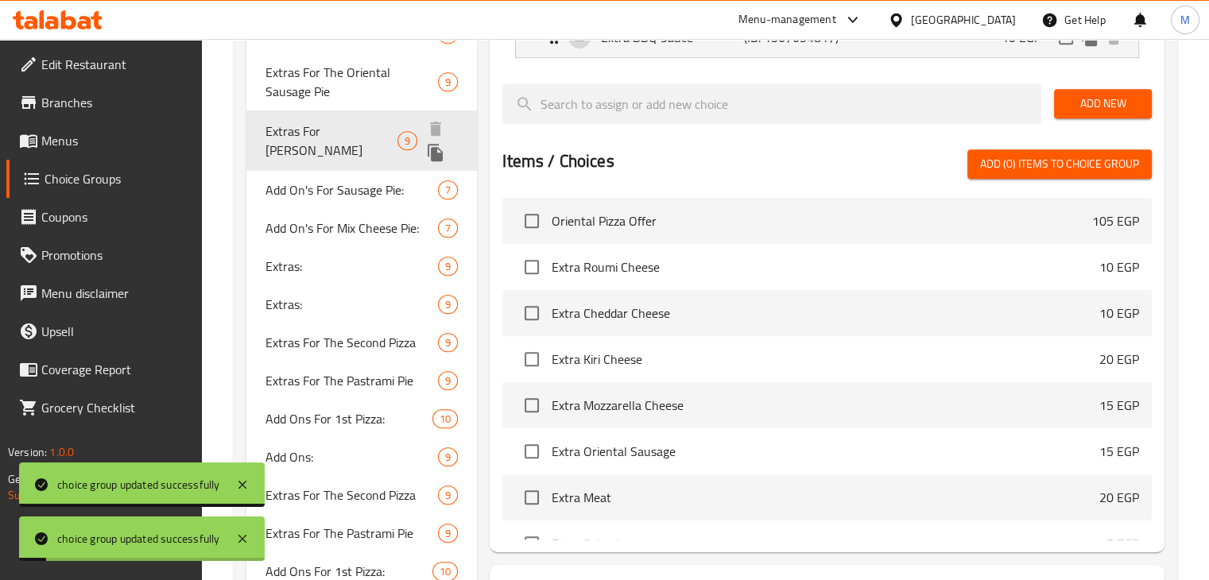
type input "Extras For [PERSON_NAME]"
type input "الإضافات للبيتزا المارجريتا"
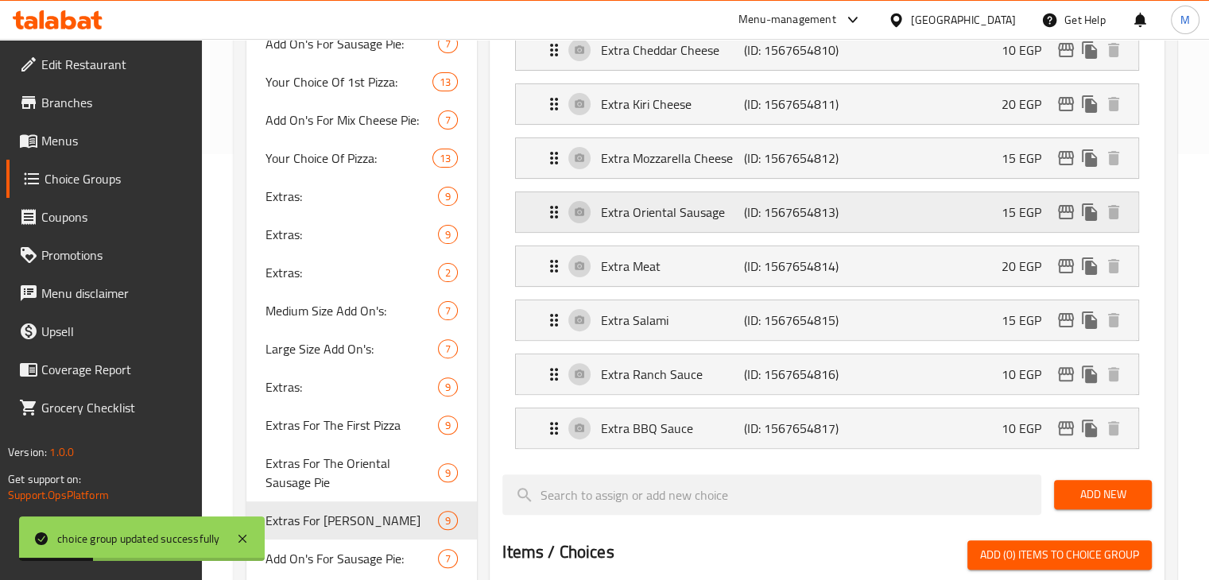
scroll to position [340, 0]
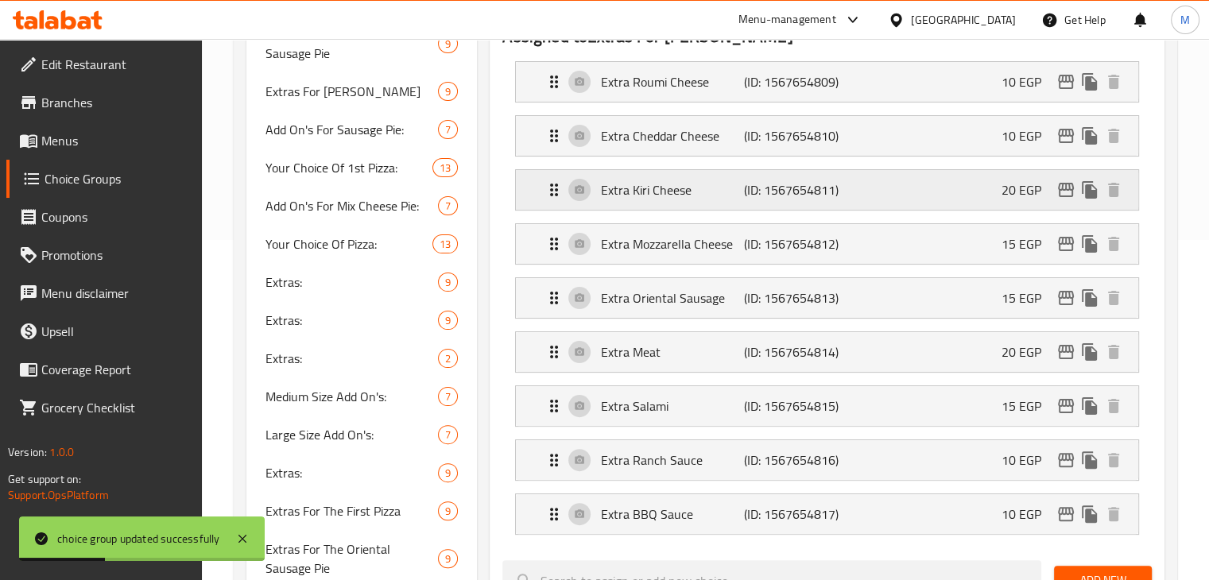
click at [902, 203] on div "Extra [PERSON_NAME] (ID: 1567654811) 20 EGP" at bounding box center [831, 190] width 575 height 40
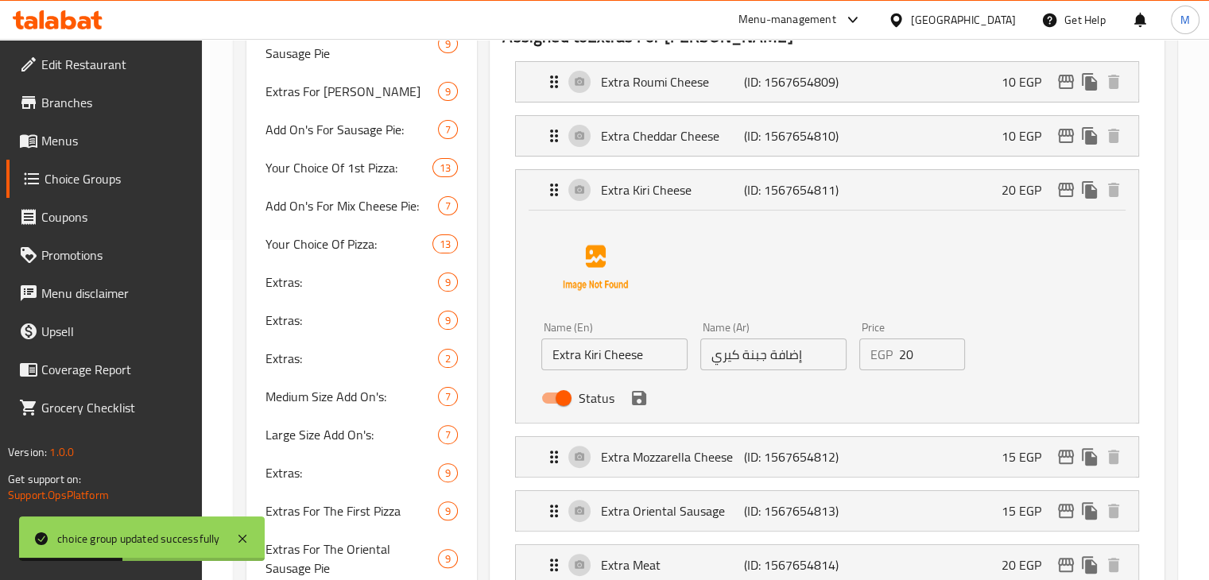
click at [913, 366] on input "20" at bounding box center [932, 355] width 67 height 32
click at [636, 400] on icon "save" at bounding box center [638, 398] width 19 height 19
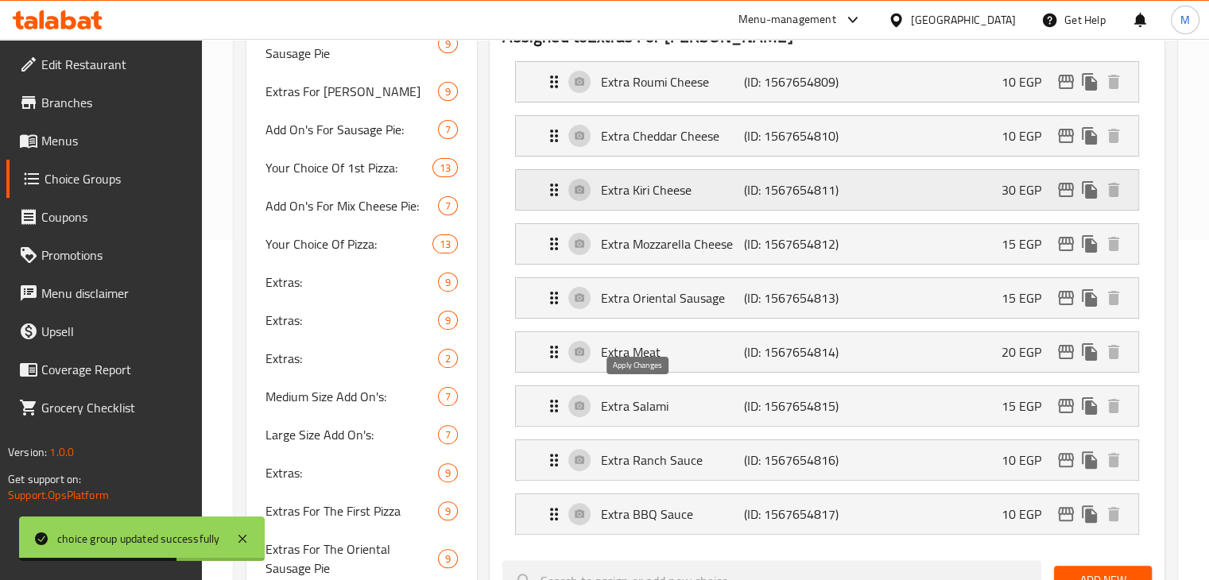
type input "30"
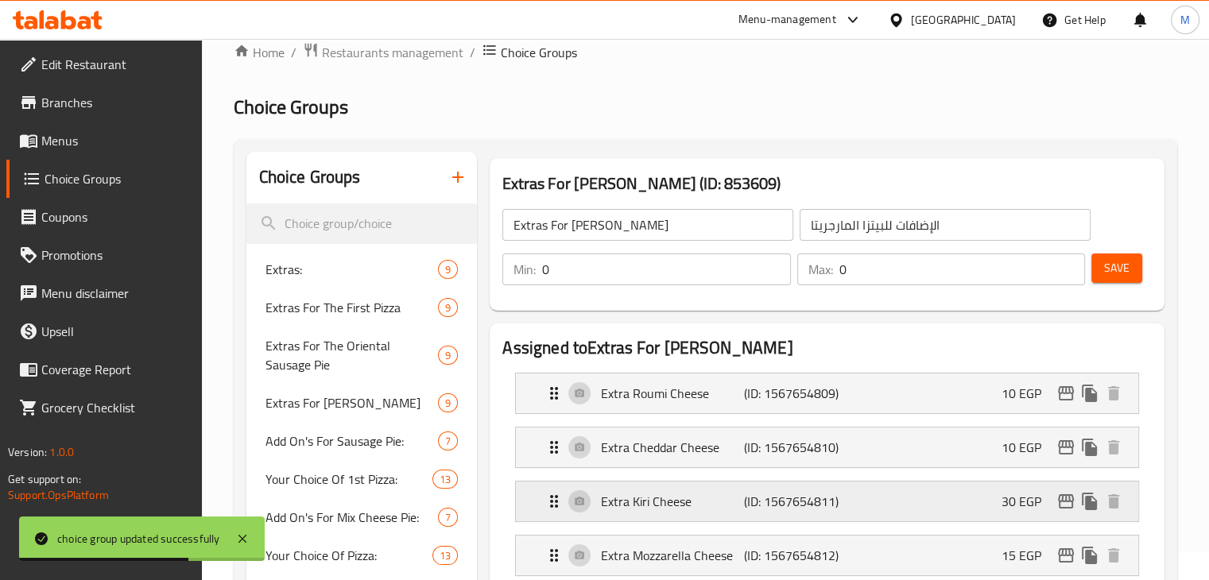
scroll to position [0, 0]
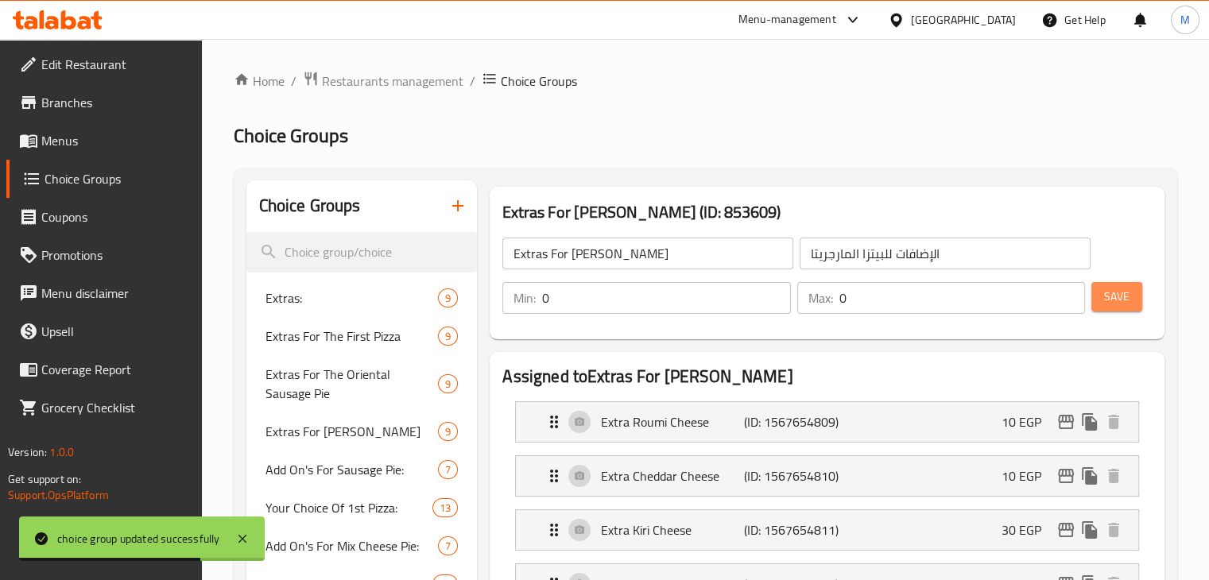
click at [1109, 285] on button "Save" at bounding box center [1116, 296] width 51 height 29
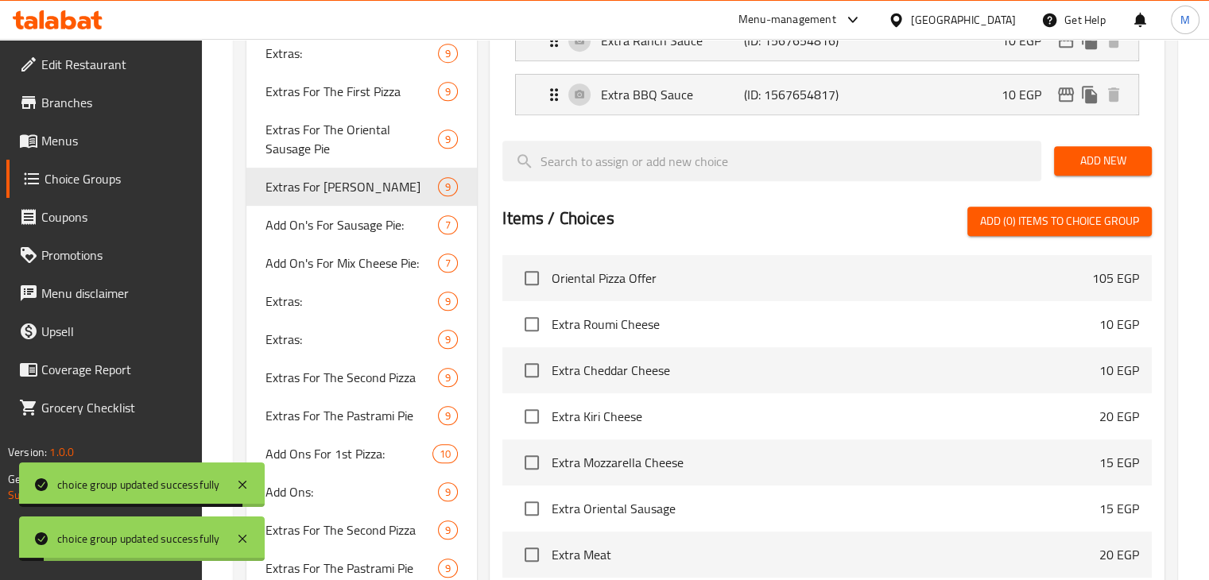
scroll to position [762, 0]
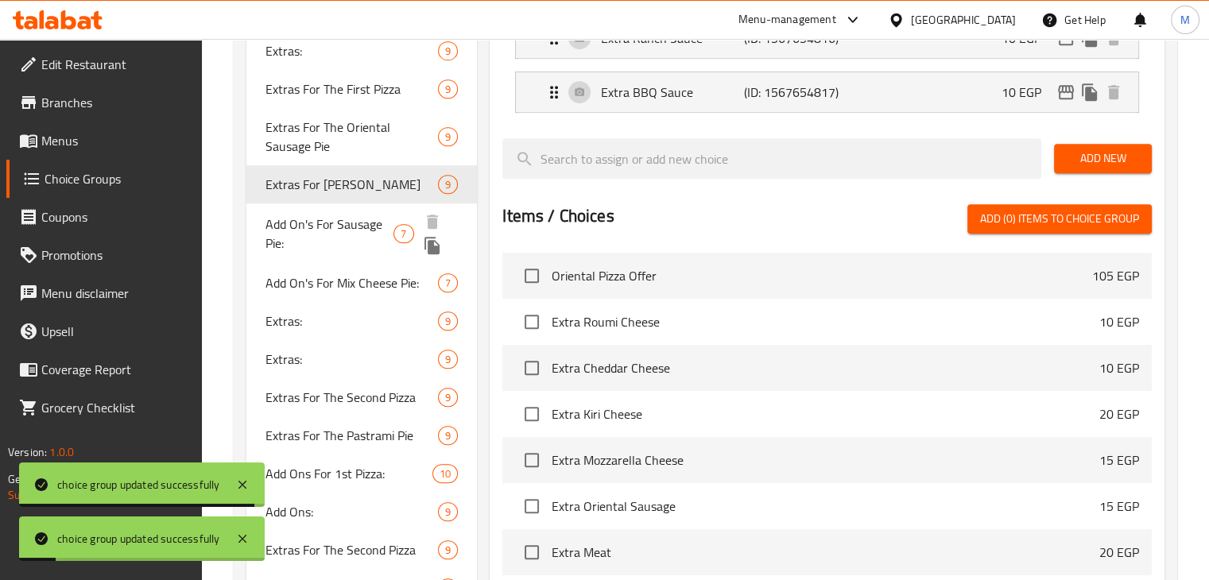
click at [280, 230] on span "Add On's For Sausage Pie:" at bounding box center [329, 234] width 129 height 38
type input "Add On's For Sausage Pie:"
type input "[DEMOGRAPHIC_DATA] لفطيرة السجق:"
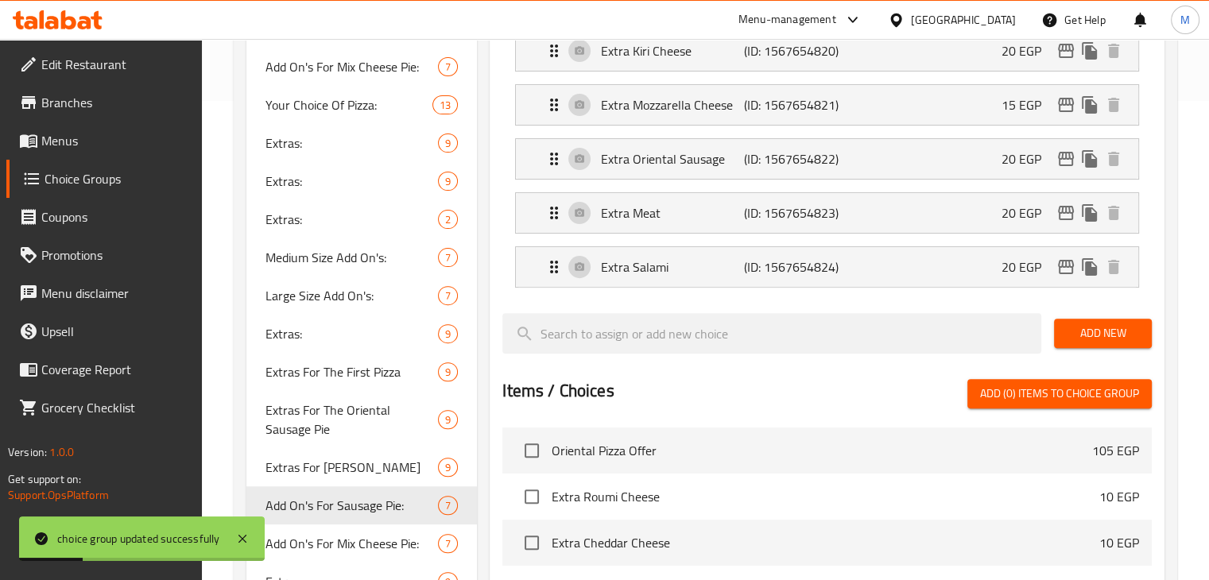
scroll to position [307, 0]
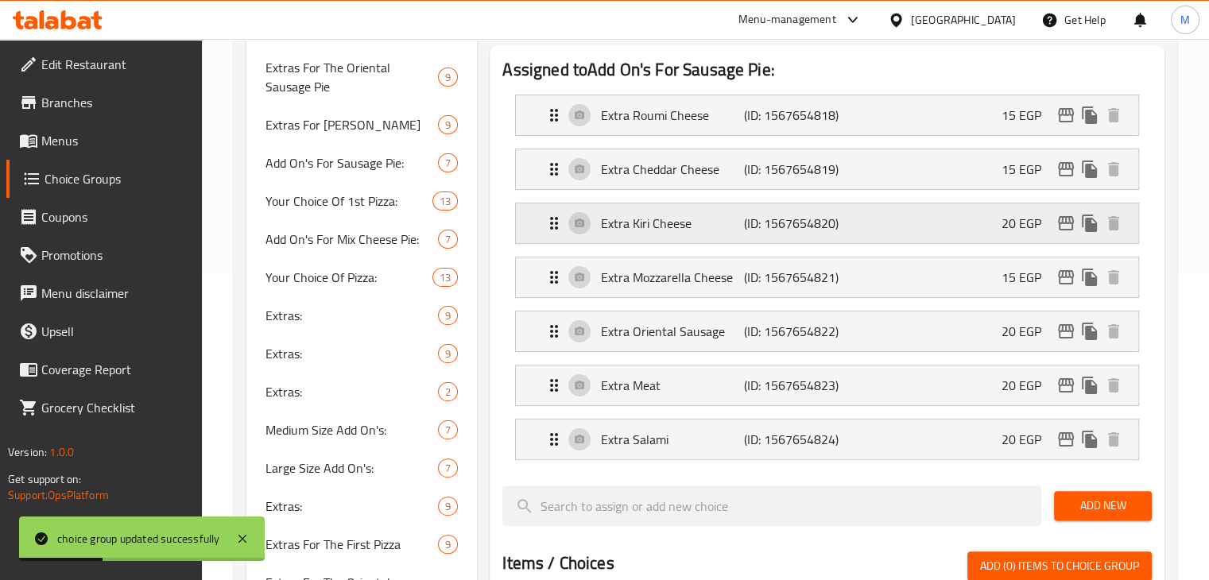
click at [901, 225] on div "Extra [PERSON_NAME] (ID: 1567654820) 20 EGP" at bounding box center [831, 223] width 575 height 40
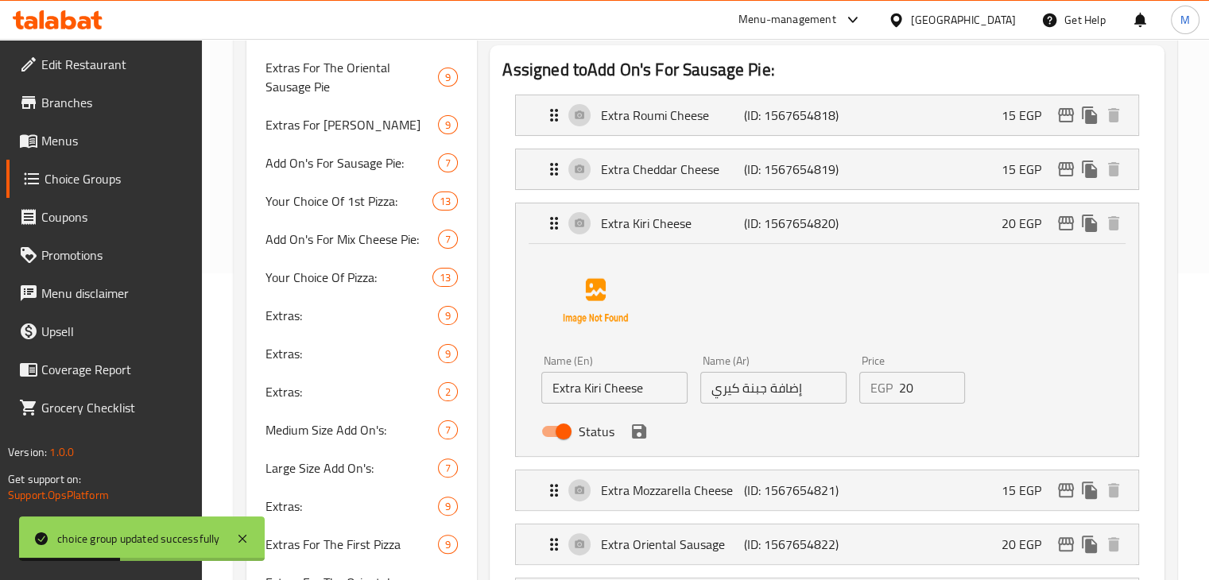
click at [919, 384] on input "20" at bounding box center [932, 388] width 67 height 32
click at [643, 439] on icon "save" at bounding box center [638, 431] width 19 height 19
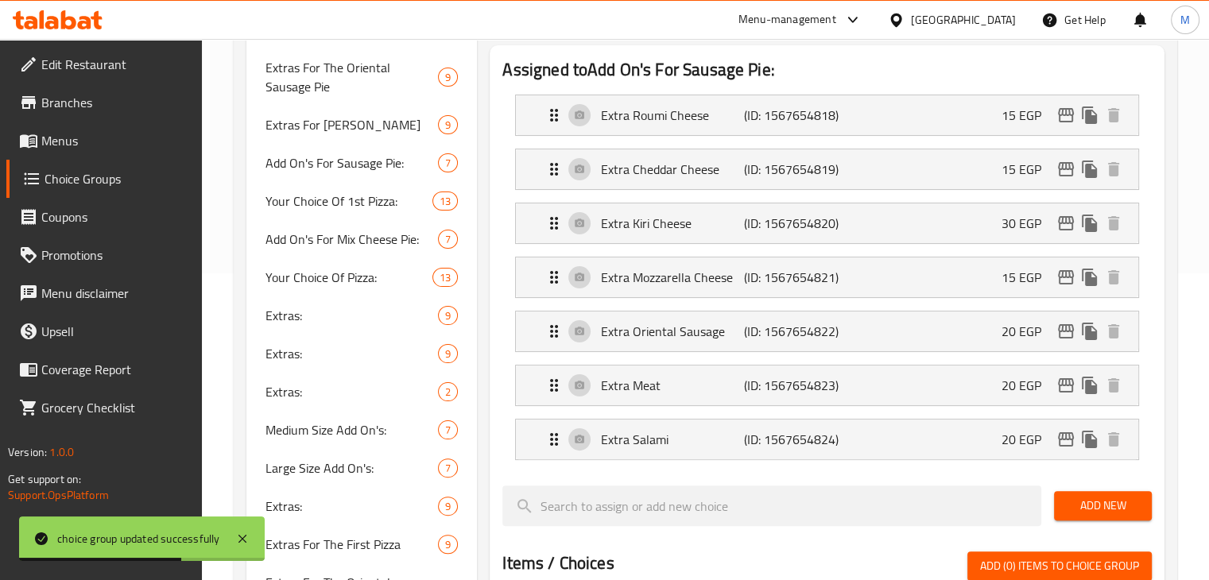
type input "30"
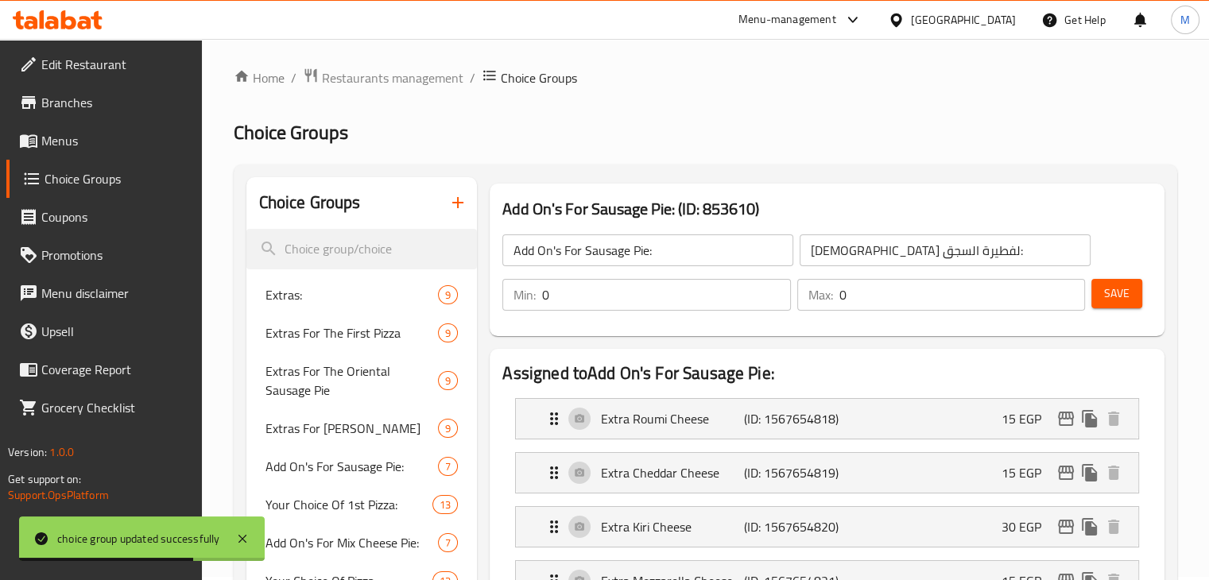
scroll to position [0, 0]
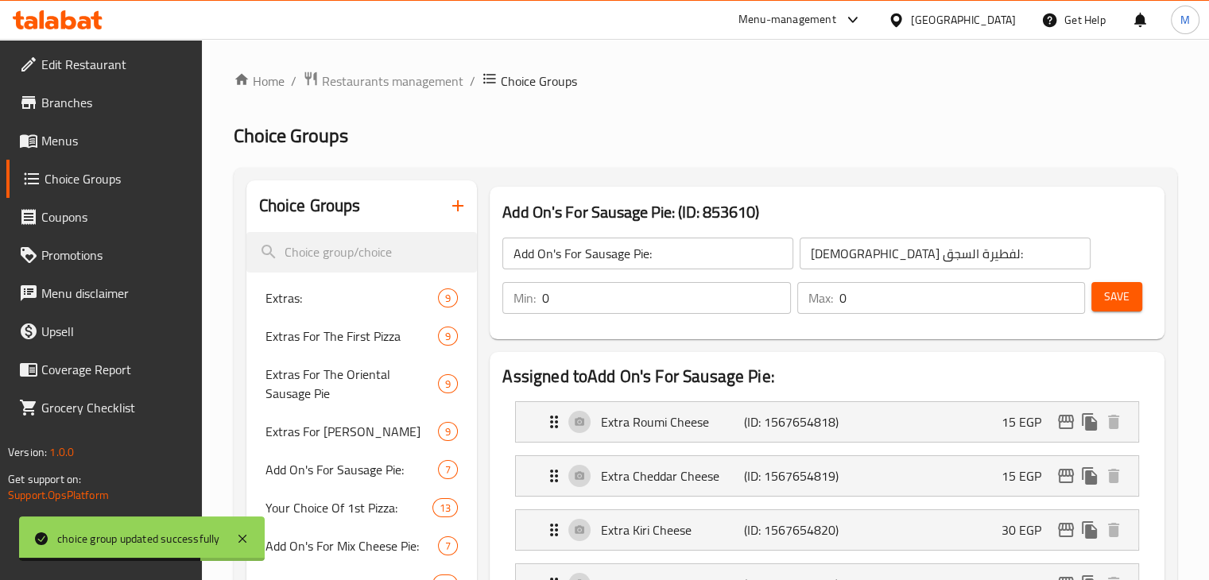
click at [1149, 298] on div "Min: 0 ​ Max: 0 ​ Save" at bounding box center [824, 298] width 662 height 51
click at [1109, 300] on span "Save" at bounding box center [1116, 297] width 25 height 20
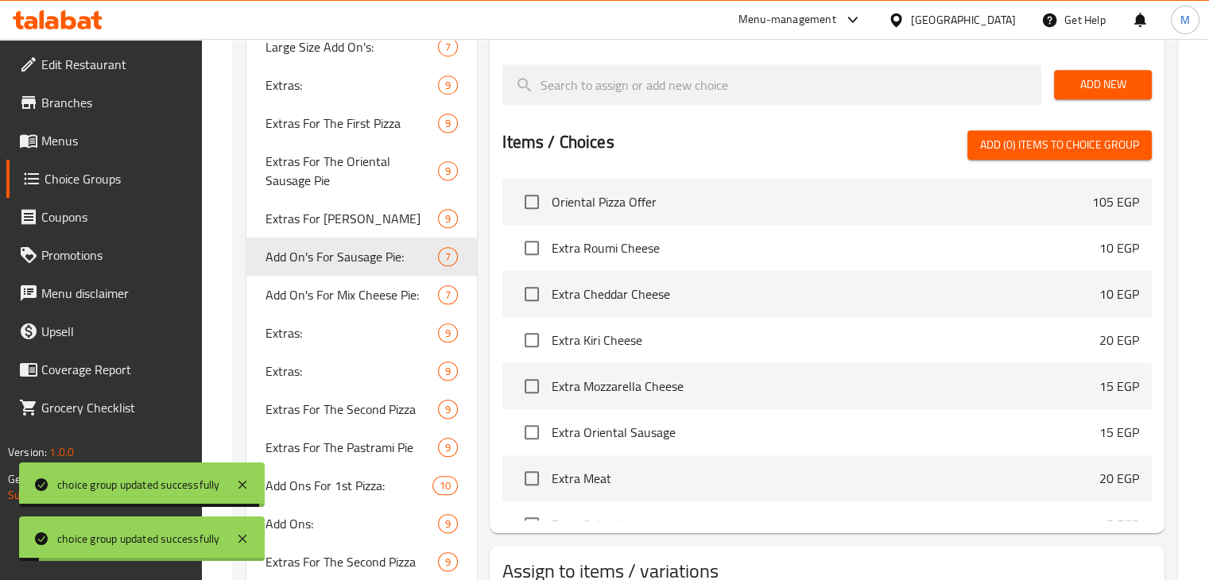
scroll to position [731, 0]
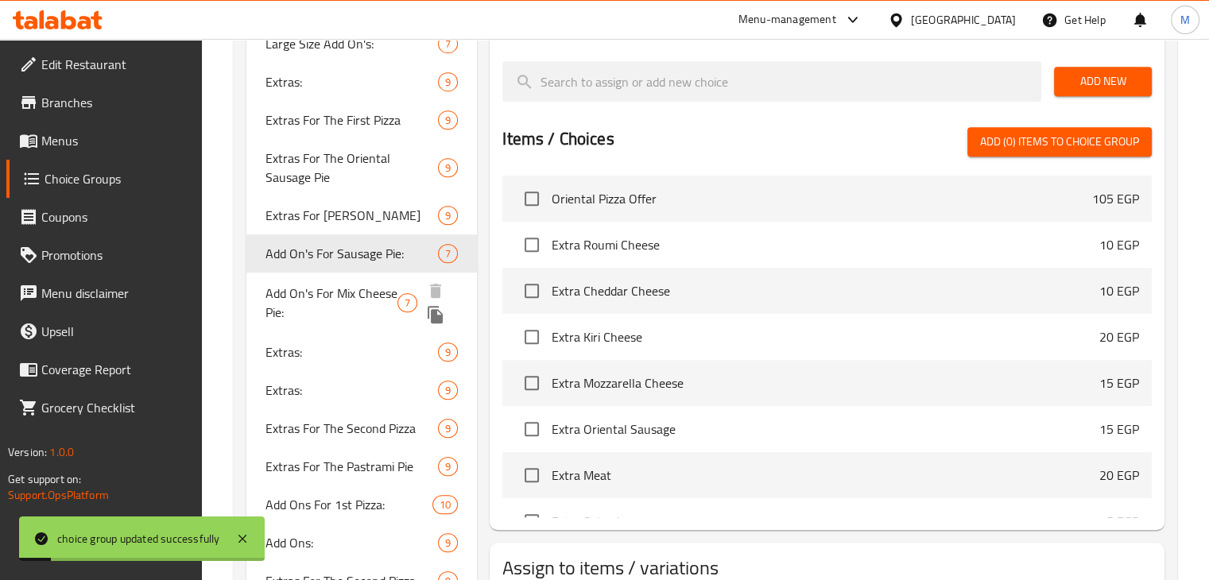
click at [349, 306] on span "Add On's For Mix Cheese Pie:" at bounding box center [331, 303] width 132 height 38
type input "Add On's For Mix Cheese Pie:"
type input "الإضافات لفطيرة مشكل الجبن:"
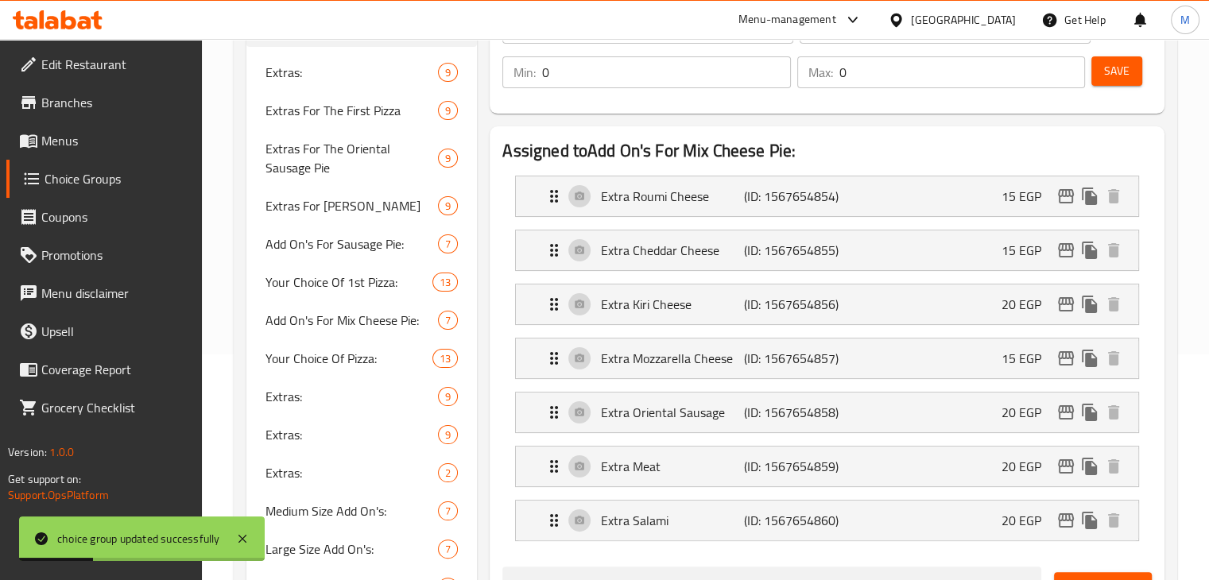
scroll to position [223, 0]
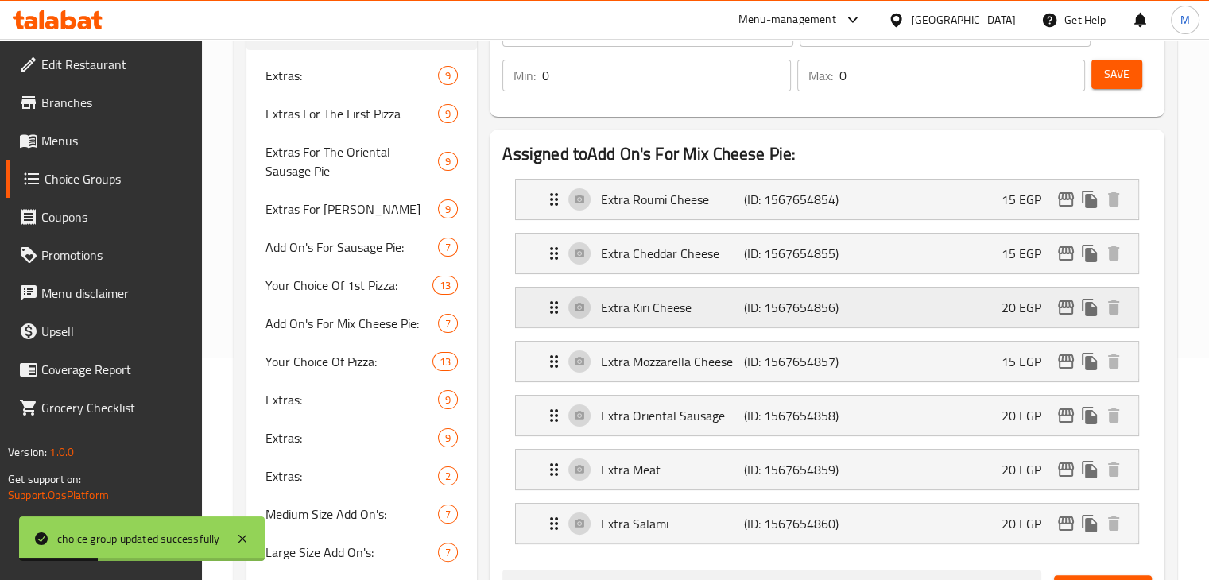
click at [808, 318] on div "Extra [PERSON_NAME] (ID: 1567654856) 20 EGP" at bounding box center [831, 308] width 575 height 40
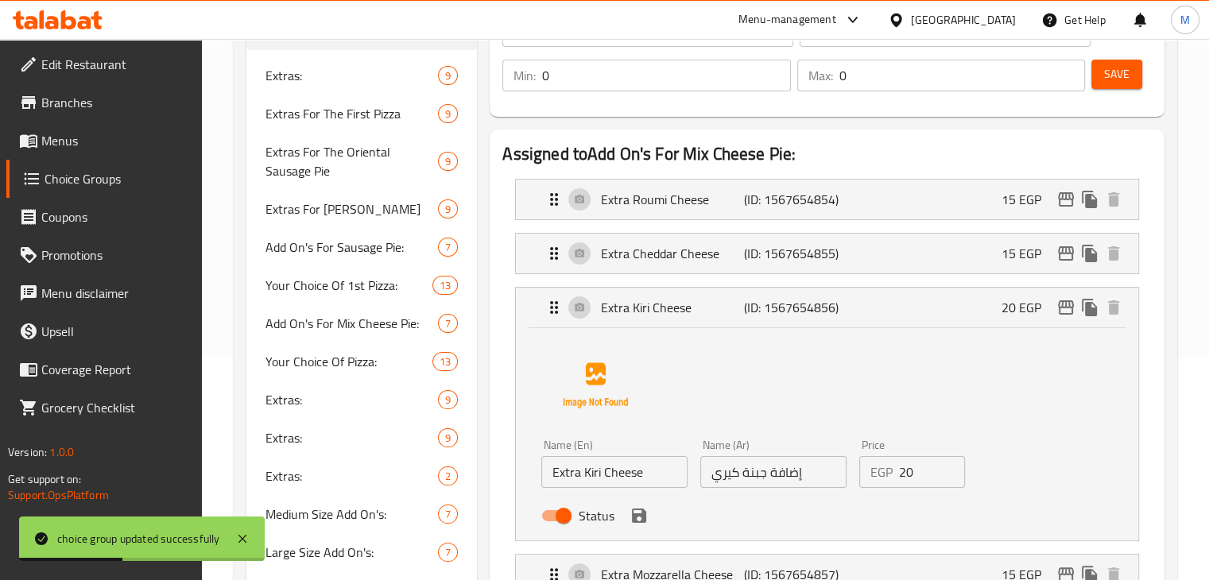
click at [912, 490] on div "Price EGP 20 Price" at bounding box center [912, 463] width 119 height 61
click at [913, 484] on input "20" at bounding box center [932, 472] width 67 height 32
type input "30"
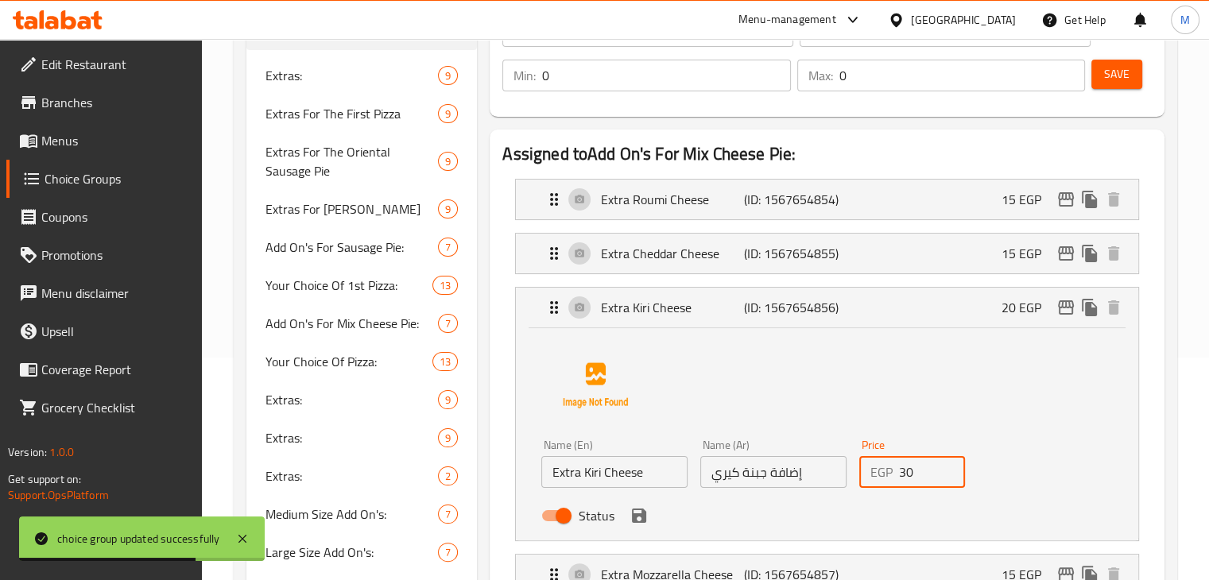
click at [638, 525] on button "save" at bounding box center [639, 516] width 24 height 24
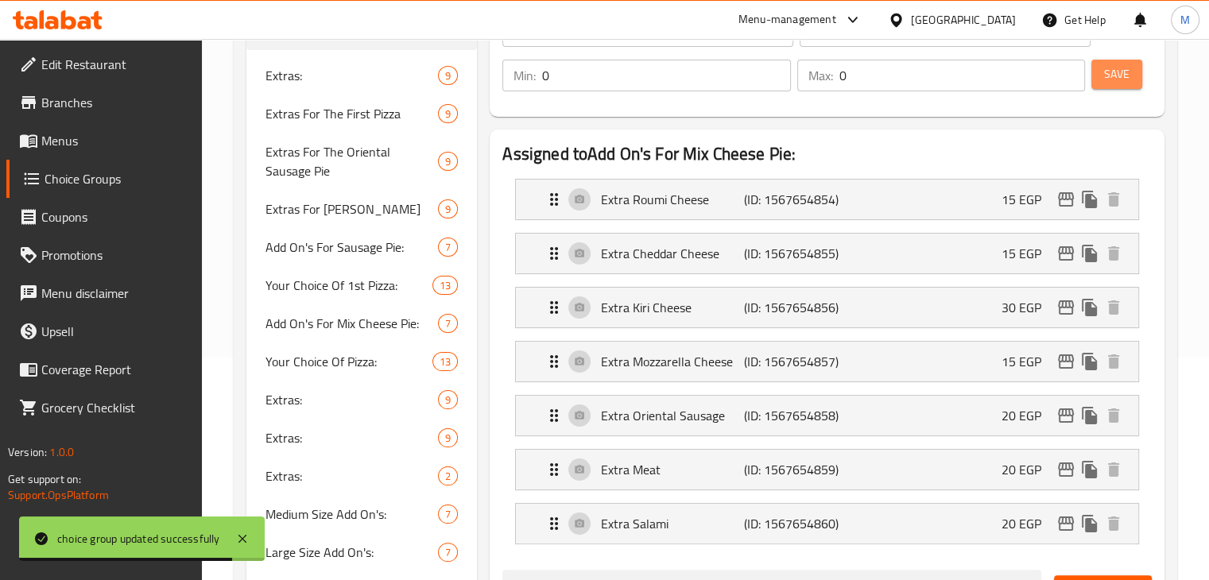
click at [1105, 74] on span "Save" at bounding box center [1116, 74] width 25 height 20
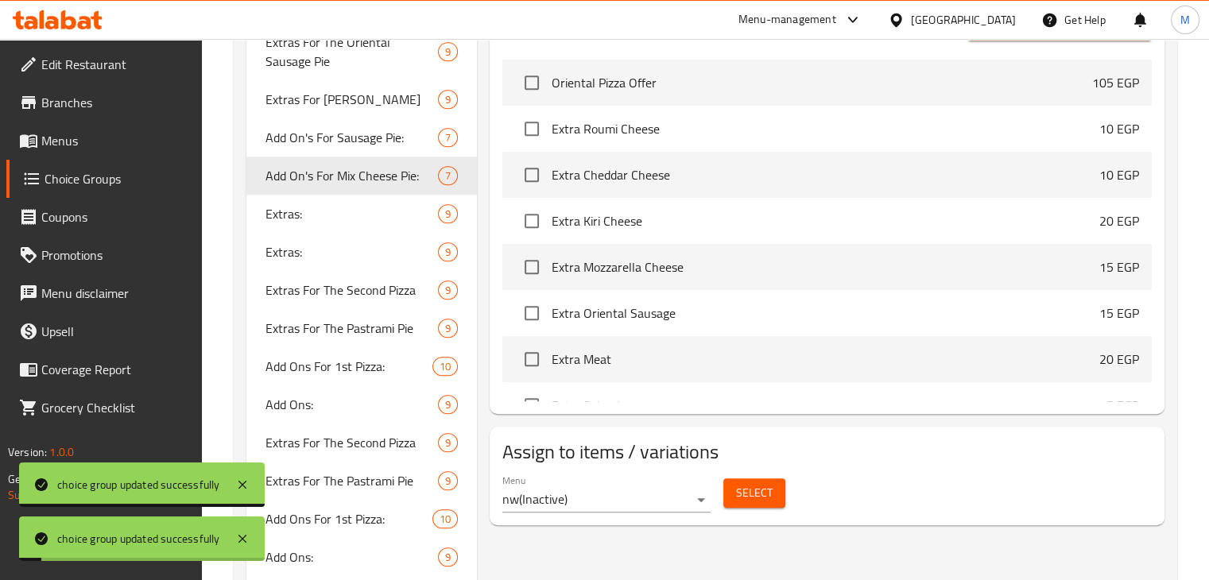
scroll to position [850, 0]
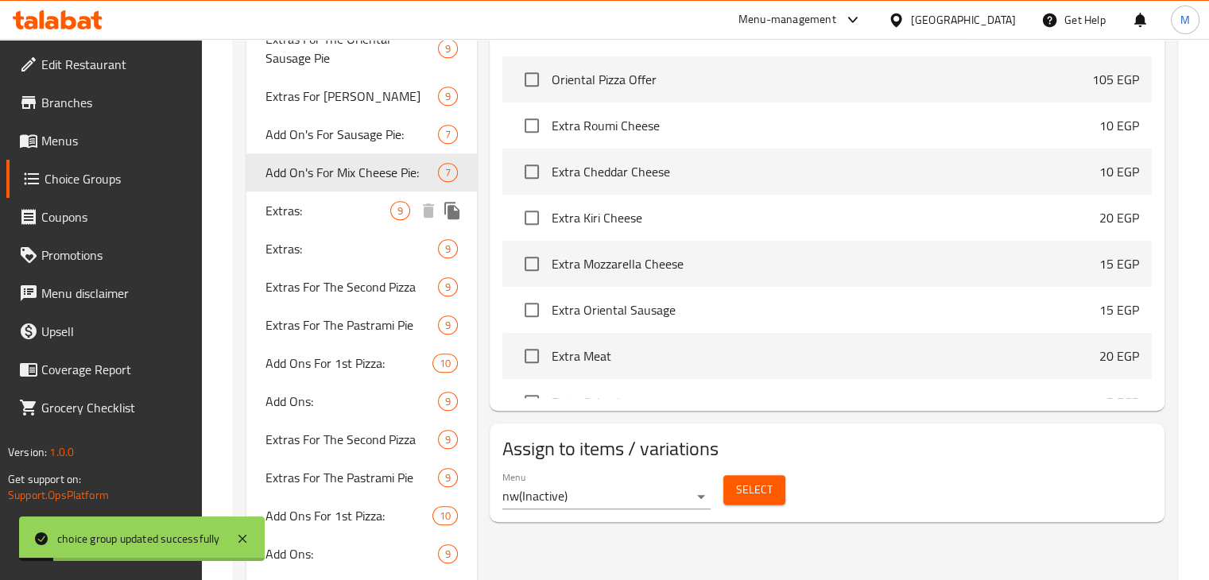
click at [332, 210] on span "Extras:" at bounding box center [328, 210] width 126 height 19
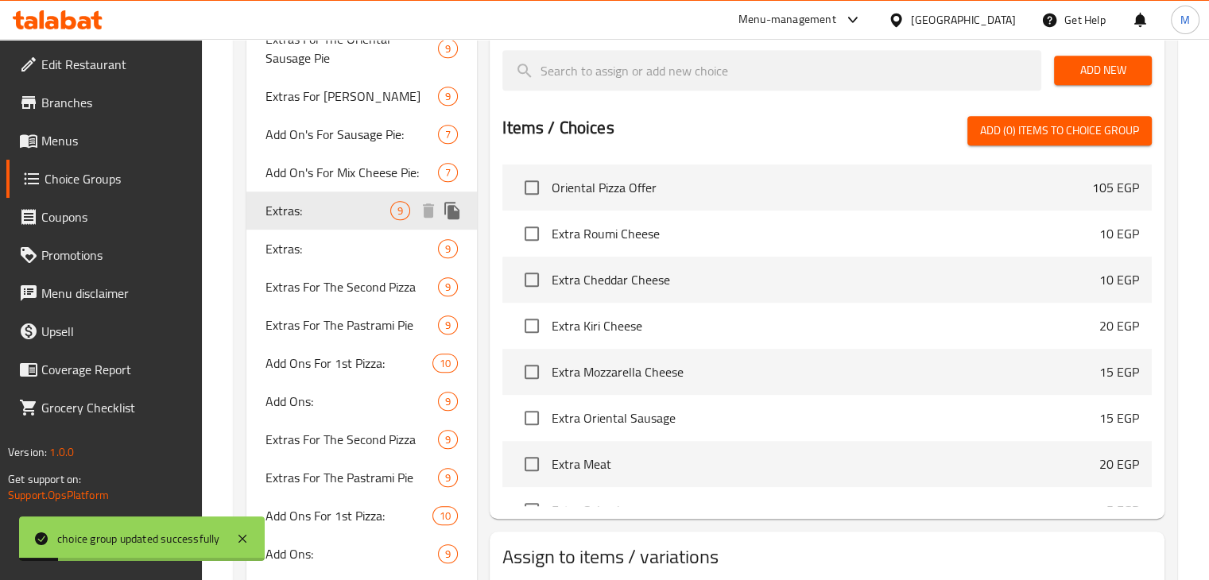
type input "Extras:"
type input "الإضافات:"
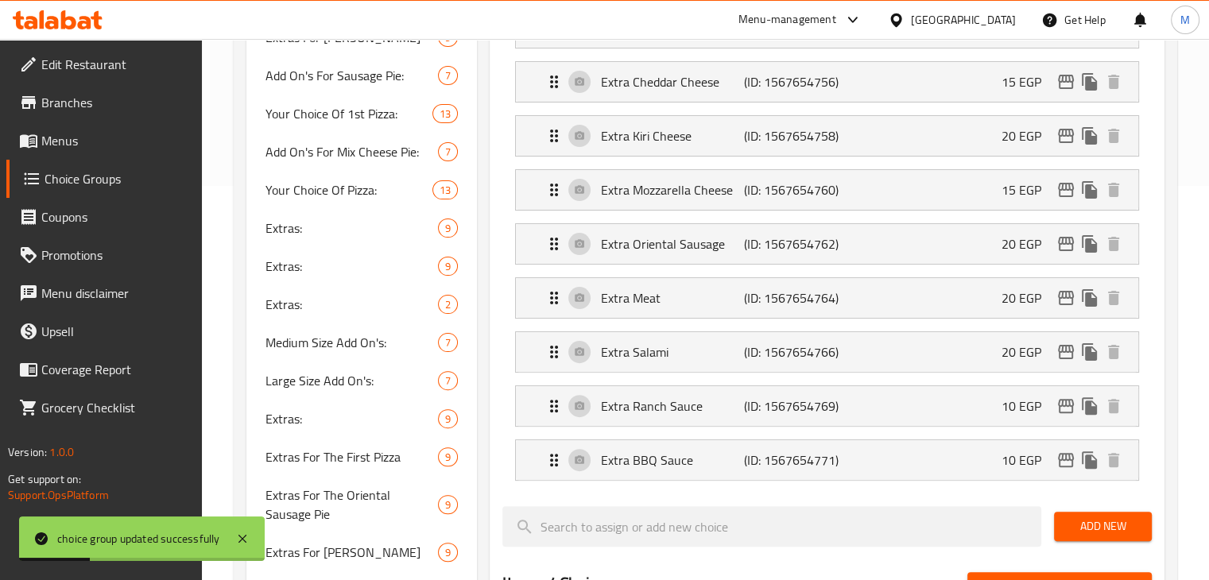
scroll to position [381, 0]
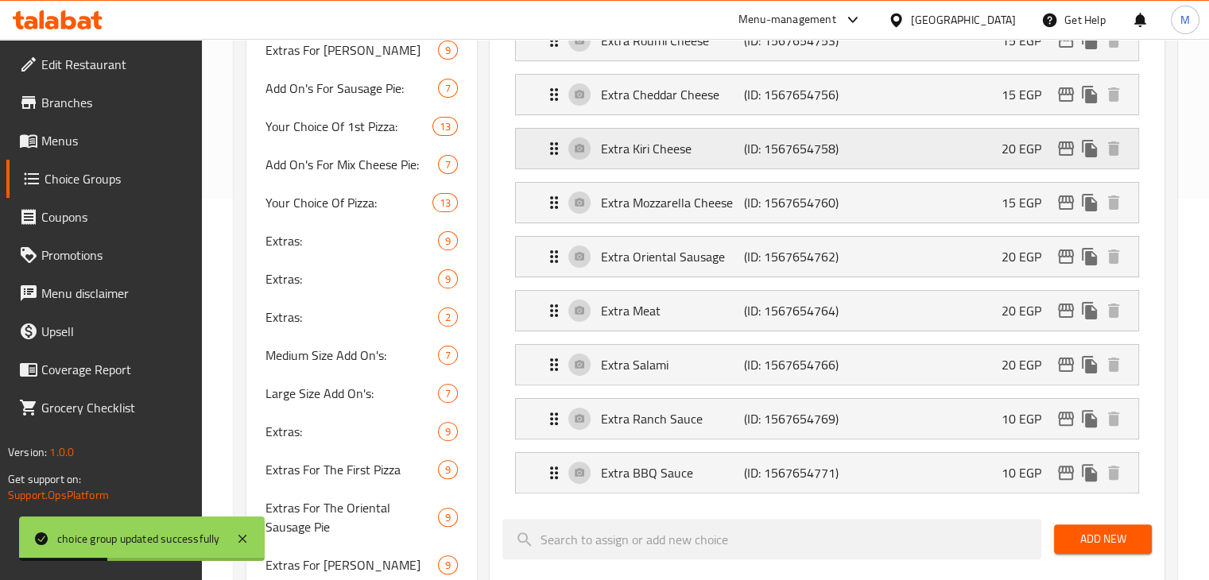
click at [841, 158] on div "Extra [PERSON_NAME] (ID: 1567654758) 20 EGP" at bounding box center [831, 149] width 575 height 40
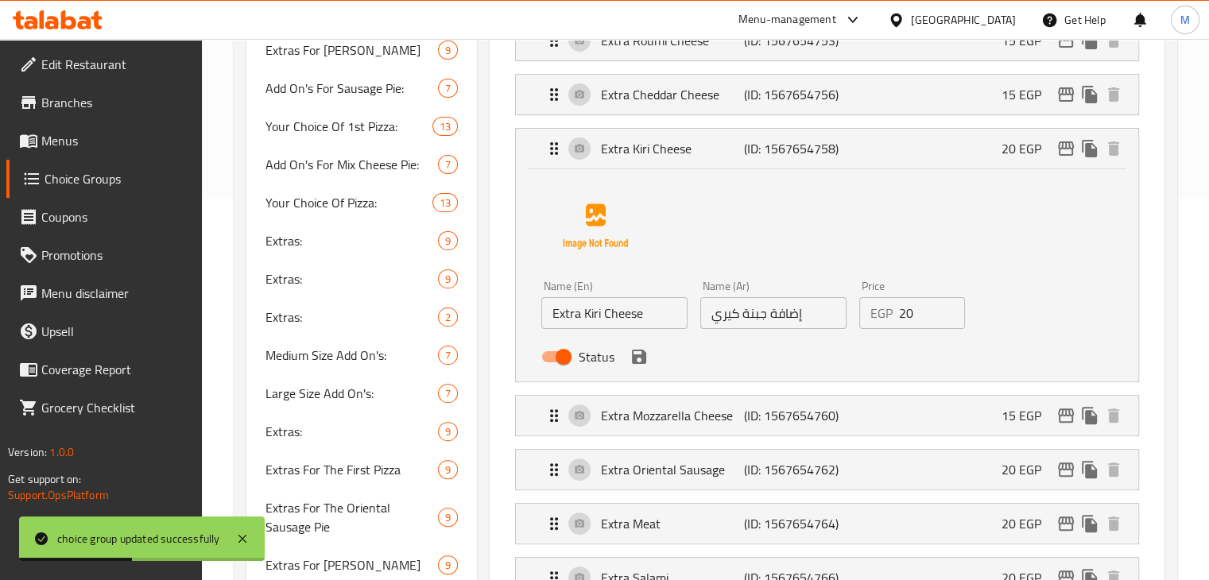
click at [909, 306] on input "20" at bounding box center [932, 313] width 67 height 32
click at [645, 361] on icon "save" at bounding box center [639, 357] width 14 height 14
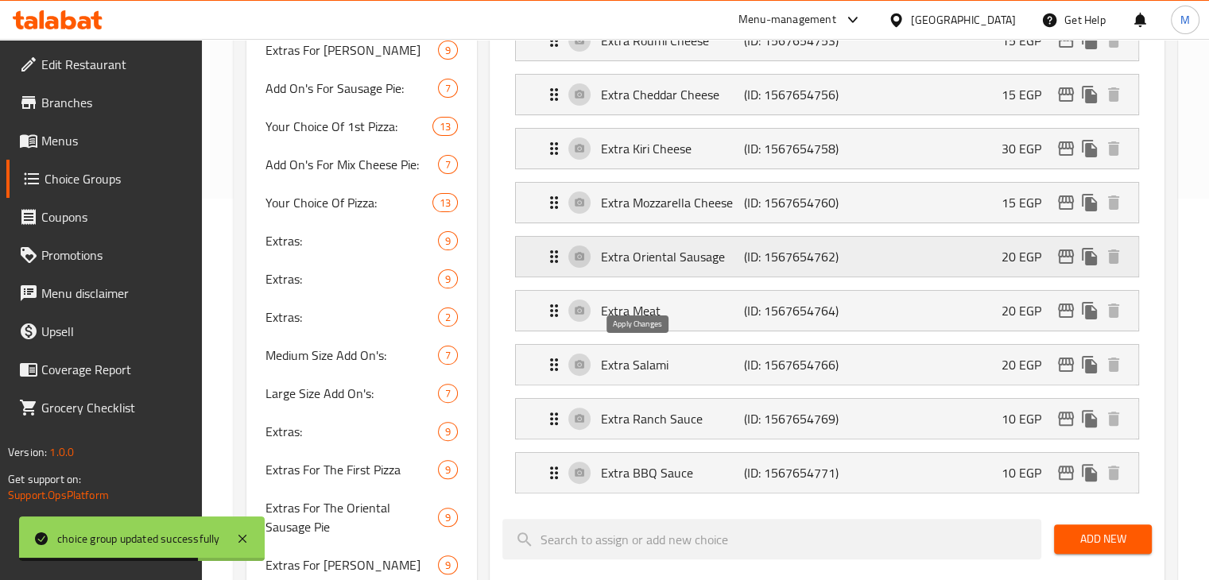
type input "30"
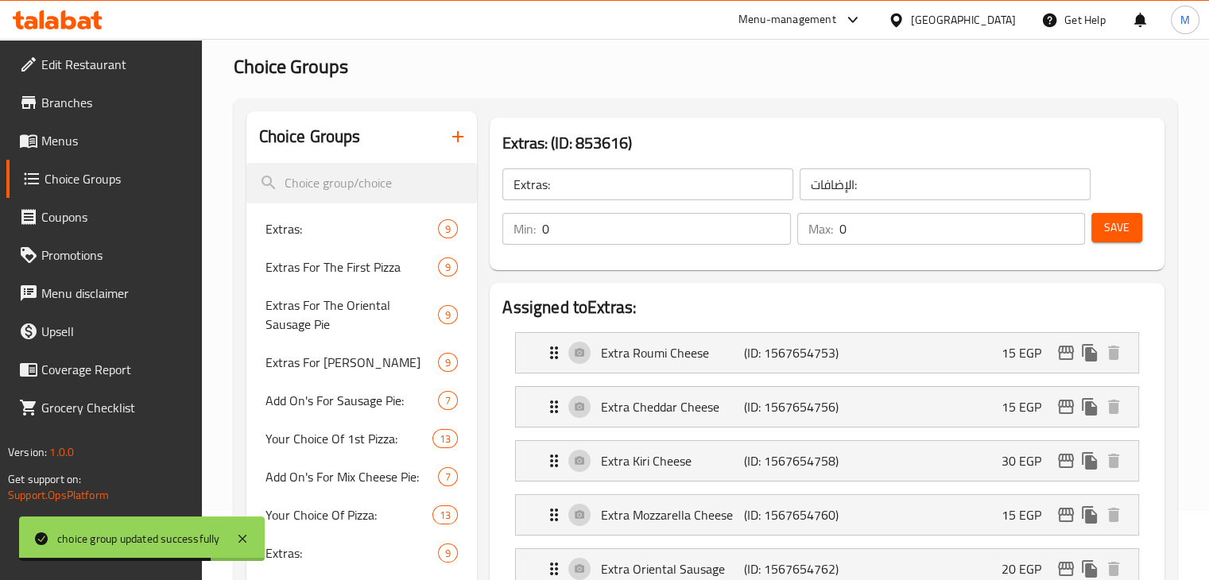
scroll to position [60, 0]
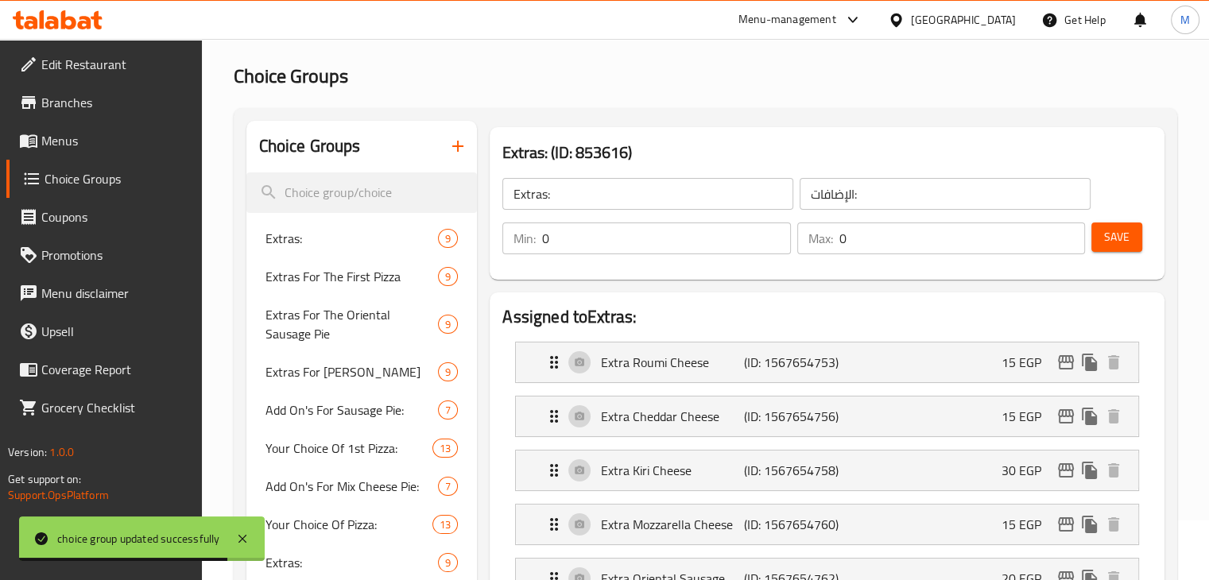
click at [1109, 235] on span "Save" at bounding box center [1116, 237] width 25 height 20
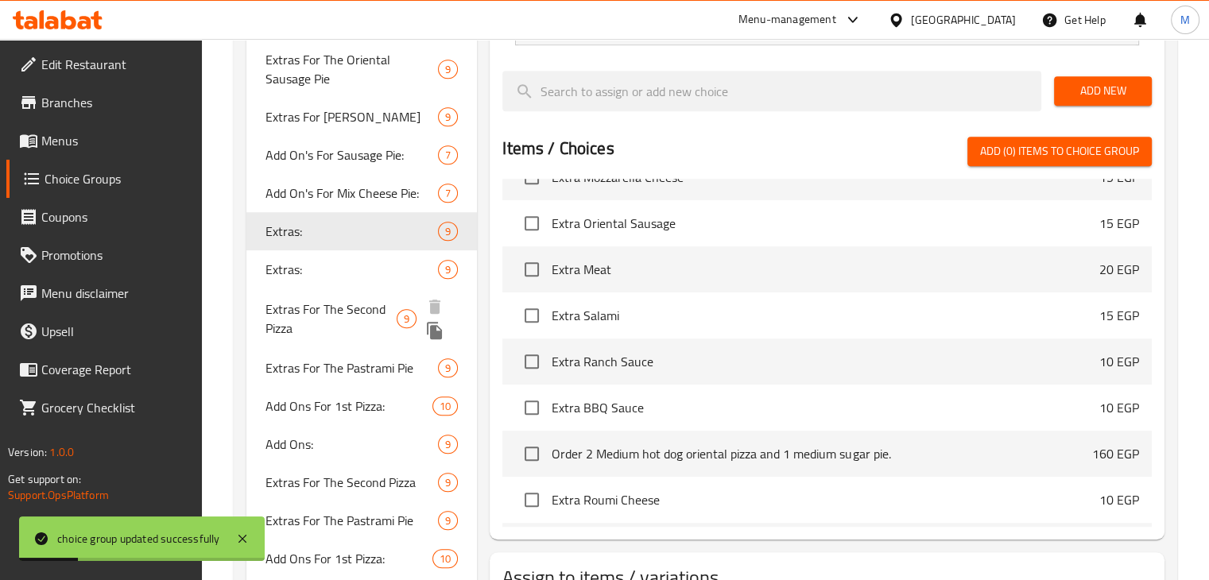
scroll to position [832, 0]
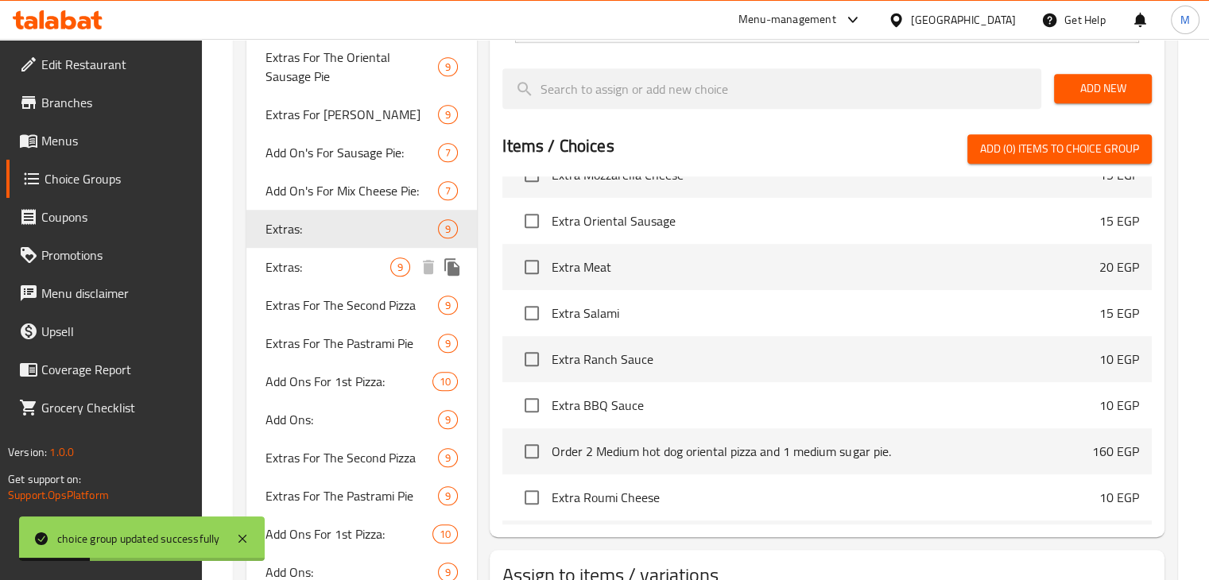
click at [373, 273] on span "Extras:" at bounding box center [328, 266] width 126 height 19
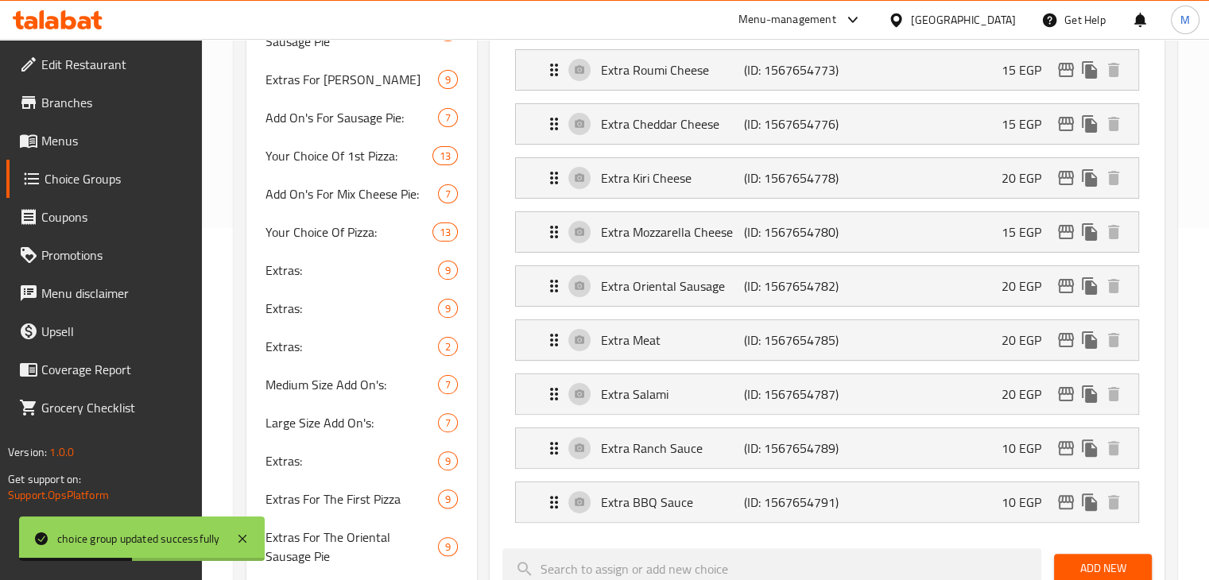
scroll to position [347, 0]
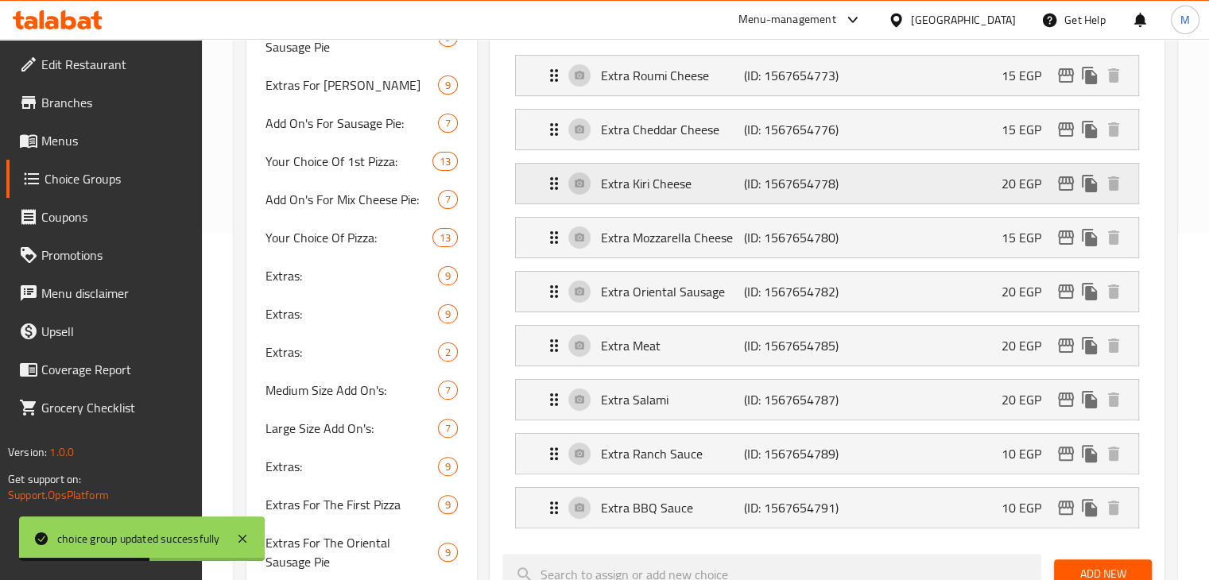
click at [835, 193] on p "(ID: 1567654778)" at bounding box center [791, 183] width 95 height 19
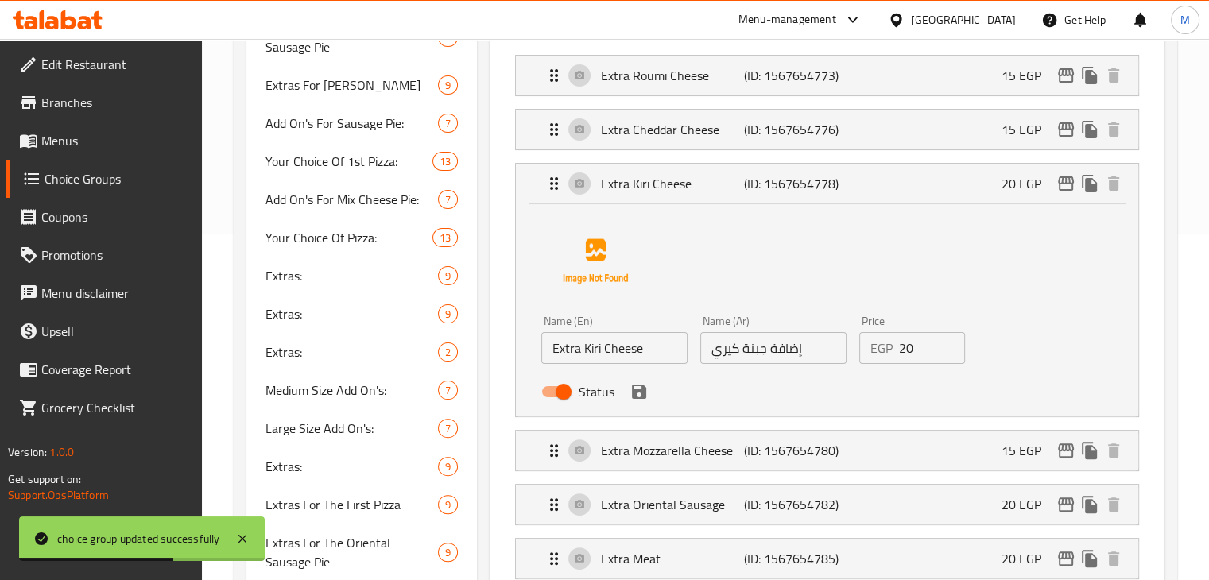
click at [904, 347] on input "20" at bounding box center [932, 348] width 67 height 32
click at [639, 398] on icon "save" at bounding box center [638, 391] width 19 height 19
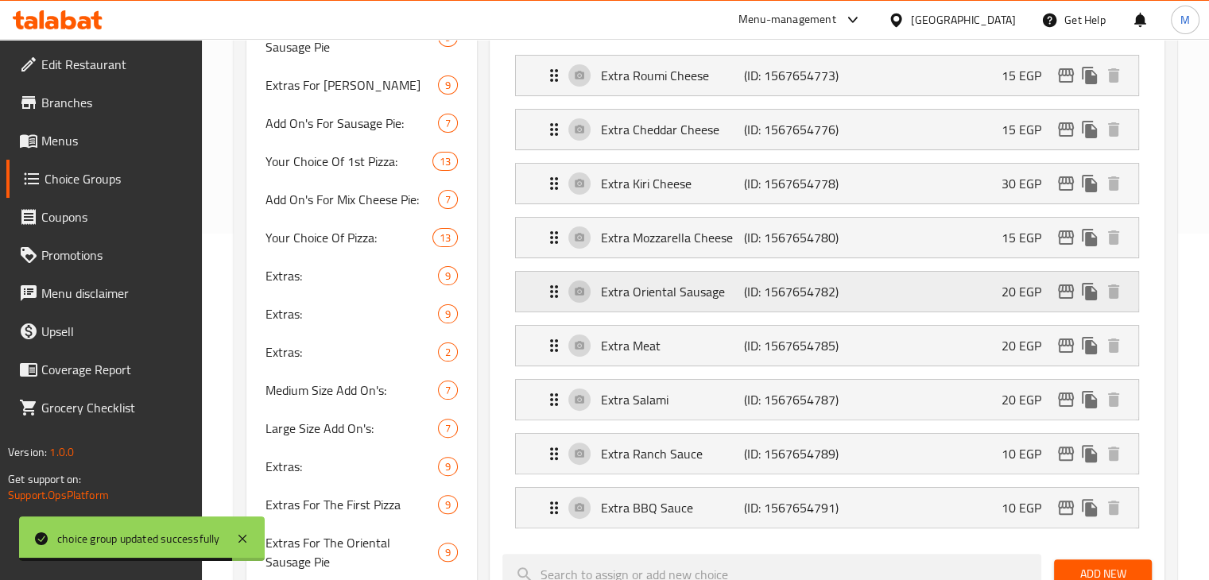
type input "30"
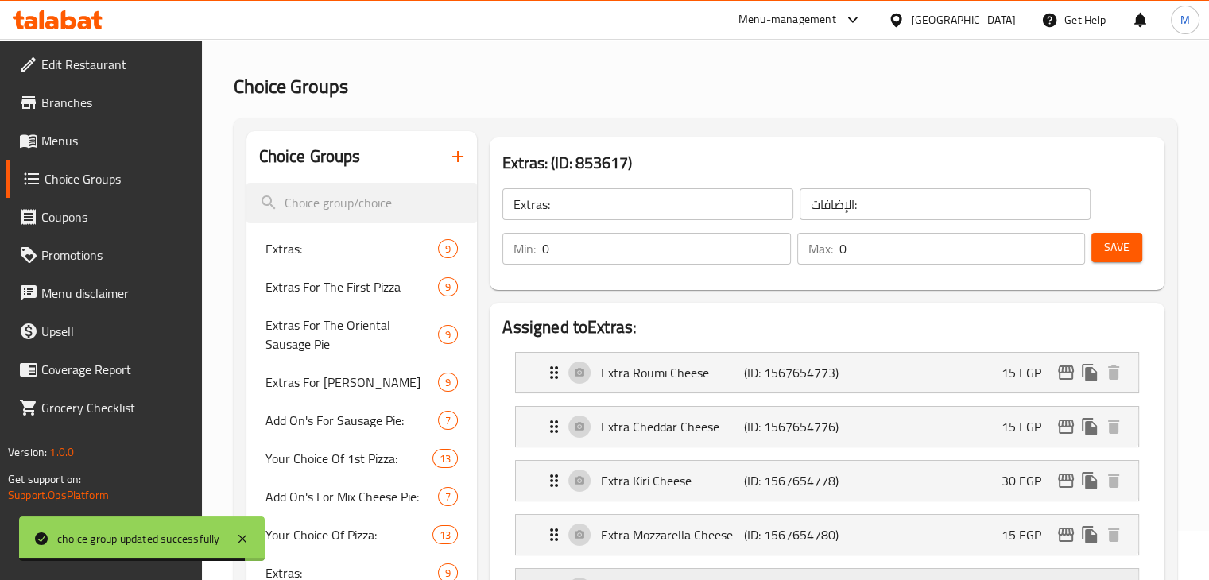
scroll to position [0, 0]
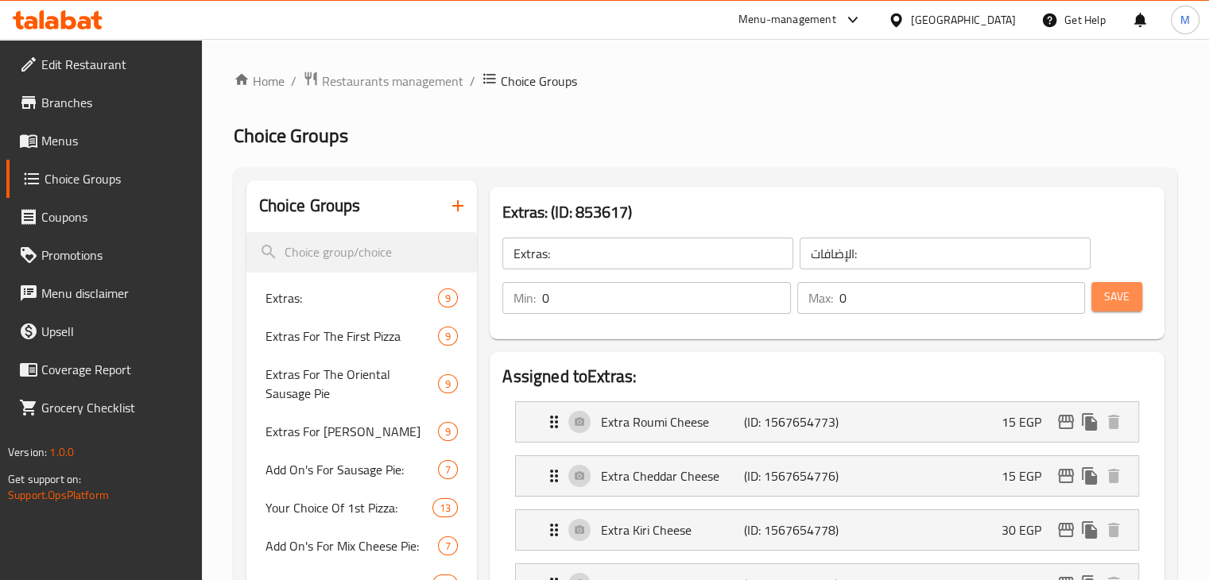
click at [1109, 304] on span "Save" at bounding box center [1116, 297] width 25 height 20
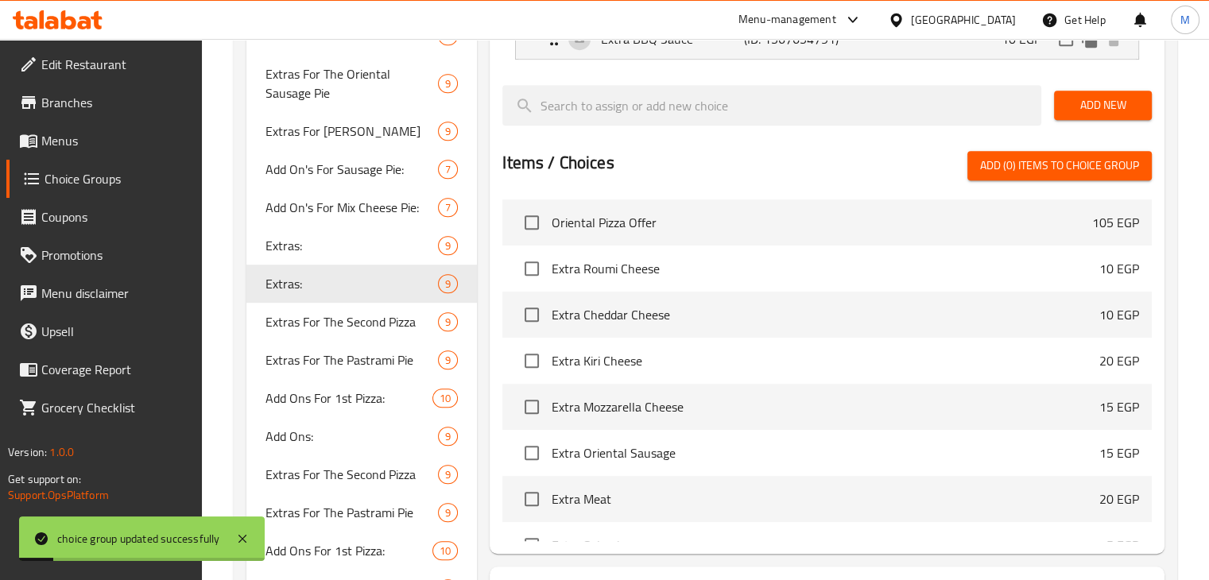
scroll to position [819, 0]
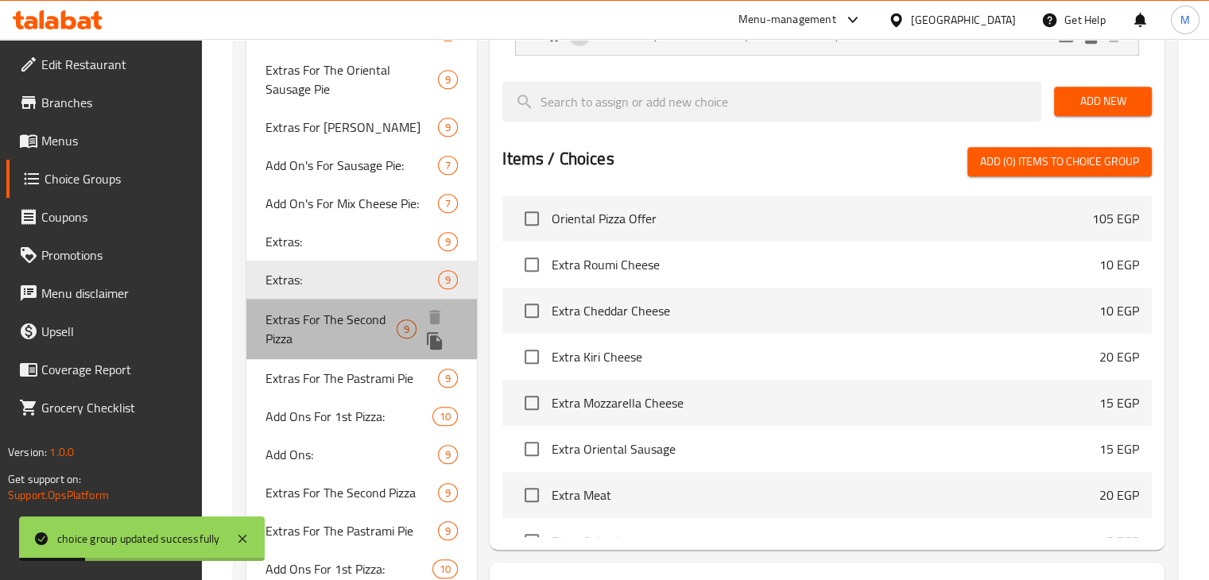
click at [351, 300] on div "Extras For The Second Pizza 9" at bounding box center [361, 329] width 231 height 60
type input "Extras For The Second Pizza"
type input "[DEMOGRAPHIC_DATA] للبيتزا الثانية"
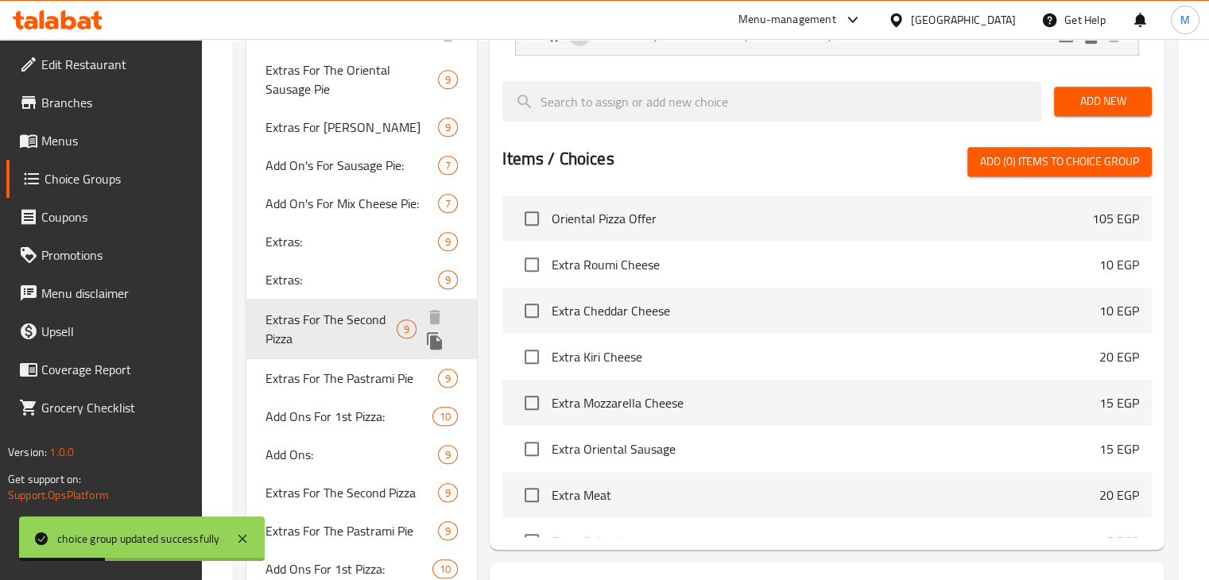
click at [347, 317] on span "Extras For The Second Pizza" at bounding box center [330, 329] width 131 height 38
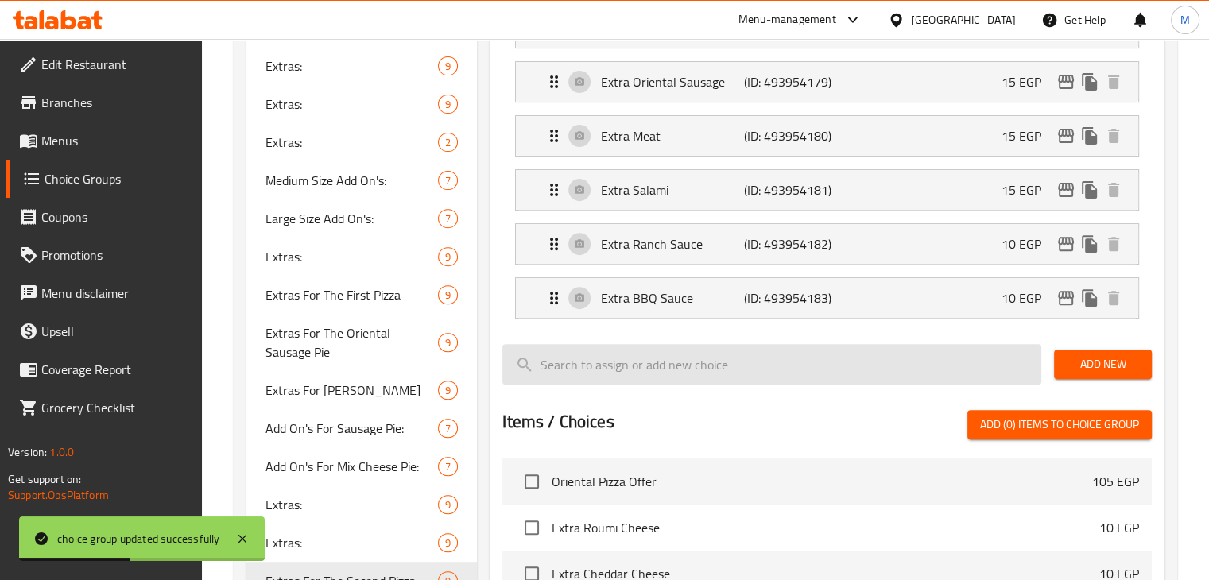
scroll to position [337, 0]
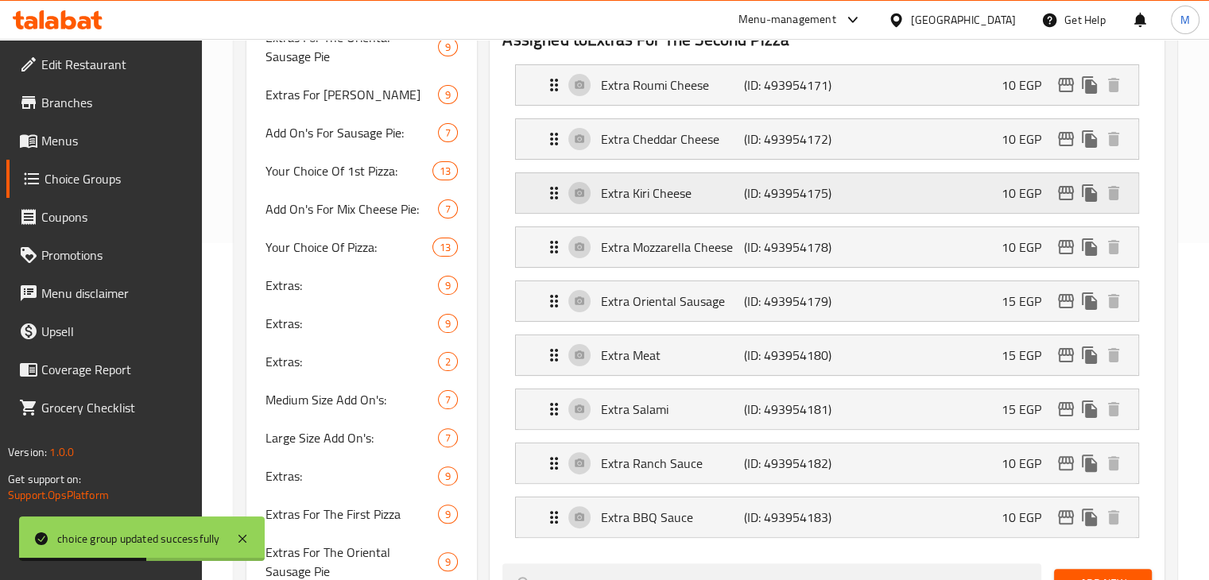
click at [758, 198] on p "(ID: 493954175)" at bounding box center [791, 193] width 95 height 19
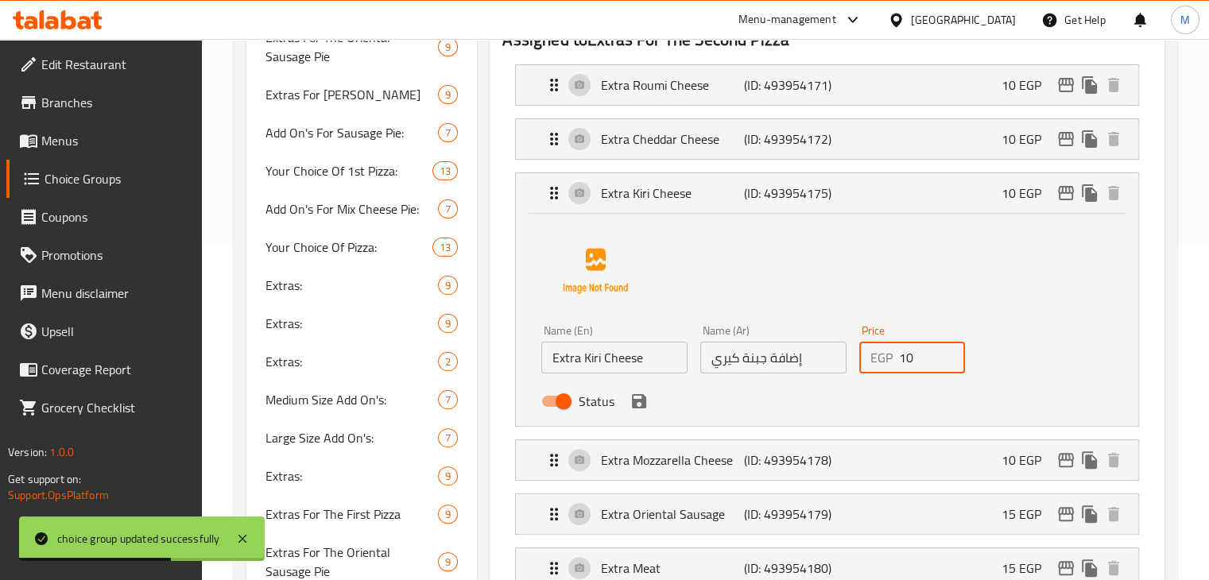
click at [911, 355] on input "10" at bounding box center [932, 358] width 67 height 32
click at [636, 401] on icon "save" at bounding box center [639, 401] width 14 height 14
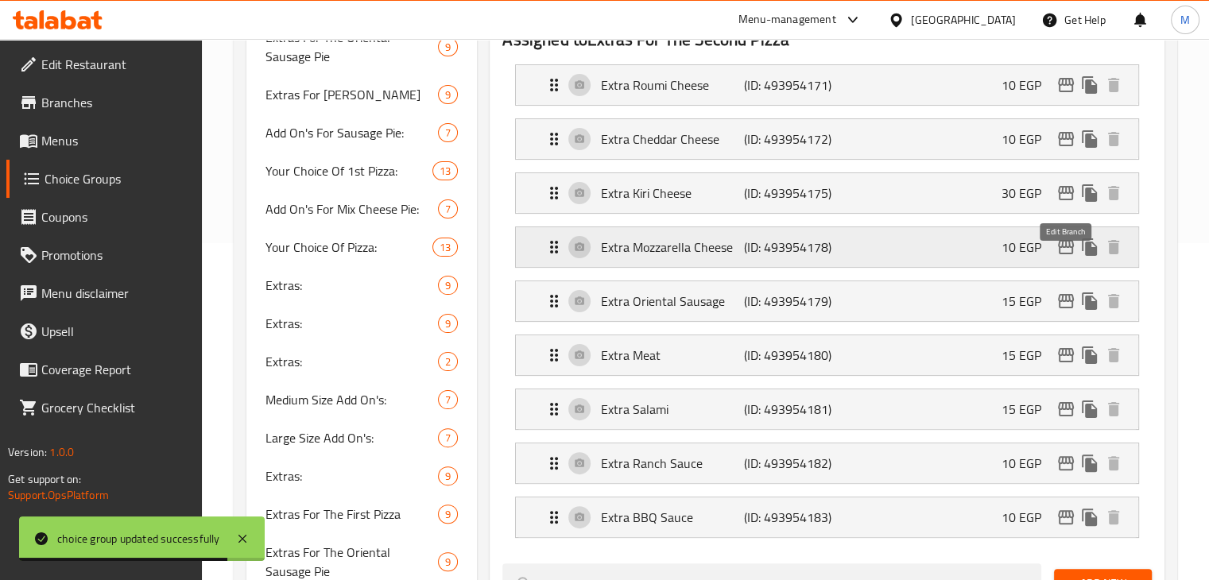
type input "30"
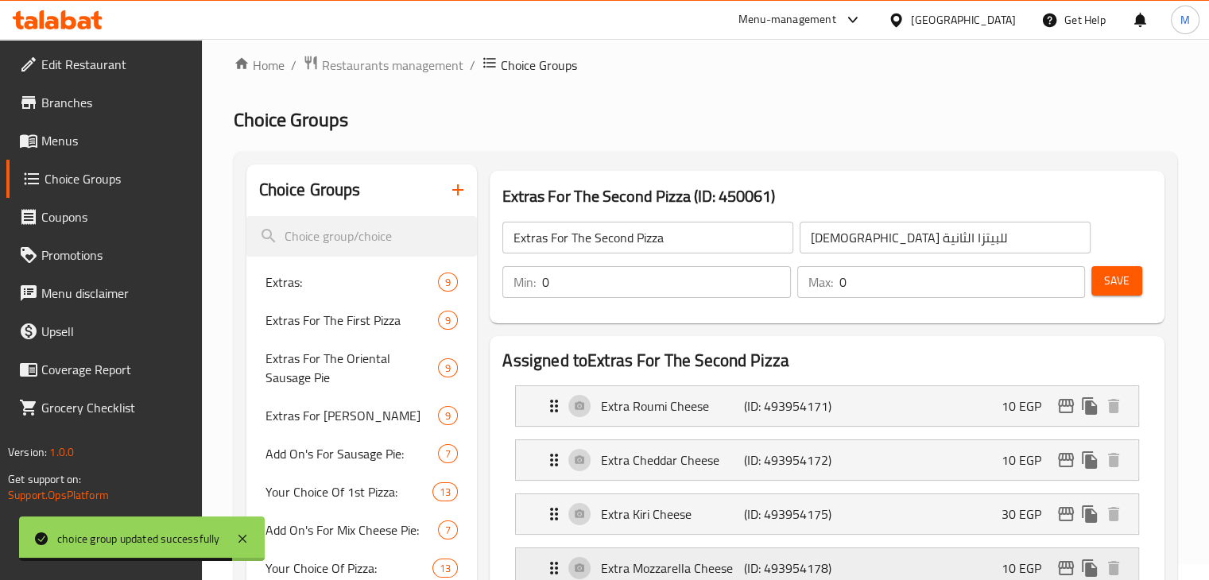
scroll to position [0, 0]
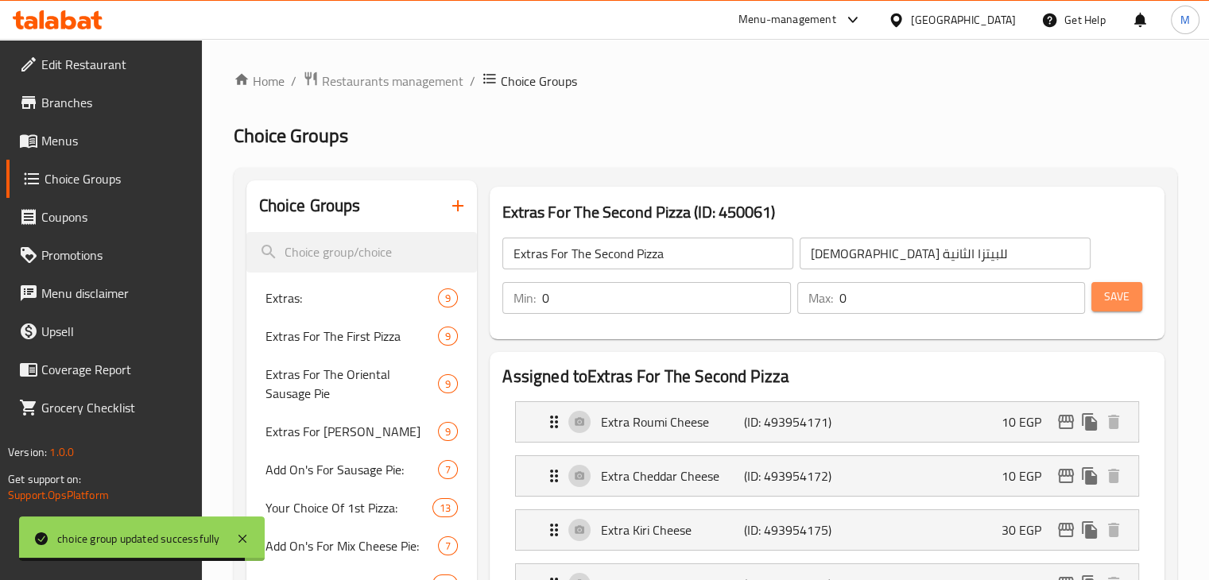
click at [1125, 290] on span "Save" at bounding box center [1116, 297] width 25 height 20
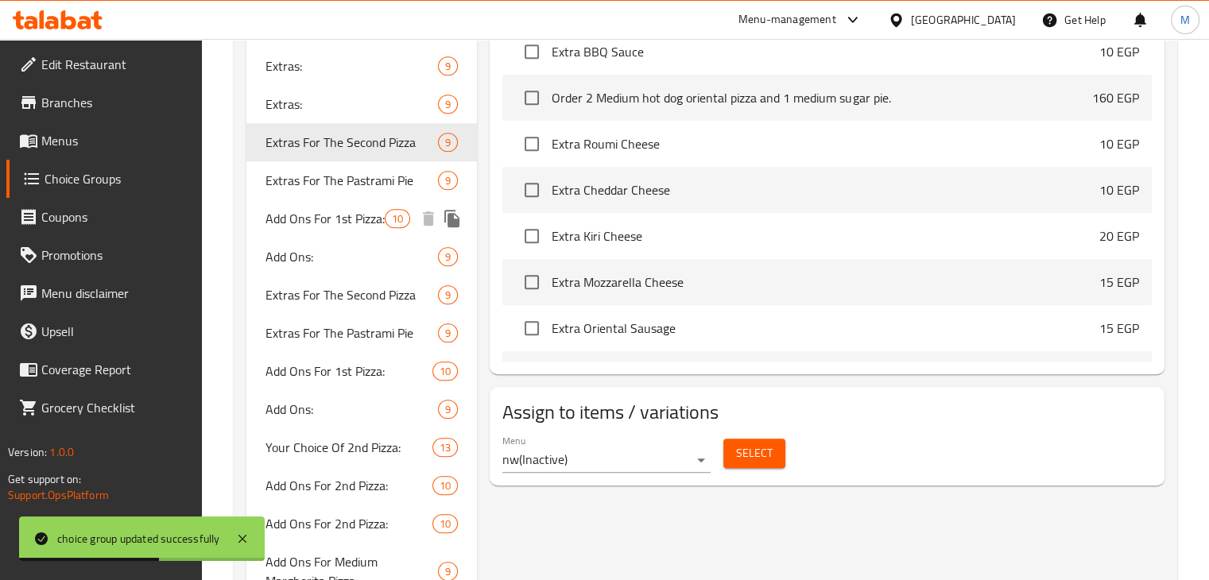
scroll to position [992, 0]
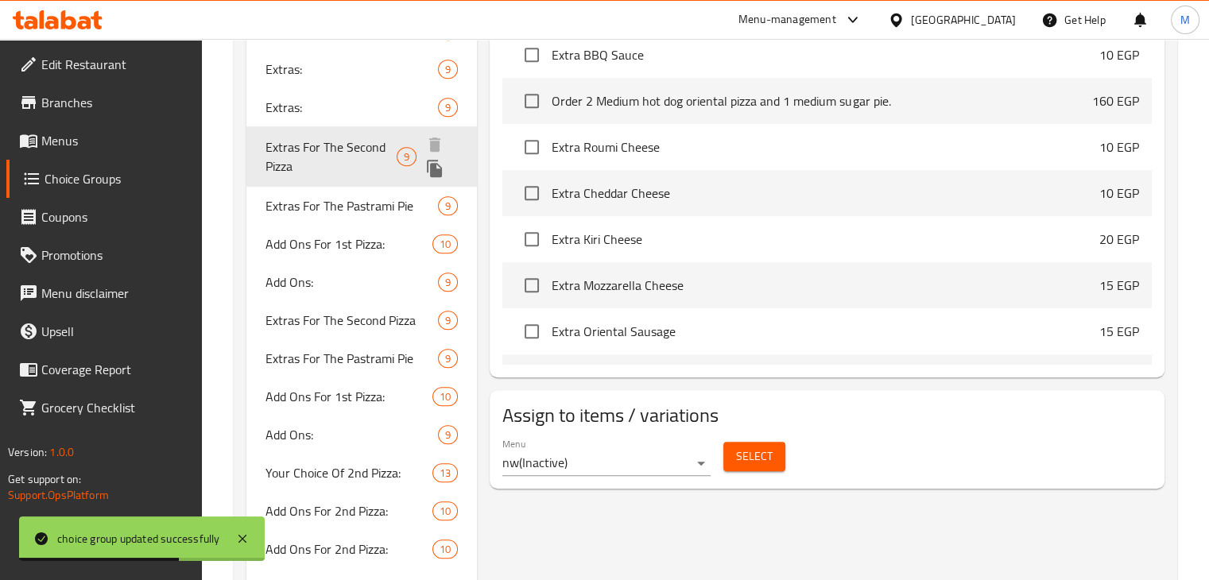
click at [350, 180] on div "Extras For The Second Pizza 9" at bounding box center [361, 156] width 231 height 60
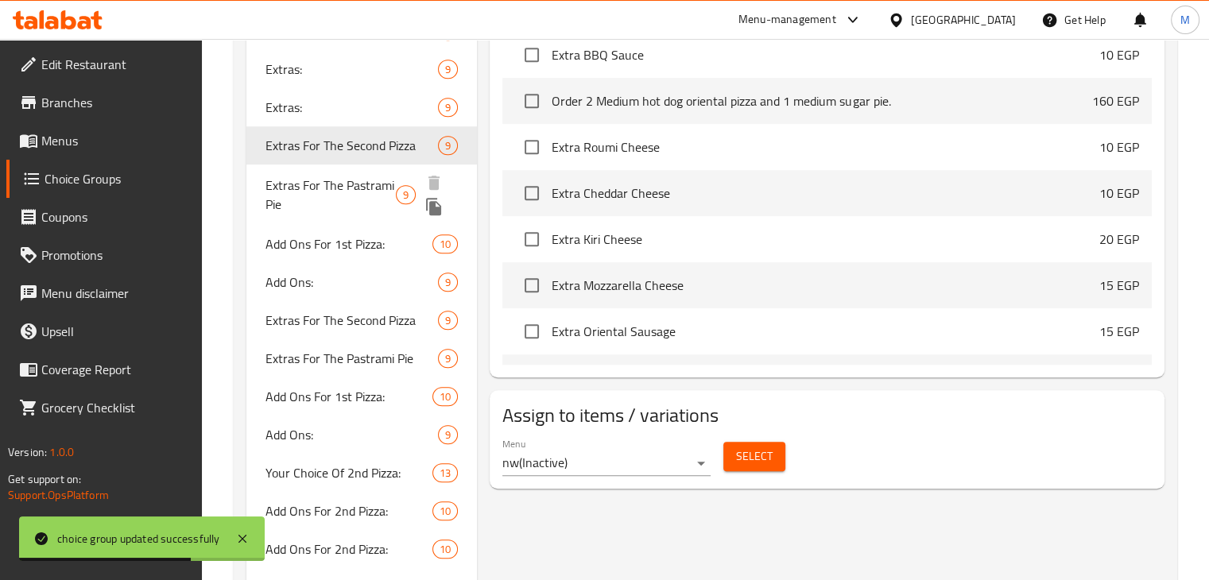
click at [335, 195] on span "Extras For The Pastrami Pie" at bounding box center [330, 195] width 131 height 38
type input "Extras For The Pastrami Pie"
type input "الإضافات لفطيرة البسطرمة"
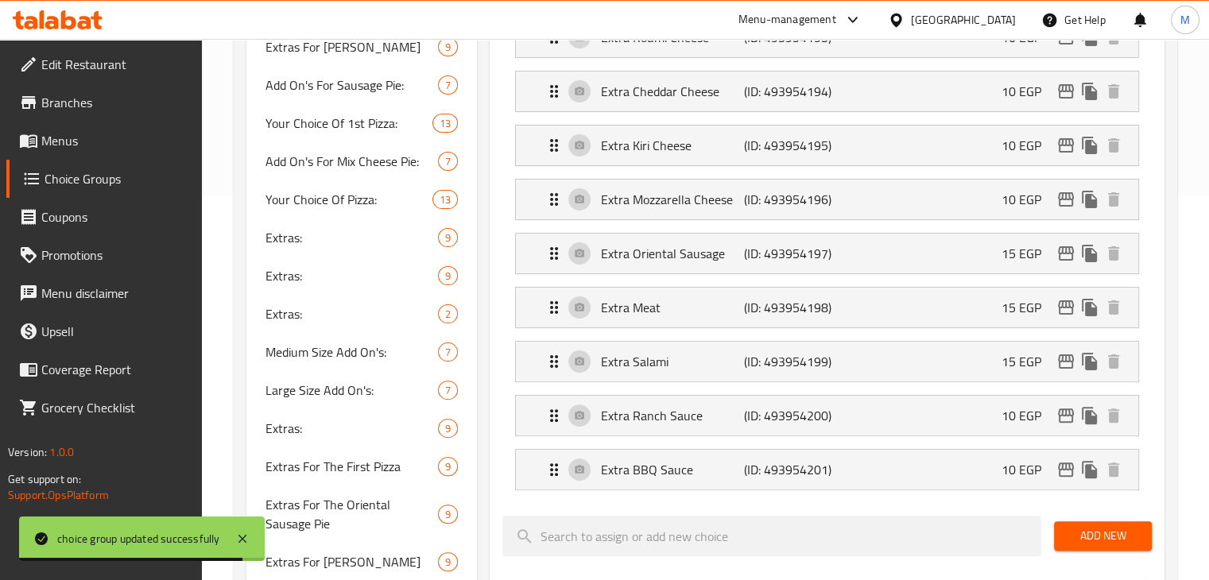
scroll to position [381, 0]
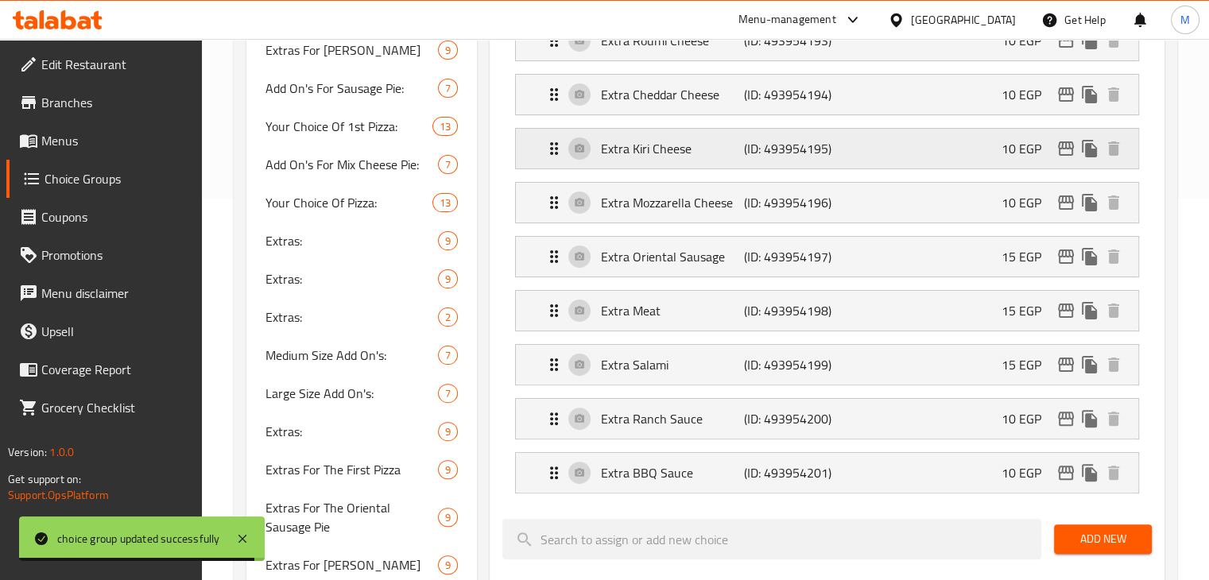
click at [779, 139] on p "(ID: 493954195)" at bounding box center [791, 148] width 95 height 19
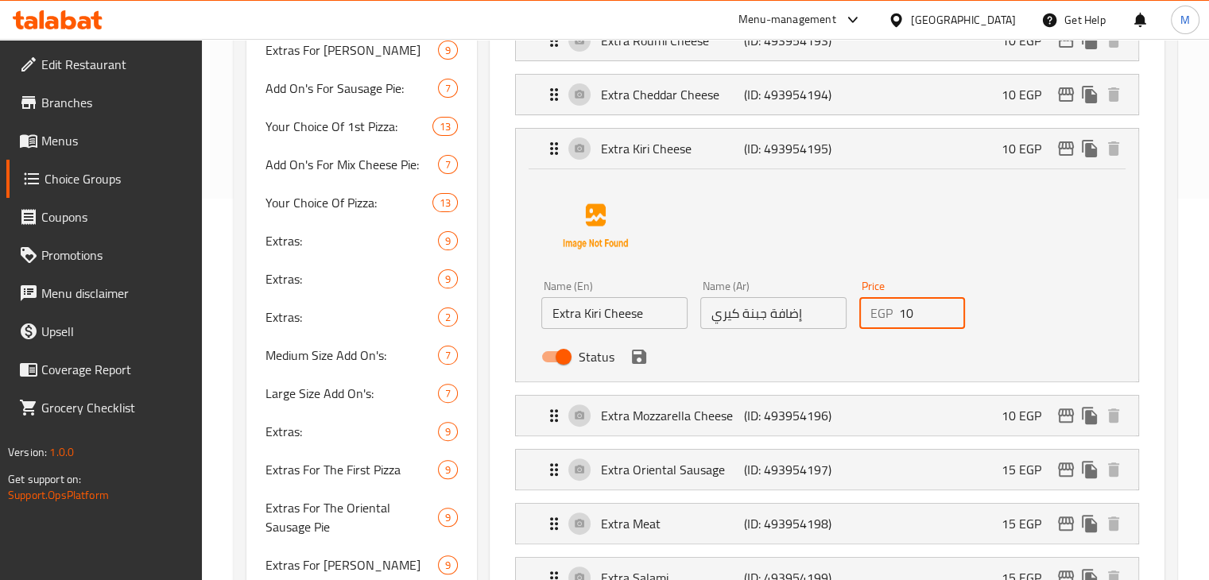
click at [922, 319] on input "10" at bounding box center [932, 313] width 67 height 32
click at [645, 366] on div "Status" at bounding box center [773, 356] width 476 height 43
click at [639, 363] on icon "save" at bounding box center [638, 356] width 19 height 19
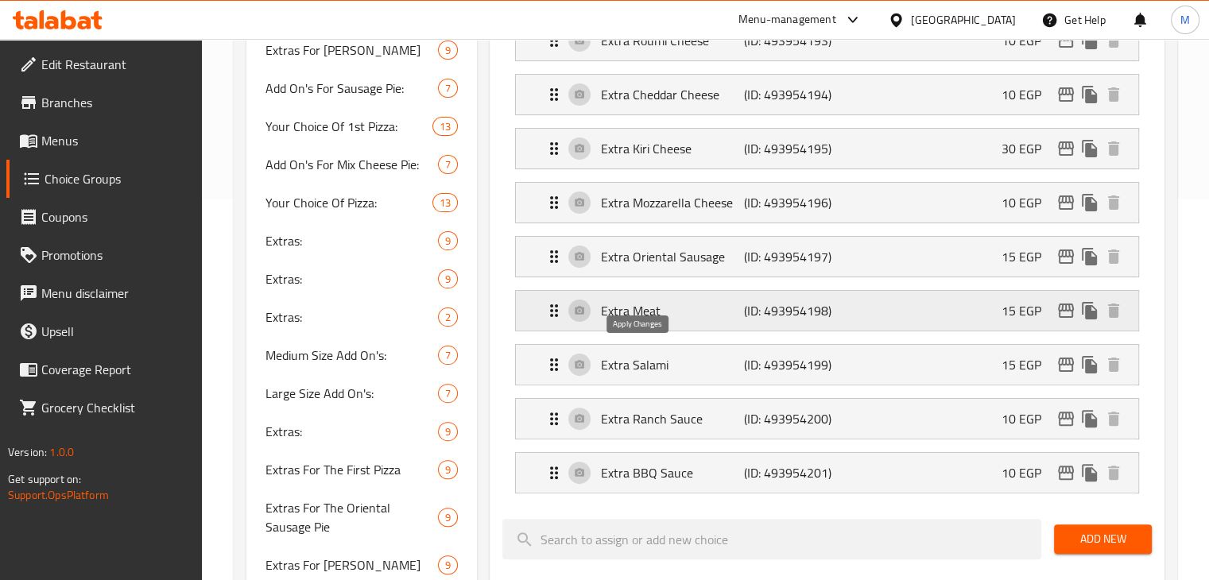
type input "30"
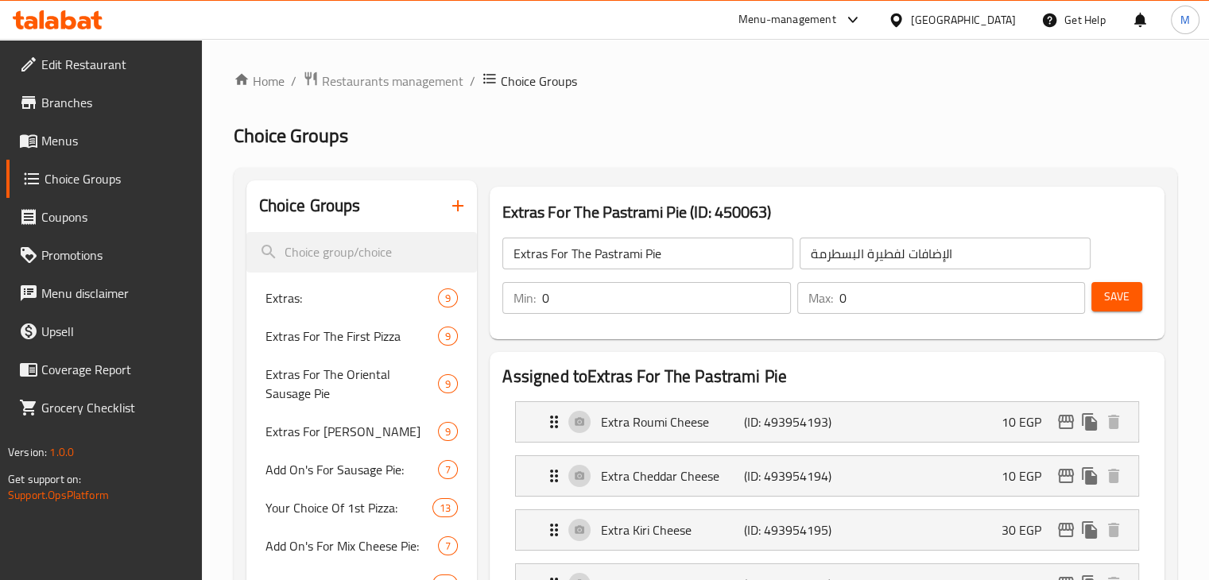
click at [1101, 292] on button "Save" at bounding box center [1116, 296] width 51 height 29
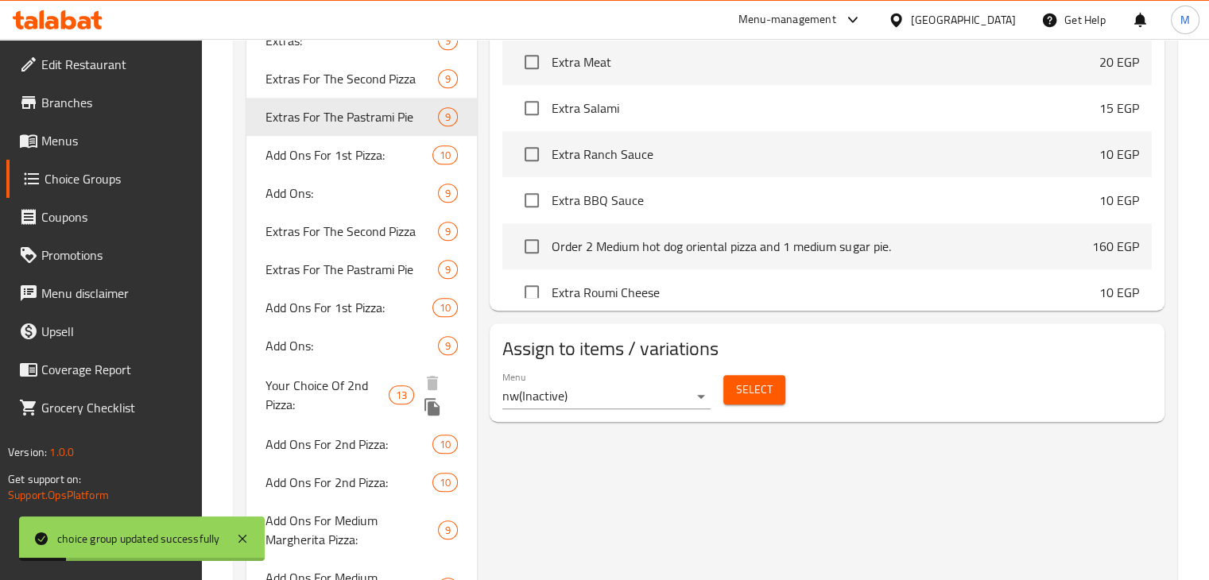
scroll to position [1061, 0]
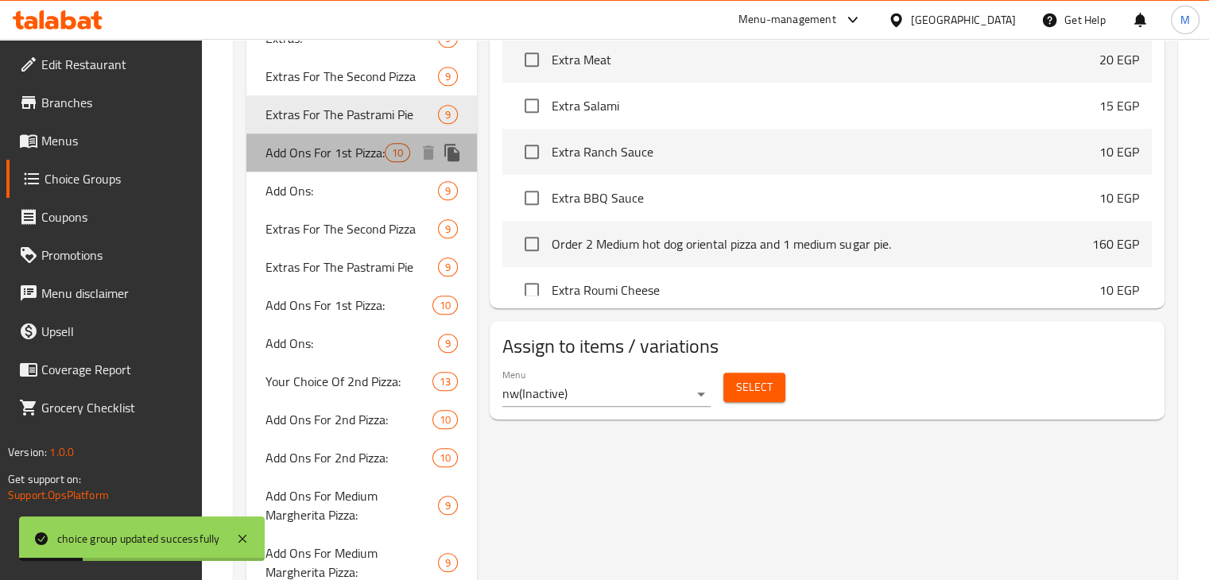
click at [352, 138] on div "Add Ons For 1st Pizza: 10" at bounding box center [361, 153] width 231 height 38
type input "Add Ons For 1st Pizza:"
type input "الإضافات للبيتزا الأولى:"
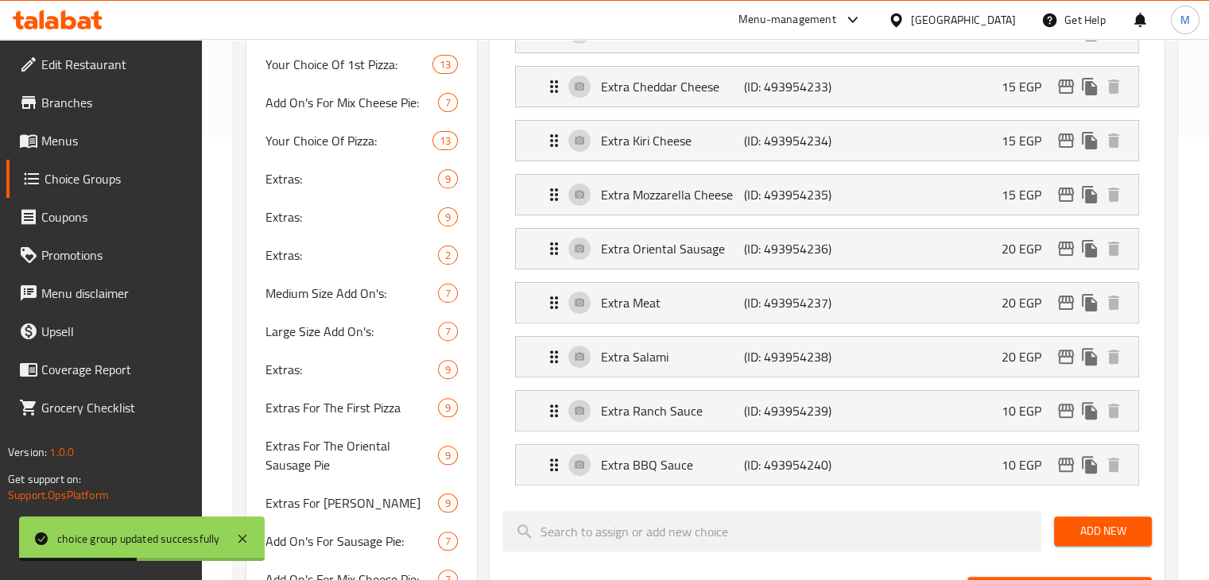
scroll to position [442, 0]
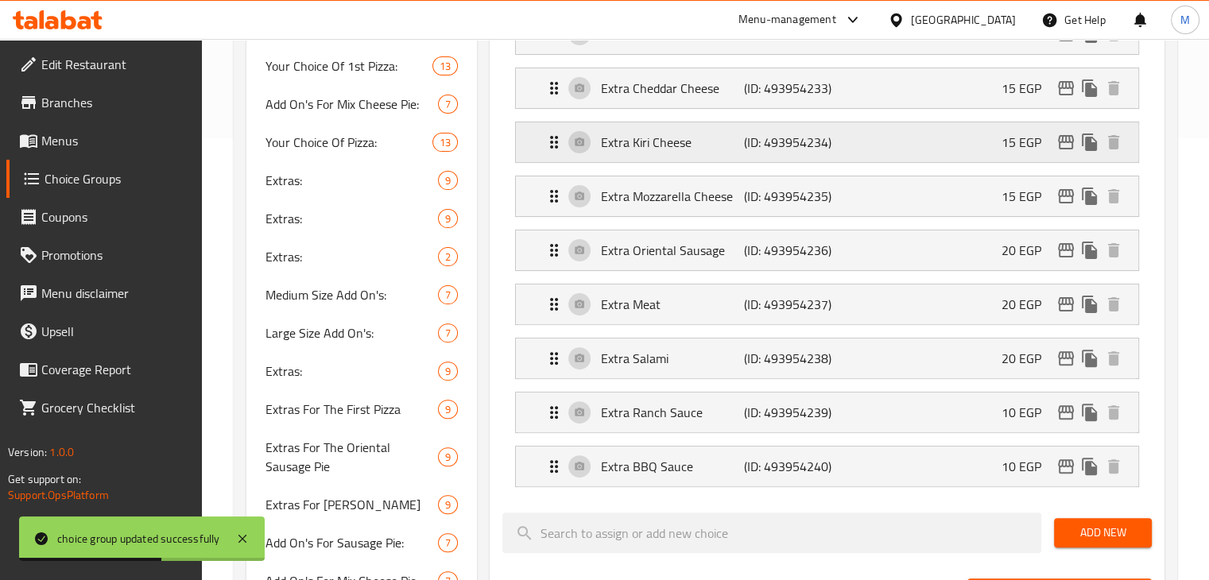
click at [966, 156] on div "Extra Kiri Cheese (ID: 493954234) 15 EGP" at bounding box center [831, 142] width 575 height 40
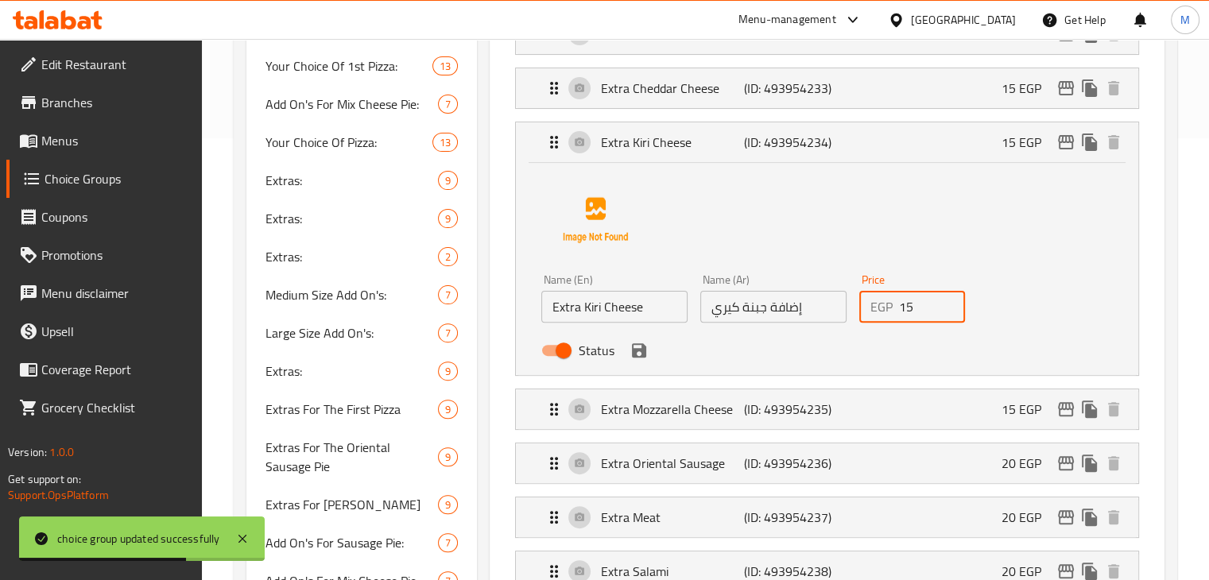
click at [916, 304] on input "15" at bounding box center [932, 307] width 67 height 32
click at [635, 354] on icon "save" at bounding box center [639, 350] width 14 height 14
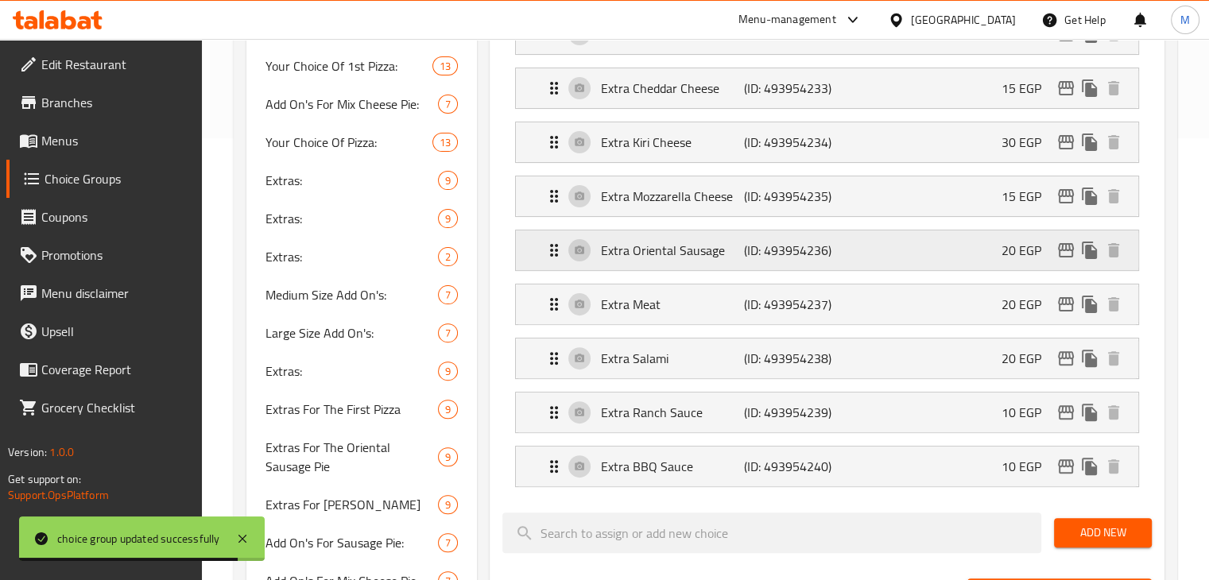
type input "30"
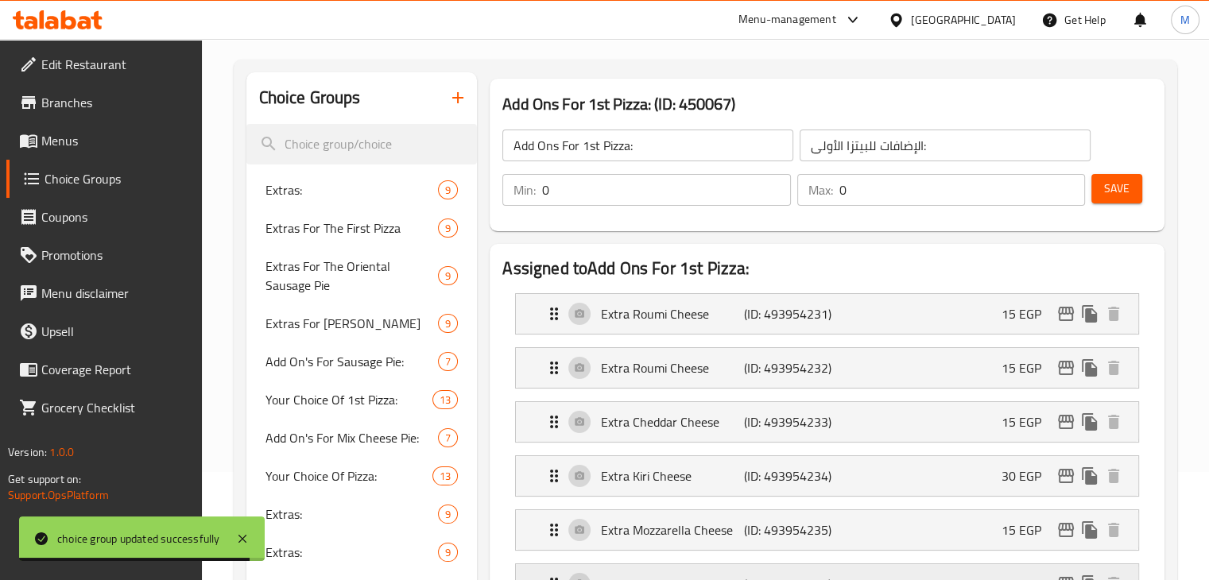
scroll to position [73, 0]
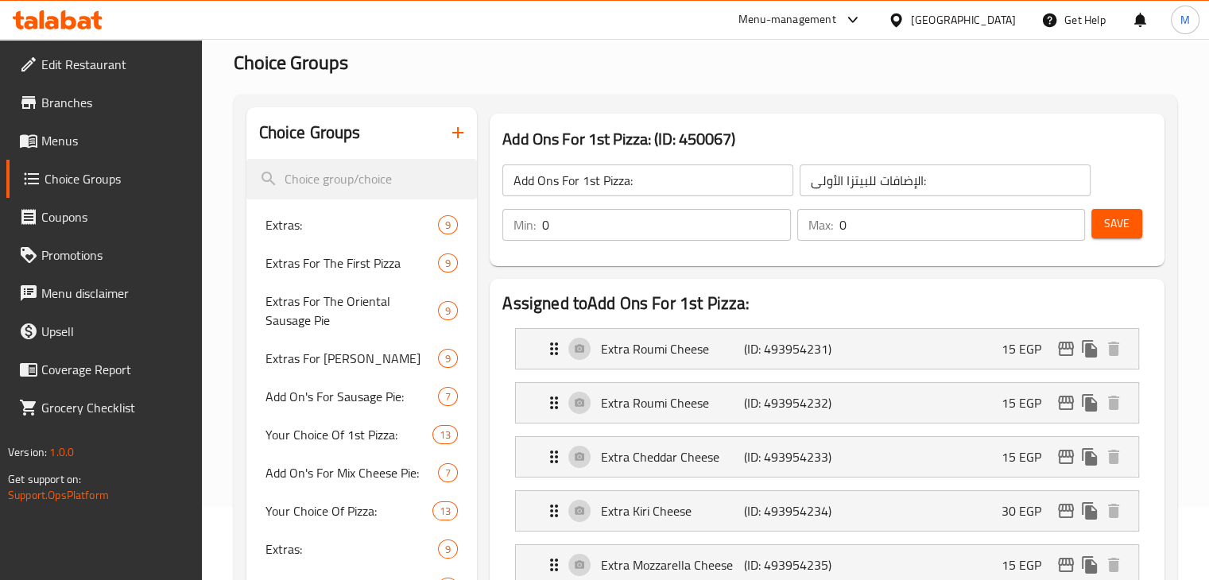
click at [1107, 219] on span "Save" at bounding box center [1116, 224] width 25 height 20
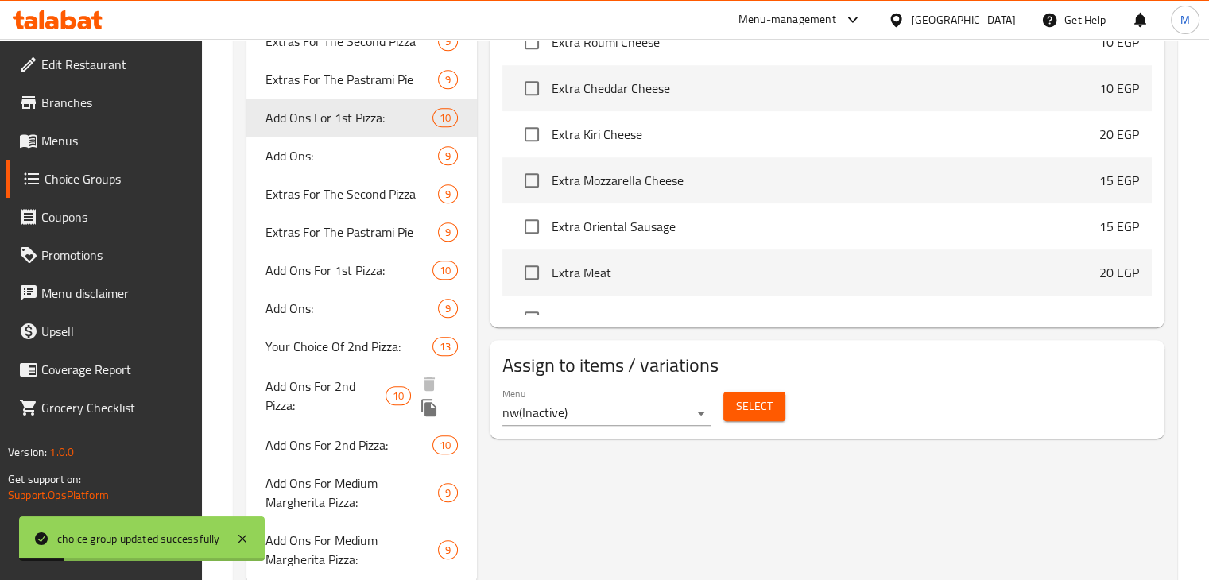
scroll to position [1100, 0]
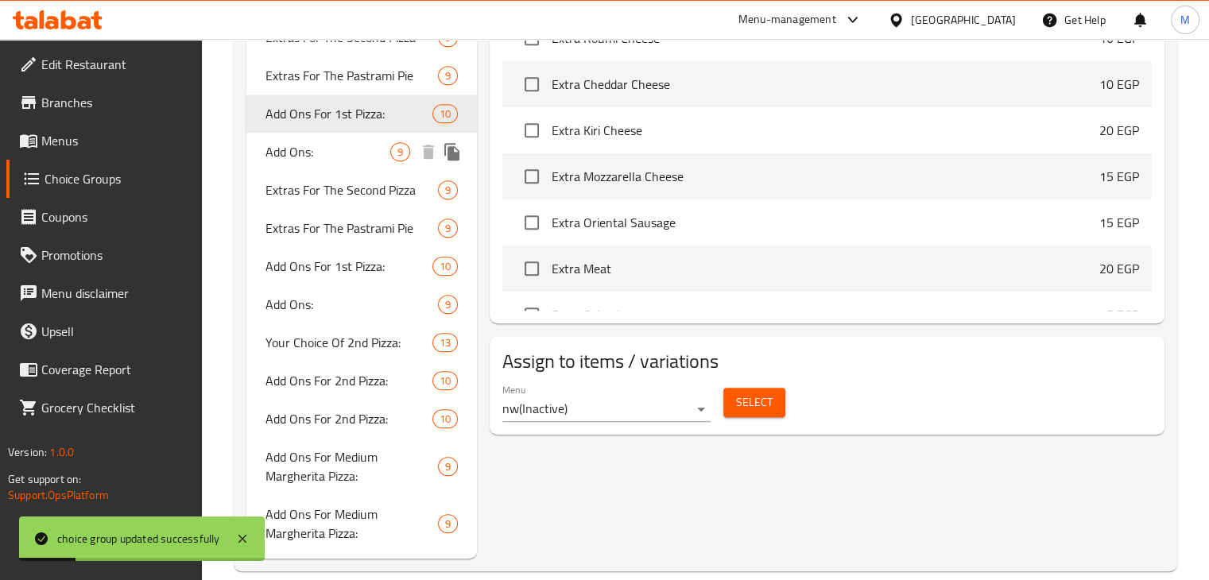
click at [356, 153] on span "Add Ons:" at bounding box center [328, 151] width 126 height 19
type input "Add Ons:"
type input "الإضافات:"
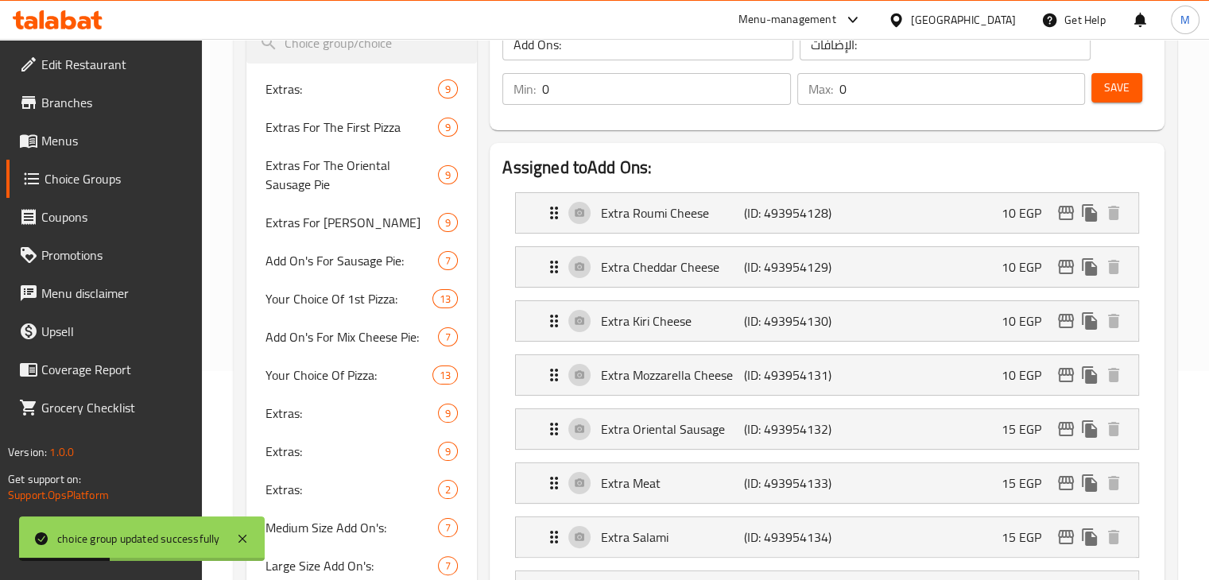
scroll to position [207, 0]
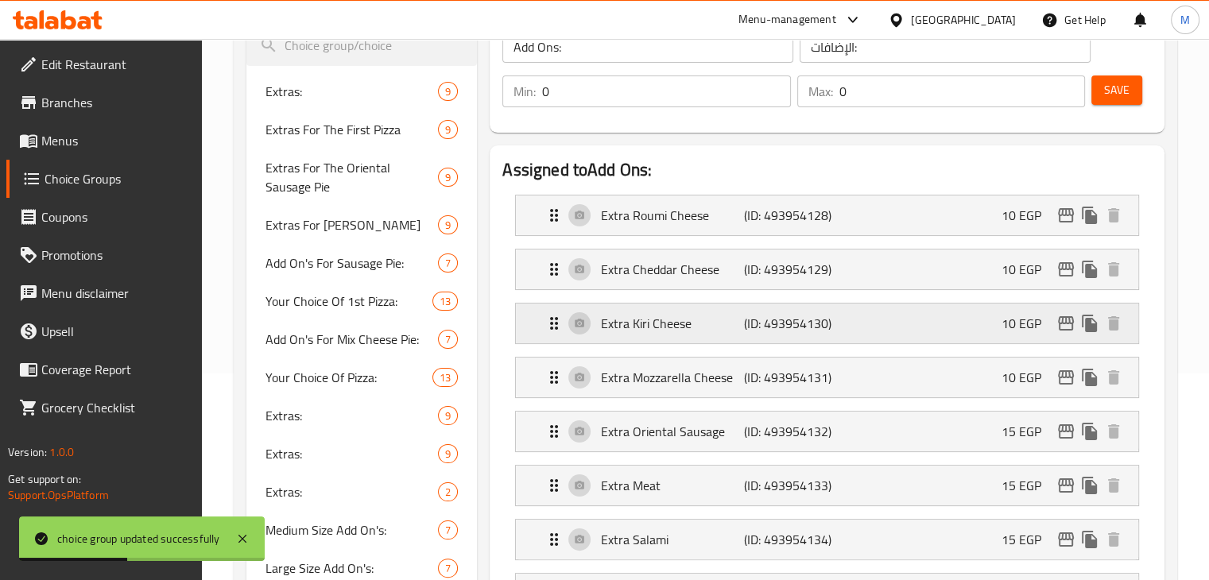
click at [761, 314] on p "(ID: 493954130)" at bounding box center [791, 323] width 95 height 19
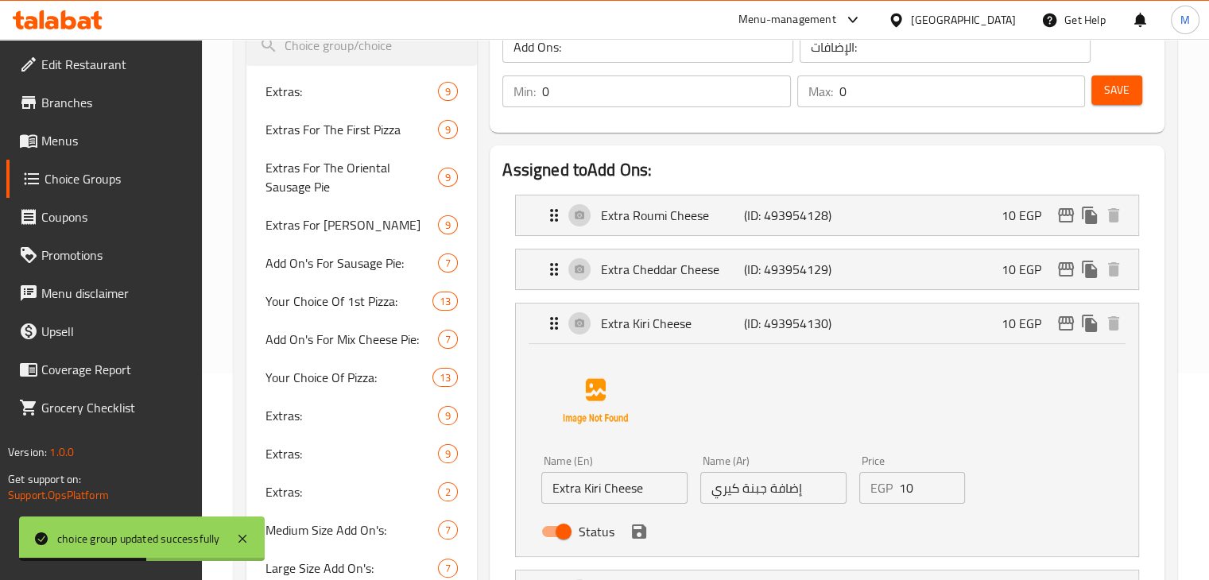
click at [910, 498] on input "10" at bounding box center [932, 488] width 67 height 32
click at [645, 535] on icon "save" at bounding box center [638, 531] width 19 height 19
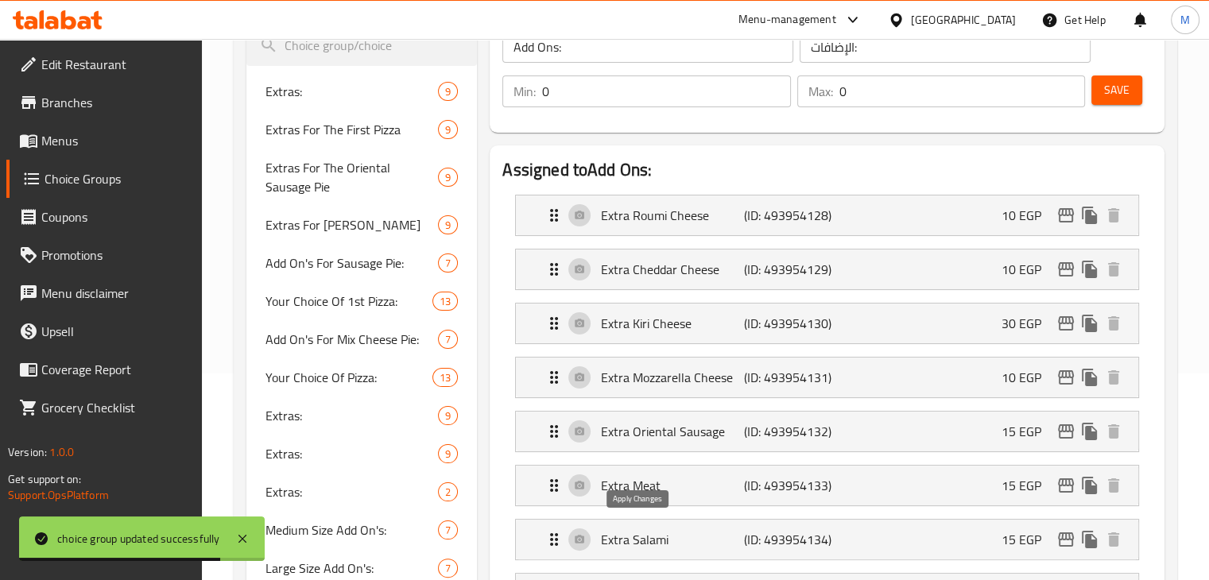
type input "30"
click at [1121, 99] on span "Save" at bounding box center [1116, 90] width 25 height 20
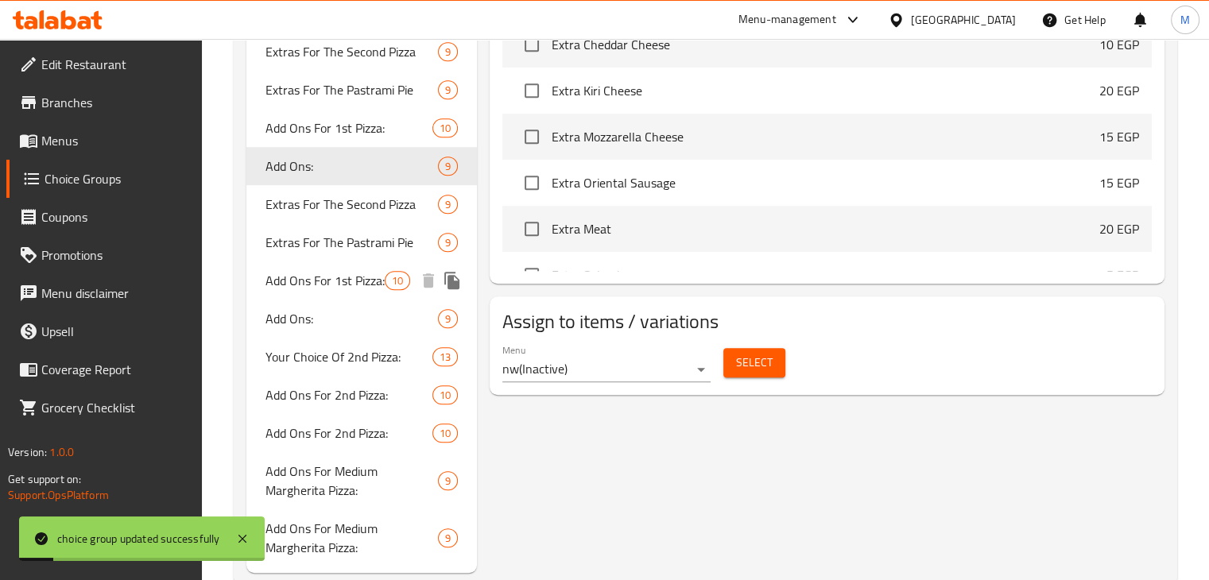
scroll to position [1119, 0]
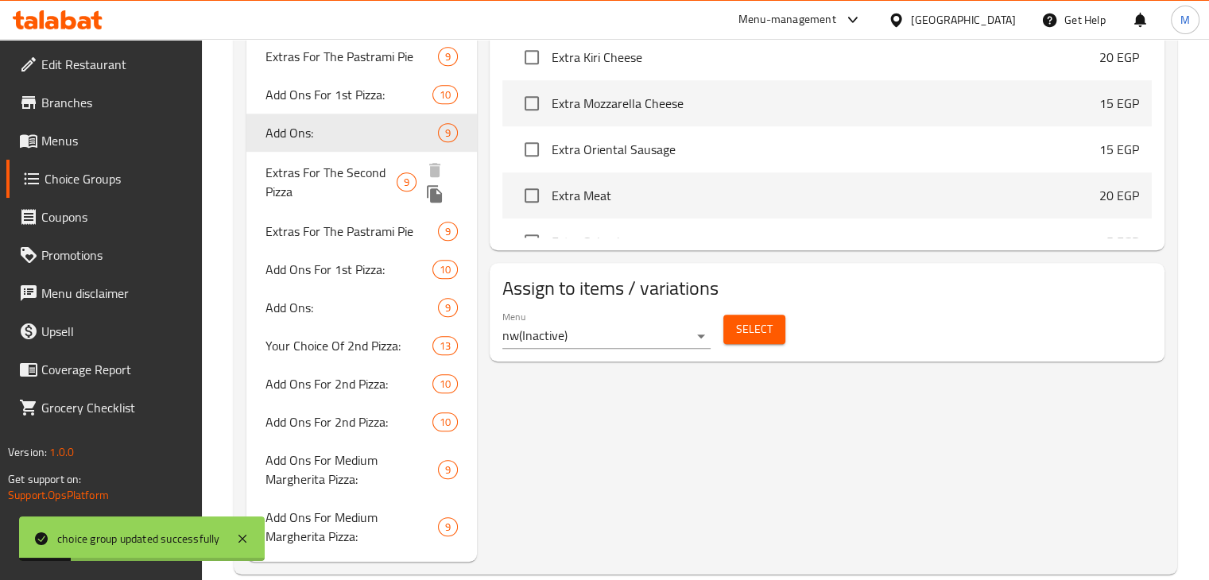
click at [340, 170] on span "Extras For The Second Pizza" at bounding box center [330, 182] width 131 height 38
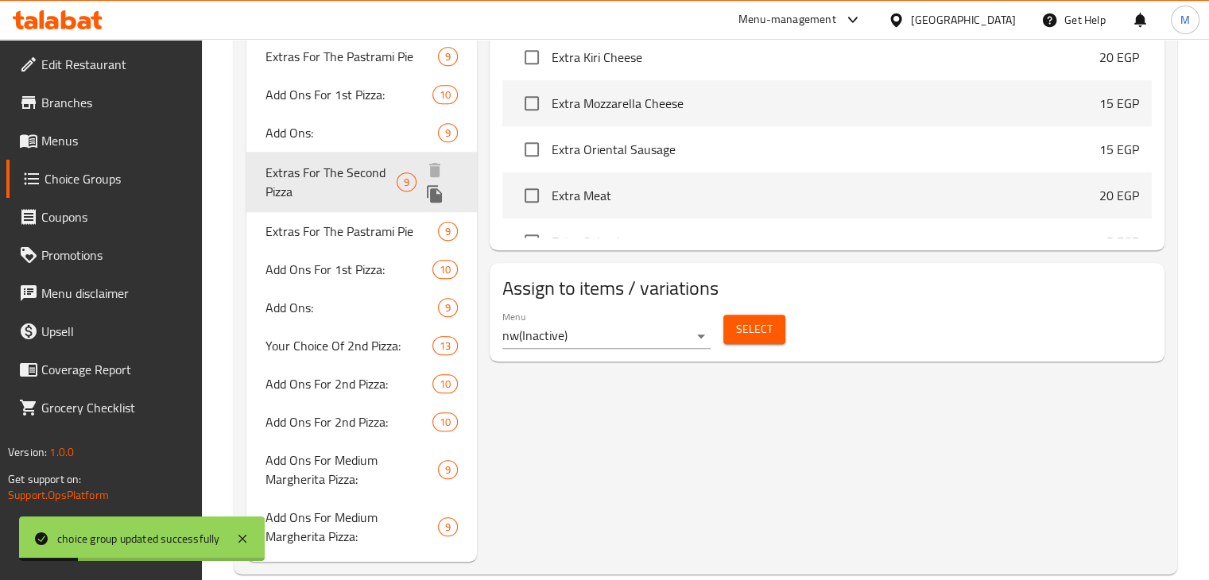
type input "Extras For The Second Pizza"
type input "[DEMOGRAPHIC_DATA] للبيتزا الثانية"
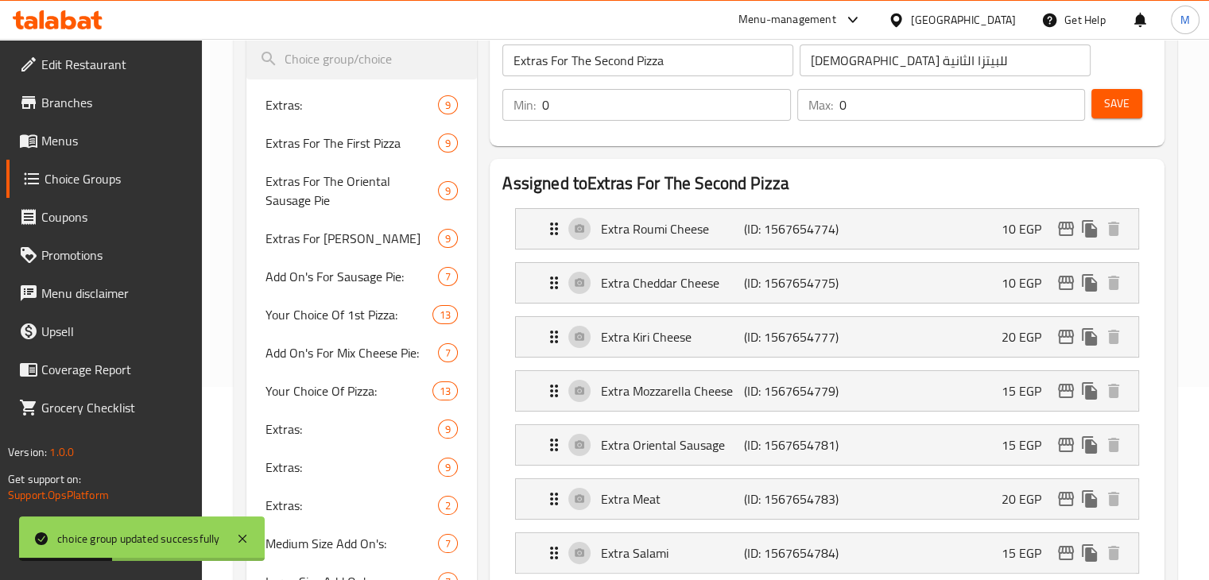
scroll to position [192, 0]
click at [725, 331] on p "Extra Kiri Cheese" at bounding box center [672, 337] width 142 height 19
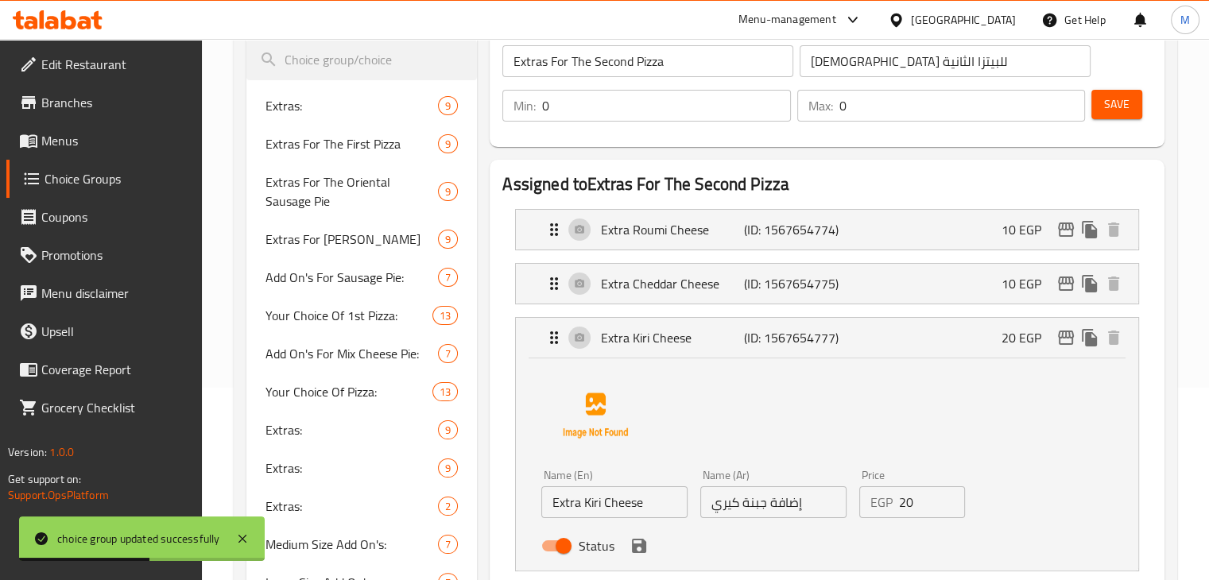
click at [912, 517] on input "20" at bounding box center [932, 502] width 67 height 32
click at [640, 548] on icon "save" at bounding box center [638, 545] width 19 height 19
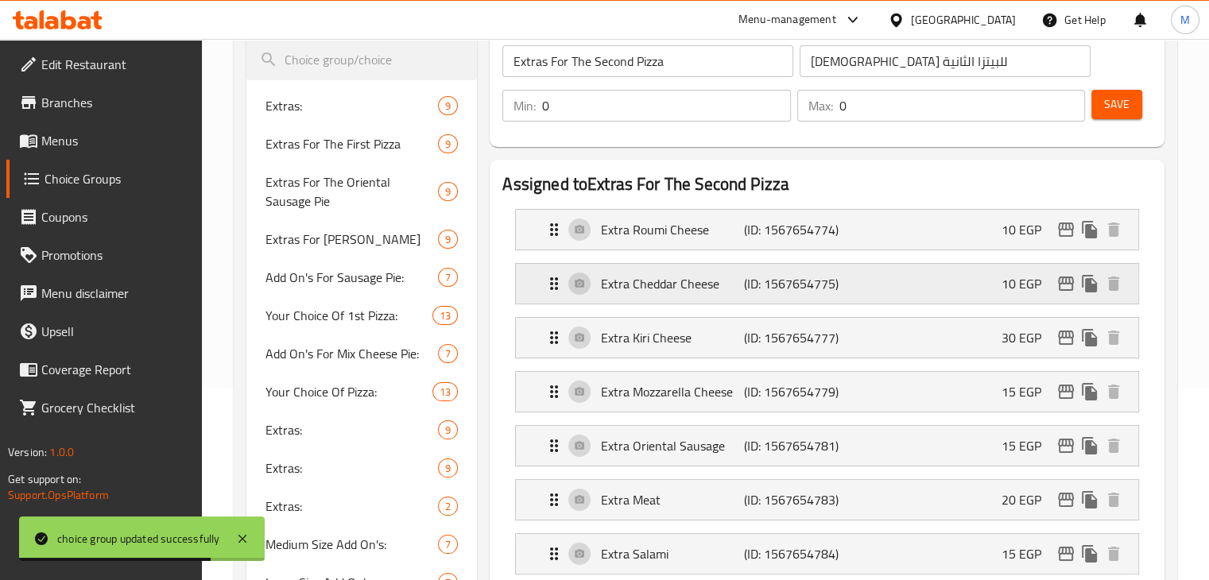
type input "30"
click at [1116, 112] on span "Save" at bounding box center [1116, 105] width 25 height 20
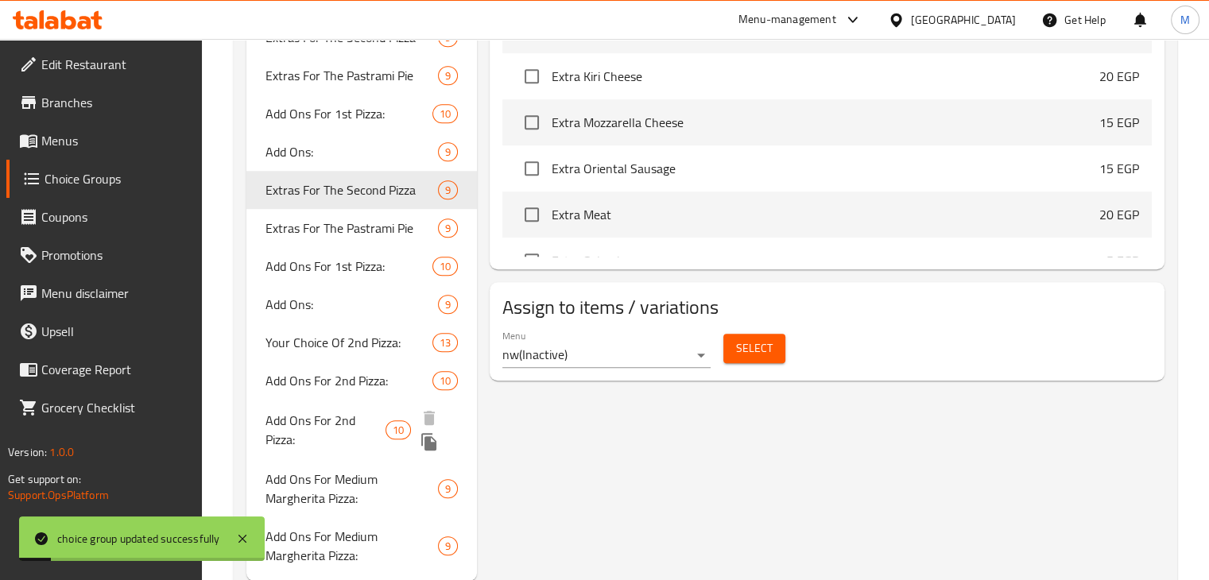
scroll to position [1105, 0]
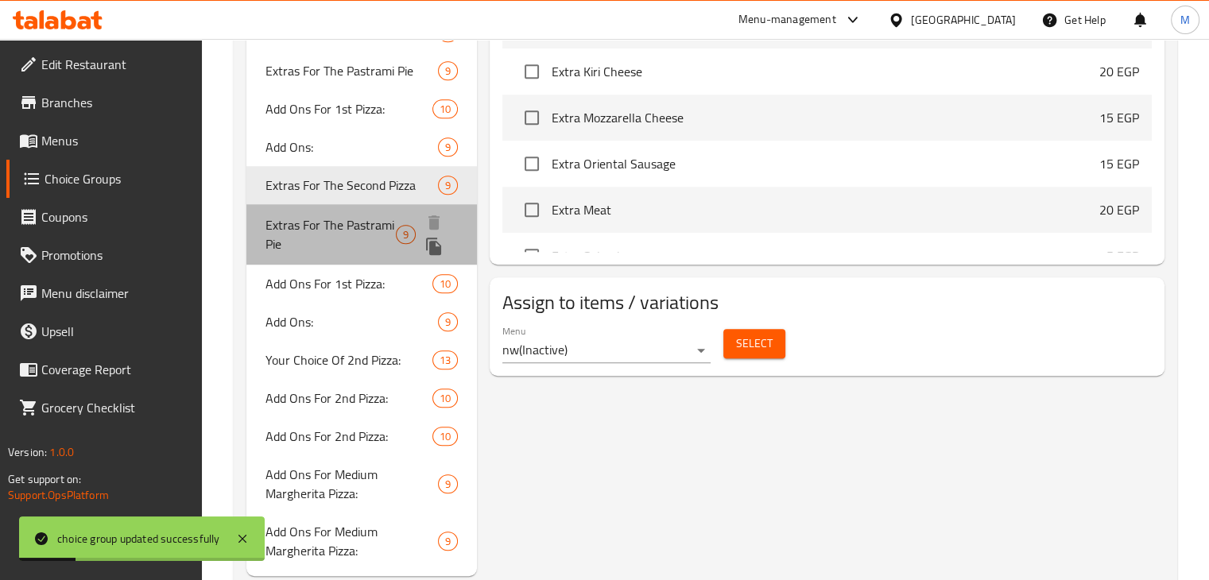
click at [343, 219] on span "Extras For The Pastrami Pie" at bounding box center [330, 234] width 131 height 38
type input "Extras For The Pastrami Pie"
type input "الإضافات لفطيرة البسطرمة"
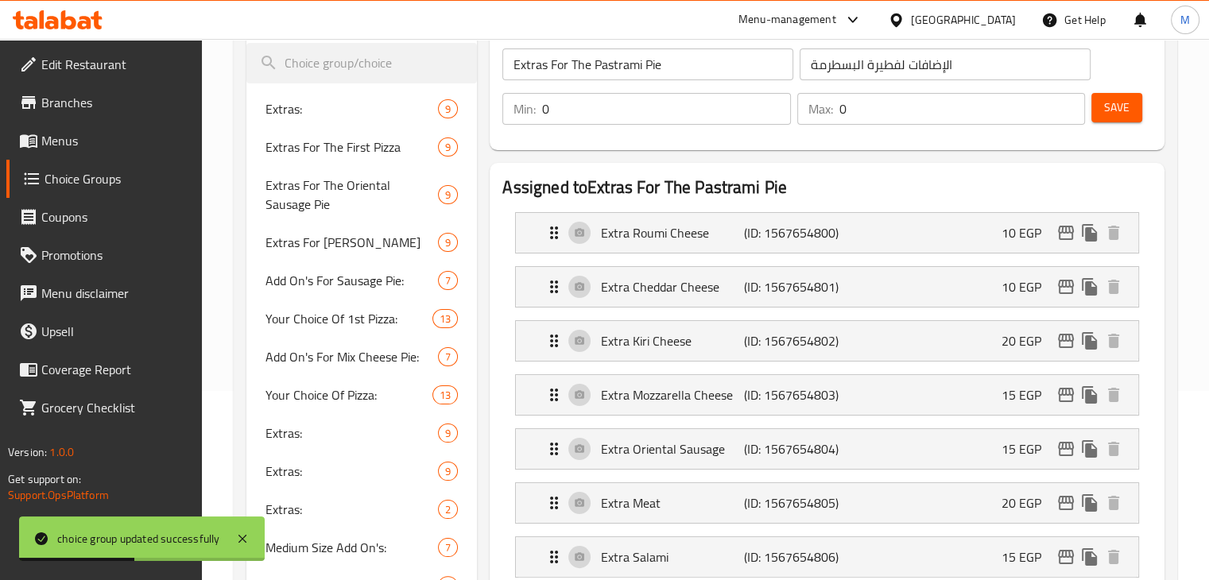
scroll to position [191, 0]
click at [675, 325] on div "Extra [PERSON_NAME] (ID: 1567654802) 20 EGP" at bounding box center [831, 339] width 575 height 40
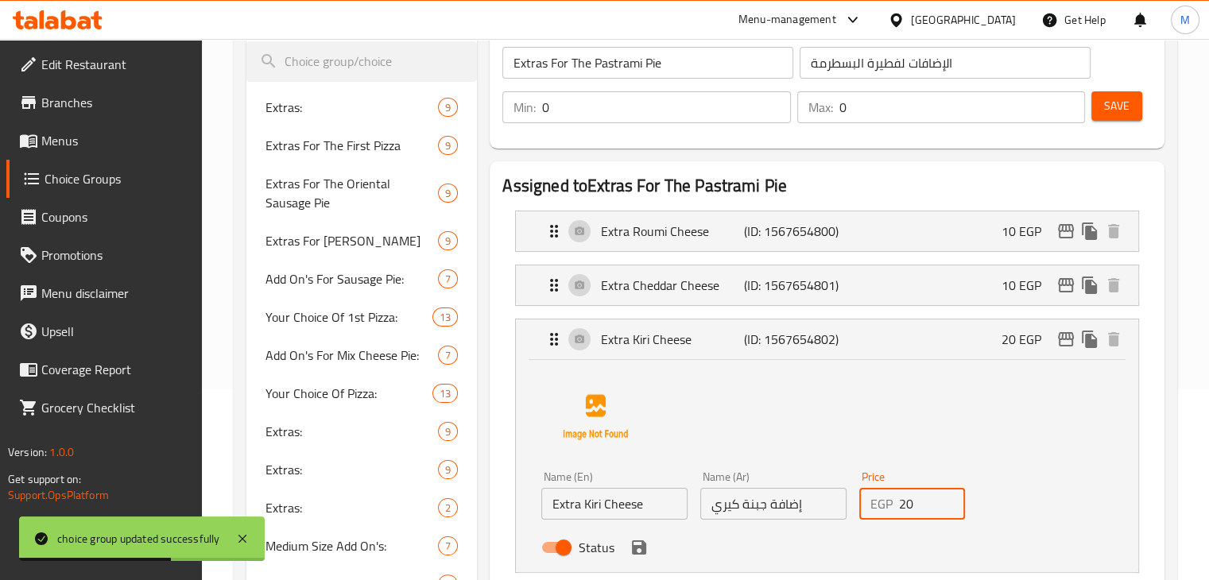
click at [904, 503] on input "20" at bounding box center [932, 504] width 67 height 32
click at [637, 551] on icon "save" at bounding box center [638, 547] width 19 height 19
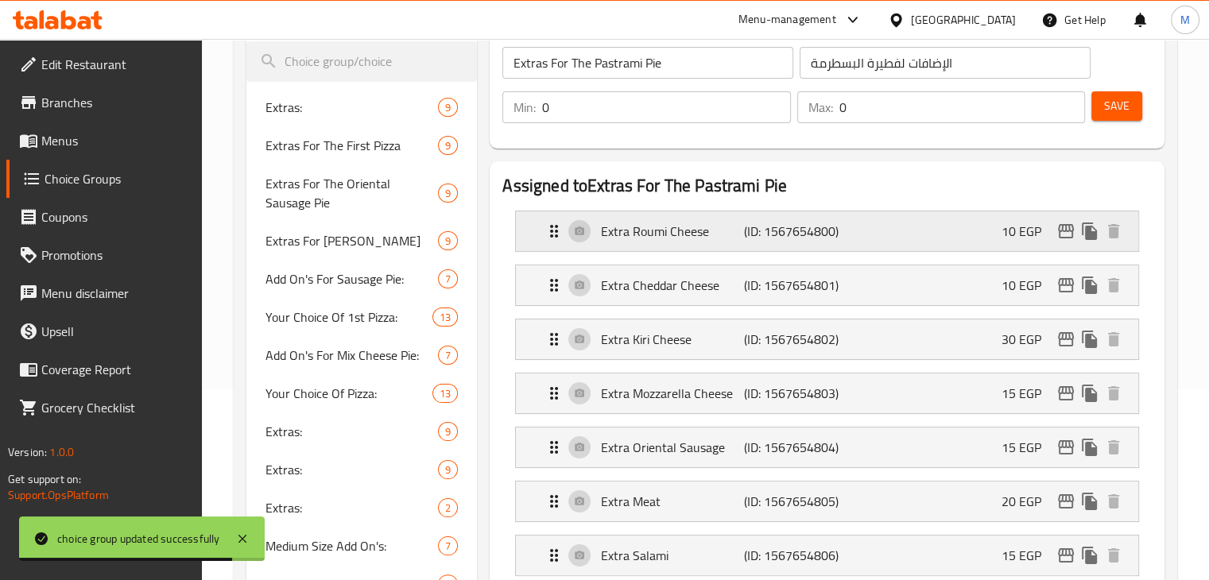
type input "30"
click at [1112, 116] on span "Save" at bounding box center [1116, 106] width 25 height 20
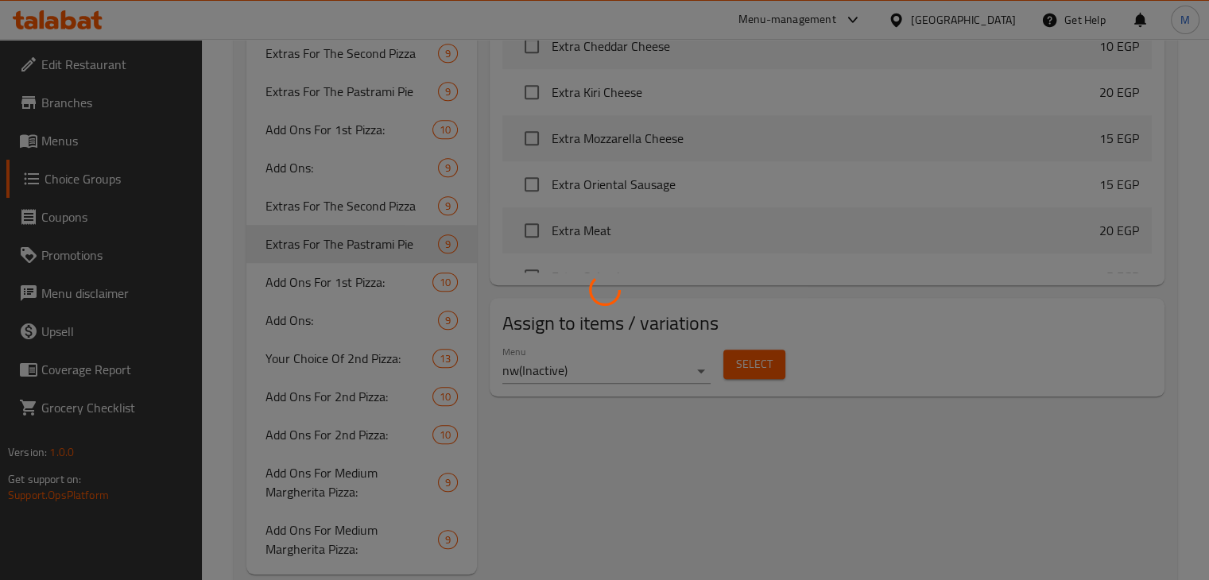
scroll to position [1123, 0]
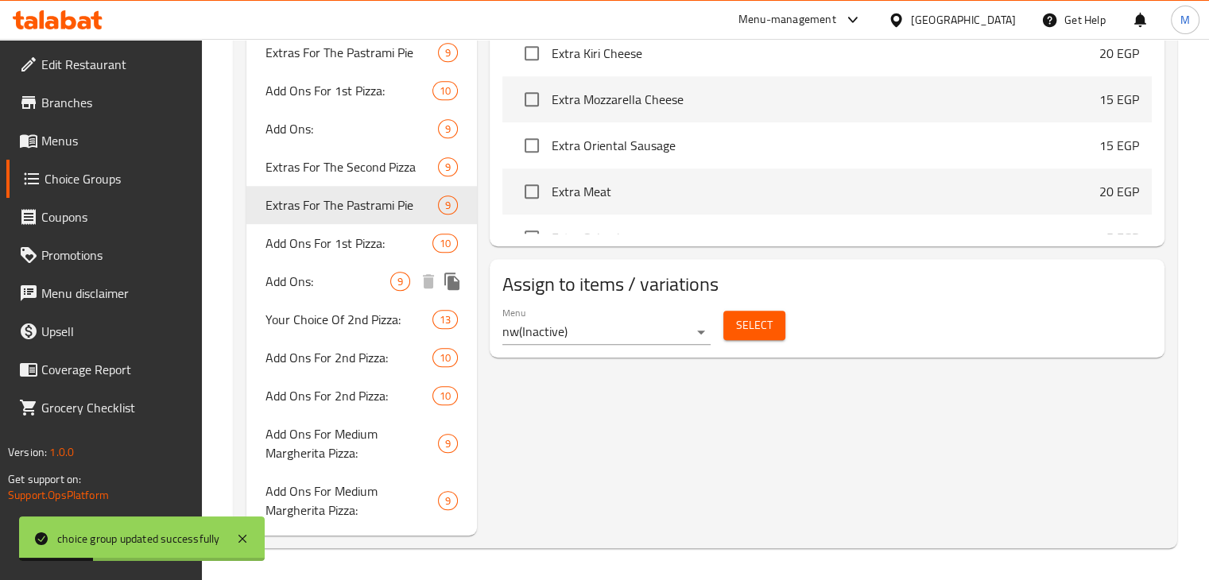
click at [311, 258] on div "Add Ons For 1st Pizza: 10" at bounding box center [361, 243] width 231 height 38
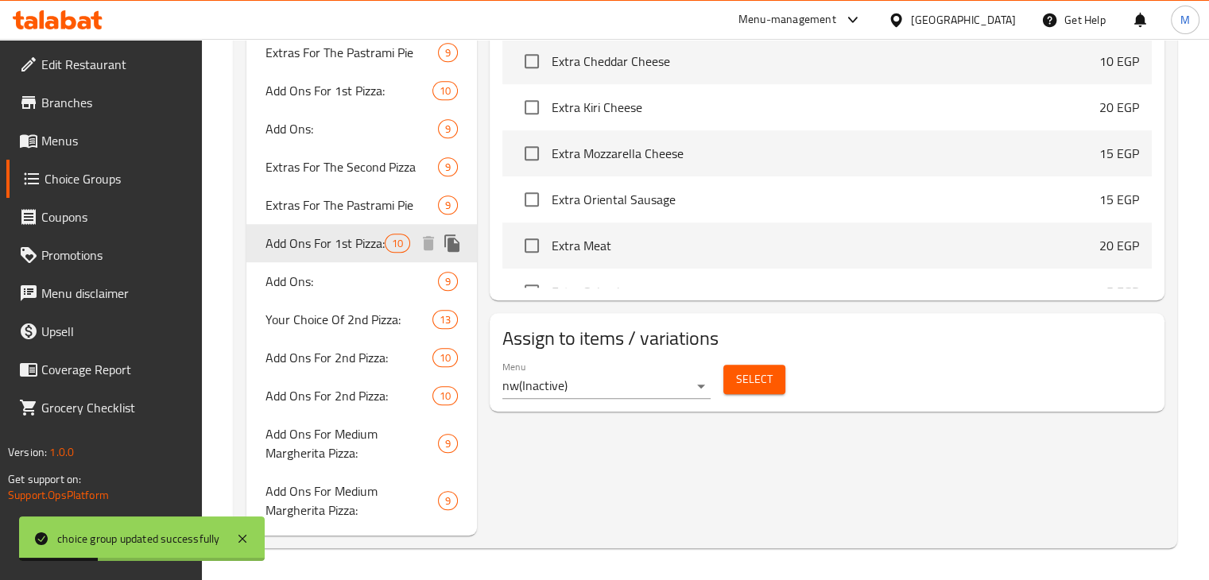
type input "Add Ons For 1st Pizza:"
type input "الإضافات للبيتزا الأولى:"
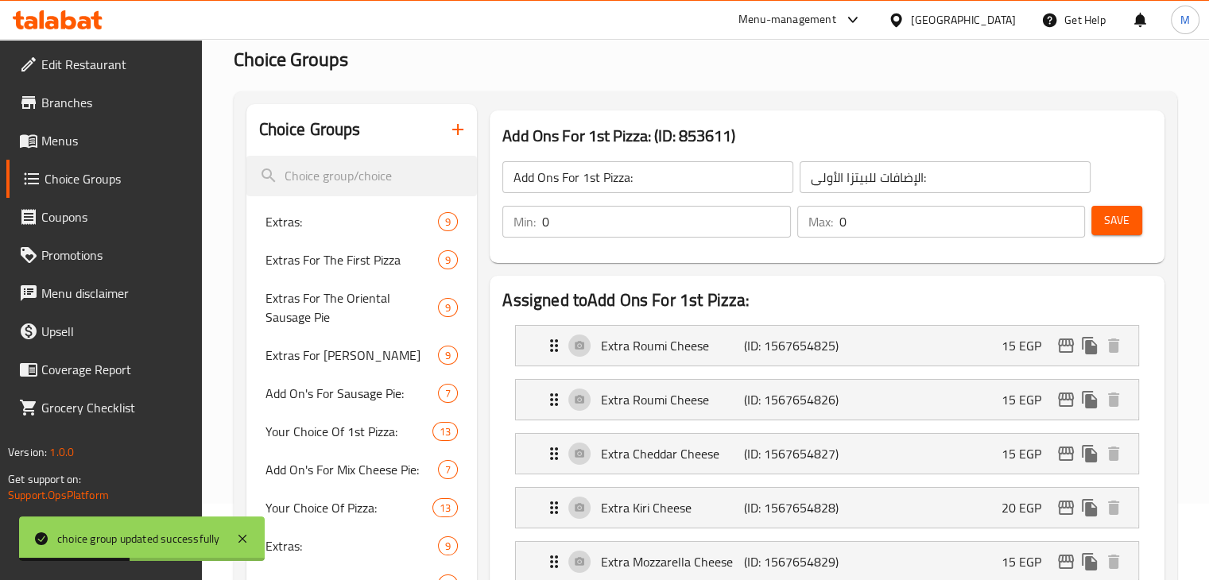
scroll to position [73, 0]
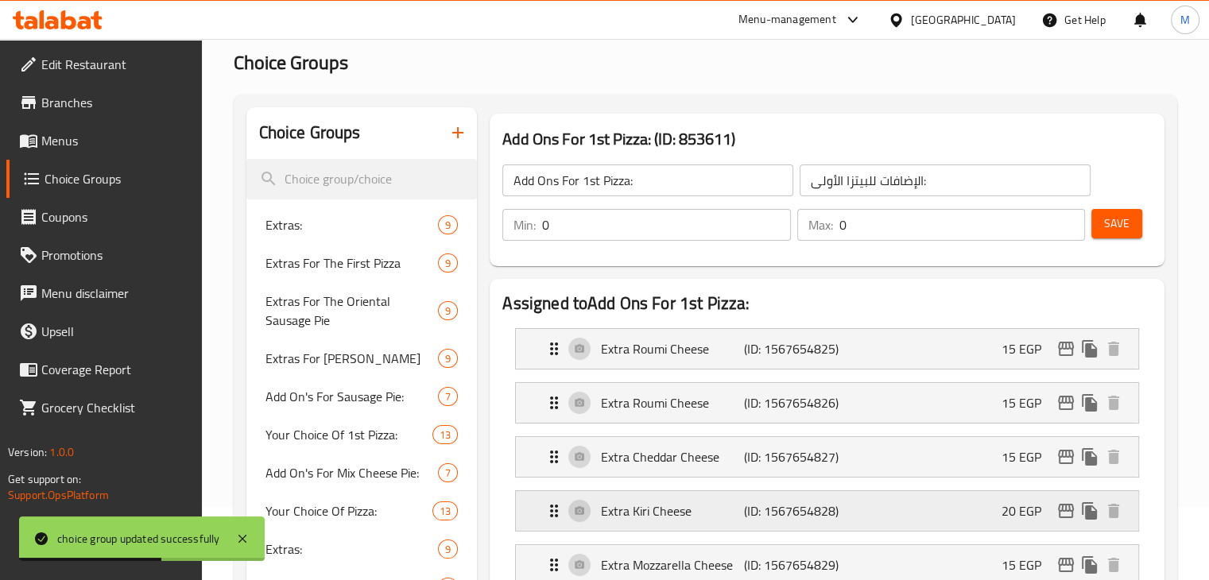
click at [765, 505] on p "(ID: 1567654828)" at bounding box center [791, 510] width 95 height 19
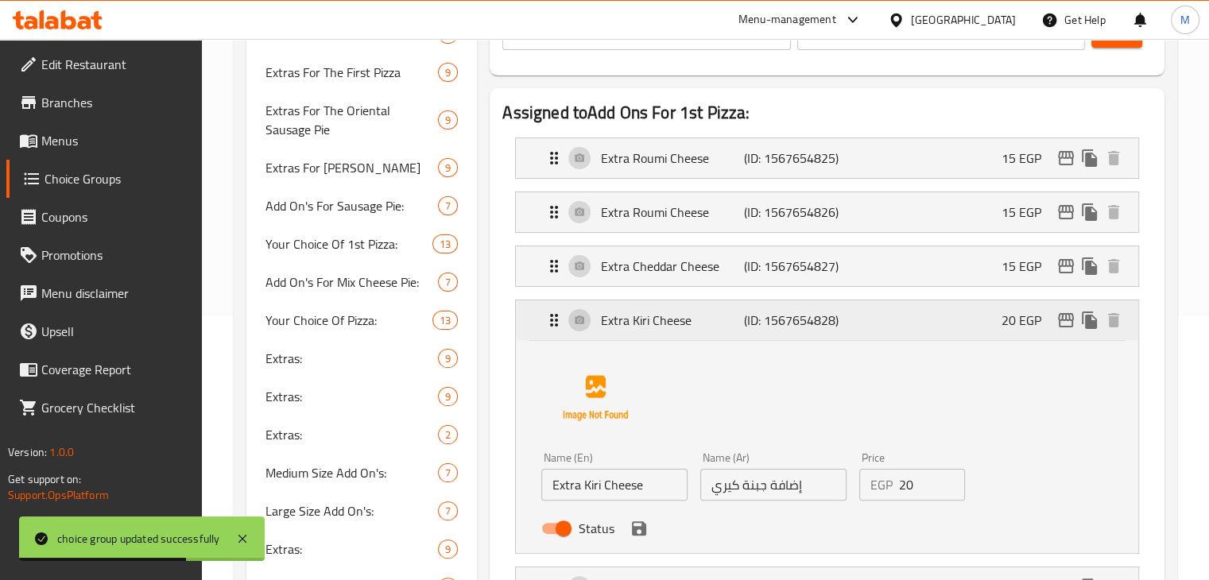
scroll to position [273, 0]
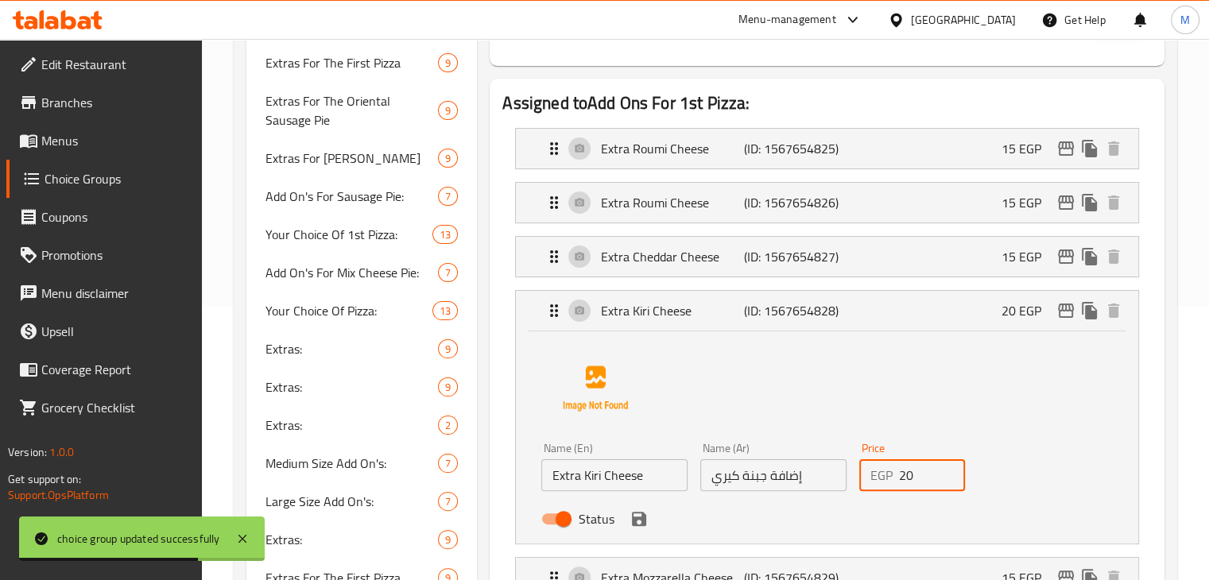
click at [908, 477] on input "20" at bounding box center [932, 475] width 67 height 32
click at [632, 512] on icon "save" at bounding box center [639, 519] width 14 height 14
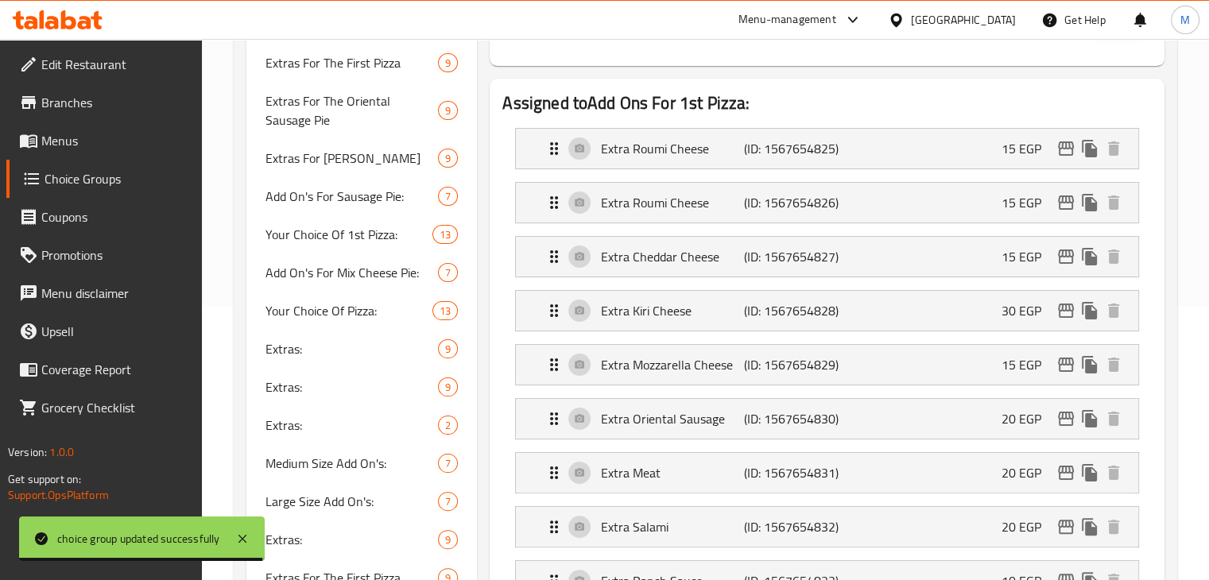
type input "30"
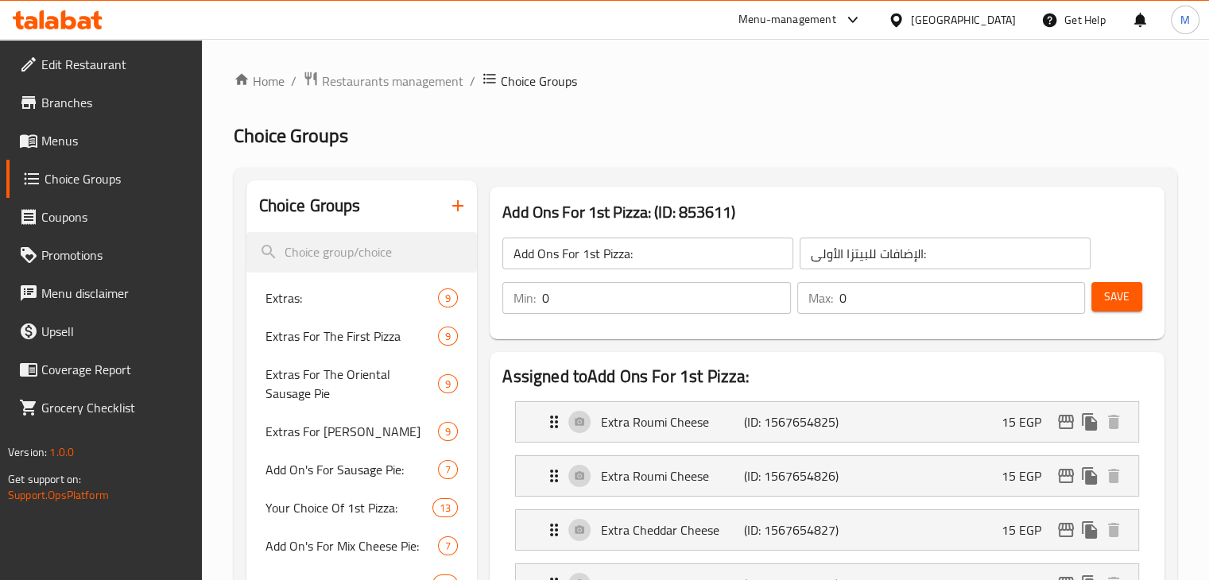
scroll to position [0, 0]
click at [1109, 300] on span "Save" at bounding box center [1116, 297] width 25 height 20
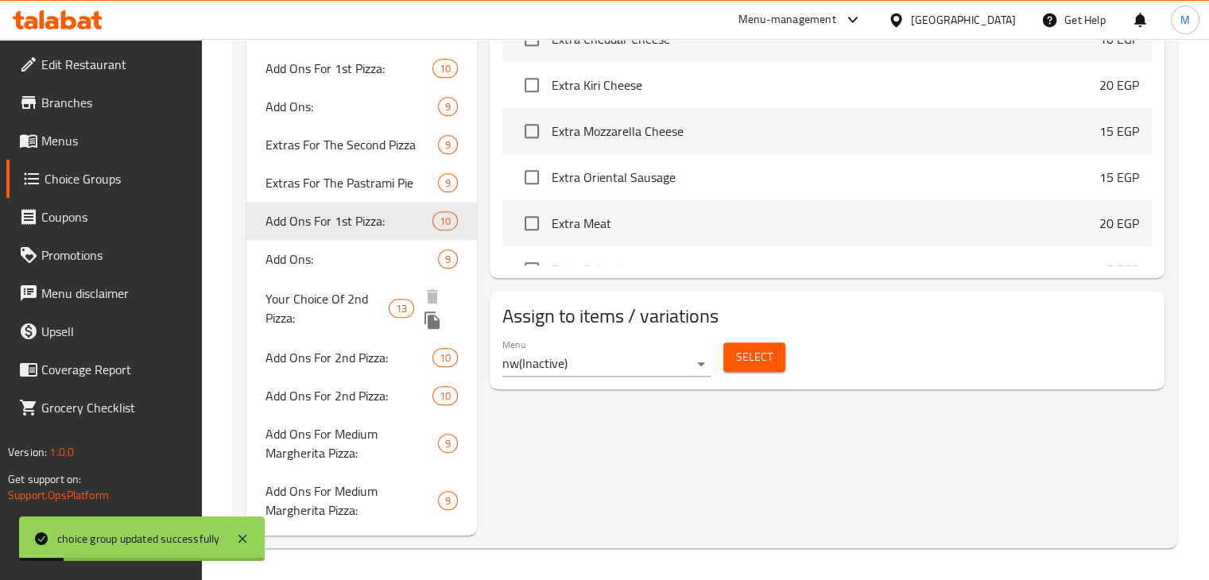
scroll to position [1123, 0]
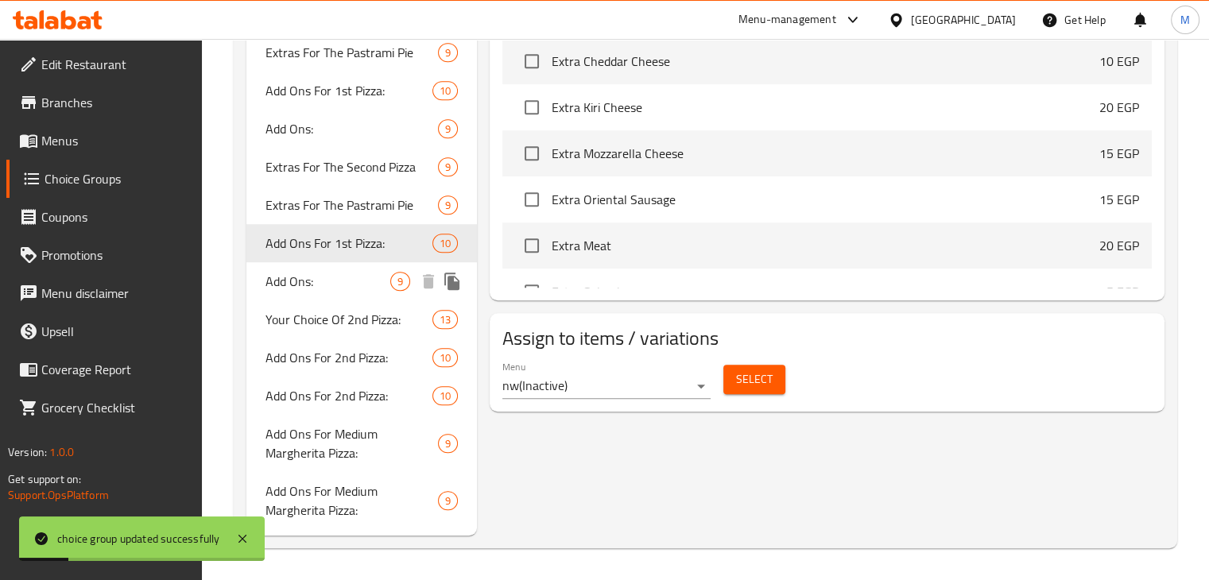
click at [372, 261] on div "Add Ons For 1st Pizza: 10" at bounding box center [361, 243] width 231 height 38
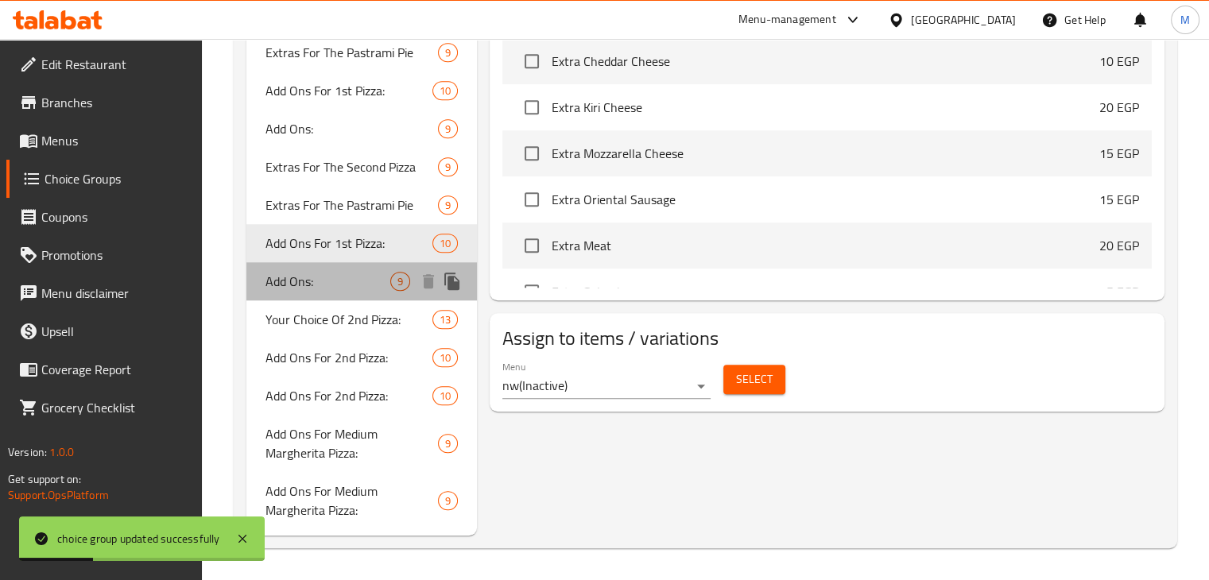
click at [347, 277] on span "Add Ons:" at bounding box center [328, 281] width 126 height 19
type input "Add Ons:"
type input "الإضافات:"
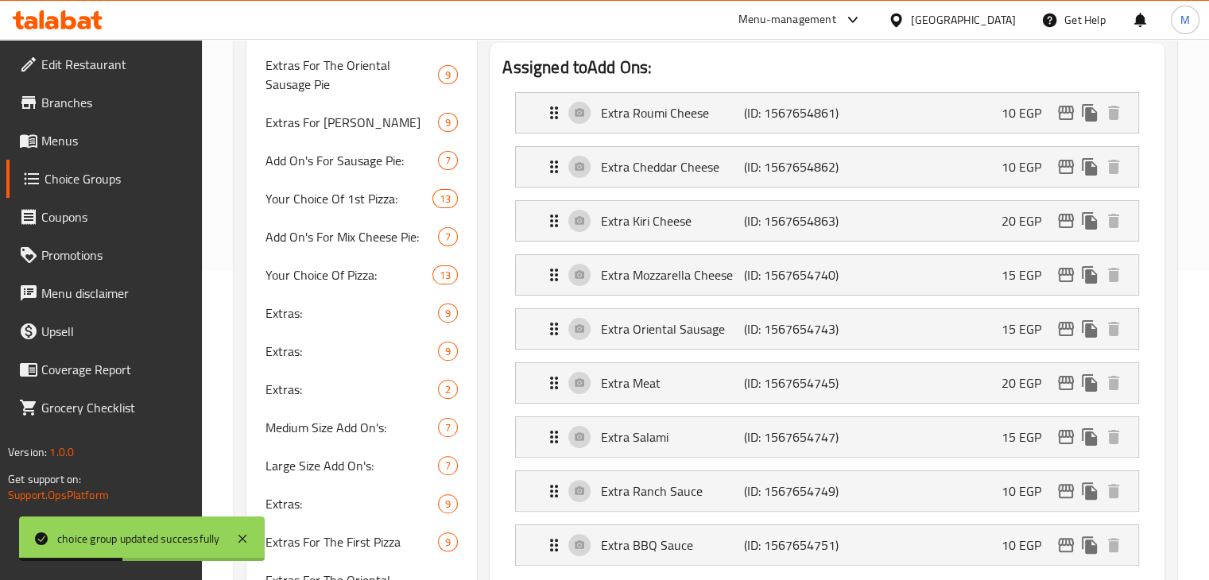
scroll to position [214, 0]
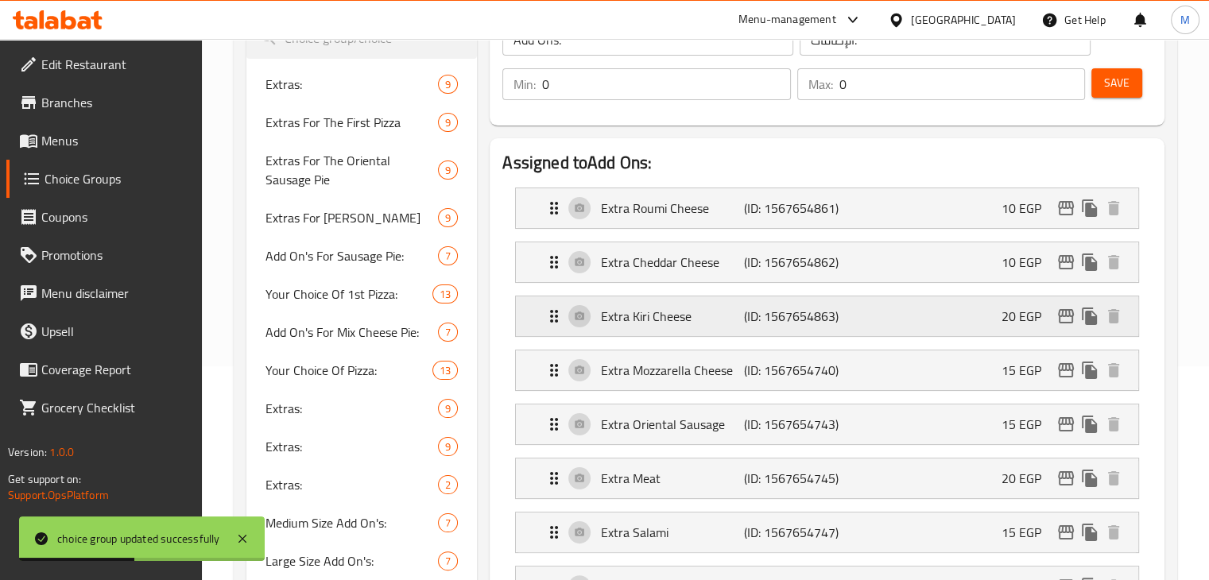
click at [737, 307] on p "Extra Kiri Cheese" at bounding box center [672, 316] width 142 height 19
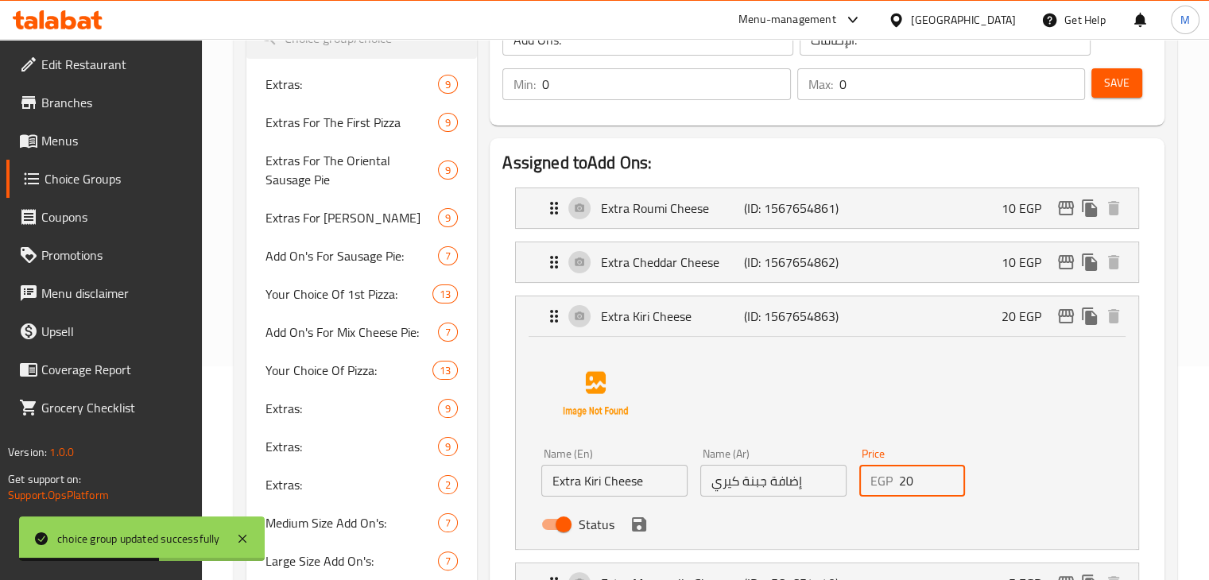
click at [915, 474] on input "20" at bounding box center [932, 481] width 67 height 32
click at [632, 521] on icon "save" at bounding box center [639, 524] width 14 height 14
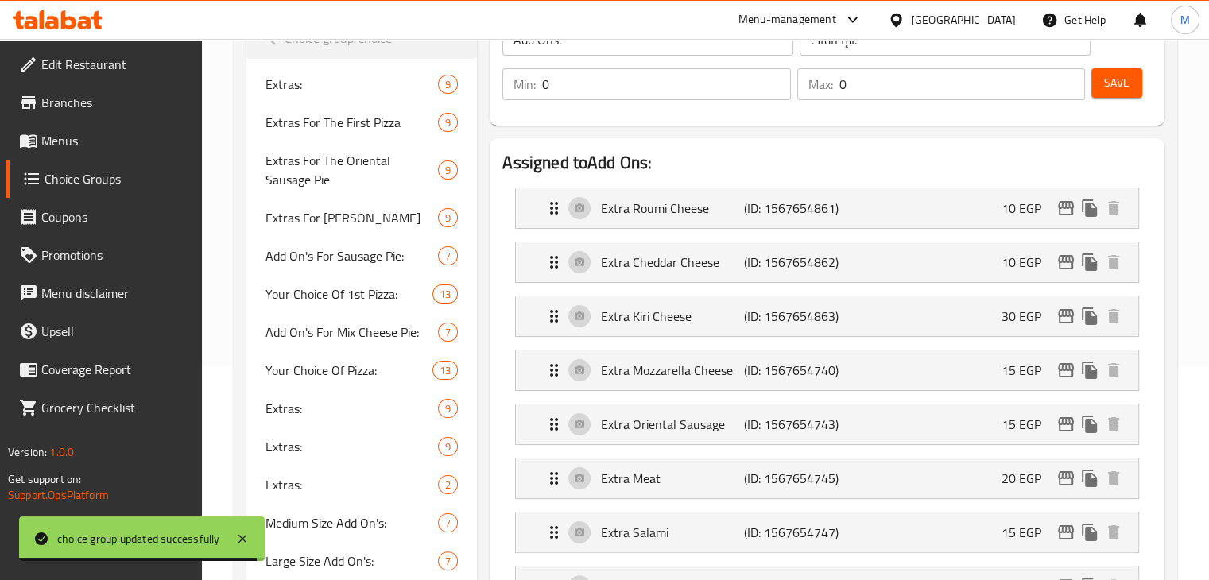
type input "30"
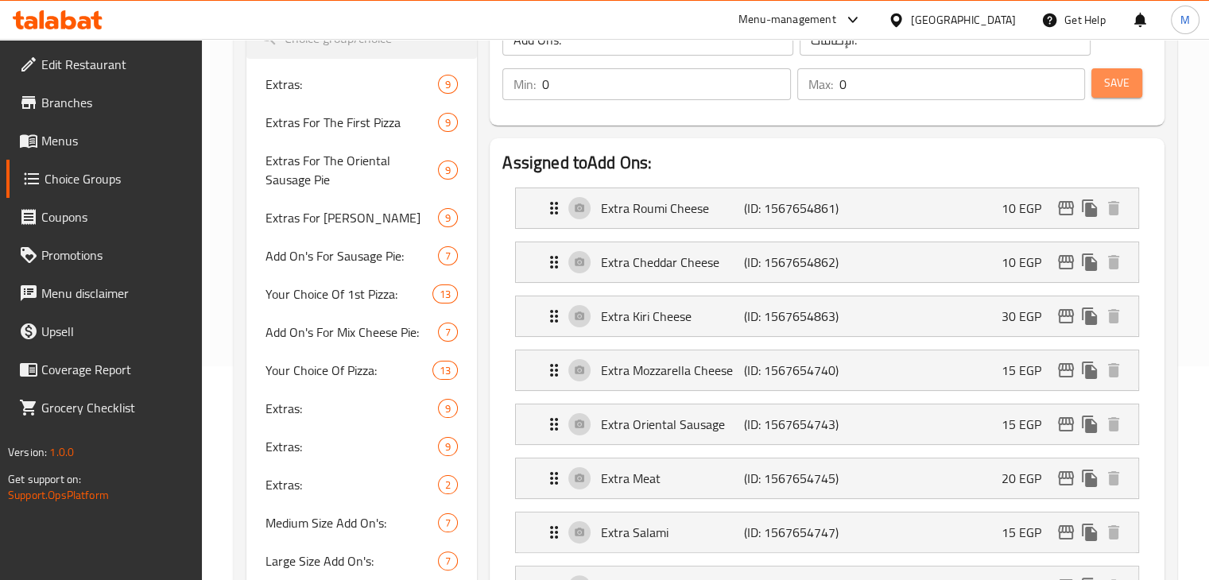
click at [1112, 86] on span "Save" at bounding box center [1116, 83] width 25 height 20
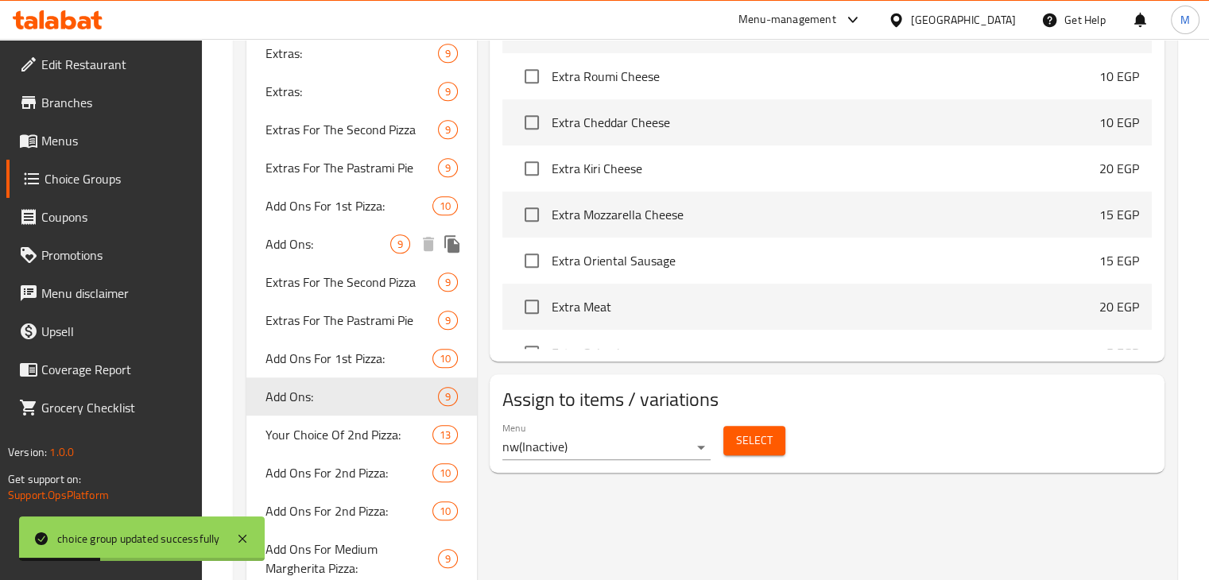
scroll to position [1123, 0]
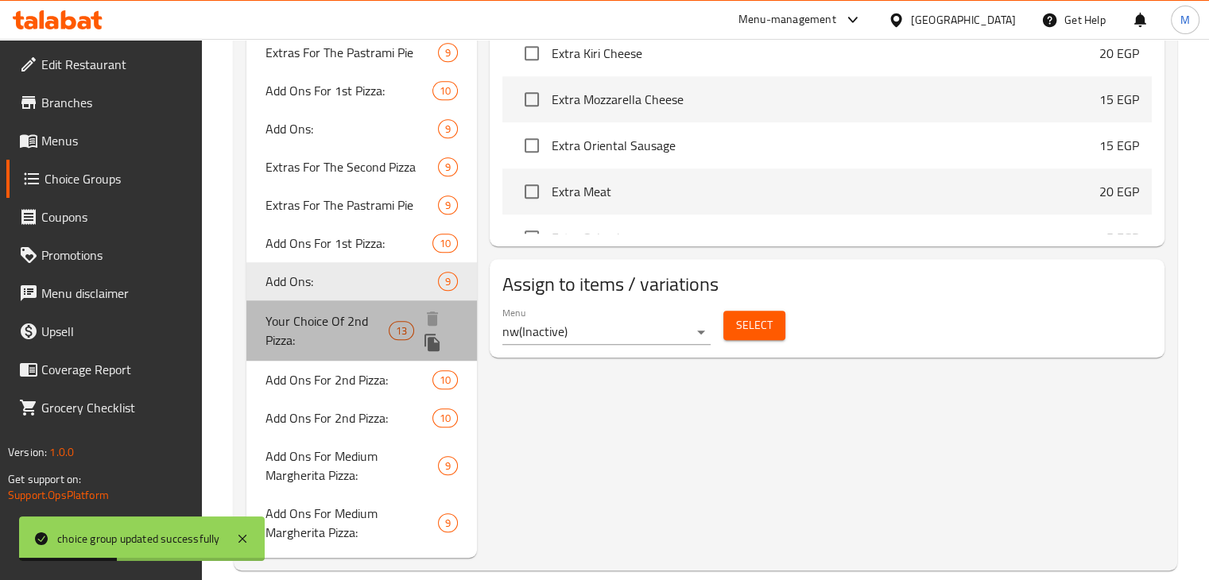
click at [318, 319] on span "Your Choice Of 2nd Pizza:" at bounding box center [327, 331] width 124 height 38
type input "Your Choice Of 2nd Pizza:"
type input "إختيارك من البيتزا الثانية:"
type input "1"
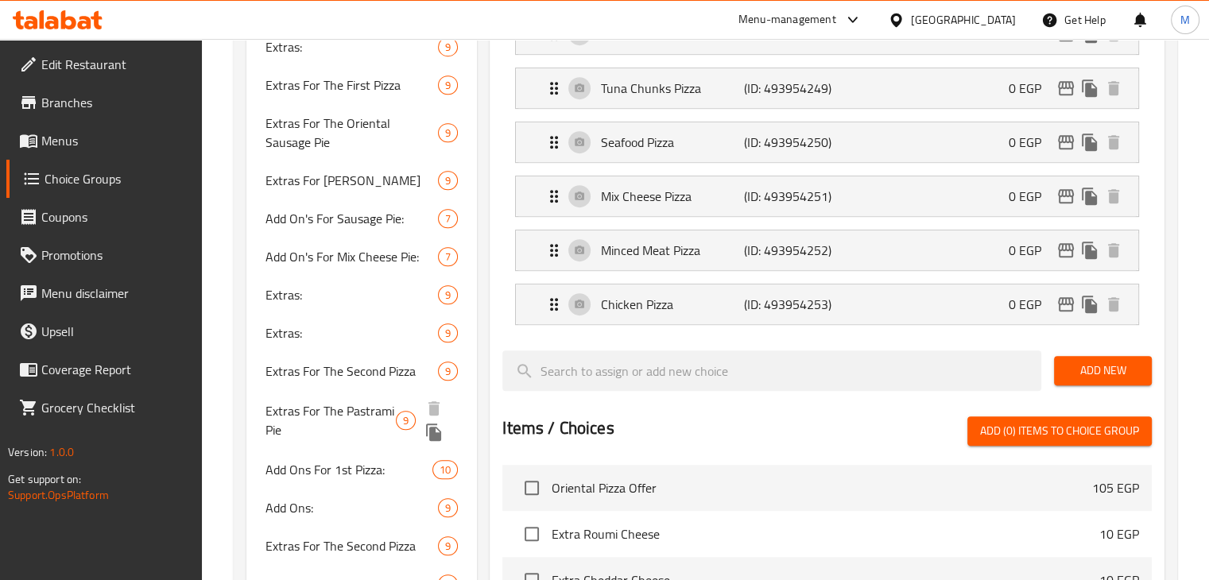
scroll to position [1163, 0]
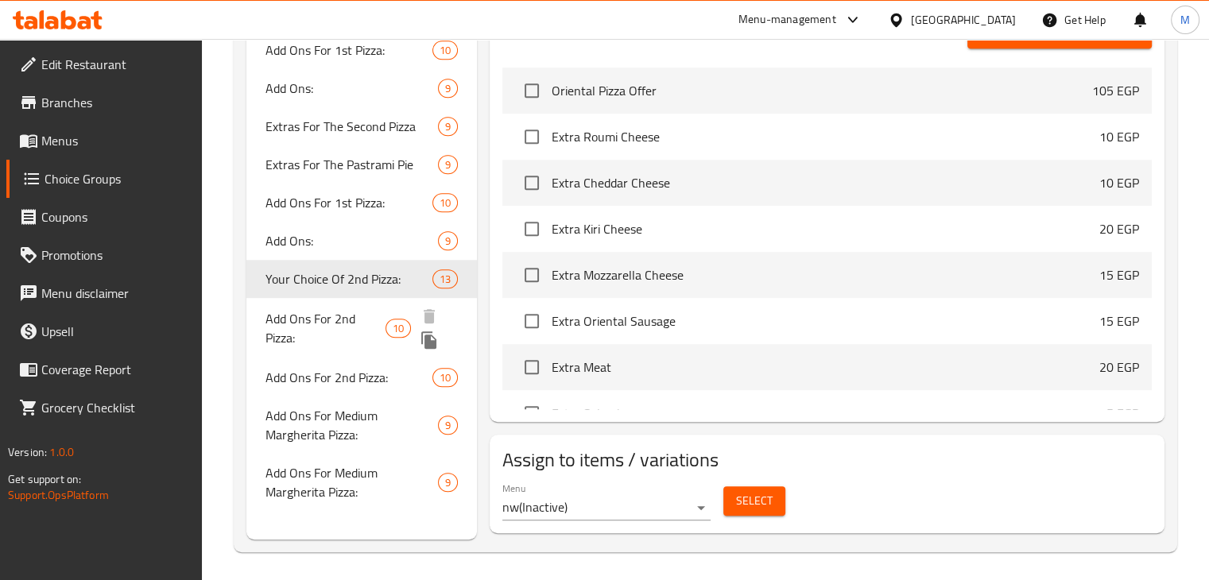
click at [365, 312] on span "Add Ons For 2nd Pizza:" at bounding box center [325, 328] width 121 height 38
type input "Add Ons For 2nd Pizza:"
type input "[DEMOGRAPHIC_DATA] للبيتزا الثانية:"
type input "0"
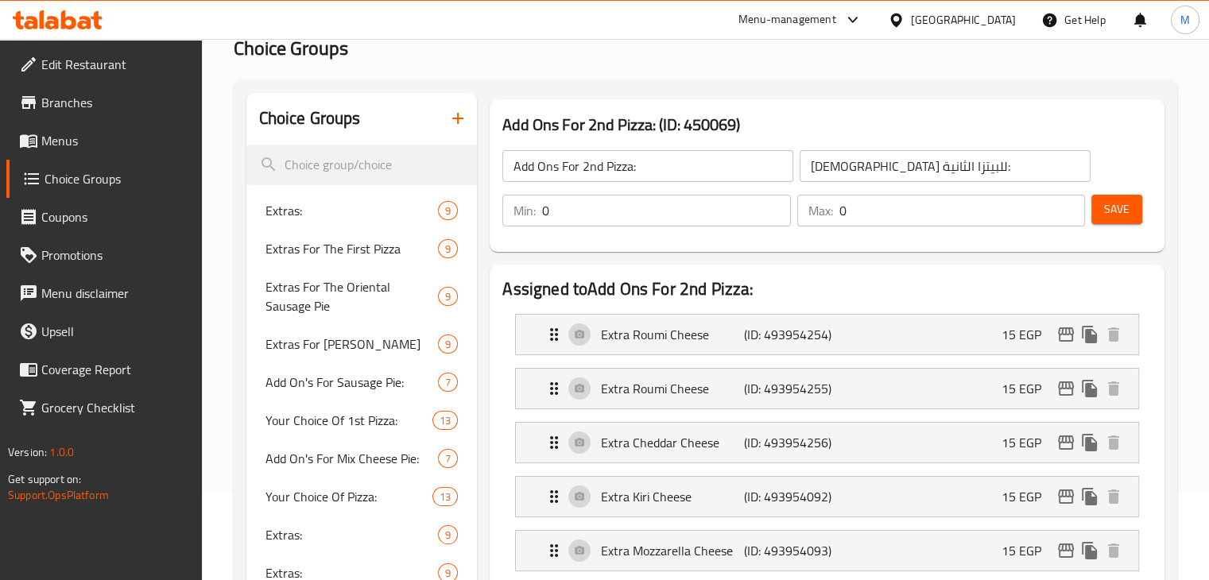
scroll to position [251, 0]
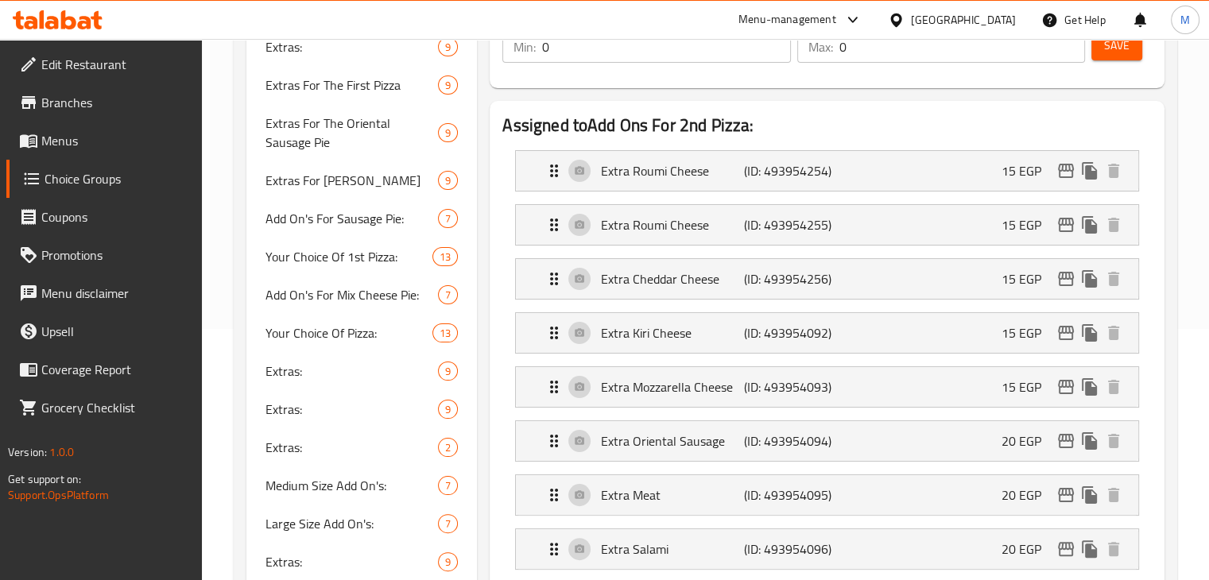
click at [911, 351] on div "Extra Kiri Cheese (ID: 493954092) 15 EGP Name (En) Extra Kiri Cheese Name (En) …" at bounding box center [827, 332] width 624 height 41
click at [927, 341] on div "Extra Kiri Cheese (ID: 493954092) 15 EGP" at bounding box center [831, 333] width 575 height 40
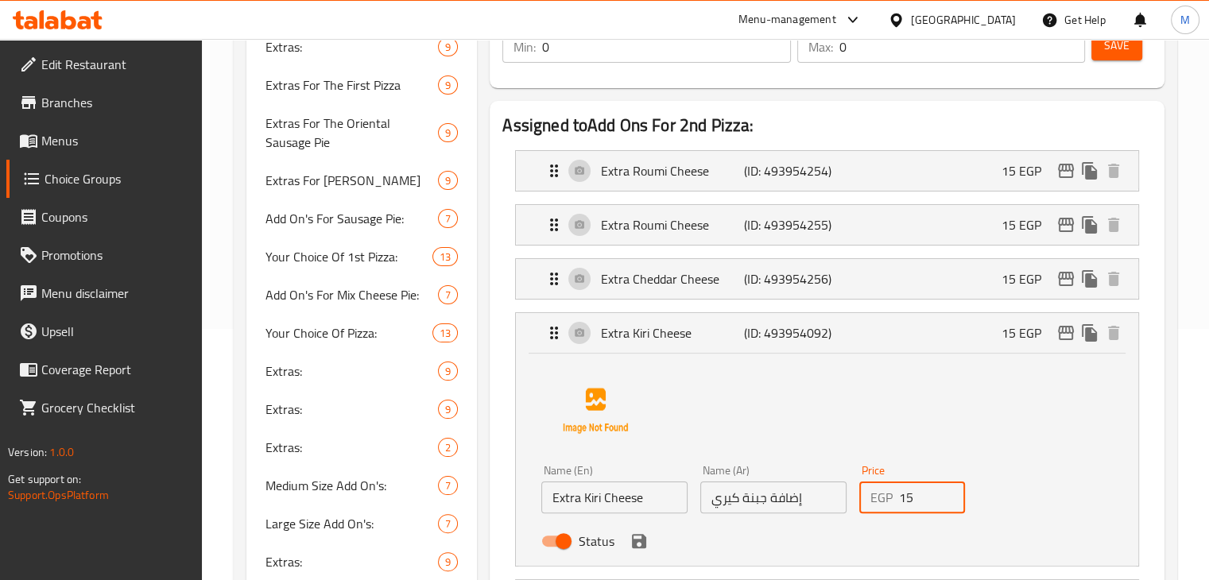
click at [917, 498] on input "15" at bounding box center [932, 498] width 67 height 32
click at [633, 548] on icon "save" at bounding box center [638, 541] width 19 height 19
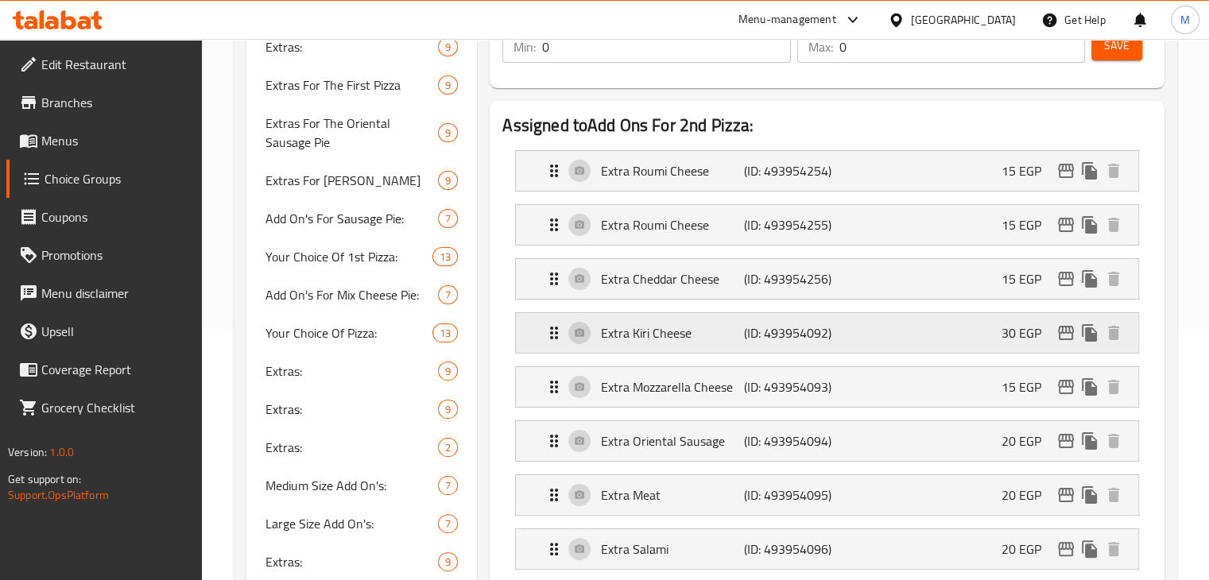
type input "30"
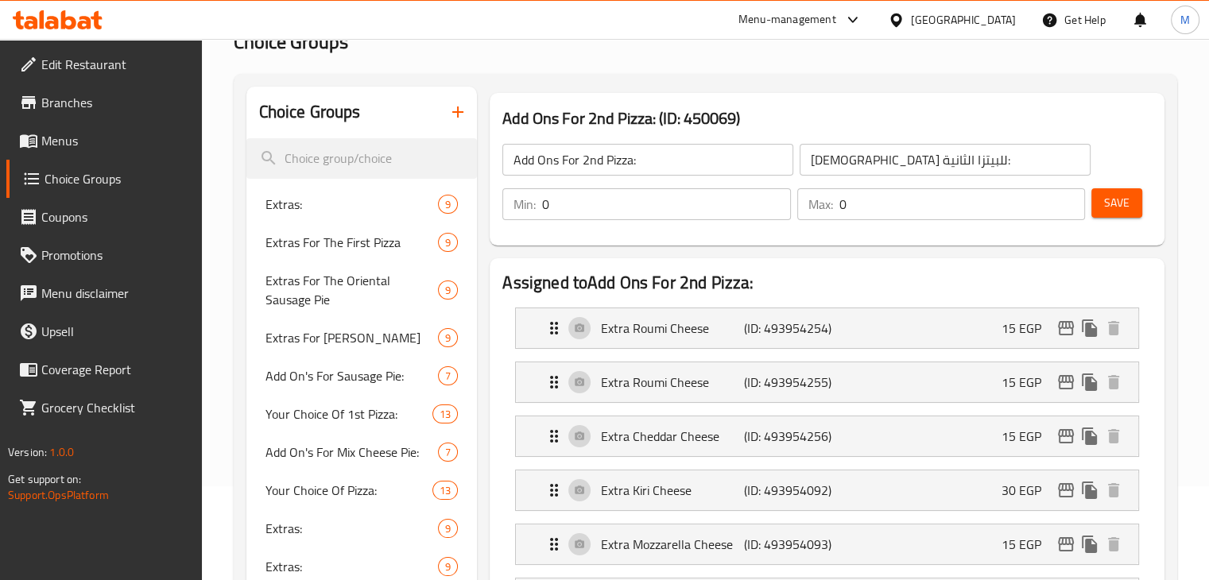
scroll to position [92, 0]
click at [1120, 207] on span "Save" at bounding box center [1116, 205] width 25 height 20
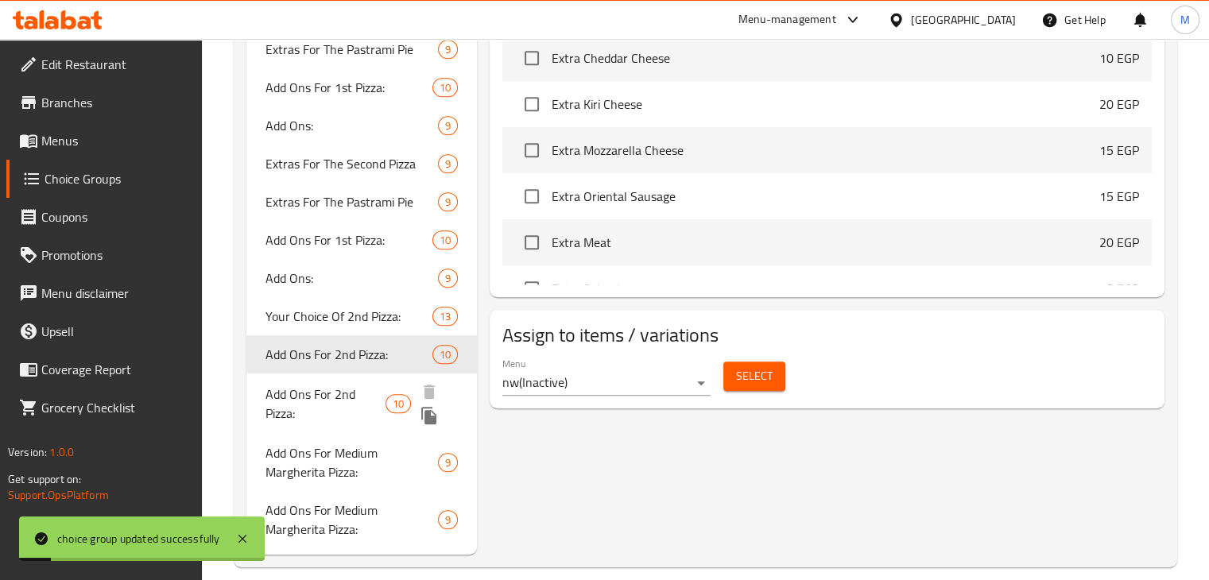
scroll to position [1145, 0]
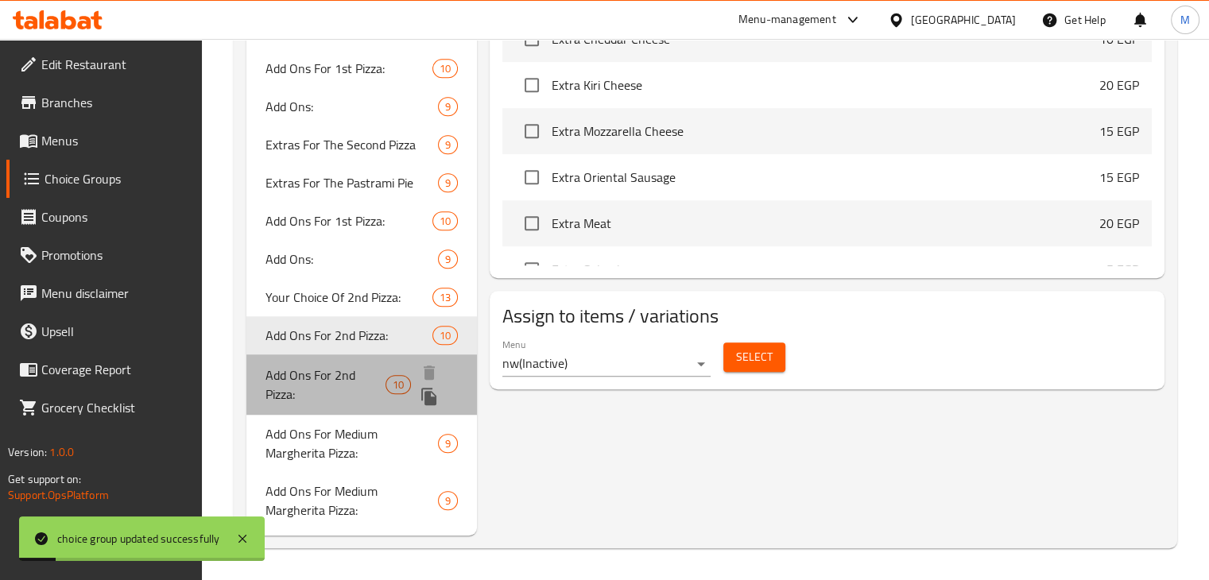
click at [366, 401] on span "Add Ons For 2nd Pizza:" at bounding box center [325, 385] width 121 height 38
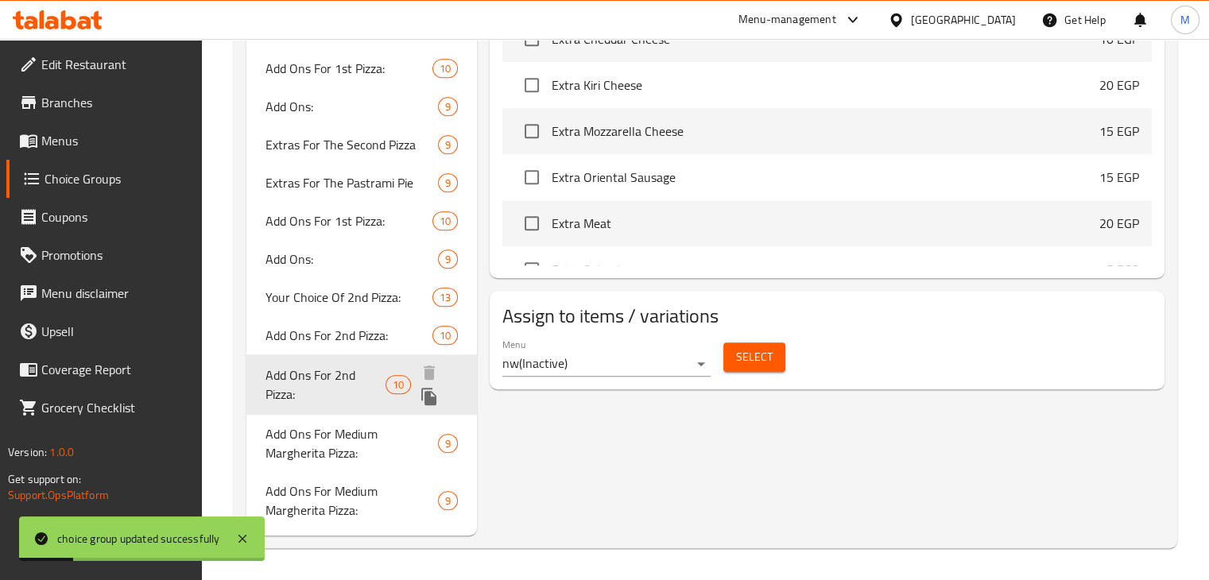
click at [327, 391] on span "Add Ons For 2nd Pizza:" at bounding box center [325, 385] width 121 height 38
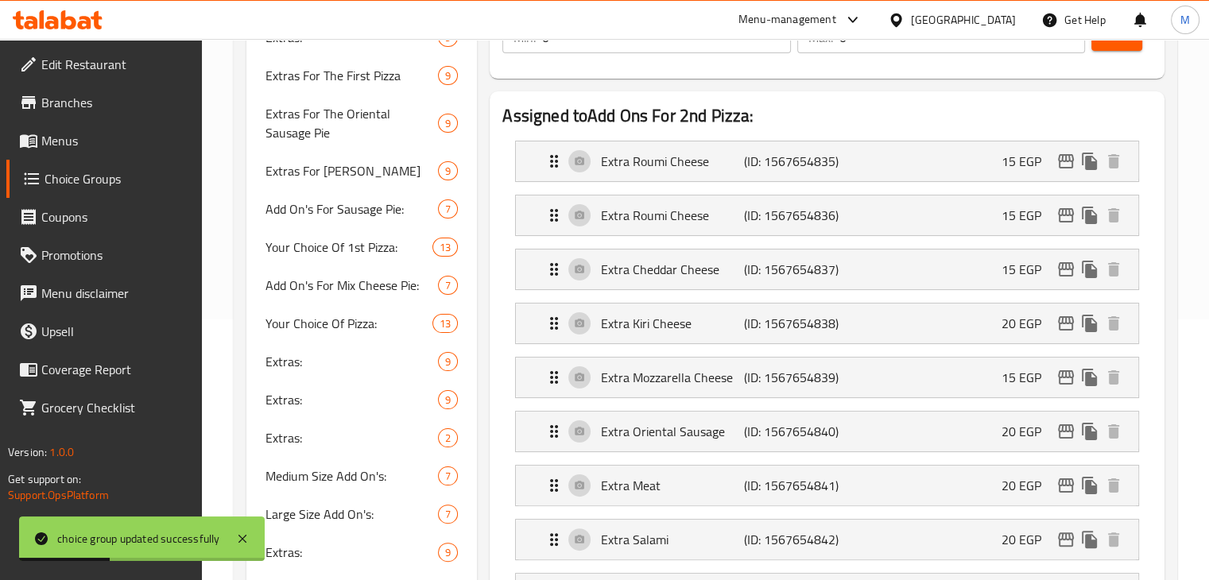
scroll to position [258, 0]
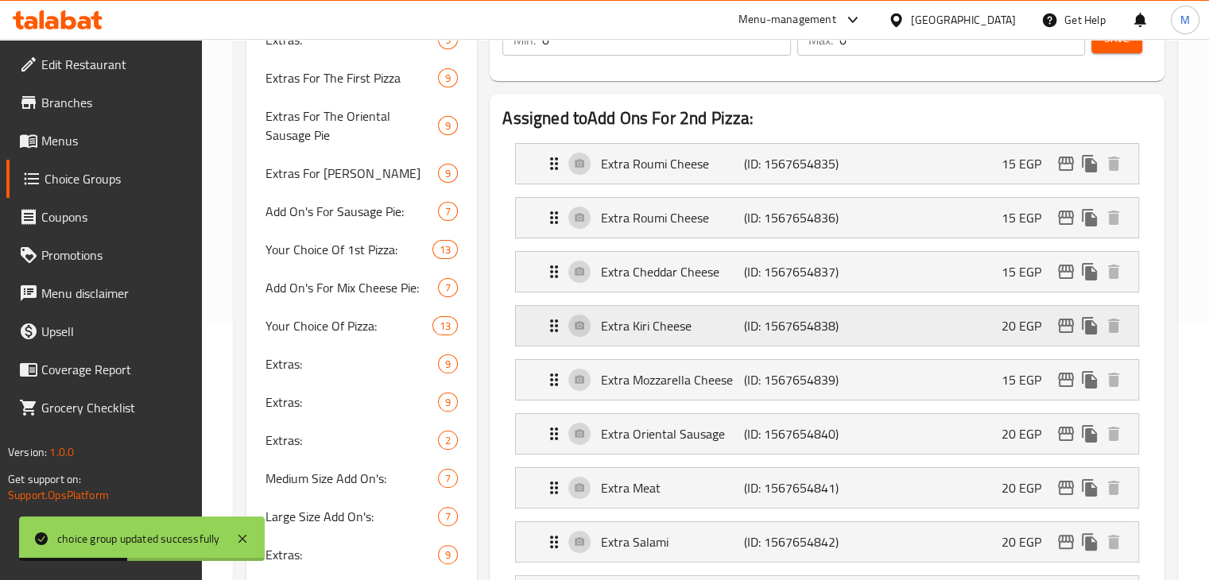
click at [759, 311] on div "Extra [PERSON_NAME] (ID: 1567654838) 20 EGP" at bounding box center [831, 326] width 575 height 40
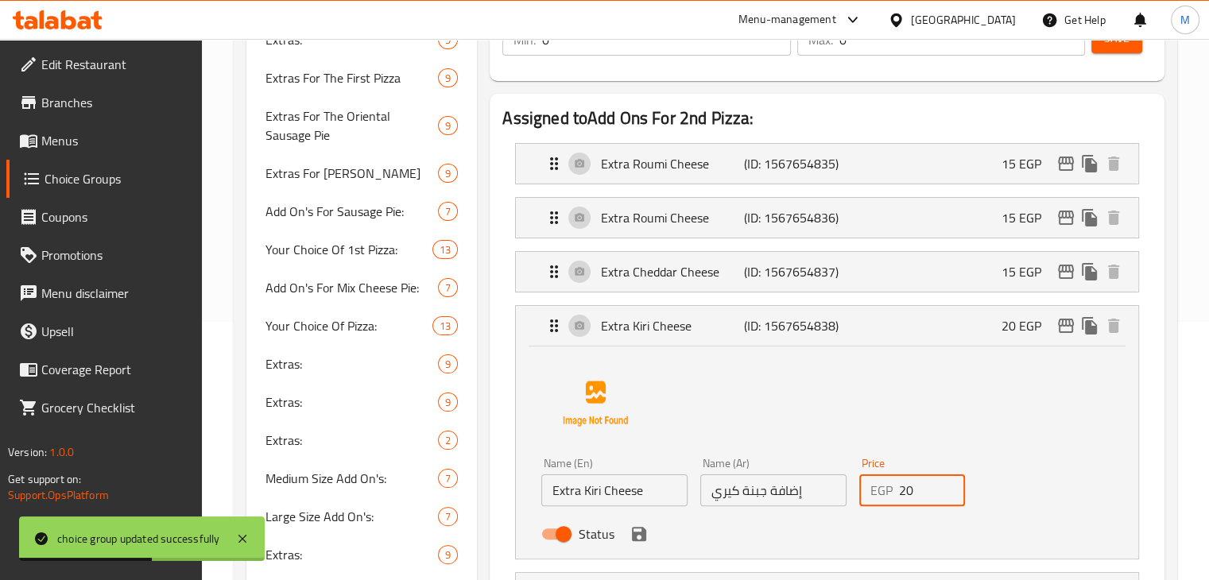
click at [912, 490] on input "20" at bounding box center [932, 490] width 67 height 32
click at [638, 536] on icon "save" at bounding box center [638, 534] width 19 height 19
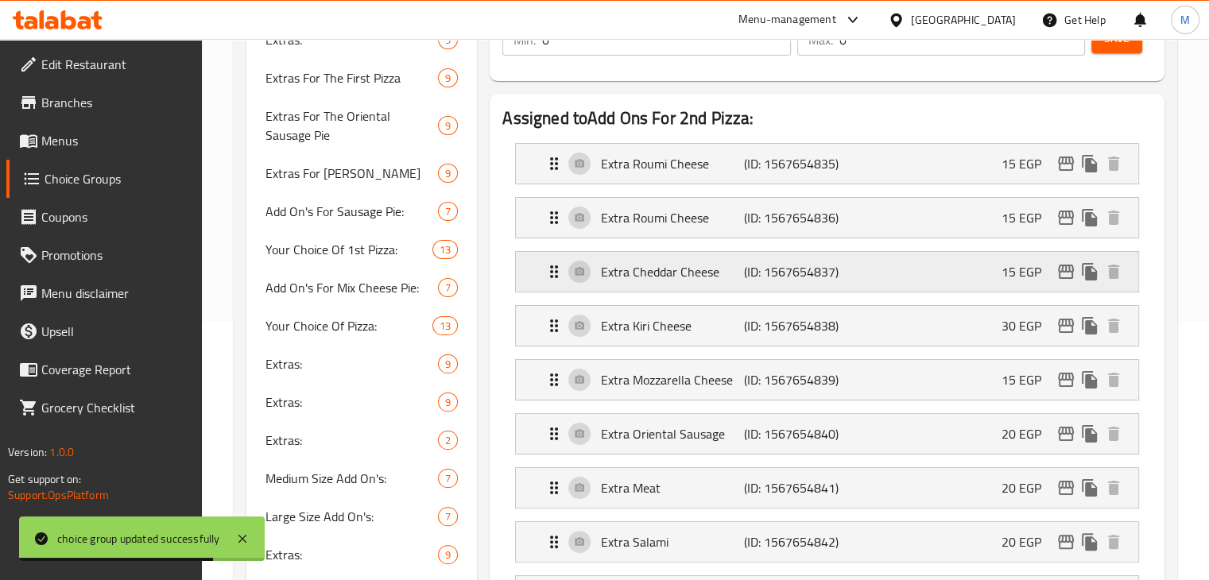
type input "30"
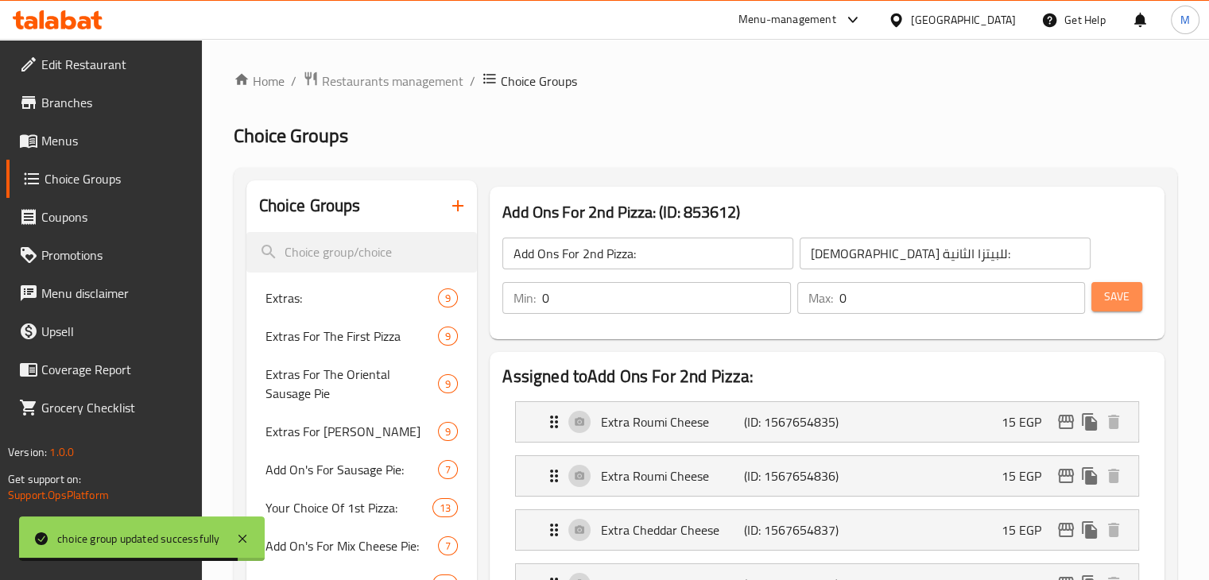
click at [1127, 296] on span "Save" at bounding box center [1116, 297] width 25 height 20
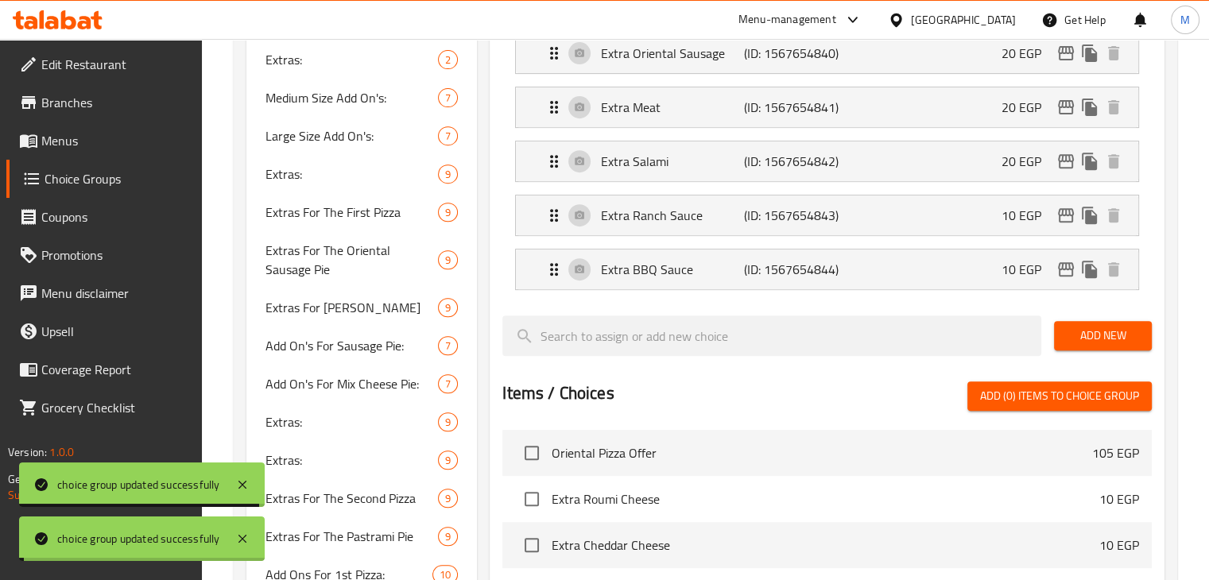
scroll to position [1123, 0]
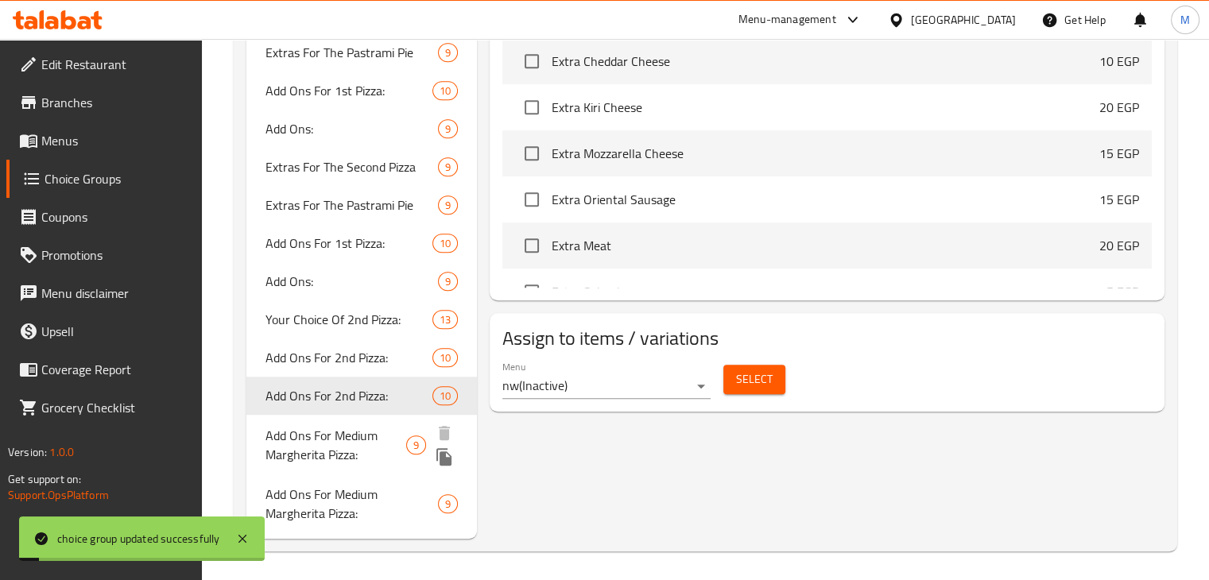
click at [323, 437] on span "Add Ons For Medium Margherita Pizza:" at bounding box center [335, 445] width 141 height 38
type input "Add Ons For Medium Margherita Pizza:"
type input "[DEMOGRAPHIC_DATA] لبيتزا مارجريتا وسط:"
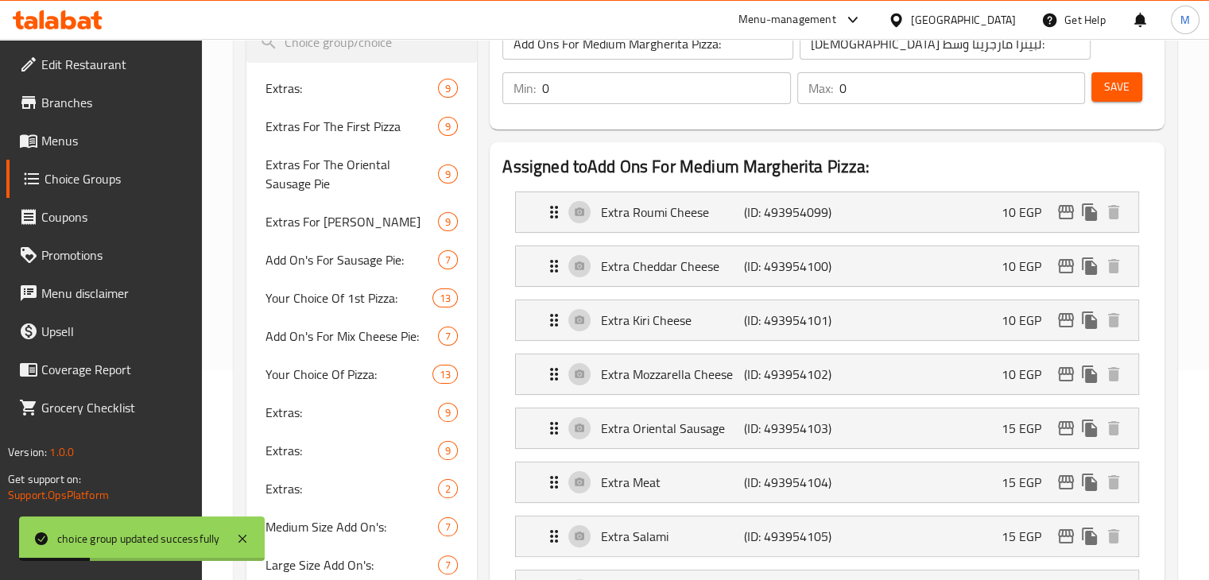
scroll to position [208, 0]
click at [772, 343] on li "Extra Kiri Cheese (ID: 493954101) 10 EGP Name (En) Extra Kiri Cheese Name (En) …" at bounding box center [826, 322] width 649 height 54
click at [827, 326] on p "(ID: 493954101)" at bounding box center [791, 321] width 95 height 19
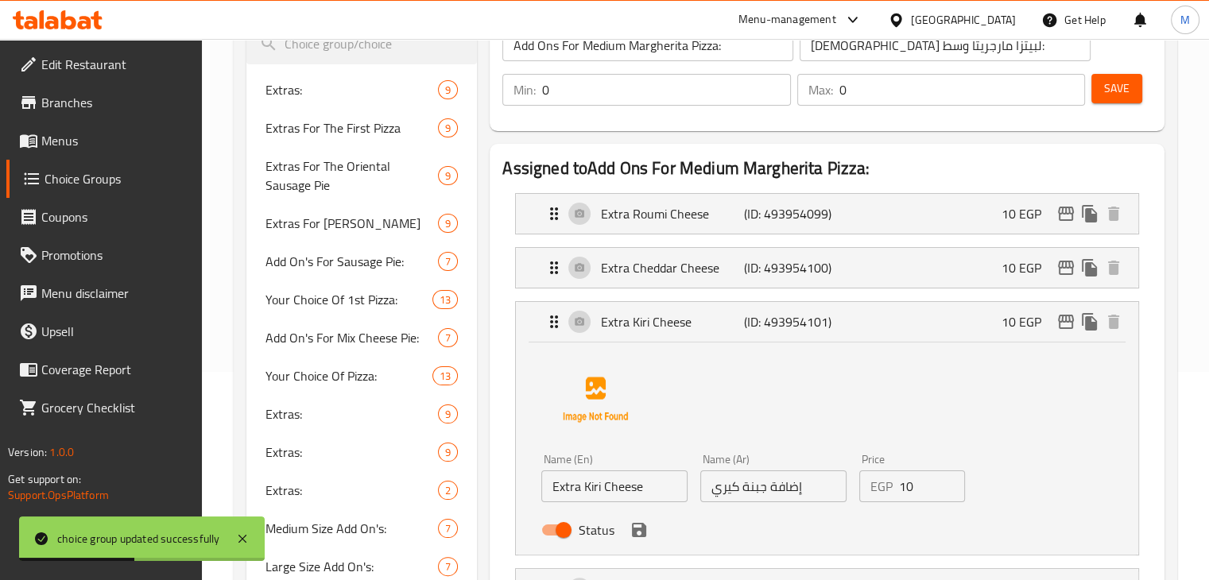
click at [903, 503] on div "Price EGP 10 Price" at bounding box center [912, 477] width 119 height 61
click at [919, 494] on input "10" at bounding box center [932, 486] width 67 height 32
click at [637, 537] on icon "save" at bounding box center [638, 530] width 19 height 19
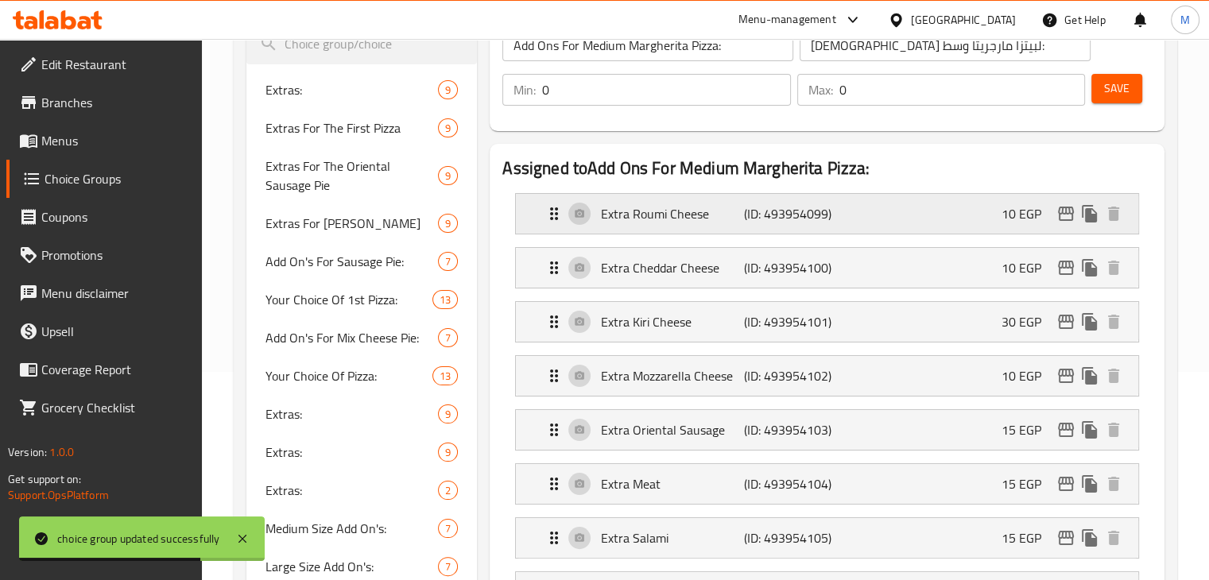
type input "30"
click at [1125, 75] on button "Save" at bounding box center [1116, 88] width 51 height 29
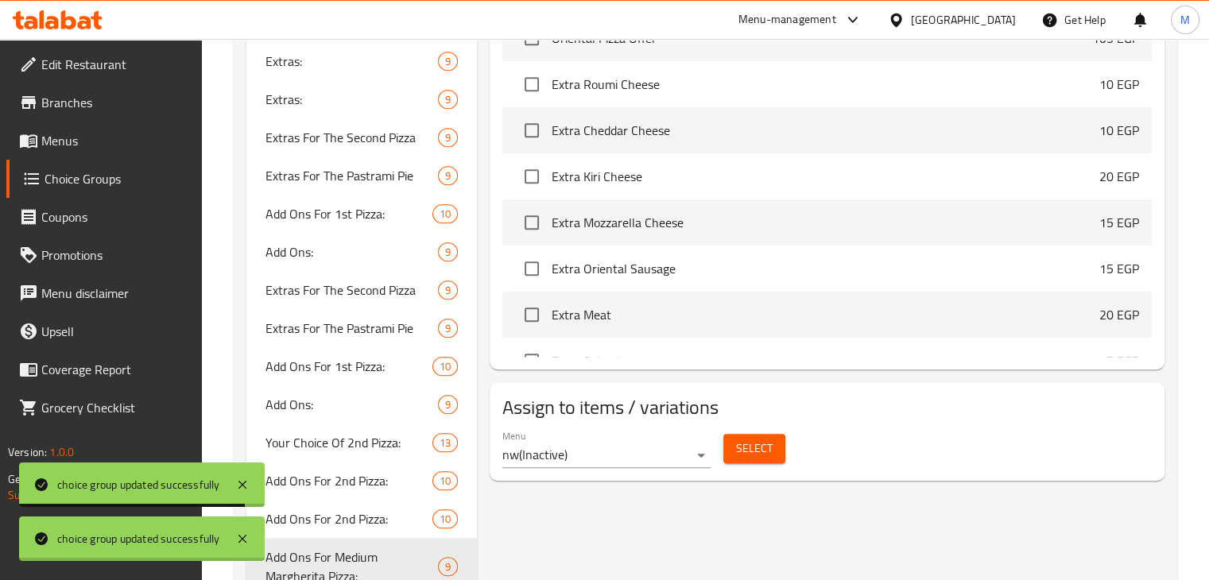
scroll to position [1123, 0]
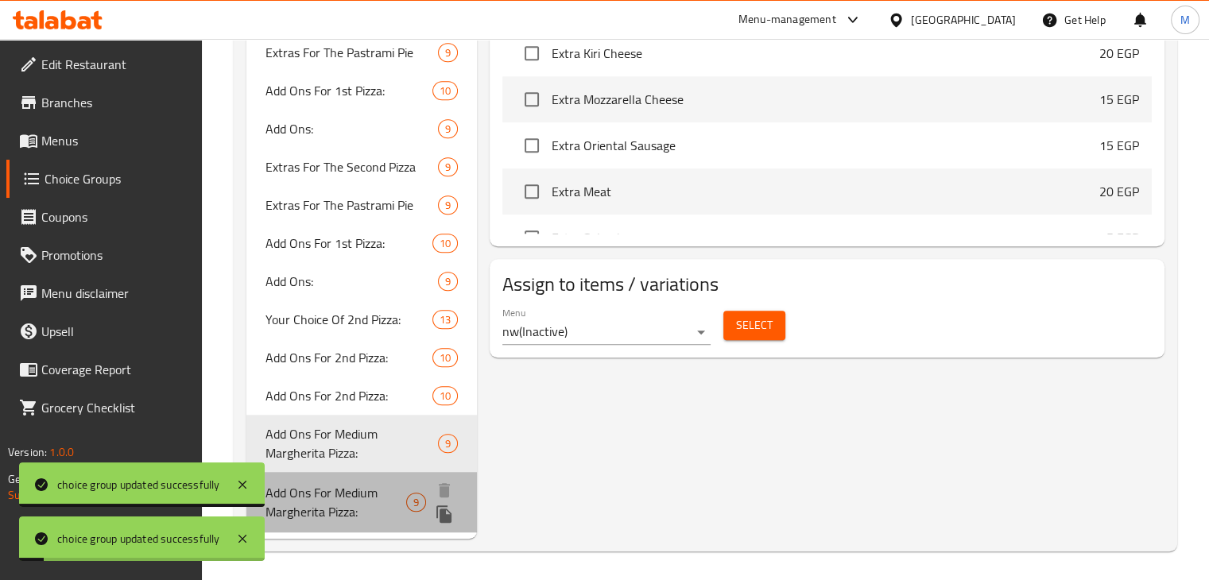
click at [312, 513] on span "Add Ons For Medium Margherita Pizza:" at bounding box center [335, 502] width 141 height 38
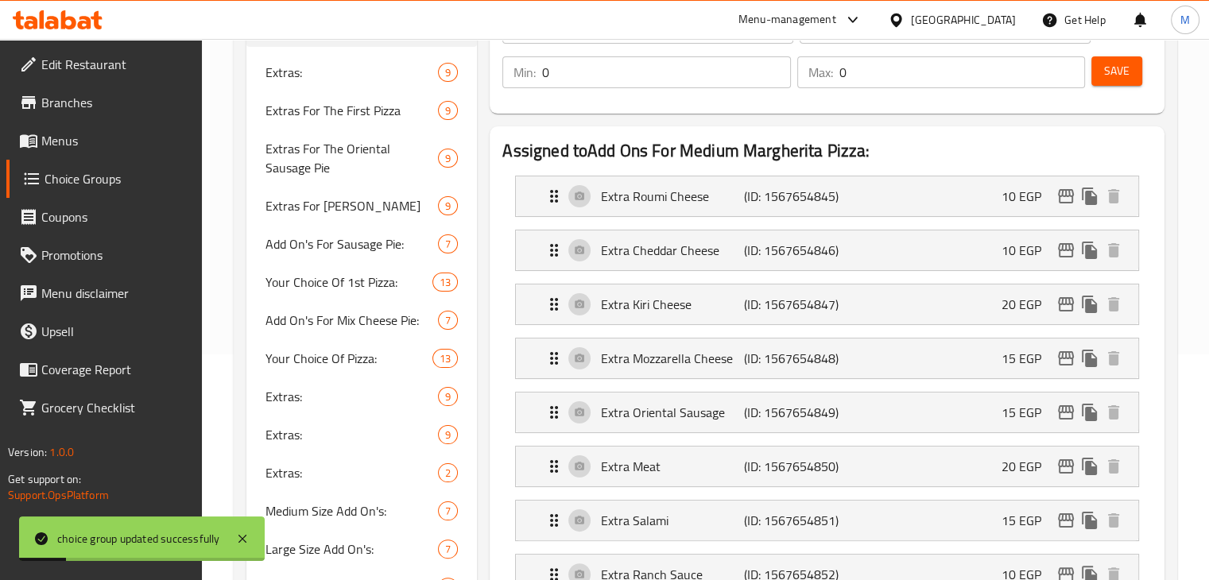
scroll to position [226, 0]
click at [781, 308] on p "(ID: 1567654847)" at bounding box center [791, 304] width 95 height 19
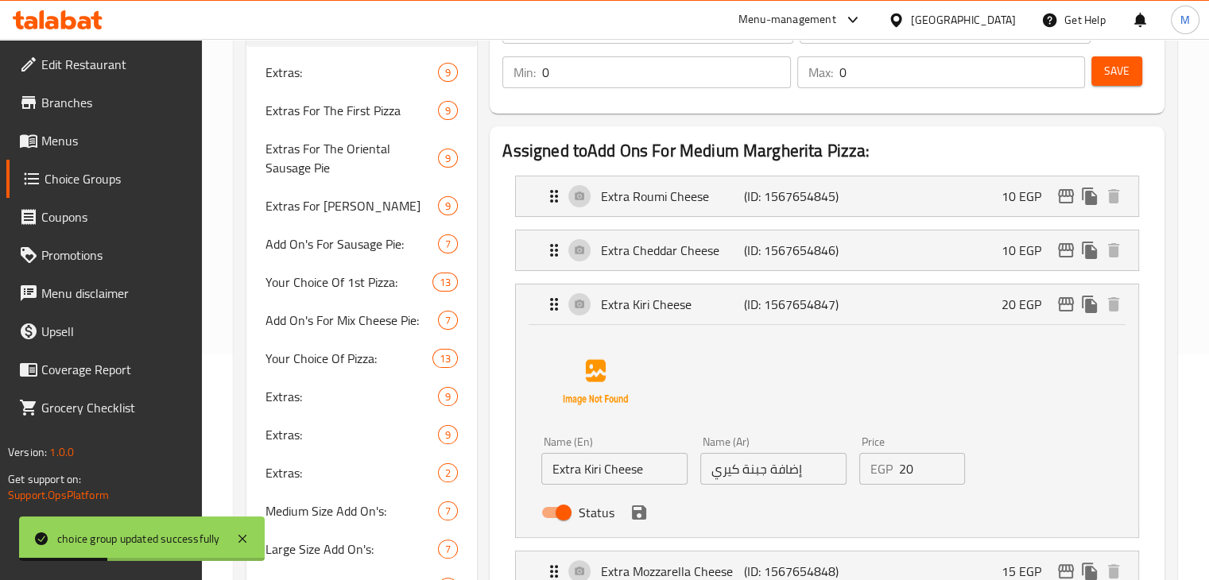
click at [916, 474] on input "20" at bounding box center [932, 469] width 67 height 32
click at [636, 517] on icon "save" at bounding box center [638, 512] width 19 height 19
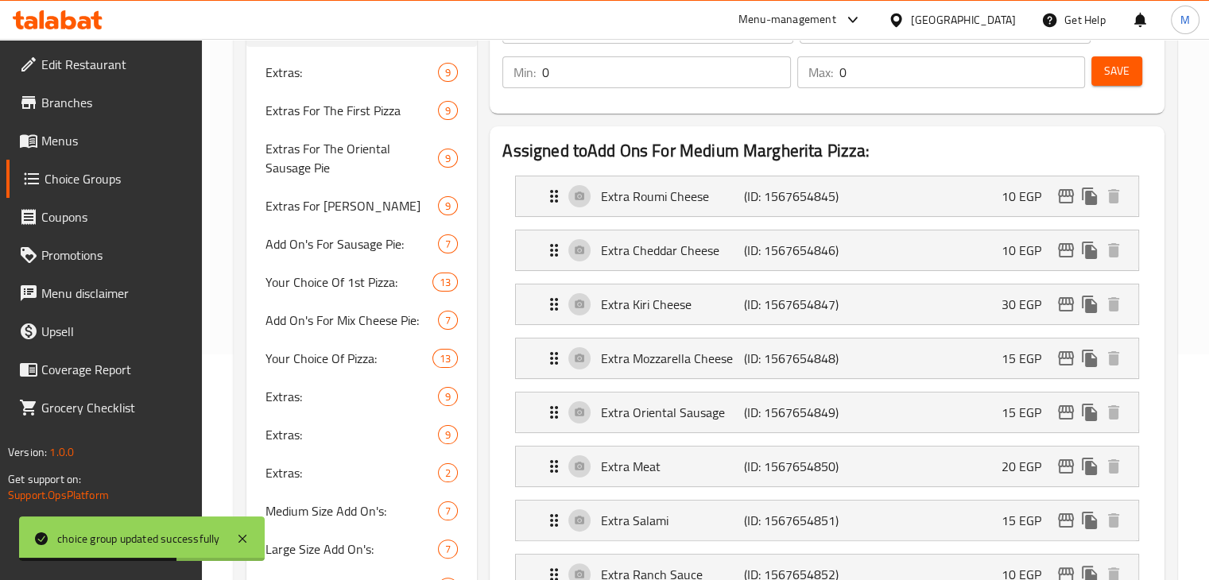
type input "30"
click at [1106, 80] on span "Save" at bounding box center [1116, 71] width 25 height 20
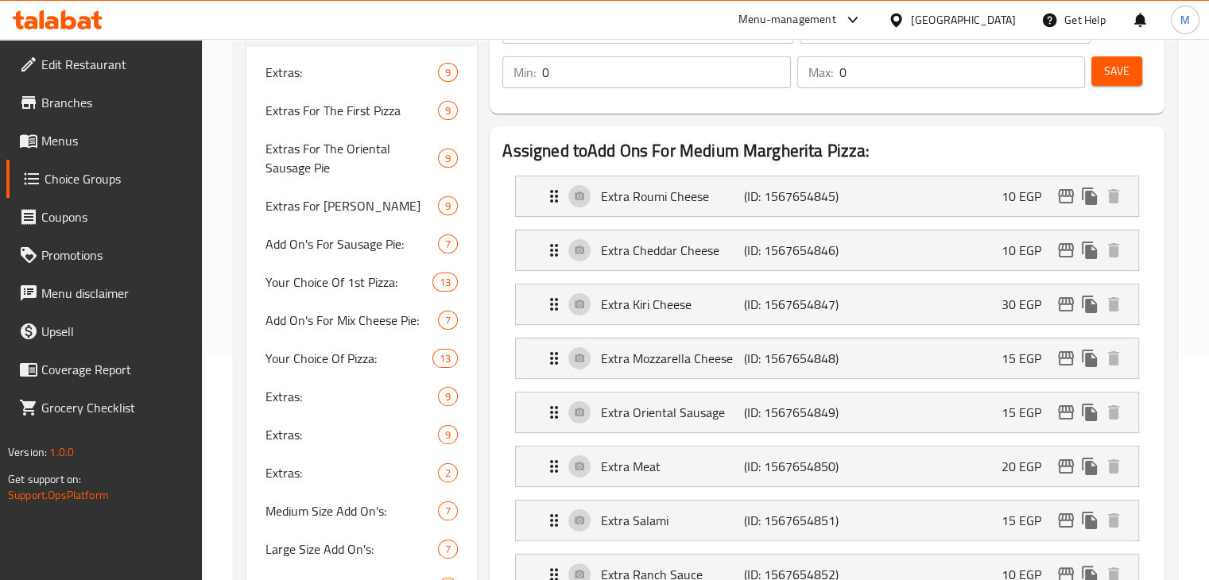
click at [94, 9] on div at bounding box center [57, 20] width 115 height 32
click at [73, 17] on icon at bounding box center [68, 19] width 15 height 19
